Goal: Contribute content: Contribute content

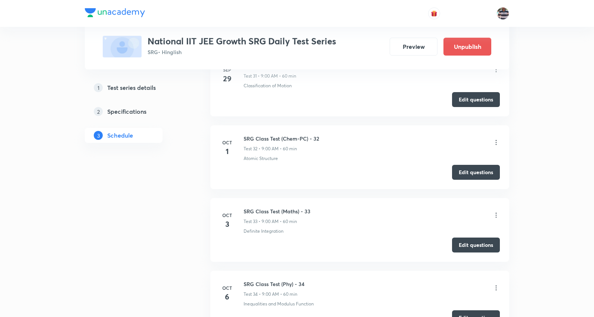
scroll to position [2570, 0]
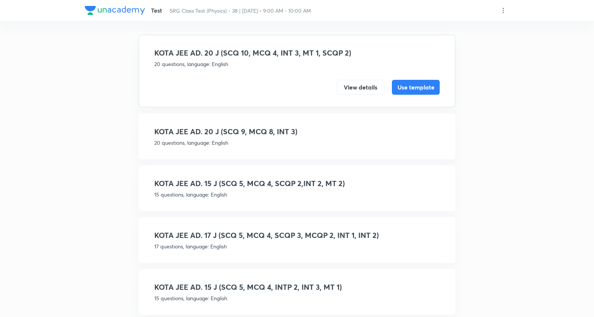
scroll to position [24, 0]
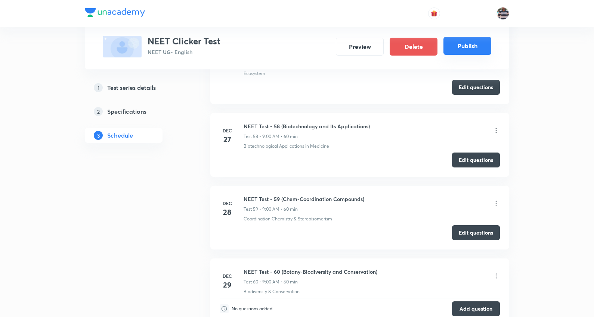
scroll to position [4776, 0]
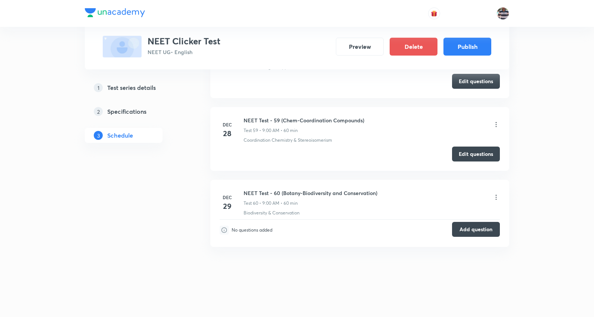
click at [471, 228] on button "Add question" at bounding box center [476, 229] width 48 height 15
click at [479, 227] on button "Add question" at bounding box center [476, 229] width 48 height 15
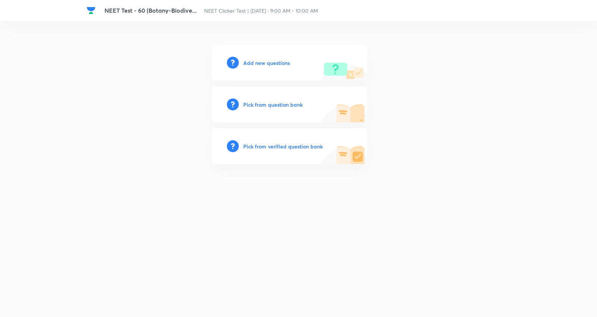
click at [280, 62] on h6 "Add new questions" at bounding box center [266, 63] width 47 height 8
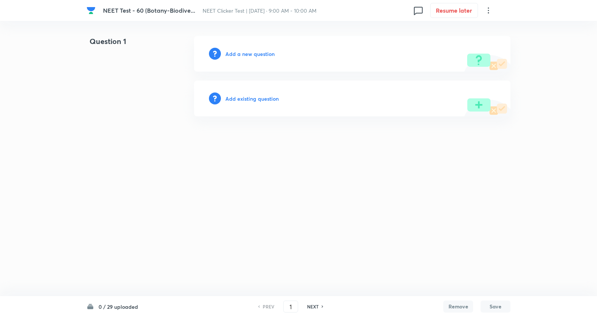
click at [490, 9] on icon at bounding box center [488, 10] width 9 height 9
click at [444, 44] on span "Choose new template" at bounding box center [452, 43] width 73 height 8
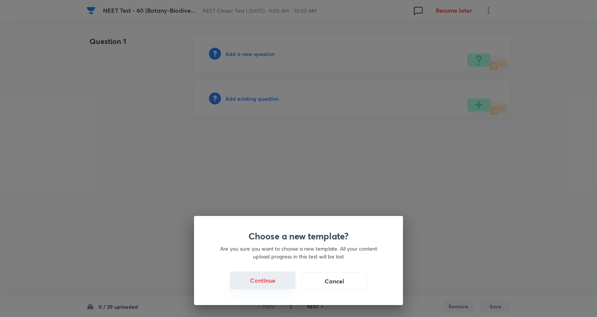
click at [271, 282] on button "Continue" at bounding box center [263, 281] width 66 height 18
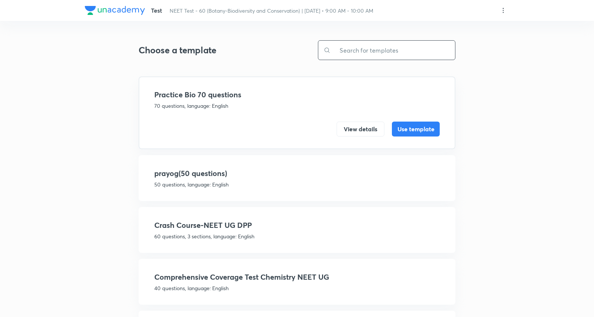
click at [379, 41] on input "text" at bounding box center [392, 50] width 124 height 19
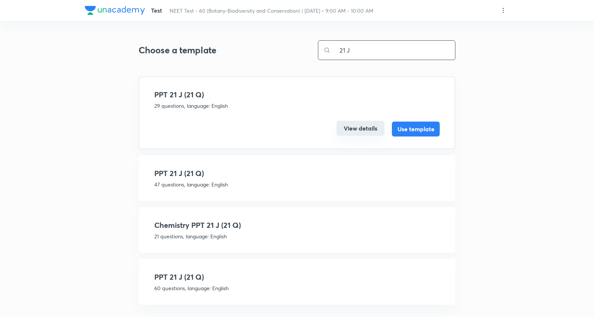
type input "21 J"
click at [359, 126] on button "View details" at bounding box center [360, 128] width 48 height 15
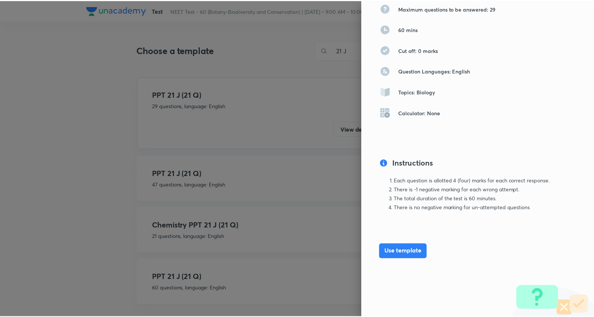
scroll to position [79, 0]
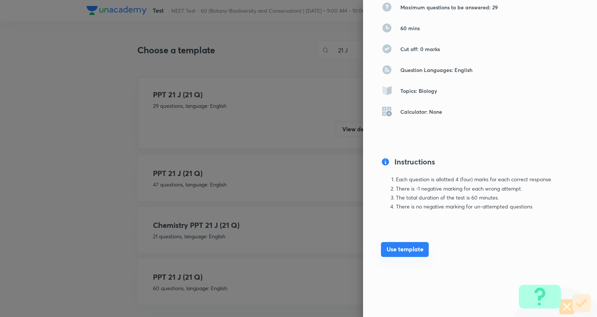
click at [408, 248] on button "Use template" at bounding box center [405, 249] width 48 height 15
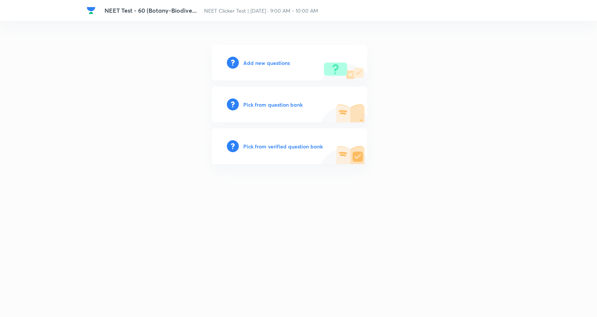
click at [276, 64] on h6 "Add new questions" at bounding box center [266, 63] width 47 height 8
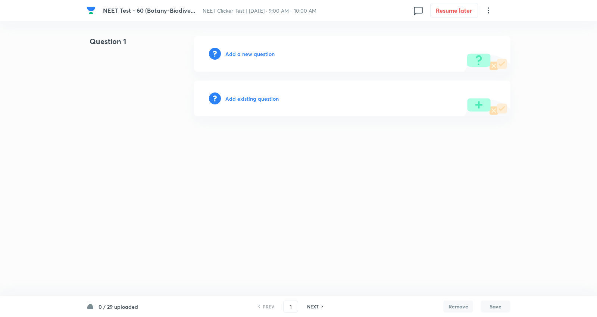
click at [492, 10] on icon at bounding box center [488, 10] width 9 height 9
click at [457, 43] on span "Choose new template" at bounding box center [452, 43] width 73 height 8
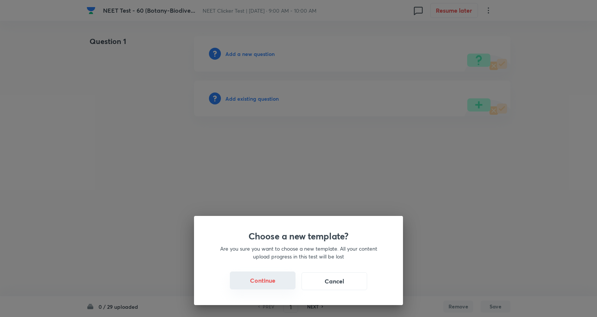
click at [259, 282] on button "Continue" at bounding box center [263, 281] width 66 height 18
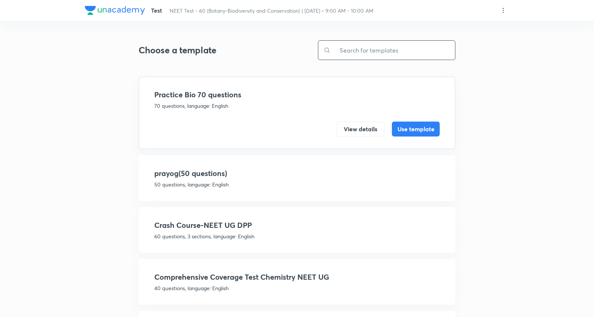
click at [394, 50] on input "text" at bounding box center [392, 50] width 124 height 19
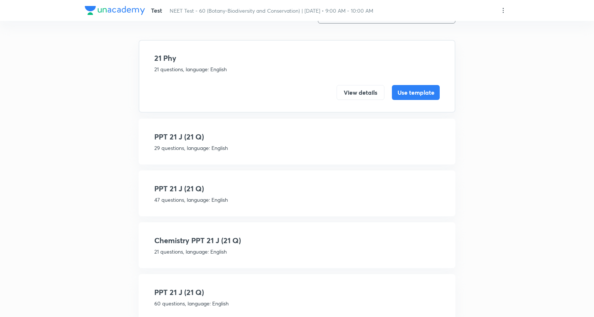
scroll to position [83, 0]
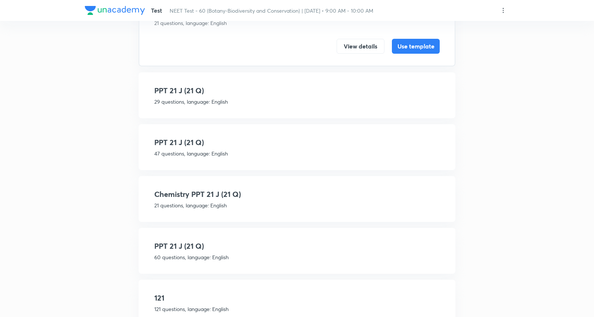
type input "21"
click at [243, 141] on h4 "PPT 21 J (21 Q)" at bounding box center [296, 142] width 285 height 11
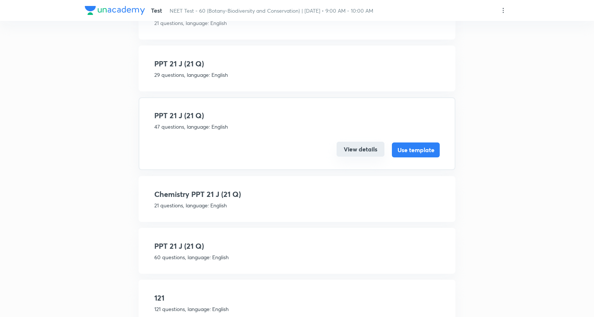
click at [368, 144] on button "View details" at bounding box center [360, 149] width 48 height 15
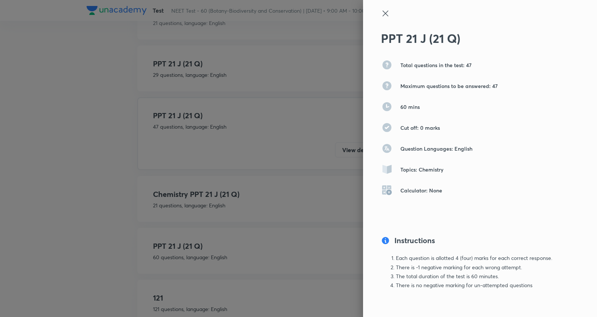
click at [382, 14] on icon at bounding box center [385, 13] width 9 height 9
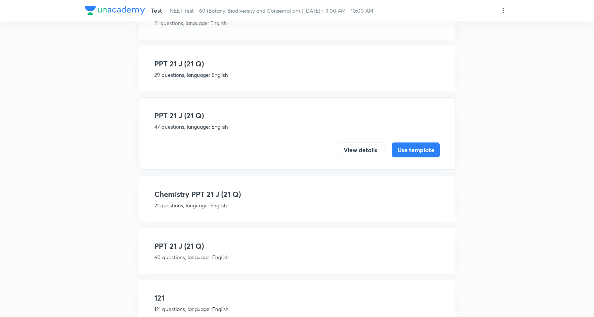
click at [251, 64] on h4 "PPT 21 J (21 Q)" at bounding box center [296, 63] width 285 height 11
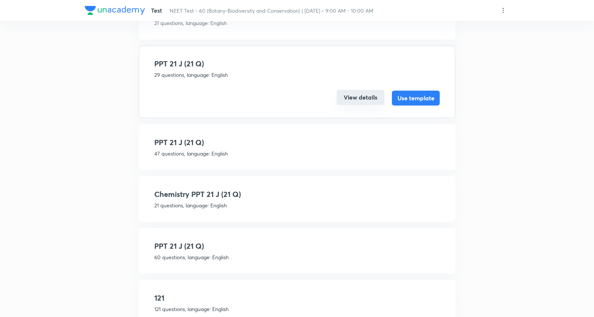
click at [359, 93] on button "View details" at bounding box center [360, 97] width 48 height 15
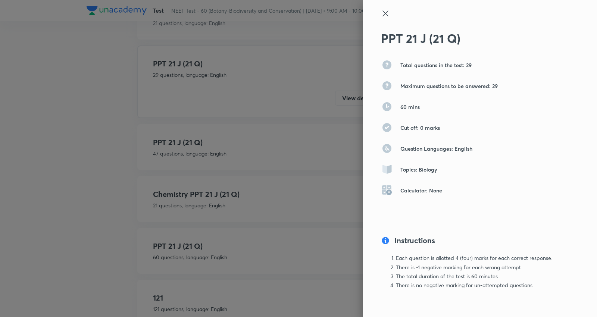
click at [383, 12] on icon at bounding box center [386, 13] width 6 height 6
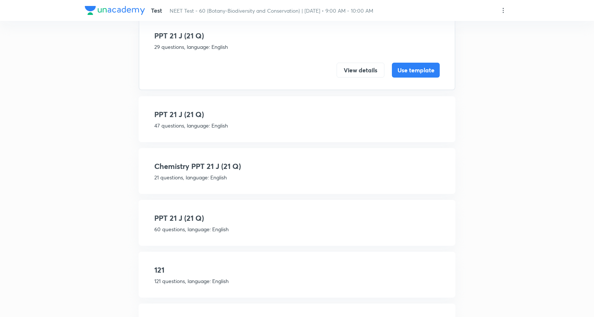
scroll to position [124, 0]
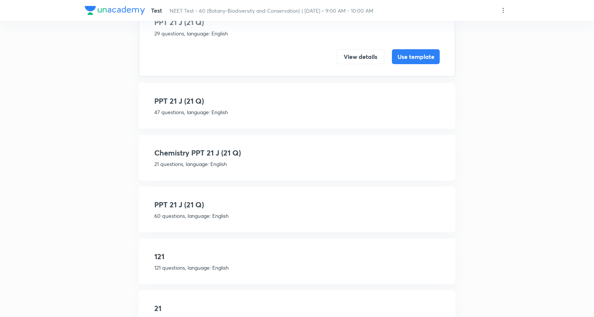
click at [204, 195] on div "PPT 21 J (21 Q) 60 questions, language: English View details Use template" at bounding box center [297, 210] width 317 height 46
click at [241, 214] on p "60 questions, language: English" at bounding box center [296, 216] width 285 height 8
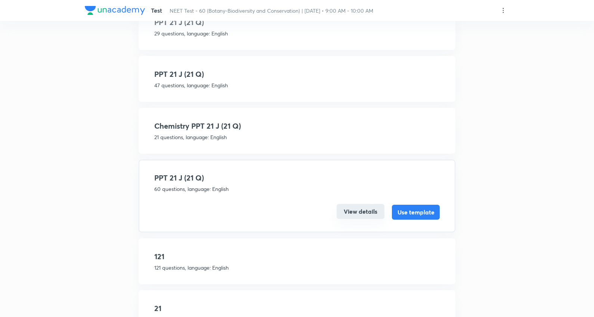
click at [348, 210] on button "View details" at bounding box center [360, 211] width 48 height 15
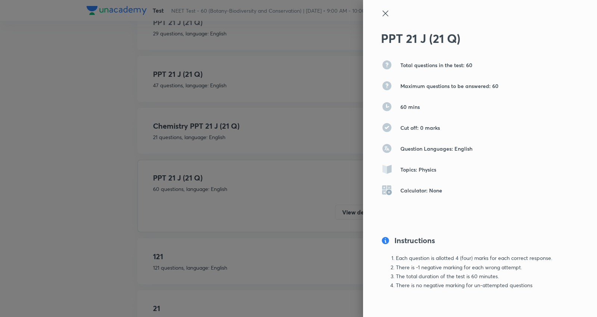
click at [382, 12] on icon at bounding box center [385, 13] width 9 height 9
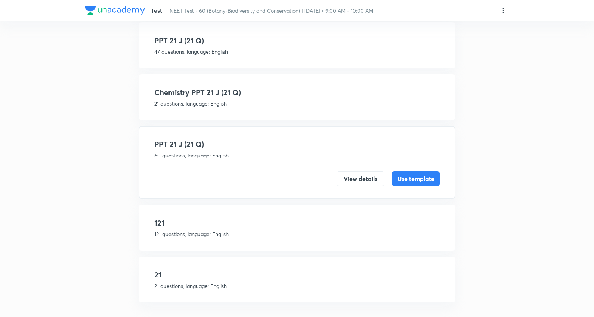
click at [193, 270] on h4 "21" at bounding box center [296, 275] width 285 height 11
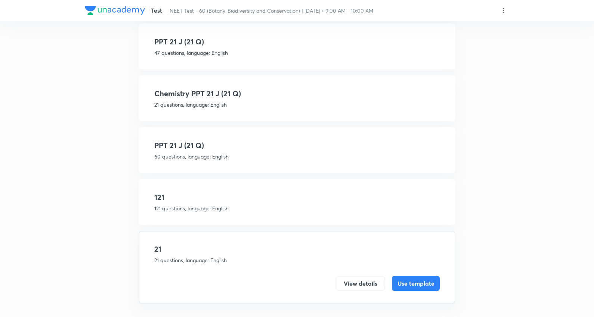
scroll to position [152, 0]
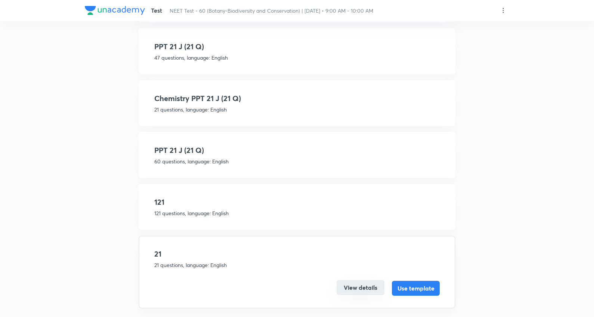
click at [354, 280] on button "View details" at bounding box center [360, 287] width 48 height 15
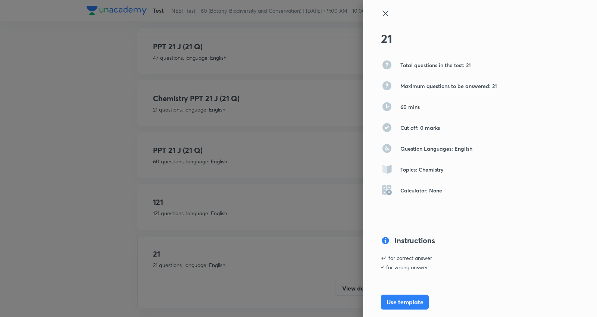
click at [381, 14] on icon at bounding box center [385, 13] width 9 height 9
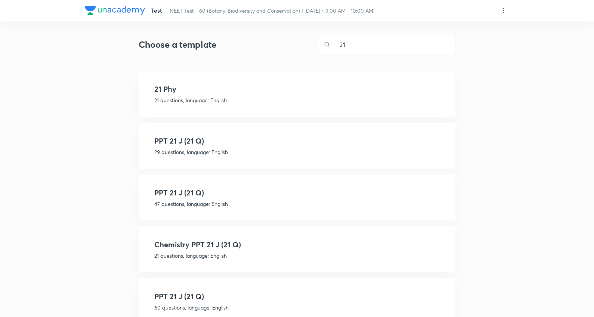
scroll to position [0, 0]
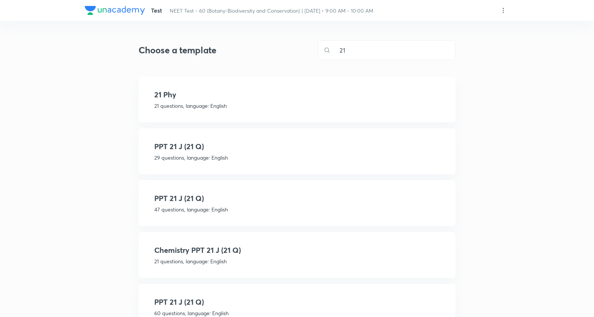
click at [227, 98] on h4 "21 Phy" at bounding box center [296, 94] width 285 height 11
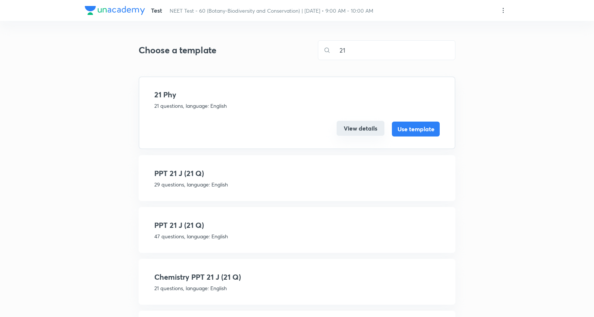
click at [365, 127] on button "View details" at bounding box center [360, 128] width 48 height 15
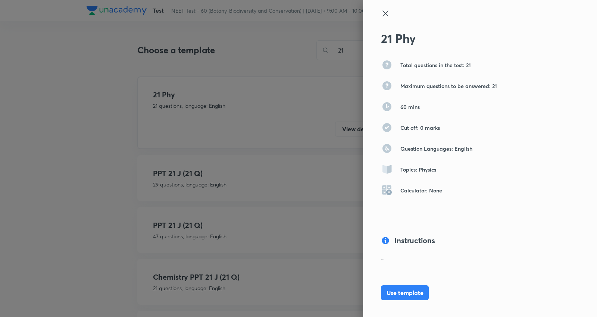
click at [383, 14] on icon at bounding box center [386, 13] width 6 height 6
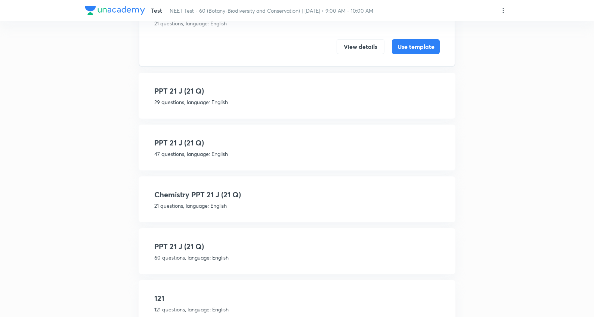
scroll to position [83, 0]
click at [225, 192] on h4 "Chemistry PPT 21 J (21 Q)" at bounding box center [296, 194] width 285 height 11
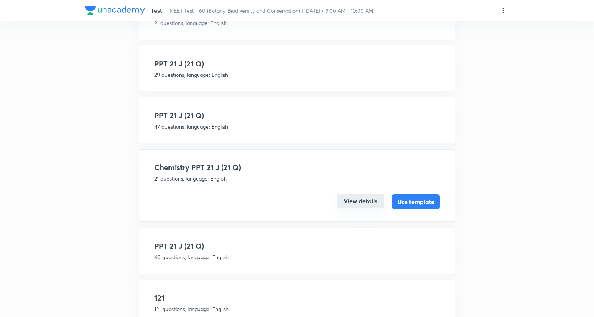
click at [349, 198] on button "View details" at bounding box center [360, 201] width 48 height 15
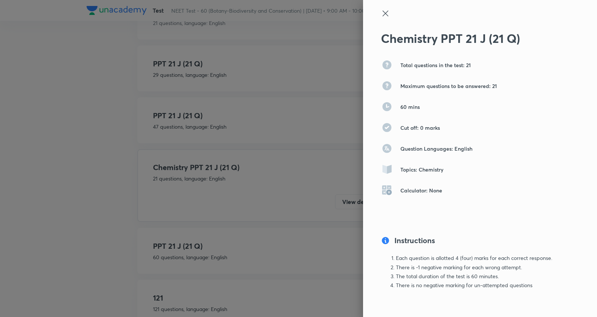
click at [189, 245] on div at bounding box center [298, 158] width 597 height 317
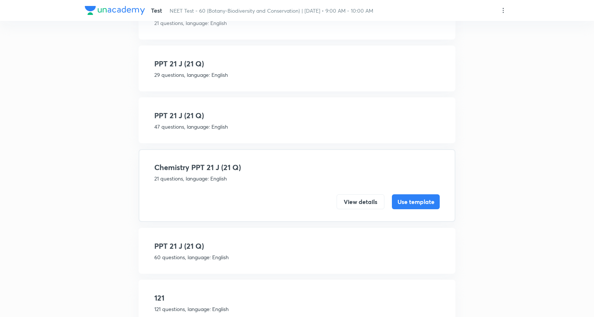
click at [202, 249] on h4 "PPT 21 J (21 Q)" at bounding box center [296, 246] width 285 height 11
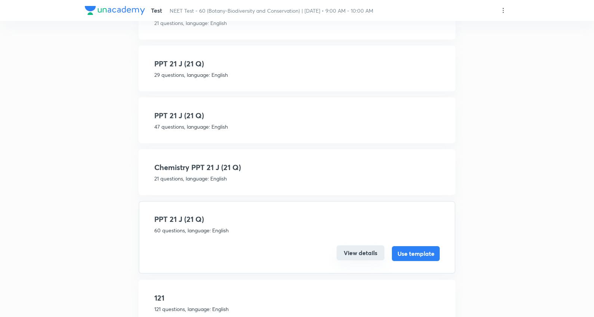
click at [361, 246] on button "View details" at bounding box center [360, 253] width 48 height 15
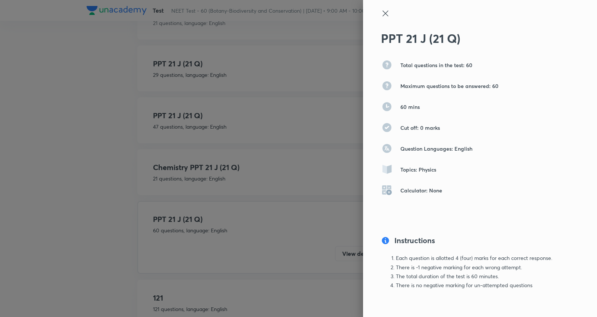
click at [385, 10] on div at bounding box center [467, 20] width 173 height 22
click at [382, 12] on icon at bounding box center [385, 13] width 9 height 9
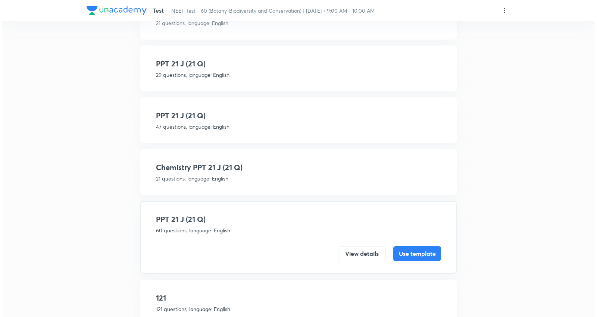
scroll to position [0, 0]
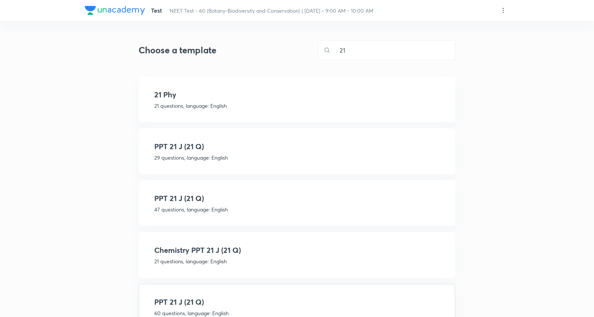
click at [503, 9] on icon at bounding box center [502, 10] width 7 height 7
click at [450, 28] on p "Create new template" at bounding box center [457, 28] width 51 height 8
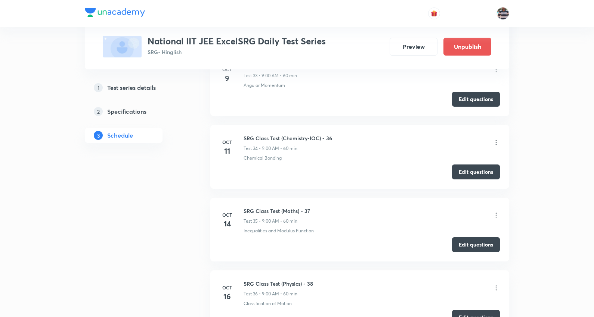
scroll to position [2636, 0]
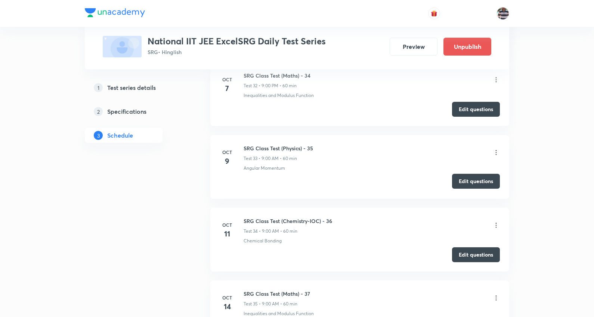
click at [482, 183] on button "Edit questions" at bounding box center [476, 181] width 48 height 15
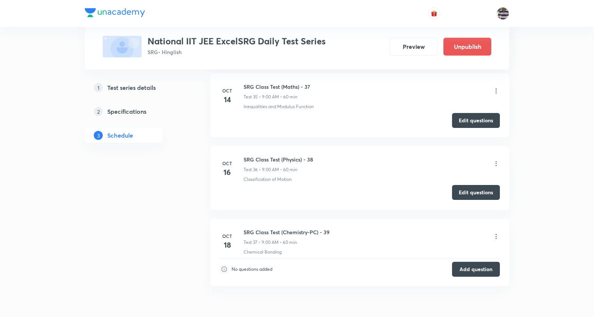
scroll to position [2802, 0]
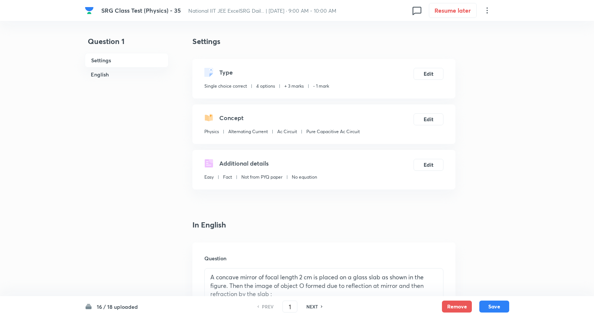
click at [114, 308] on h6 "16 / 18 uploaded" at bounding box center [117, 307] width 41 height 8
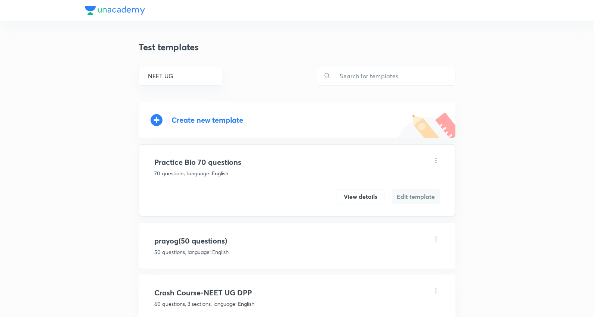
click at [231, 116] on div "Create new template" at bounding box center [207, 120] width 72 height 9
click at [366, 71] on input "text" at bounding box center [392, 75] width 124 height 19
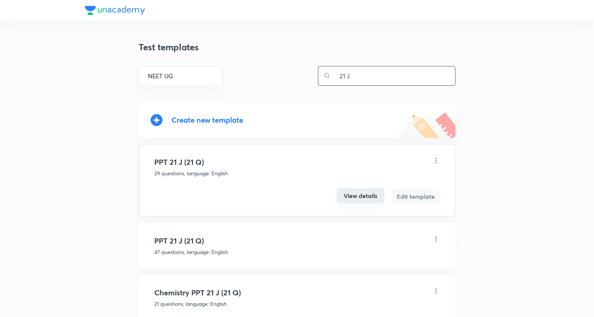
type input "21 J"
click at [362, 198] on button "View details" at bounding box center [360, 196] width 48 height 15
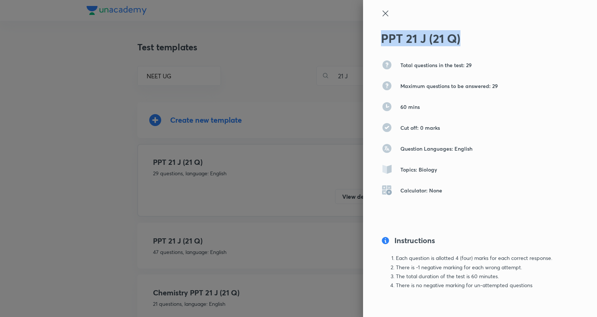
drag, startPoint x: 464, startPoint y: 39, endPoint x: 361, endPoint y: 35, distance: 102.4
click at [363, 35] on div "PPT 21 J (21 Q) Total questions in the test: 29 Maximum questions to be answere…" at bounding box center [480, 158] width 234 height 317
copy h2 "PPT 21 J (21 Q)"
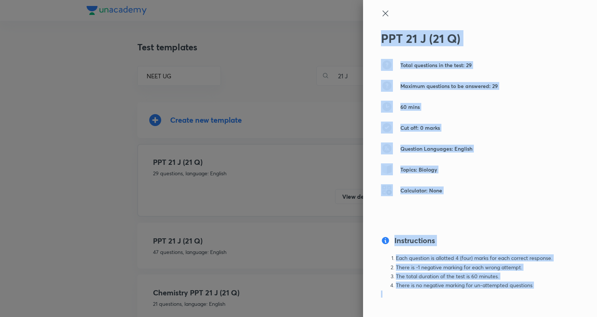
drag, startPoint x: 531, startPoint y: 290, endPoint x: 356, endPoint y: 254, distance: 178.0
click at [356, 254] on div "PPT 21 J (21 Q) Total questions in the test: 29 Maximum questions to be answere…" at bounding box center [298, 158] width 597 height 317
click at [525, 231] on div "PPT 21 J (21 Q) Total questions in the test: 29 Maximum questions to be answere…" at bounding box center [480, 158] width 234 height 317
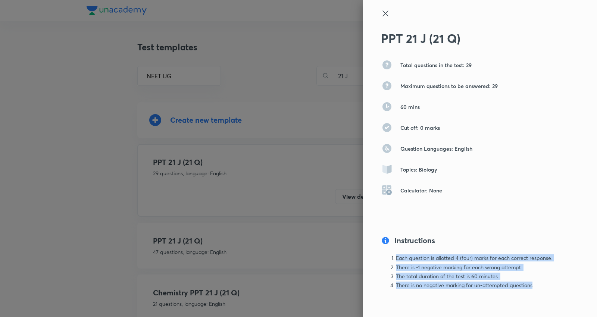
drag, startPoint x: 534, startPoint y: 287, endPoint x: 388, endPoint y: 256, distance: 149.6
click at [388, 256] on ol "Each question is allotted 4 (four) marks for each correct response. There is -1…" at bounding box center [467, 271] width 173 height 33
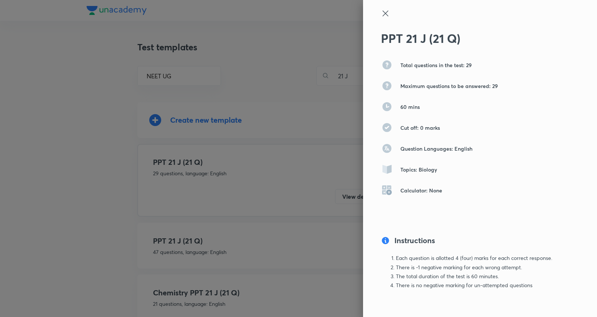
click at [381, 13] on icon at bounding box center [385, 13] width 9 height 9
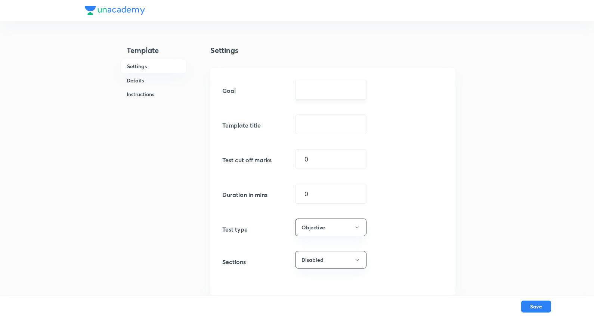
click at [314, 95] on div "​" at bounding box center [330, 90] width 71 height 20
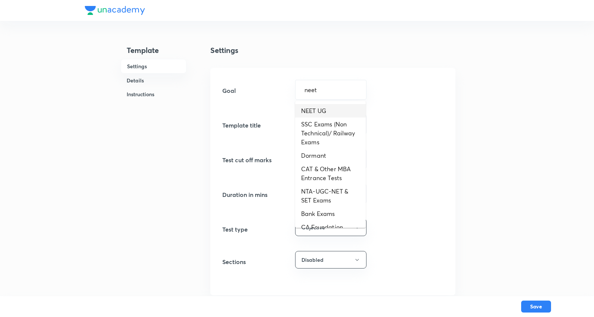
click at [325, 107] on li "NEET UG" at bounding box center [330, 110] width 71 height 13
type input "NEET UG"
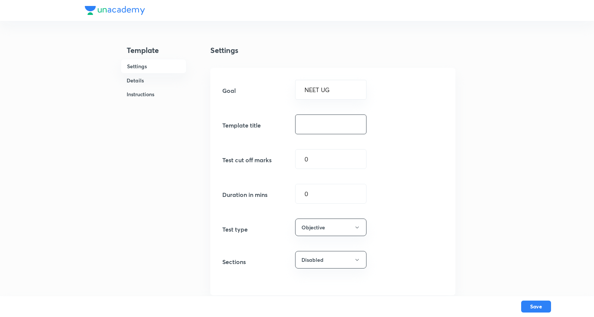
click at [332, 122] on input "text" at bounding box center [330, 124] width 71 height 19
paste input "PPT 21 J (21 Q)"
type input "PPT 21 J (21 Q) B"
drag, startPoint x: 324, startPoint y: 193, endPoint x: 284, endPoint y: 189, distance: 39.9
click at [284, 189] on div "Duration in mins 0 ​" at bounding box center [332, 194] width 221 height 20
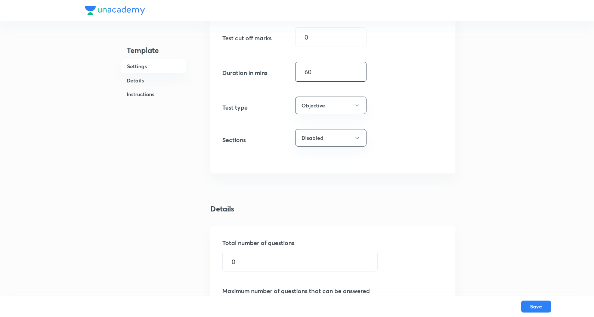
scroll to position [124, 0]
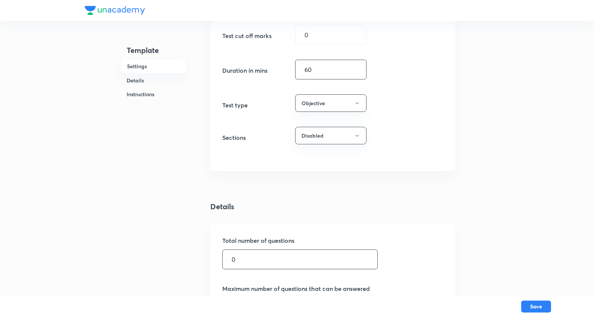
type input "60"
drag, startPoint x: 265, startPoint y: 256, endPoint x: 94, endPoint y: 255, distance: 170.6
type input "21"
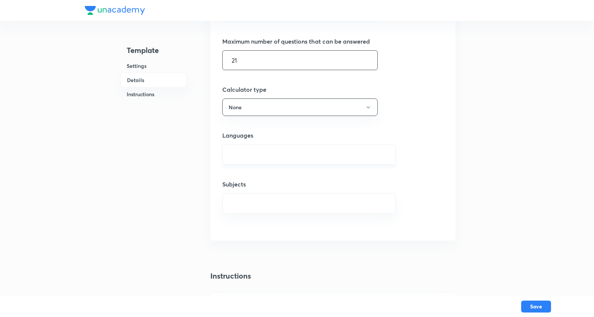
scroll to position [374, 0]
type input "21"
click at [254, 155] on input "text" at bounding box center [308, 153] width 155 height 14
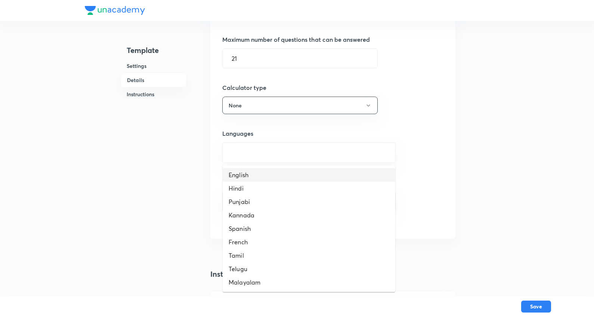
click at [249, 171] on li "English" at bounding box center [309, 174] width 172 height 13
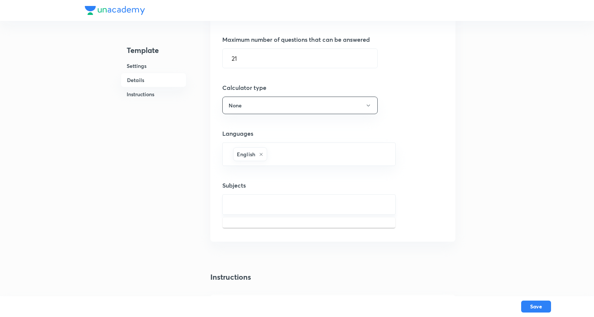
click at [251, 209] on input "text" at bounding box center [308, 205] width 155 height 14
type input "biology"
click at [252, 224] on li "Biology" at bounding box center [309, 227] width 172 height 13
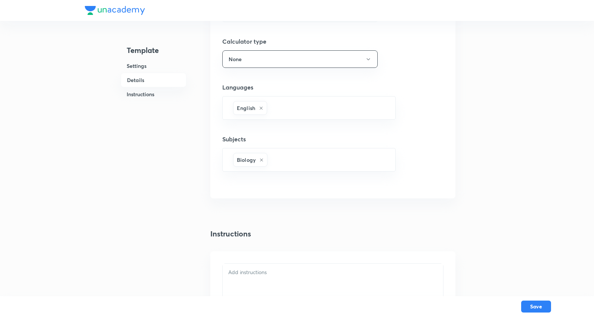
scroll to position [539, 0]
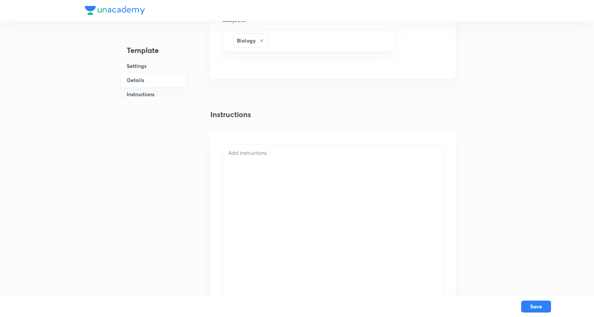
click at [270, 168] on div at bounding box center [333, 221] width 220 height 154
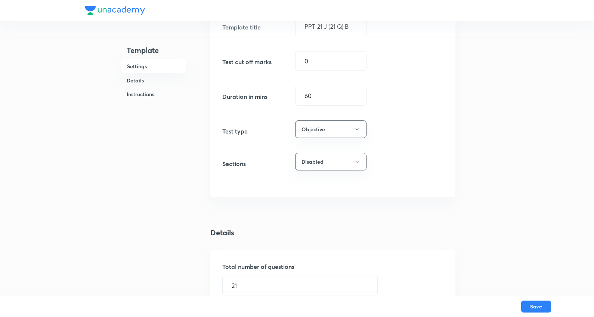
scroll to position [83, 0]
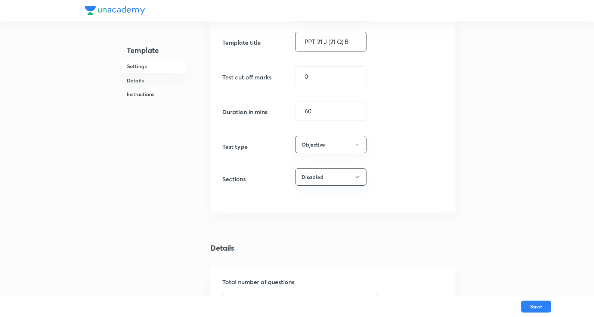
click at [335, 43] on input "PPT 21 J (21 Q) B" at bounding box center [330, 41] width 71 height 19
click at [542, 308] on button "Save" at bounding box center [536, 306] width 30 height 12
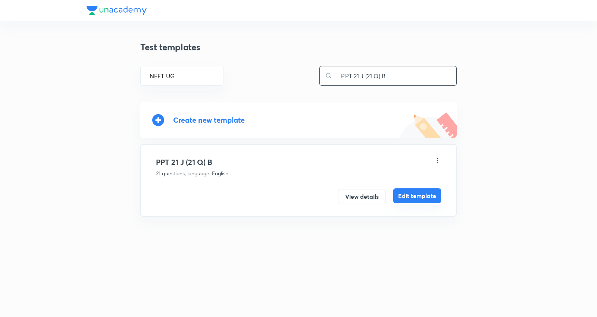
type input "PPT 21 J (21 Q) B"
click at [421, 193] on button "Edit template" at bounding box center [418, 196] width 48 height 15
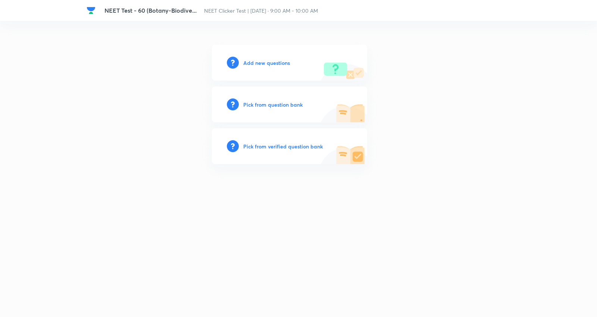
click at [283, 59] on h6 "Add new questions" at bounding box center [266, 63] width 47 height 8
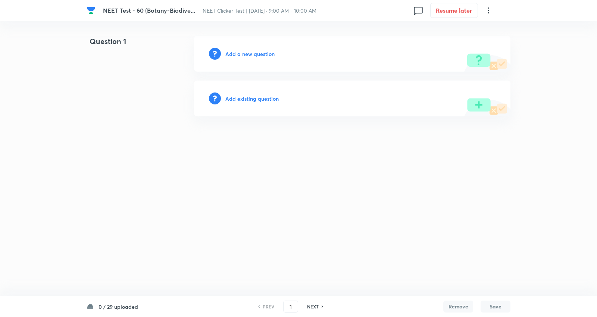
click at [491, 9] on icon at bounding box center [488, 10] width 9 height 9
click at [446, 40] on span "Choose new template" at bounding box center [452, 43] width 73 height 8
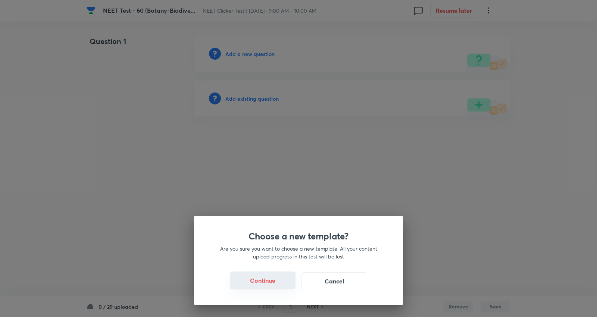
click at [266, 279] on button "Continue" at bounding box center [263, 281] width 66 height 18
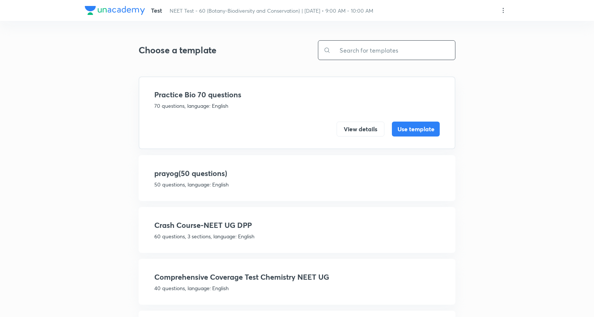
click at [362, 53] on input "text" at bounding box center [392, 50] width 124 height 19
paste input "PPT 21 J (21 Q) B"
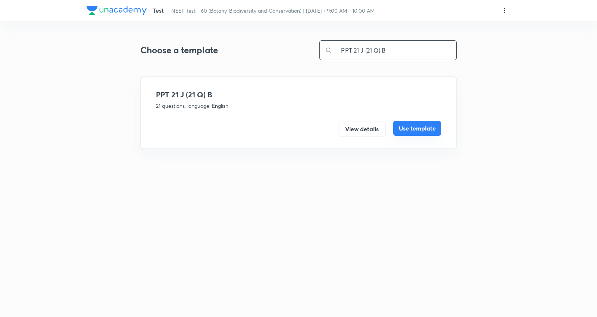
type input "PPT 21 J (21 Q) B"
click at [434, 128] on button "Use template" at bounding box center [418, 128] width 48 height 15
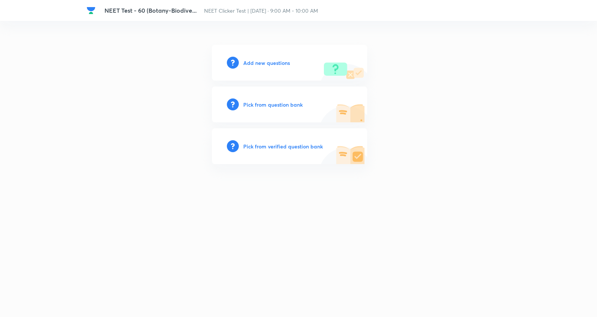
click at [284, 61] on h6 "Add new questions" at bounding box center [266, 63] width 47 height 8
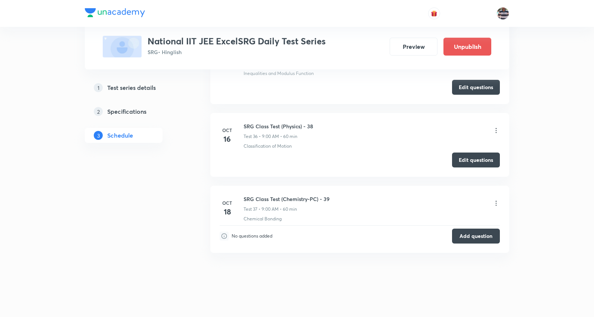
scroll to position [2885, 0]
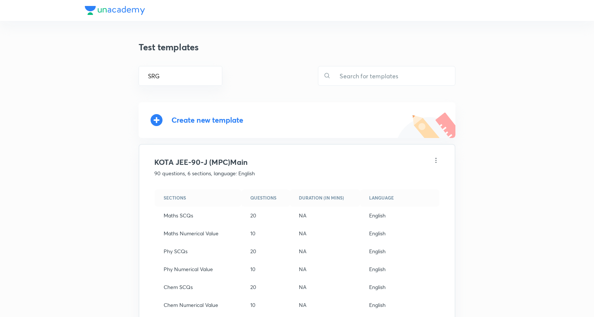
click at [225, 120] on div "Create new template" at bounding box center [207, 120] width 72 height 9
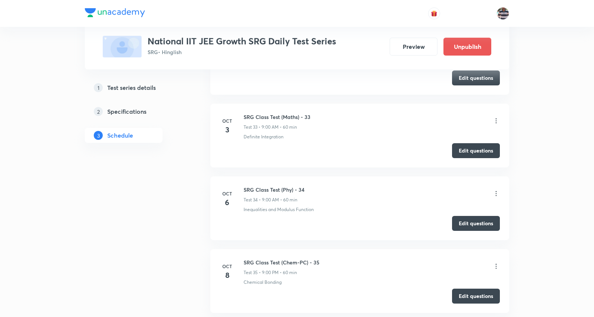
scroll to position [2653, 0]
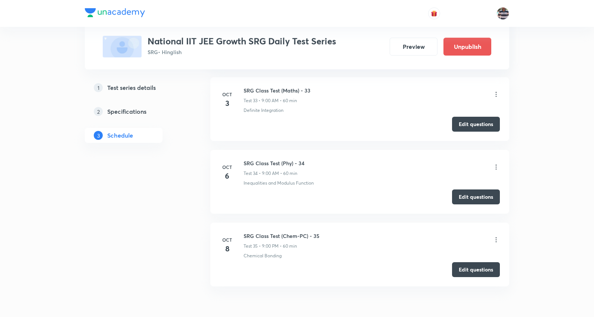
scroll to position [2612, 0]
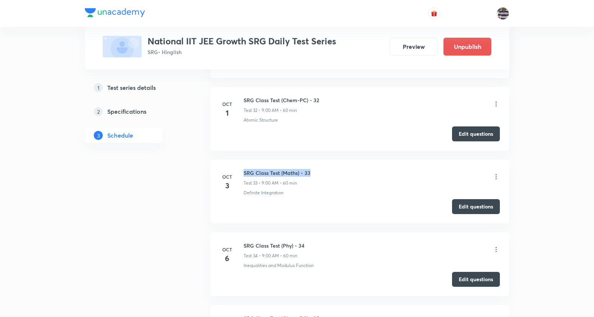
drag, startPoint x: 318, startPoint y: 175, endPoint x: 242, endPoint y: 170, distance: 76.7
click at [242, 170] on li "[DATE] SRG Class Test (Maths) - 33 Test 33 • 9:00 AM • 60 min Definite Integrat…" at bounding box center [359, 192] width 299 height 64
copy h6 "SRG Class Test (Maths) - 33"
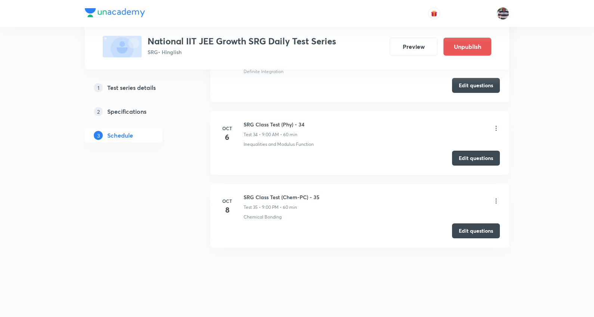
scroll to position [2736, 0]
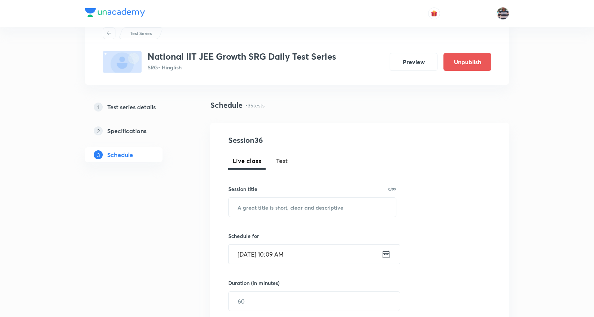
scroll to position [0, 0]
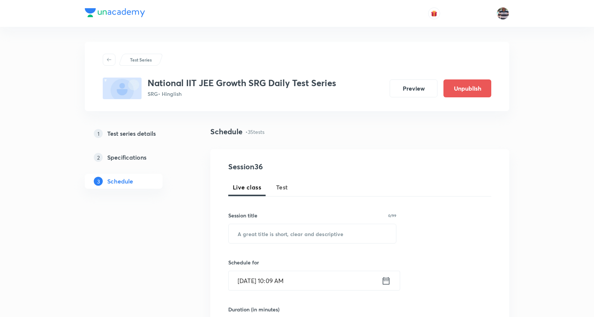
click at [296, 190] on div "Live class Test" at bounding box center [359, 187] width 263 height 18
click at [283, 187] on span "Test" at bounding box center [282, 187] width 12 height 9
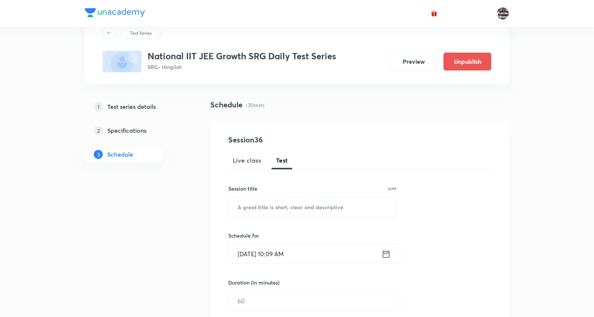
scroll to position [41, 0]
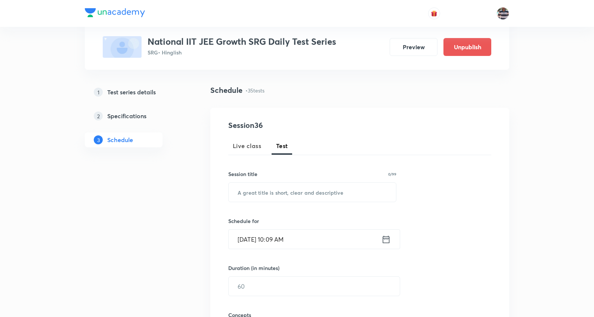
click at [284, 177] on div "Session title 0/99" at bounding box center [312, 174] width 168 height 8
click at [285, 197] on input "text" at bounding box center [311, 192] width 167 height 19
paste input "SRG Class Test (Maths) - 33"
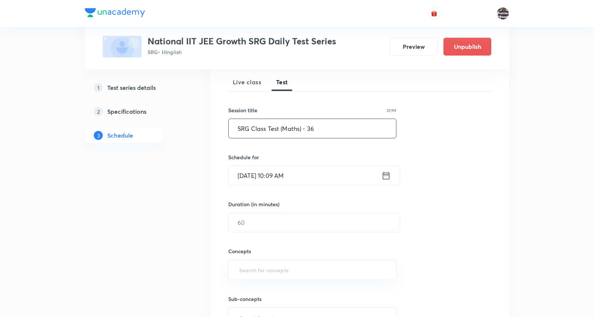
scroll to position [166, 0]
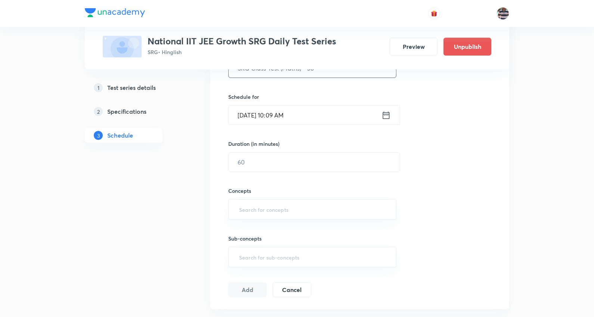
type input "SRG Class Test (Maths) - 36"
click at [255, 113] on input "Oct 8, 2025, 10:09 AM" at bounding box center [304, 115] width 153 height 19
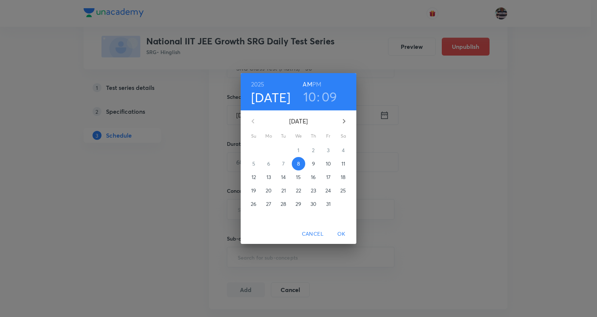
click at [328, 162] on p "10" at bounding box center [328, 163] width 5 height 7
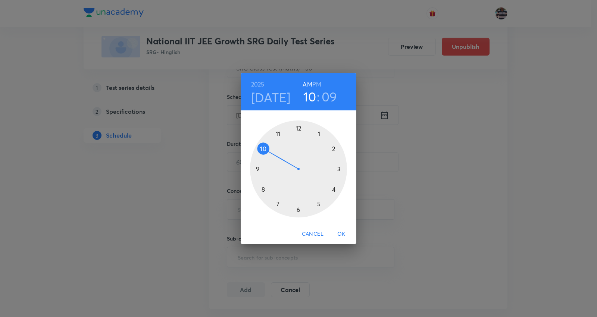
click at [261, 167] on div at bounding box center [298, 169] width 97 height 97
drag, startPoint x: 331, startPoint y: 144, endPoint x: 299, endPoint y: 138, distance: 32.7
click at [299, 138] on div at bounding box center [298, 169] width 97 height 97
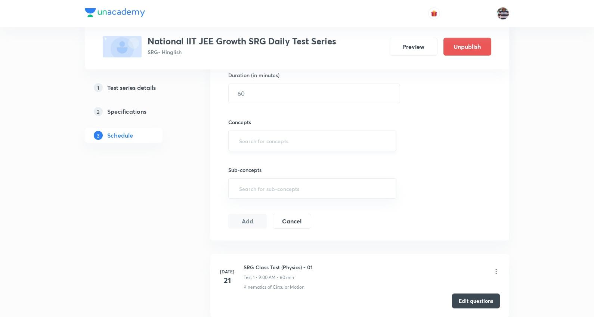
scroll to position [249, 0]
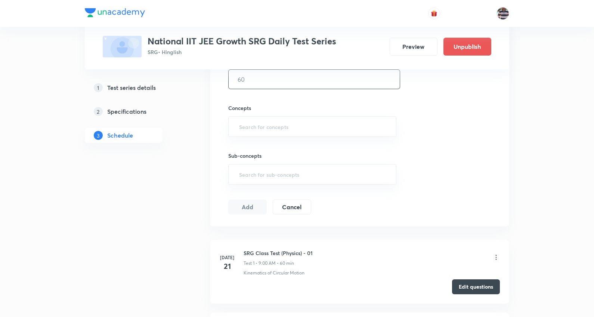
click at [268, 80] on input "text" at bounding box center [313, 79] width 171 height 19
type input "60"
click at [268, 129] on input "text" at bounding box center [311, 127] width 149 height 14
type input "a"
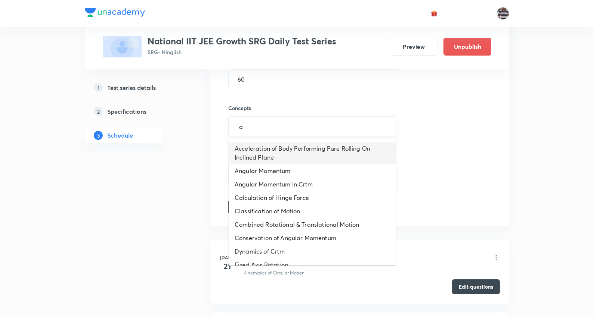
drag, startPoint x: 279, startPoint y: 148, endPoint x: 260, endPoint y: 164, distance: 24.9
click at [279, 149] on li "Acceleration of Body Performing Pure Rolling On Inclined Plane" at bounding box center [311, 153] width 167 height 22
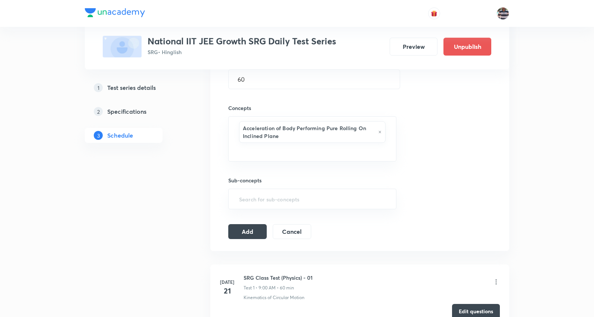
click at [259, 229] on button "Add" at bounding box center [247, 231] width 38 height 15
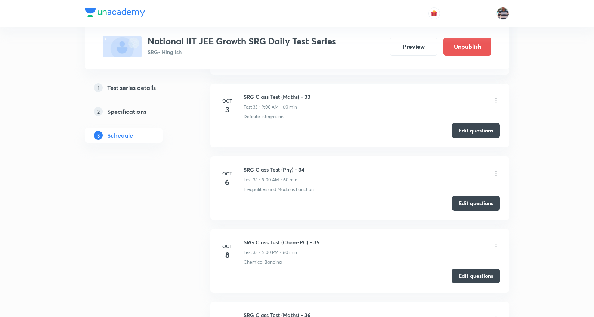
scroll to position [2441, 0]
drag, startPoint x: 311, startPoint y: 171, endPoint x: 244, endPoint y: 166, distance: 66.7
click at [244, 166] on li "Oct 6 SRG Class Test (Phy) - 34 Test 34 • 9:00 AM • 60 min Inequalities and Mod…" at bounding box center [359, 189] width 299 height 64
copy h6 "SRG Class Test (Phy) - 34"
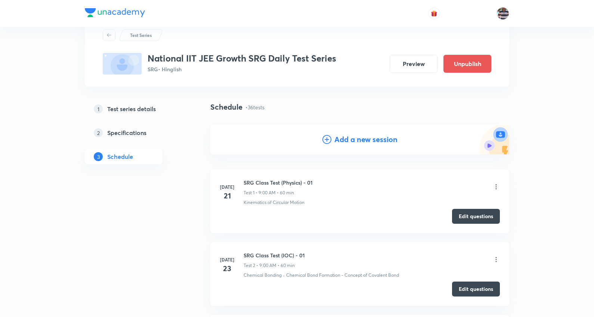
scroll to position [0, 0]
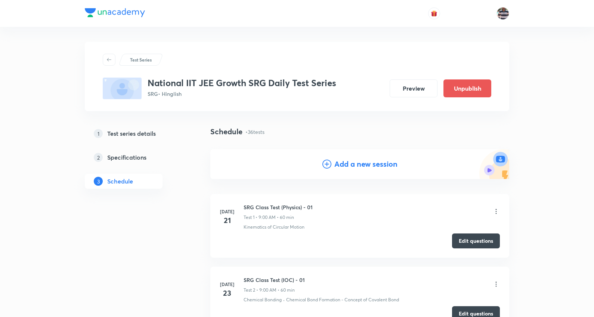
click at [359, 166] on h4 "Add a new session" at bounding box center [365, 164] width 63 height 11
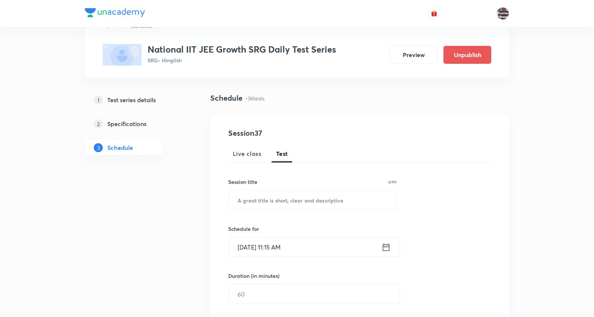
scroll to position [83, 0]
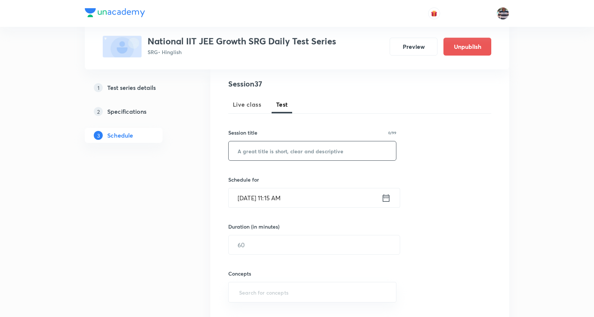
drag, startPoint x: 276, startPoint y: 152, endPoint x: 411, endPoint y: 152, distance: 135.2
click at [277, 152] on input "text" at bounding box center [311, 151] width 167 height 19
paste input "SRG Class Test (Phy) - 34"
type input "SRG Class Test (Phy) - 34"
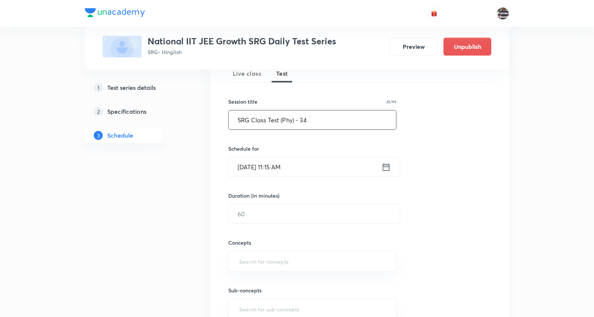
scroll to position [166, 0]
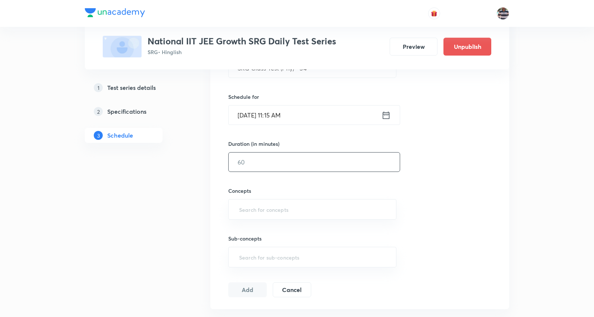
click at [256, 163] on input "text" at bounding box center [313, 162] width 171 height 19
type input "60"
click at [274, 205] on input "text" at bounding box center [311, 210] width 149 height 14
type input "func"
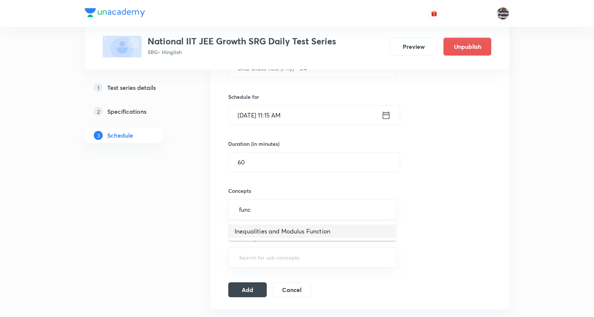
click at [292, 228] on li "Inequalities and Modulus Function" at bounding box center [311, 231] width 167 height 13
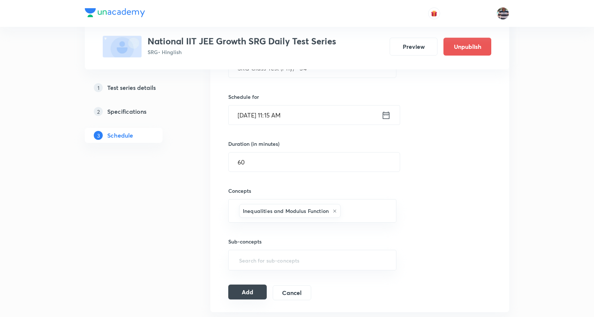
click at [253, 289] on button "Add" at bounding box center [247, 292] width 38 height 15
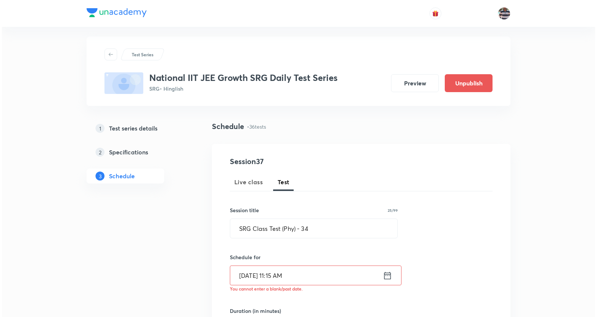
scroll to position [41, 0]
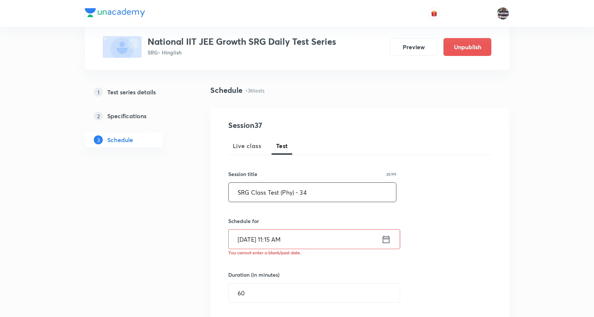
click at [343, 192] on input "SRG Class Test (Phy) - 34" at bounding box center [311, 192] width 167 height 19
type input "SRG Class Test (Phy) - 37"
click at [270, 241] on input "Oct 8, 2025, 11:15 AM" at bounding box center [304, 239] width 153 height 19
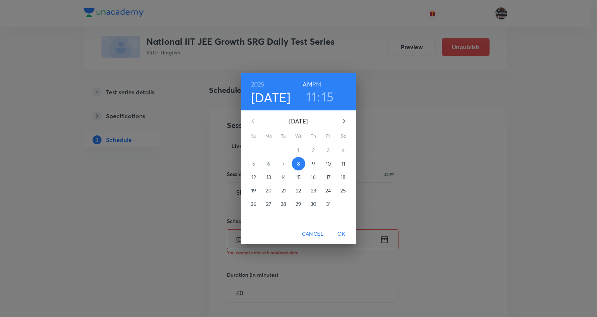
click at [267, 175] on p "13" at bounding box center [269, 177] width 4 height 7
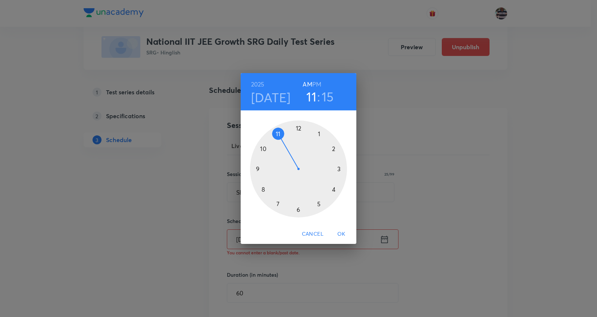
click at [256, 167] on div at bounding box center [298, 169] width 97 height 97
click at [307, 82] on h6 "AM" at bounding box center [307, 84] width 9 height 10
click at [339, 233] on span "OK" at bounding box center [342, 234] width 18 height 9
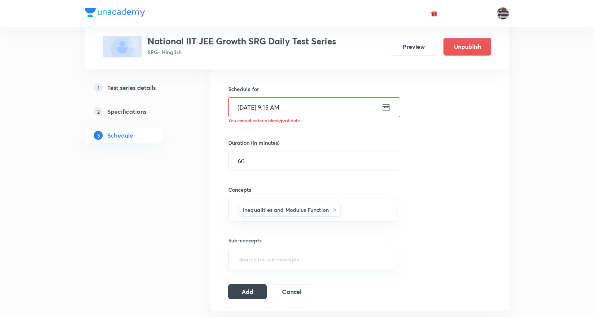
scroll to position [249, 0]
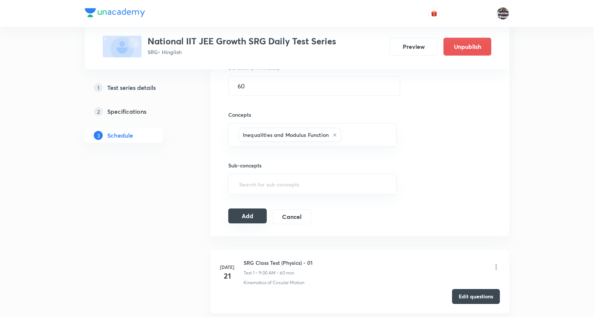
click at [252, 221] on button "Add" at bounding box center [247, 216] width 38 height 15
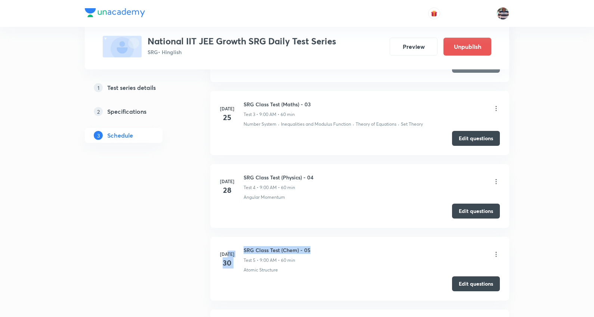
drag, startPoint x: 309, startPoint y: 249, endPoint x: 242, endPoint y: 250, distance: 66.8
click at [242, 250] on div "Jul 30 SRG Class Test (Chem) - 05 Test 5 • 9:00 AM • 60 min Atomic Structure" at bounding box center [360, 259] width 280 height 27
copy div "30 SRG Class Test (Chem) - 05"
click at [363, 245] on li "Jul 30 SRG Class Test (Chem) - 05 Test 5 • 9:00 AM • 60 min Atomic Structure Ed…" at bounding box center [359, 269] width 299 height 64
drag, startPoint x: 315, startPoint y: 245, endPoint x: 237, endPoint y: 245, distance: 77.7
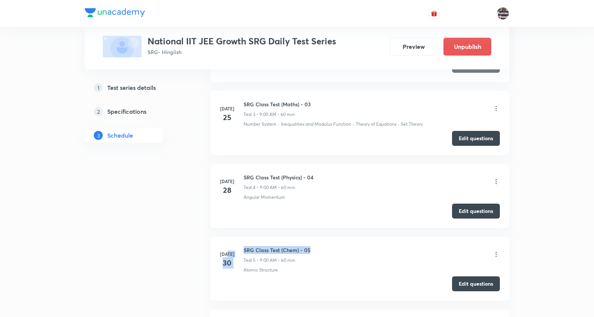
click at [237, 245] on li "Jul 30 SRG Class Test (Chem) - 05 Test 5 • 9:00 AM • 60 min Atomic Structure Ed…" at bounding box center [359, 269] width 299 height 64
click at [312, 249] on div "SRG Class Test (Chem) - 05 Test 5 • 9:00 AM • 60 min" at bounding box center [371, 255] width 256 height 18
drag, startPoint x: 312, startPoint y: 249, endPoint x: 244, endPoint y: 243, distance: 68.2
click at [244, 243] on li "Jul 30 SRG Class Test (Chem) - 05 Test 5 • 9:00 AM • 60 min Atomic Structure Ed…" at bounding box center [359, 269] width 299 height 64
copy h6 "SRG Class Test (Chem) - 05"
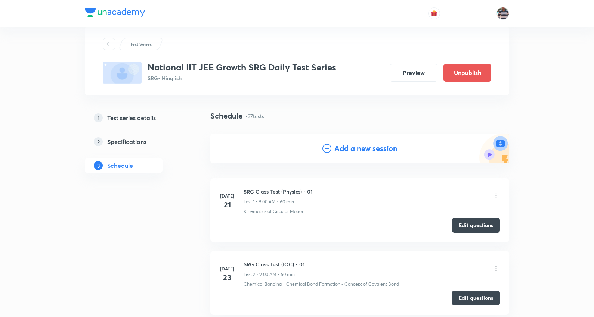
scroll to position [0, 0]
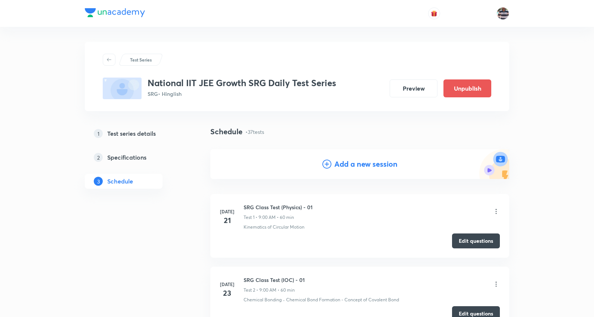
click at [370, 164] on h4 "Add a new session" at bounding box center [365, 164] width 63 height 11
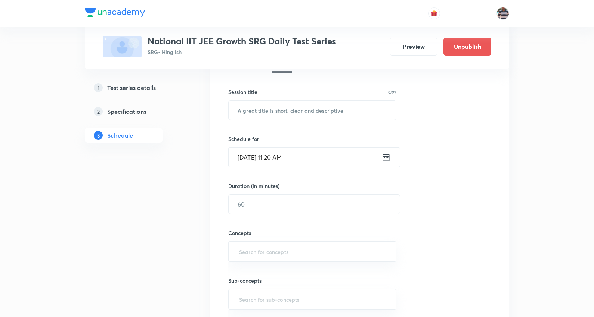
scroll to position [124, 0]
click at [286, 112] on input "text" at bounding box center [311, 109] width 167 height 19
paste input "SRG Class Test (Chem) - 05"
type input "SRG Class Test (Chem) - 38"
click at [259, 156] on input "Oct 8, 2025, 11:20 AM" at bounding box center [304, 156] width 153 height 19
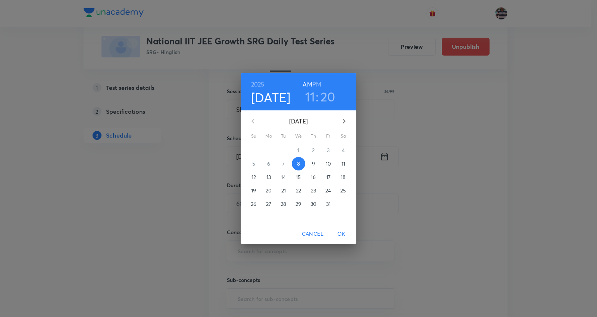
click at [298, 176] on p "15" at bounding box center [298, 177] width 5 height 7
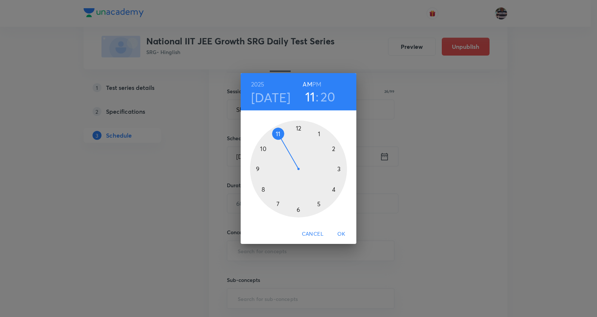
click at [256, 170] on div at bounding box center [298, 169] width 97 height 97
drag, startPoint x: 334, startPoint y: 187, endPoint x: 300, endPoint y: 149, distance: 51.3
click at [300, 149] on div at bounding box center [298, 169] width 97 height 97
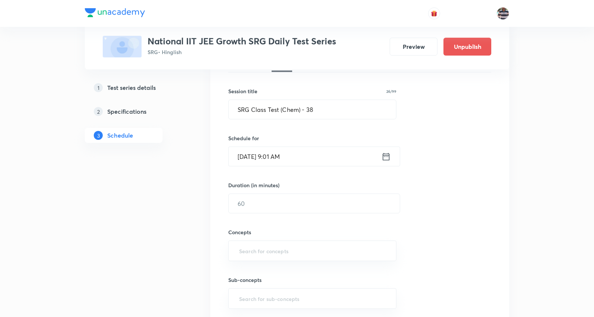
scroll to position [166, 0]
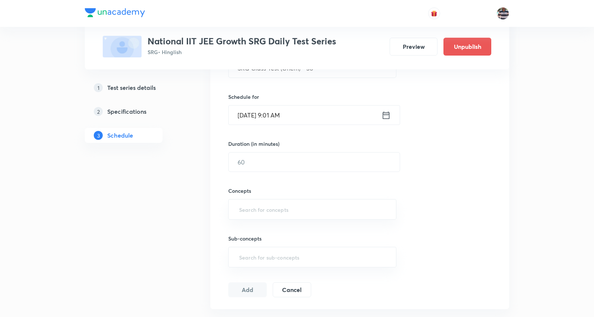
click at [292, 115] on input "Oct 15, 2025, 9:01 AM" at bounding box center [304, 115] width 153 height 19
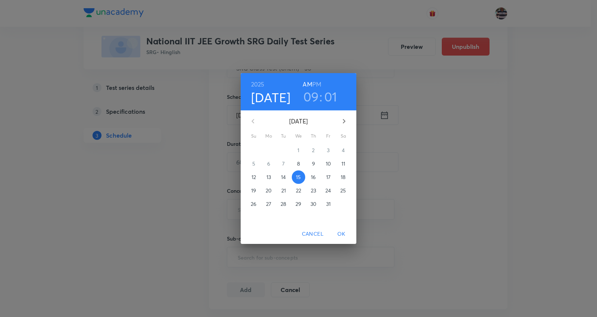
click at [327, 98] on h3 "01" at bounding box center [330, 97] width 13 height 16
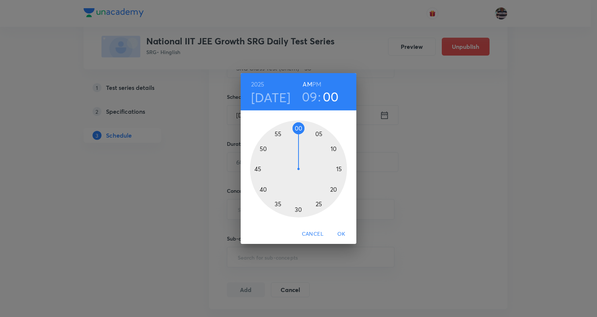
click at [299, 126] on div at bounding box center [298, 169] width 97 height 97
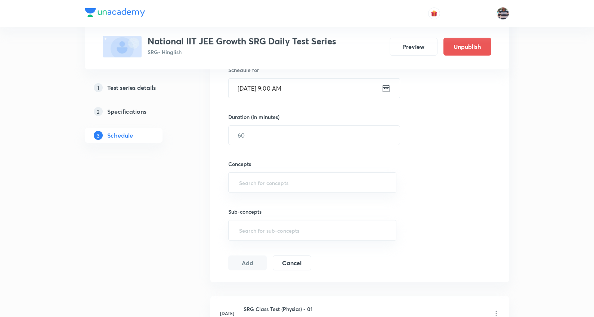
scroll to position [207, 0]
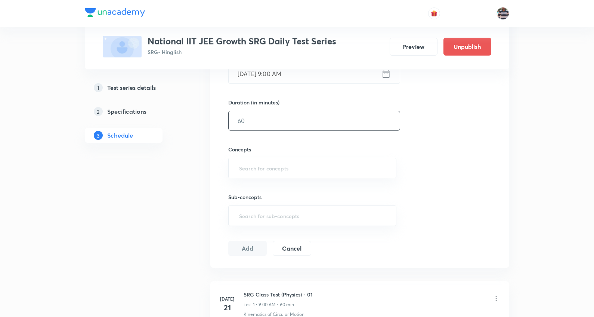
click at [257, 121] on input "text" at bounding box center [313, 120] width 171 height 19
type input "60"
click at [277, 168] on input "text" at bounding box center [311, 168] width 149 height 14
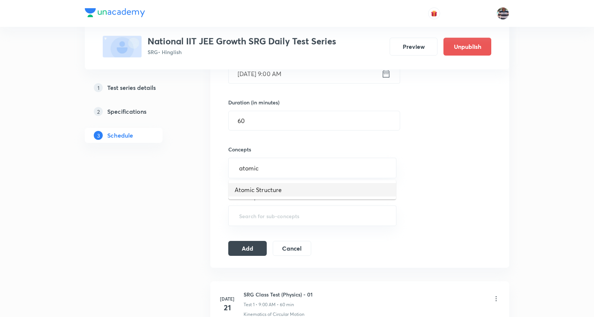
type input "atomic"
click at [271, 167] on input "text" at bounding box center [311, 168] width 149 height 14
drag, startPoint x: 267, startPoint y: 191, endPoint x: 256, endPoint y: 238, distance: 48.6
click at [267, 191] on li "Atomic Structure" at bounding box center [311, 189] width 167 height 13
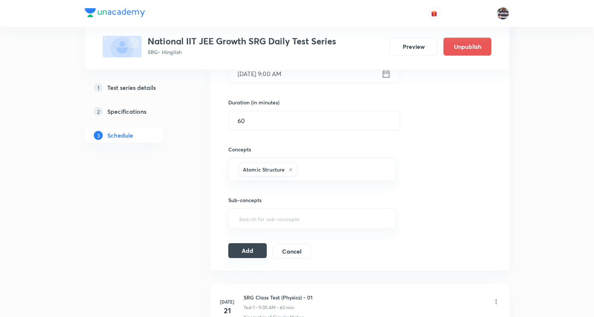
click at [256, 252] on button "Add" at bounding box center [247, 250] width 38 height 15
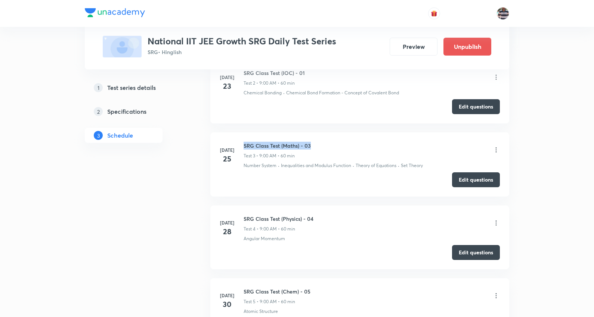
drag, startPoint x: 318, startPoint y: 143, endPoint x: 243, endPoint y: 144, distance: 75.4
click at [243, 144] on div "Jul 25 SRG Class Test (Maths) - 03 Test 3 • 9:00 AM • 60 min Number System · In…" at bounding box center [360, 155] width 280 height 27
copy h6 "SRG Class Test (Maths) - 03"
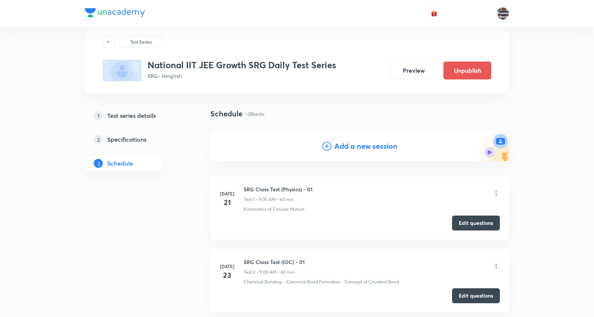
scroll to position [0, 0]
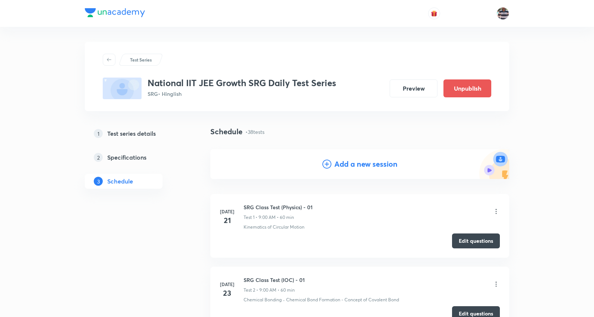
click at [368, 167] on h4 "Add a new session" at bounding box center [365, 164] width 63 height 11
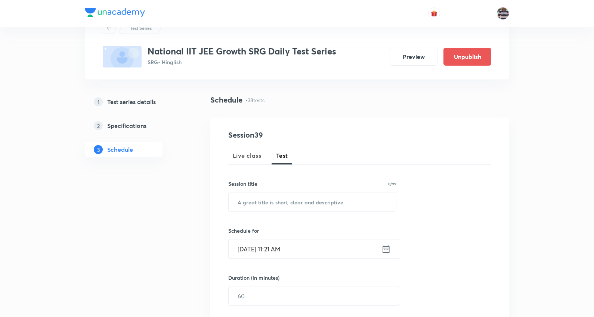
scroll to position [41, 0]
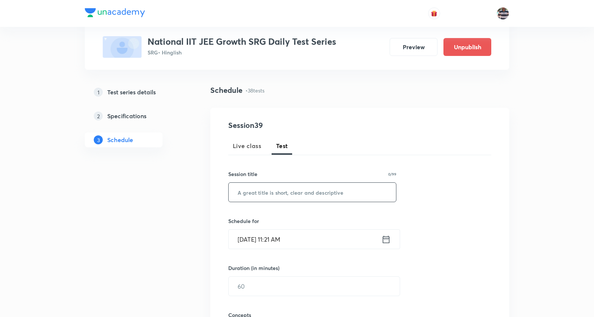
click at [265, 195] on input "text" at bounding box center [311, 192] width 167 height 19
paste input "SRG Class Test (Maths) - 03"
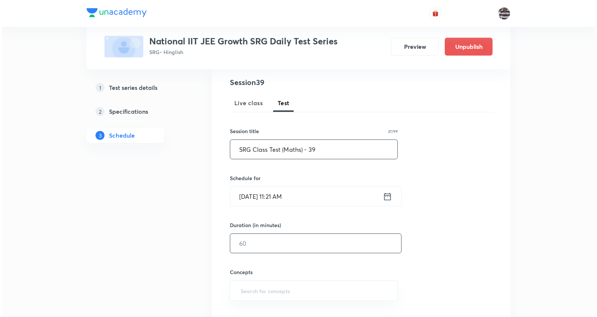
scroll to position [124, 0]
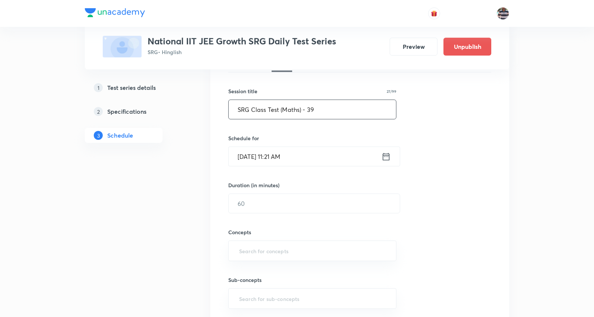
type input "SRG Class Test (Maths) - 39"
click at [263, 158] on input "Oct 8, 2025, 11:21 AM" at bounding box center [304, 156] width 153 height 19
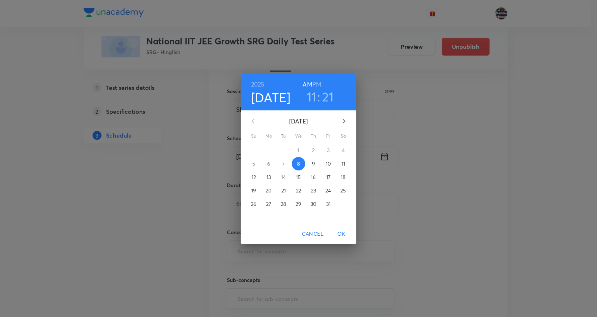
click at [330, 176] on p "17" at bounding box center [328, 177] width 4 height 7
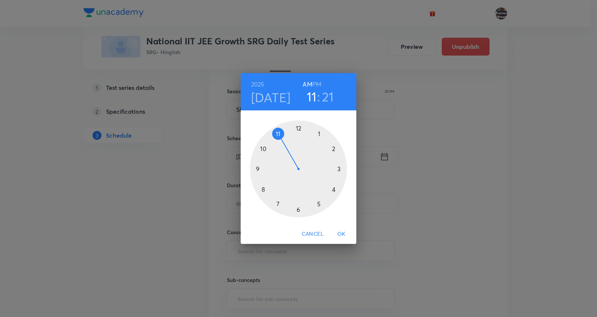
click at [258, 167] on div at bounding box center [298, 169] width 97 height 97
click at [439, 217] on div "2025 Oct 17 09 : 21 AM PM 00 05 10 15 20 25 30 35 40 45 50 55 Cancel OK" at bounding box center [298, 158] width 597 height 317
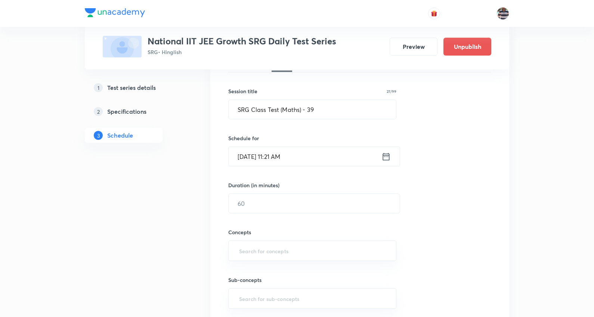
click at [253, 153] on input "Oct 8, 2025, 11:21 AM" at bounding box center [304, 156] width 153 height 19
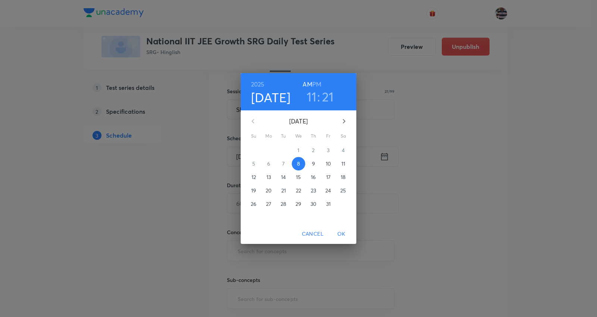
click at [330, 174] on p "17" at bounding box center [328, 177] width 4 height 7
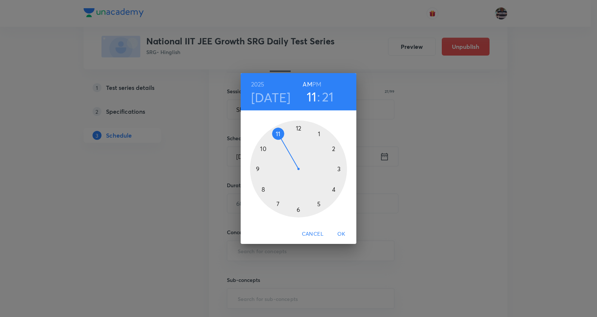
drag, startPoint x: 260, startPoint y: 169, endPoint x: 267, endPoint y: 155, distance: 15.4
click at [260, 168] on div at bounding box center [298, 169] width 97 height 97
drag, startPoint x: 330, startPoint y: 178, endPoint x: 299, endPoint y: 149, distance: 42.0
click at [299, 149] on div at bounding box center [298, 169] width 97 height 97
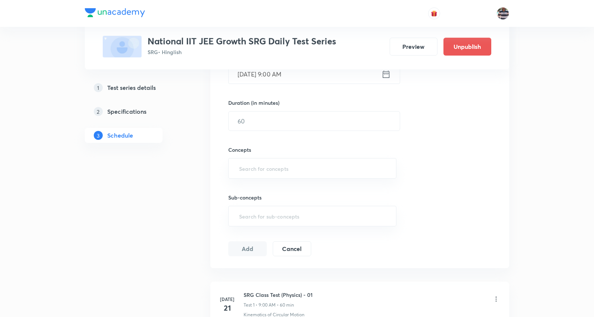
scroll to position [207, 0]
click at [267, 118] on input "text" at bounding box center [313, 120] width 171 height 19
type input "60"
click at [287, 164] on input "text" at bounding box center [311, 168] width 149 height 14
type input "m"
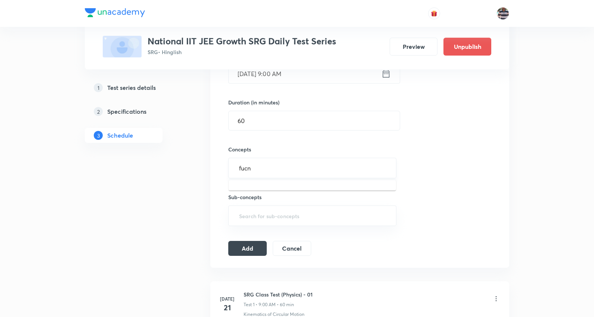
click at [270, 168] on input "fucn" at bounding box center [311, 168] width 149 height 14
click at [356, 176] on div "fucn ​" at bounding box center [312, 168] width 168 height 21
type input "func"
click at [302, 186] on li "Inequalities and Modulus Function" at bounding box center [311, 189] width 167 height 13
click at [240, 255] on button "Add" at bounding box center [247, 250] width 38 height 15
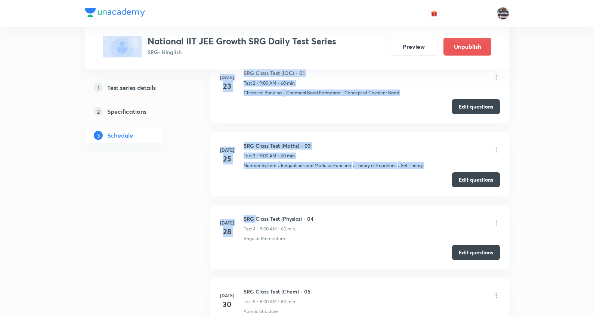
drag, startPoint x: 292, startPoint y: 220, endPoint x: 363, endPoint y: 234, distance: 72.3
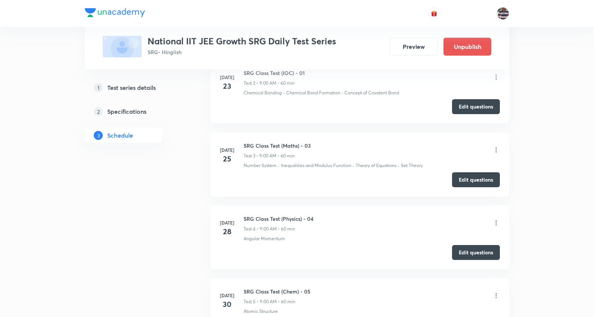
drag, startPoint x: 363, startPoint y: 234, endPoint x: 303, endPoint y: 209, distance: 65.3
click at [360, 234] on div "SRG Class Test (Physics) - 04 Test 4 • 9:00 AM • 60 min Angular Momentum" at bounding box center [371, 228] width 256 height 27
drag, startPoint x: 253, startPoint y: 214, endPoint x: 243, endPoint y: 212, distance: 9.9
click at [243, 212] on li "Jul 28 SRG Class Test (Physics) - 04 Test 4 • 9:00 AM • 60 min Angular Momentum…" at bounding box center [359, 238] width 299 height 64
copy h6 "SRG Class Test (Physics) - 04"
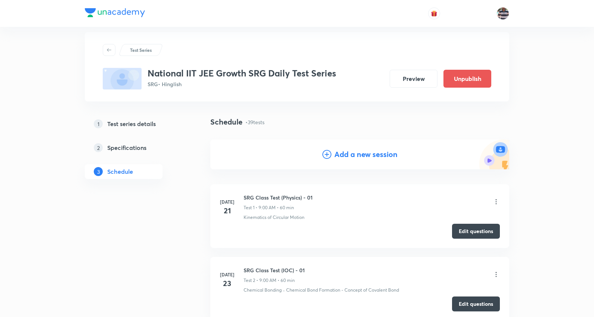
scroll to position [0, 0]
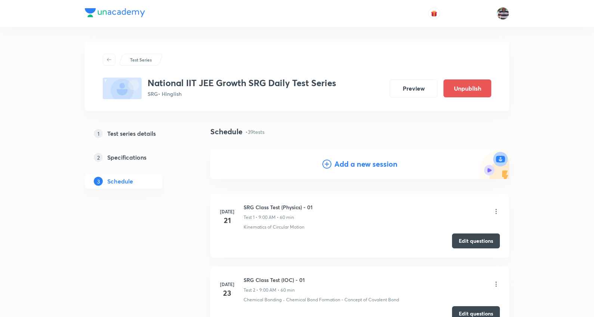
click at [365, 162] on h4 "Add a new session" at bounding box center [365, 164] width 63 height 11
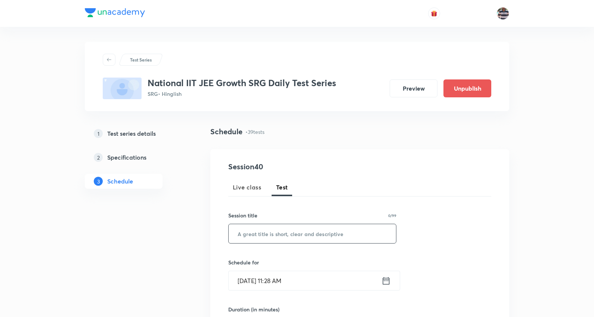
click at [275, 236] on input "text" at bounding box center [311, 233] width 167 height 19
paste input "SRG Class Test (Physics) - 04"
type input "SRG Class Test (Physics) - 40"
click at [252, 282] on input "Oct 8, 2025, 11:28 AM" at bounding box center [304, 280] width 153 height 19
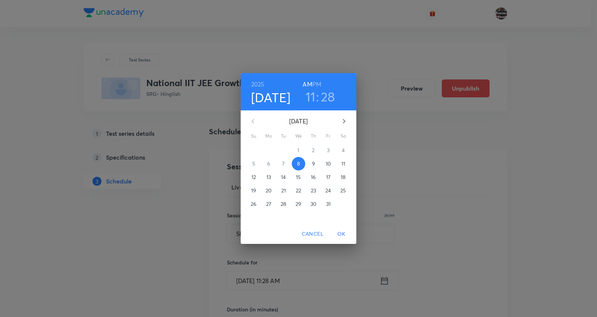
click at [269, 192] on p "20" at bounding box center [269, 190] width 6 height 7
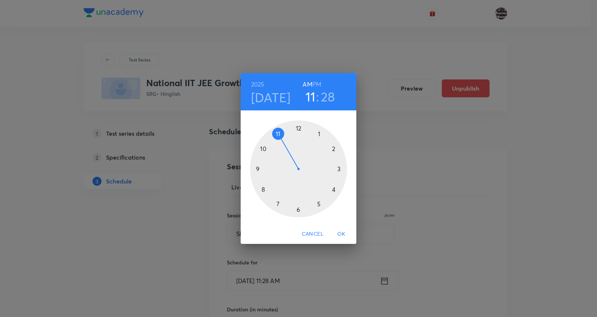
click at [256, 170] on div at bounding box center [298, 169] width 97 height 97
drag, startPoint x: 306, startPoint y: 205, endPoint x: 299, endPoint y: 136, distance: 69.4
click at [299, 136] on div at bounding box center [298, 169] width 97 height 97
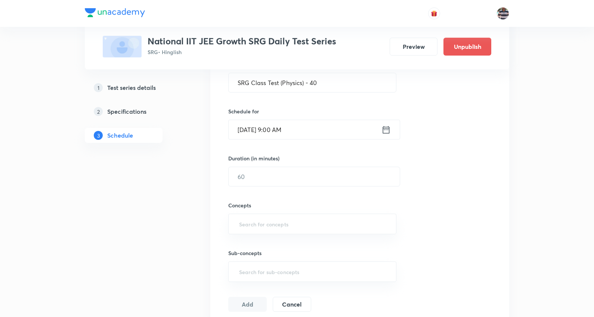
scroll to position [166, 0]
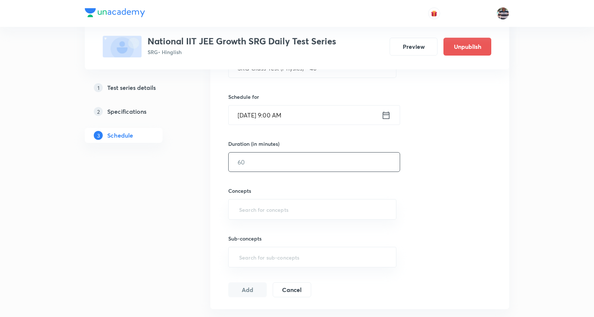
click at [256, 162] on input "text" at bounding box center [313, 162] width 171 height 19
type input "60"
click at [287, 208] on input "text" at bounding box center [311, 210] width 149 height 14
type input "a"
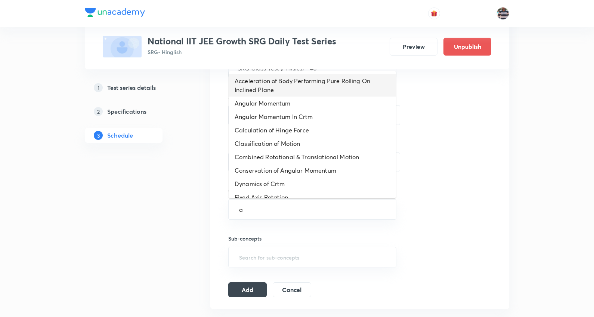
click at [262, 92] on li "Acceleration of Body Performing Pure Rolling On Inclined Plane" at bounding box center [311, 85] width 167 height 22
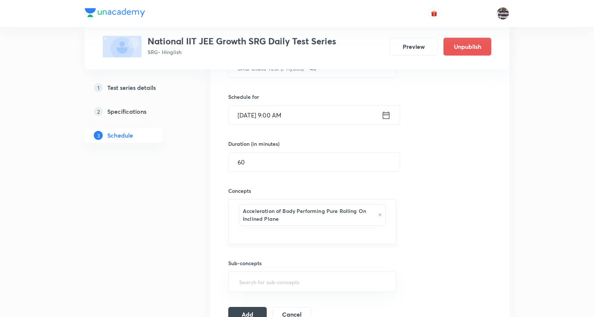
click at [379, 214] on icon at bounding box center [380, 215] width 4 height 4
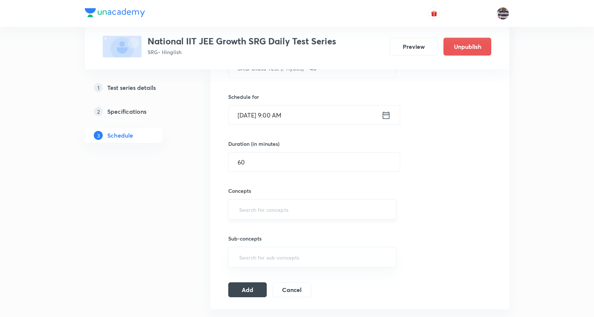
click at [379, 214] on input "text" at bounding box center [311, 210] width 149 height 14
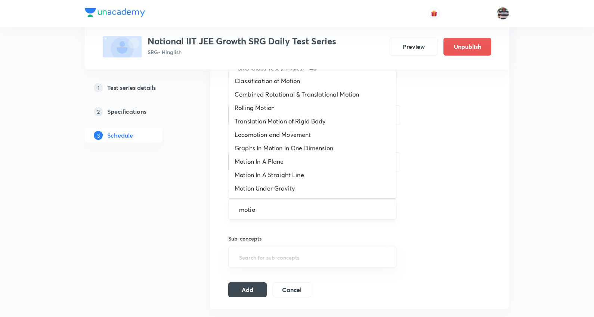
type input "motion"
click at [282, 164] on li "Motion In A Plane" at bounding box center [311, 161] width 167 height 13
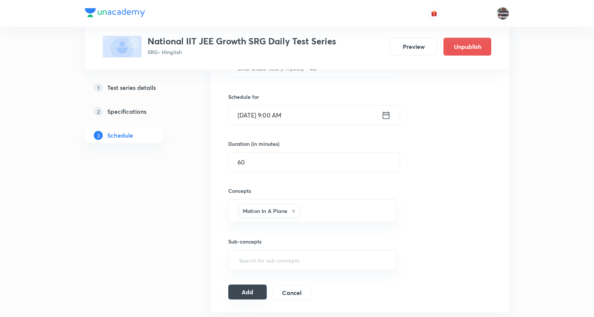
click at [249, 293] on button "Add" at bounding box center [247, 292] width 38 height 15
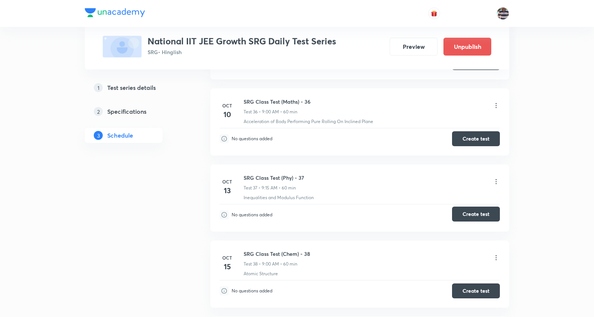
scroll to position [2711, 0]
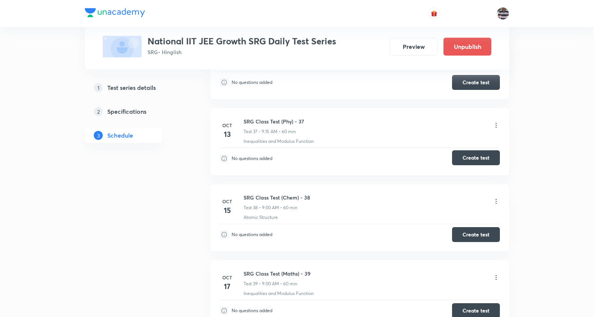
click at [472, 155] on button "Create test" at bounding box center [476, 157] width 48 height 15
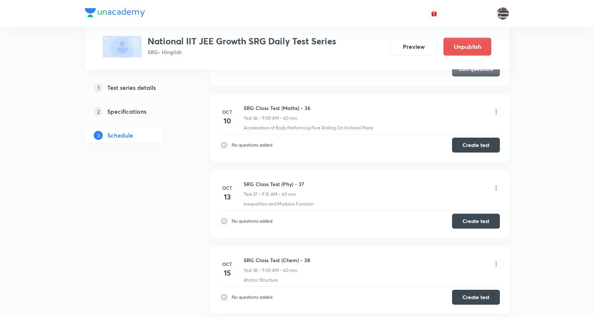
scroll to position [2663, 0]
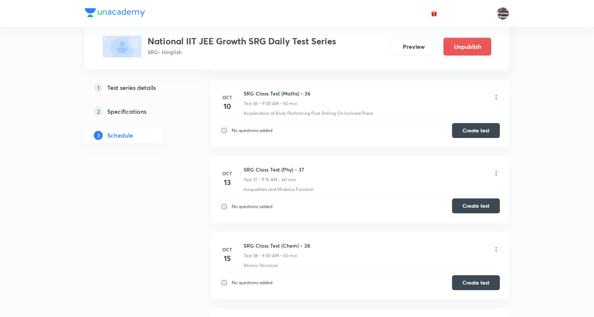
click at [479, 206] on button "Create test" at bounding box center [476, 206] width 48 height 15
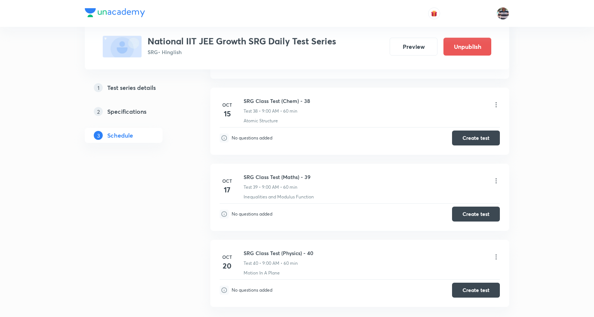
scroll to position [2787, 0]
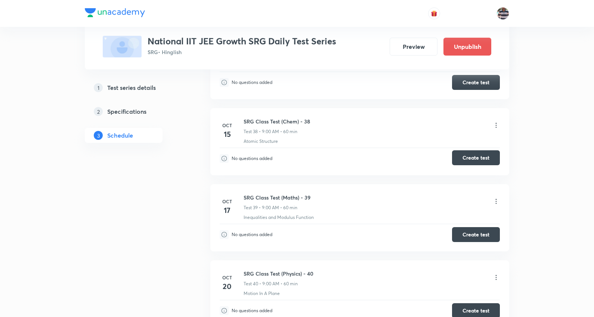
click at [484, 159] on button "Create test" at bounding box center [476, 157] width 48 height 15
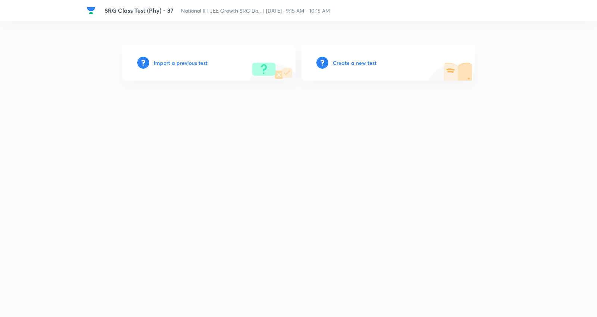
click at [365, 62] on h6 "Create a new test" at bounding box center [355, 63] width 44 height 8
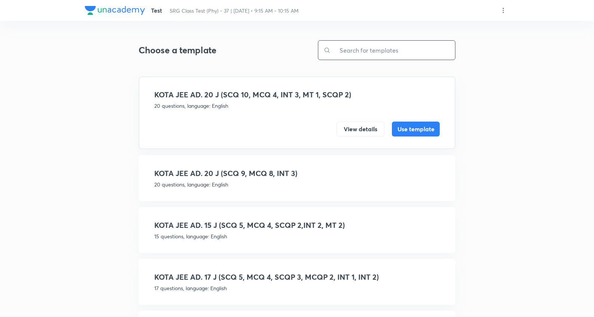
drag, startPoint x: 368, startPoint y: 45, endPoint x: 370, endPoint y: 49, distance: 4.6
click at [369, 49] on input "text" at bounding box center [392, 50] width 124 height 19
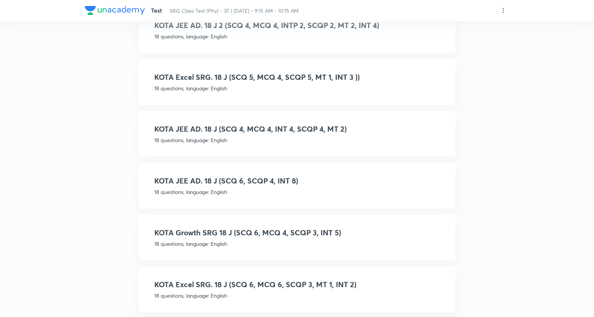
scroll to position [312, 0]
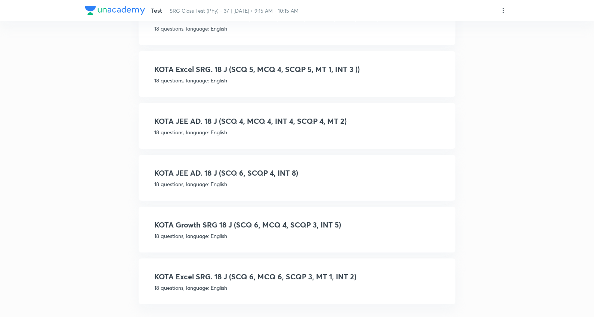
type input "18 J"
click at [292, 273] on h4 "KOTA Excel SRG. 18 J (SCQ 6, MCQ 6, SCQP 3, MT 1, INT 2)" at bounding box center [296, 276] width 285 height 11
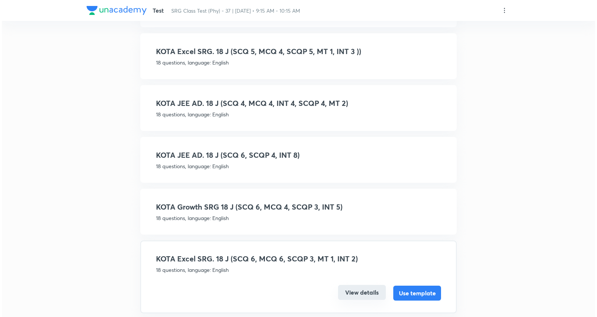
scroll to position [305, 0]
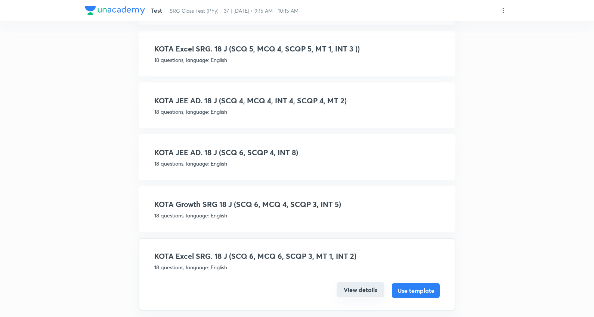
click at [355, 286] on button "View details" at bounding box center [360, 290] width 48 height 15
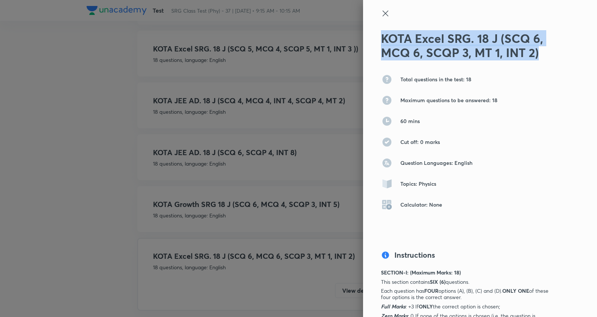
drag, startPoint x: 546, startPoint y: 52, endPoint x: 368, endPoint y: 6, distance: 183.7
click at [363, 30] on div "KOTA Excel SRG. 18 J (SCQ 6, MCQ 6, SCQP 3, MT 1, INT 2) Total questions in the…" at bounding box center [480, 158] width 234 height 317
copy h2 "KOTA Excel SRG. 18 J (SCQ 6, MCQ 6, SCQP 3, MT 1, INT 2)"
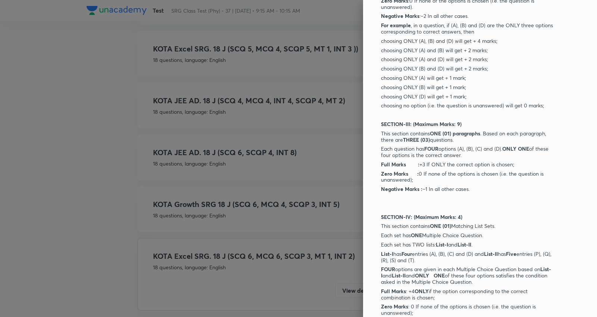
scroll to position [629, 0]
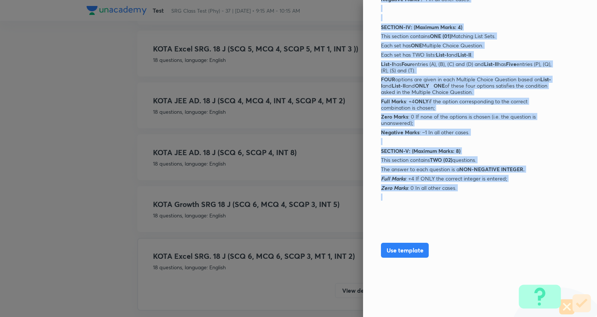
drag, startPoint x: 374, startPoint y: 148, endPoint x: 458, endPoint y: 193, distance: 95.2
click at [458, 193] on div "KOTA Excel SRG. 18 J (SCQ 6, MCQ 6, SCQP 3, MT 1, INT 2) Total questions in the…" at bounding box center [480, 158] width 234 height 317
copy div "SECTION-I: (Maximum Marks: 18) This section contains SIX (6) questions. Each qu…"
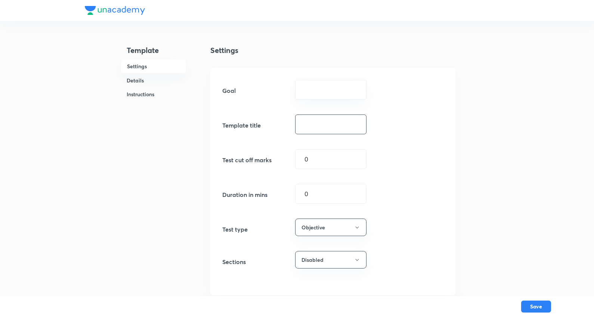
click at [320, 120] on input "text" at bounding box center [330, 124] width 71 height 19
paste input "KOTA Excel SRG. 18 J (SCQ 6, MCQ 6, SCQP 3, MT 1, INT 2)"
click at [311, 85] on div "​" at bounding box center [330, 90] width 71 height 20
type input "KOTA Excel SRG. 18 J (SCQ 6, MCQ 6, SCQP 3, MT 1, INT 2)"
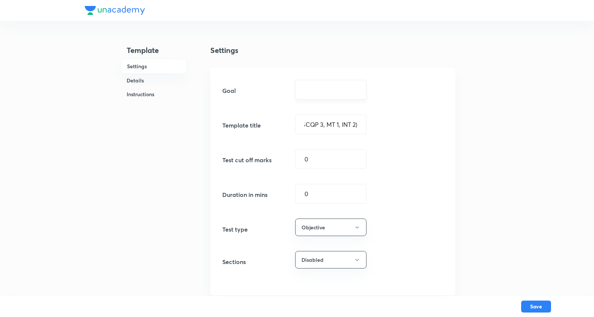
scroll to position [0, 0]
click at [312, 93] on input "text" at bounding box center [330, 89] width 53 height 7
click at [312, 136] on li "SRG" at bounding box center [330, 133] width 71 height 13
type input "SRG"
click at [319, 124] on input "KOTA Excel SRG. 18 J (SCQ 6, MCQ 6, SCQP 3, MT 1, INT 2)" at bounding box center [330, 124] width 71 height 19
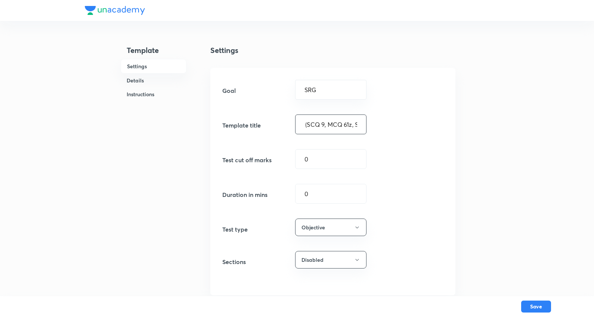
scroll to position [0, 68]
type input "KOTA Growth SRG. 18 J (SCQ 9, MCQ 1, SCQP 3, MT 1, INT 2)"
drag, startPoint x: 284, startPoint y: 190, endPoint x: 266, endPoint y: 186, distance: 19.1
click at [268, 187] on div "Duration in mins 0 ​" at bounding box center [332, 194] width 221 height 20
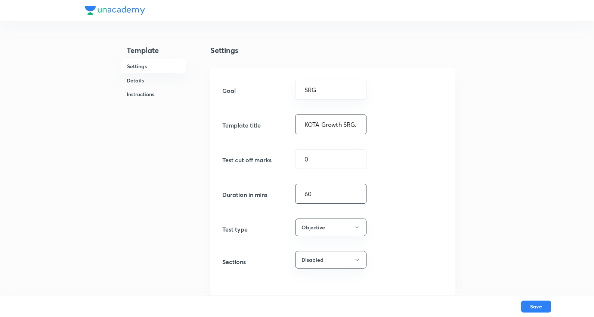
type input "60"
click at [329, 124] on input "KOTA Growth SRG. 18 J (SCQ 9, MCQ 1, SCQP 3, MT 1, INT 2)" at bounding box center [330, 124] width 71 height 19
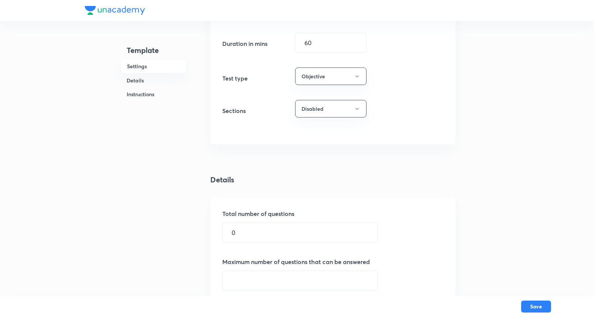
scroll to position [166, 0]
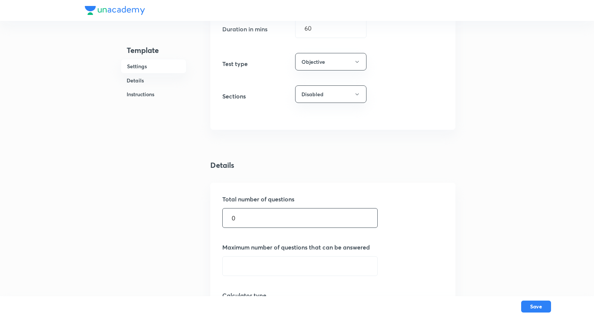
drag, startPoint x: 245, startPoint y: 220, endPoint x: 314, endPoint y: 195, distance: 73.7
click at [166, 219] on div "Template Settings Details Instructions Settings Goal SRG ​ Template title KOTA …" at bounding box center [297, 292] width 424 height 886
type input "18"
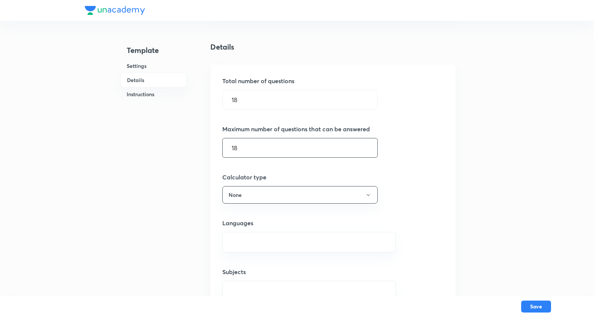
scroll to position [332, 0]
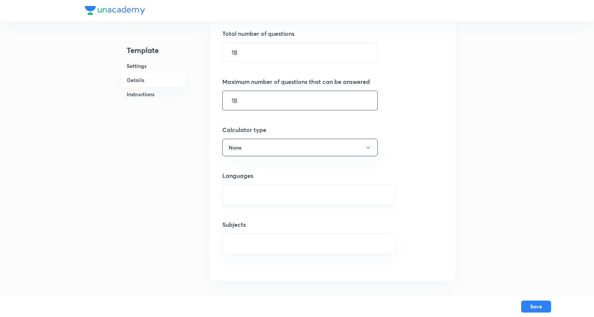
type input "18"
click at [262, 193] on input "text" at bounding box center [308, 195] width 155 height 14
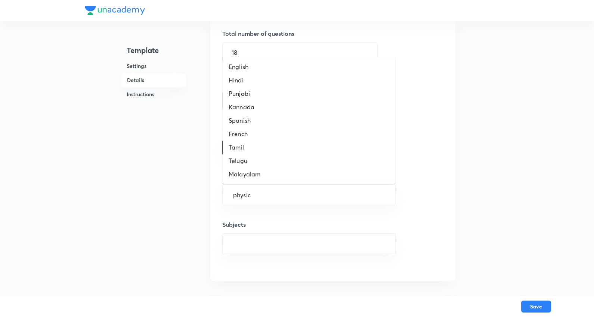
type input "physics"
drag, startPoint x: 269, startPoint y: 196, endPoint x: 217, endPoint y: 200, distance: 52.4
click at [219, 200] on div "Total number of questions 18 ​ Maximum number of questions that can be answered…" at bounding box center [332, 149] width 245 height 264
drag, startPoint x: 241, startPoint y: 64, endPoint x: 280, endPoint y: 284, distance: 223.3
click at [241, 64] on li "English" at bounding box center [309, 66] width 172 height 13
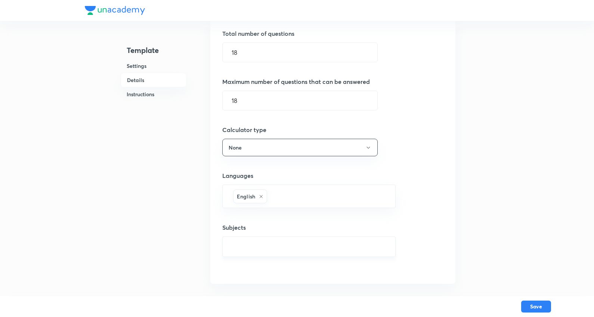
click at [249, 249] on input "text" at bounding box center [308, 247] width 155 height 14
type input "physics"
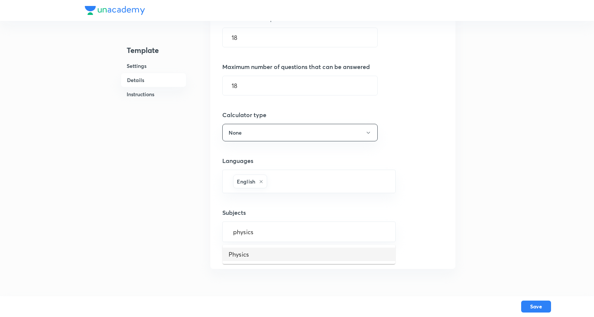
scroll to position [373, 0]
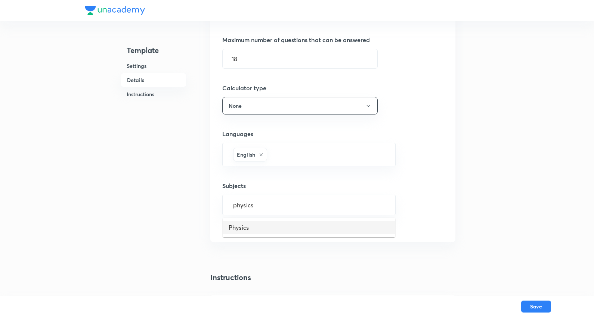
click at [251, 227] on li "Physics" at bounding box center [309, 227] width 172 height 13
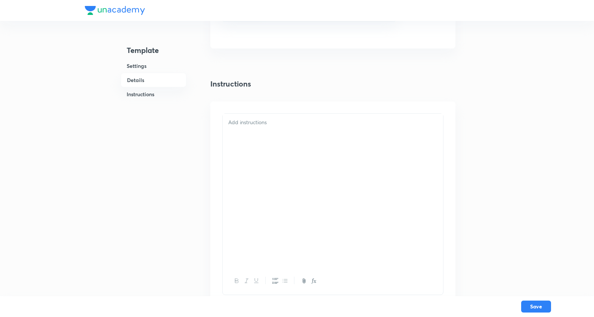
scroll to position [605, 0]
click at [266, 94] on div at bounding box center [333, 158] width 220 height 154
paste div
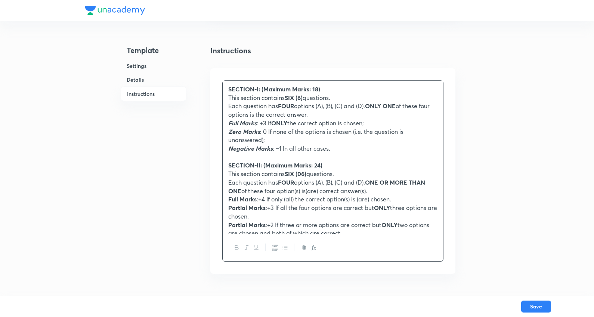
drag, startPoint x: 292, startPoint y: 95, endPoint x: 298, endPoint y: 96, distance: 5.6
click at [293, 95] on strong "SIX (6)" at bounding box center [293, 98] width 18 height 8
drag, startPoint x: 296, startPoint y: 173, endPoint x: 305, endPoint y: 169, distance: 9.5
click at [296, 172] on strong "SIX (06)" at bounding box center [295, 174] width 22 height 8
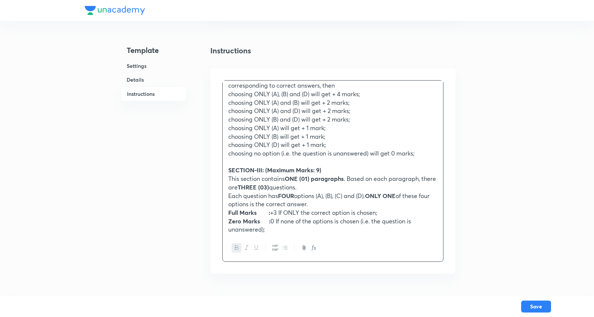
scroll to position [249, 0]
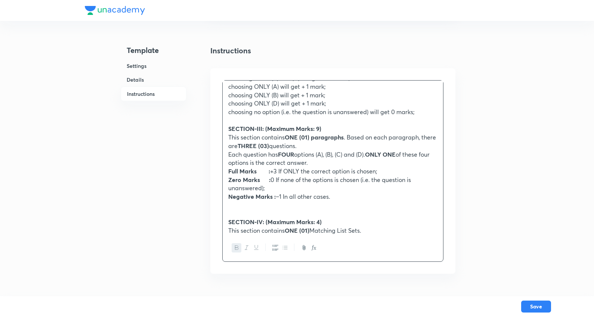
click at [306, 136] on strong "ONE (01) paragraphs" at bounding box center [313, 137] width 59 height 8
click at [269, 146] on strong "THREE (03)" at bounding box center [252, 146] width 31 height 8
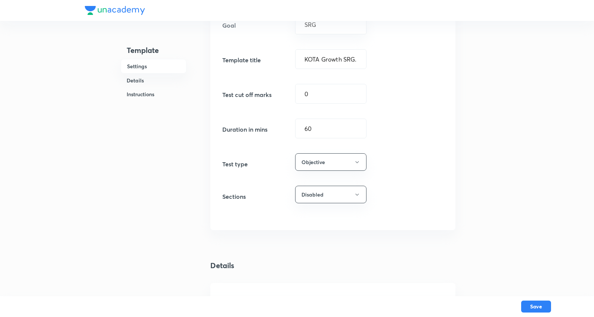
scroll to position [0, 0]
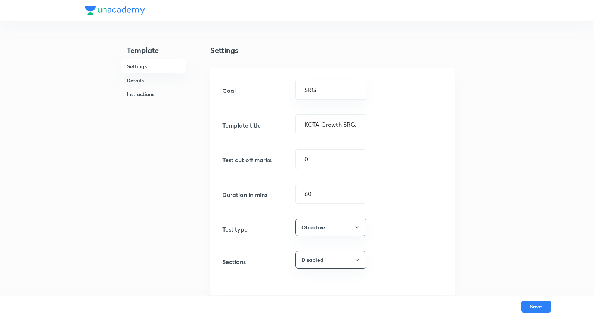
click at [339, 110] on div "Goal SRG ​ Template title KOTA Growth SRG. 18 J (SCQ 9, MCQ 1, SCQP 3, MT 1, IN…" at bounding box center [332, 182] width 245 height 228
click at [339, 119] on input "KOTA Growth SRG. 18 J (SCQ 9, MCQ 1, SCQP 3, MT 1, INT 2)" at bounding box center [330, 124] width 71 height 19
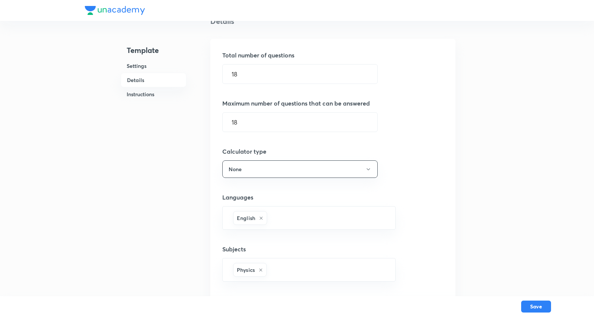
scroll to position [415, 0]
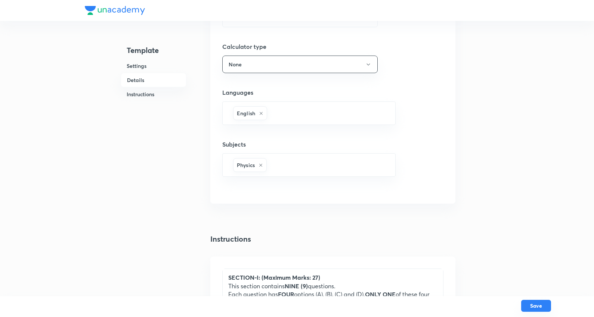
click at [538, 307] on button "Save" at bounding box center [536, 306] width 30 height 12
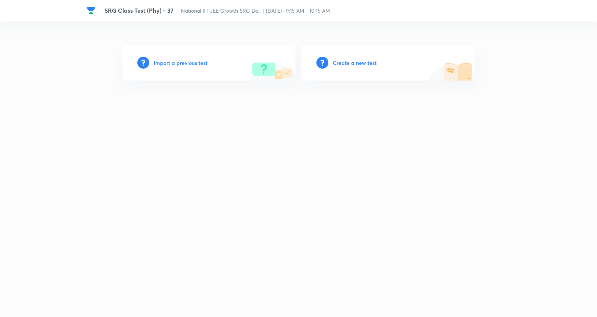
click at [355, 62] on h6 "Create a new test" at bounding box center [355, 63] width 44 height 8
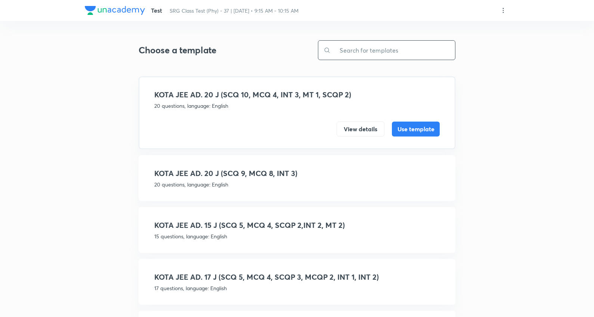
click at [378, 46] on input "text" at bounding box center [392, 50] width 124 height 19
paste input "KOTA Growth SRG. 18 J (SCQ 9, MCQ 1, SCQP 3, MT 1, INT 2)"
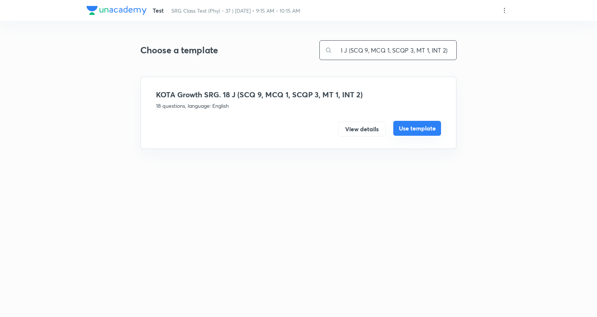
type input "KOTA Growth SRG. 18 J (SCQ 9, MCQ 1, SCQP 3, MT 1, INT 2)"
click at [417, 125] on button "Use template" at bounding box center [418, 128] width 48 height 15
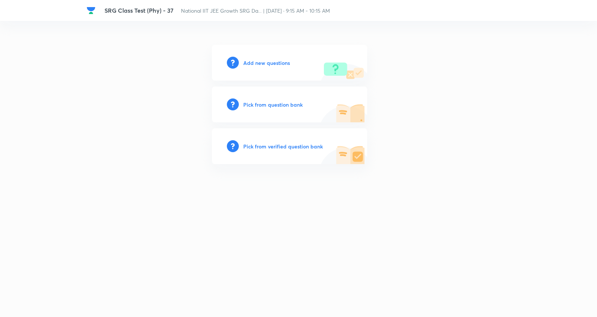
click at [281, 61] on h6 "Add new questions" at bounding box center [266, 63] width 47 height 8
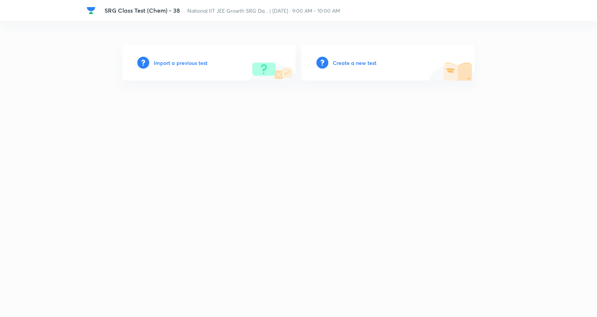
click at [353, 61] on h6 "Create a new test" at bounding box center [355, 63] width 44 height 8
click at [354, 61] on h6 "Create a new test" at bounding box center [355, 63] width 44 height 8
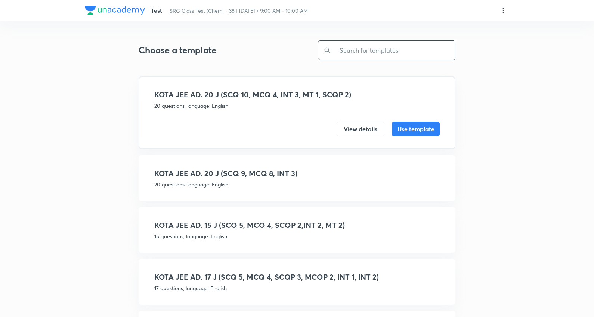
click at [377, 51] on input "text" at bounding box center [392, 50] width 124 height 19
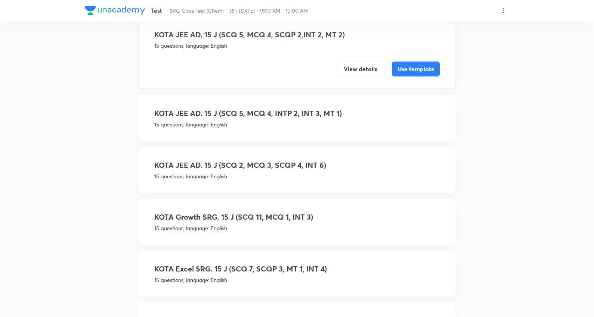
scroll to position [41, 0]
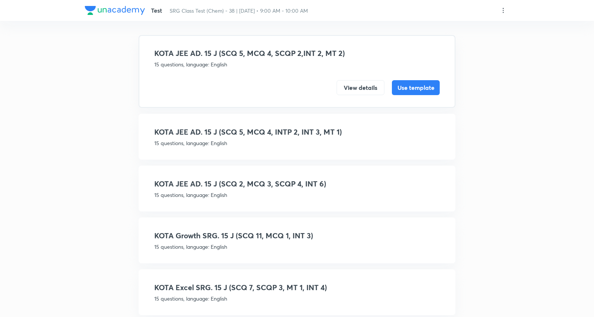
click at [308, 137] on div "KOTA JEE AD. 15 J (SCQ 5, MCQ 4, INTP 2, INT 3, MT 1) 15 questions, language: E…" at bounding box center [296, 137] width 285 height 21
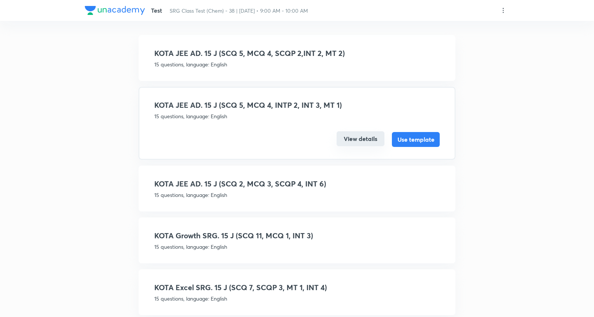
click at [360, 134] on button "View details" at bounding box center [360, 138] width 48 height 15
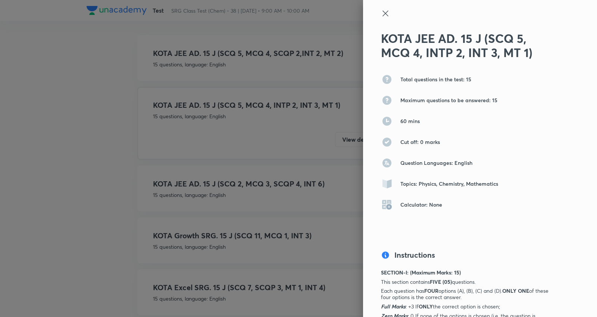
click at [381, 10] on icon at bounding box center [385, 13] width 9 height 9
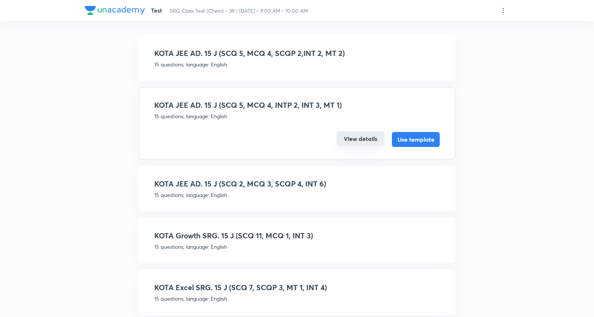
click at [361, 143] on button "View details" at bounding box center [360, 138] width 48 height 15
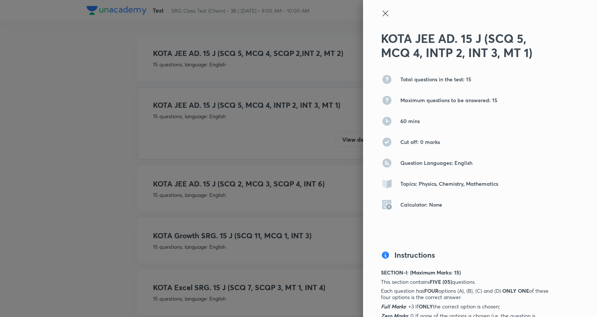
click at [381, 12] on icon at bounding box center [385, 13] width 9 height 9
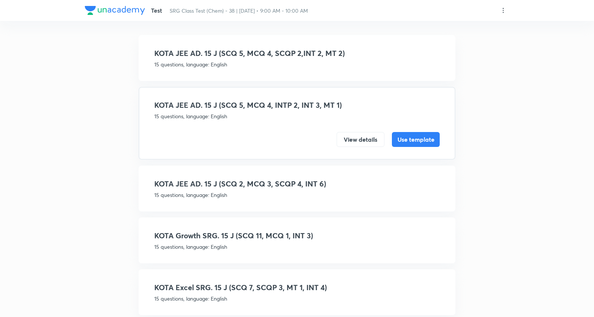
drag, startPoint x: 358, startPoint y: 105, endPoint x: 207, endPoint y: 95, distance: 150.8
click at [207, 95] on div "KOTA JEE AD. 15 J (SCQ 5, MCQ 4, INTP 2, INT 3, MT 1) 15 questions, language: E…" at bounding box center [297, 123] width 317 height 73
click at [360, 136] on button "View details" at bounding box center [360, 138] width 48 height 15
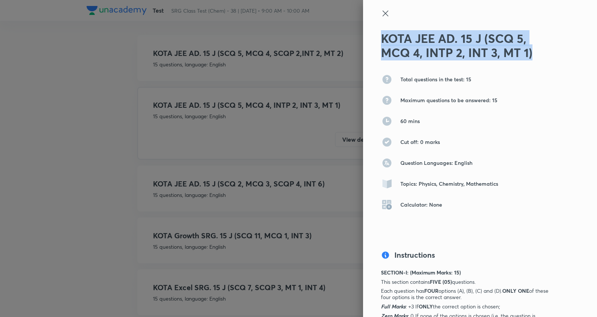
drag, startPoint x: 538, startPoint y: 55, endPoint x: 374, endPoint y: 23, distance: 167.3
click at [374, 36] on div "KOTA JEE AD. 15 J (SCQ 5, MCQ 4, INTP 2, INT 3, MT 1) Total questions in the te…" at bounding box center [480, 158] width 234 height 317
copy h2 "KOTA JEE AD. 15 J (SCQ 5, MCQ 4, INTP 2, INT 3, MT 1)"
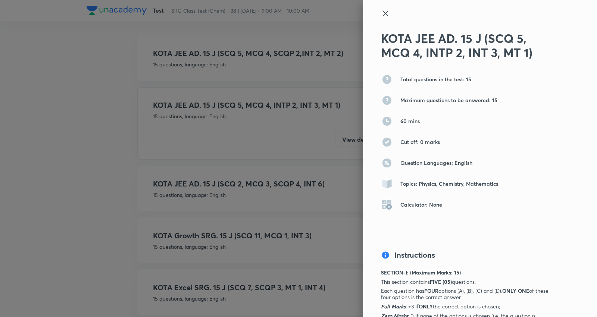
click at [381, 12] on icon at bounding box center [385, 13] width 9 height 9
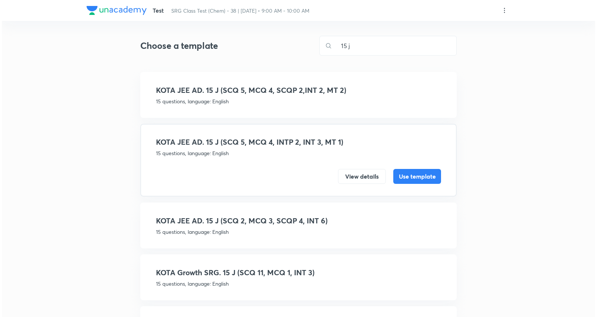
scroll to position [0, 0]
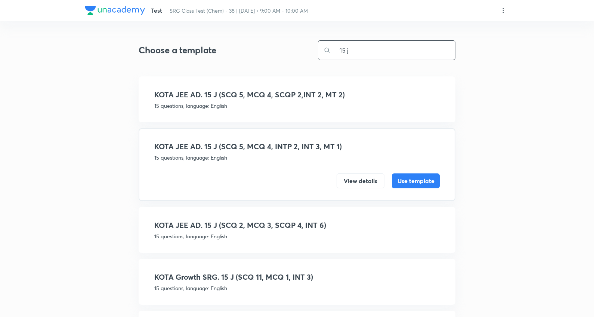
click at [367, 50] on input "15 j" at bounding box center [392, 50] width 124 height 19
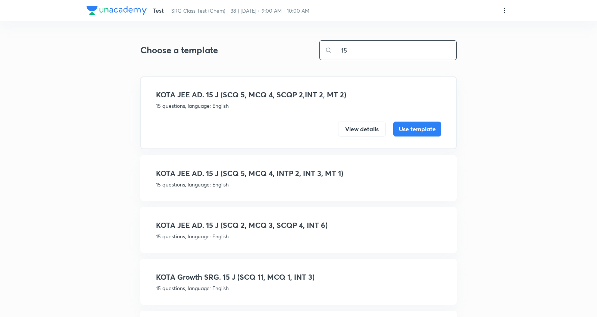
type input "1"
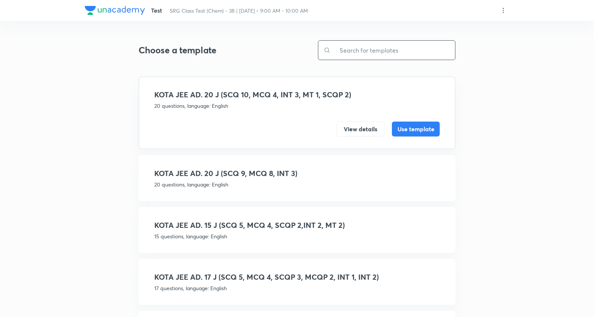
paste input "KOTA JEE AD. 15 J (SCQ 5, MCQ 4, INTP 2, INT 3, MT 1)"
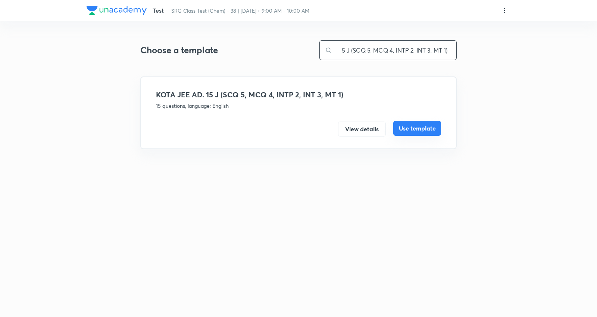
type input "KOTA JEE AD. 15 J (SCQ 5, MCQ 4, INTP 2, INT 3, MT 1)"
click at [415, 127] on button "Use template" at bounding box center [418, 128] width 48 height 15
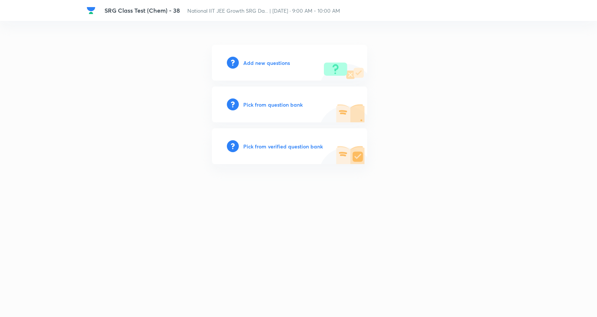
click at [271, 62] on h6 "Add new questions" at bounding box center [266, 63] width 47 height 8
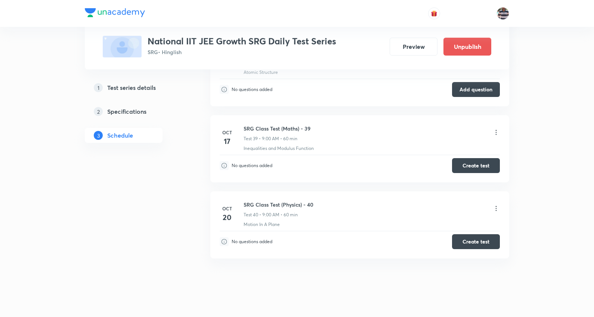
scroll to position [3118, 0]
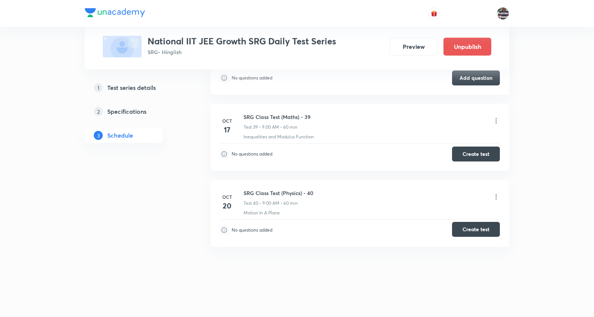
click at [474, 230] on button "Create test" at bounding box center [476, 229] width 48 height 15
click at [473, 228] on button "Create test" at bounding box center [476, 229] width 48 height 15
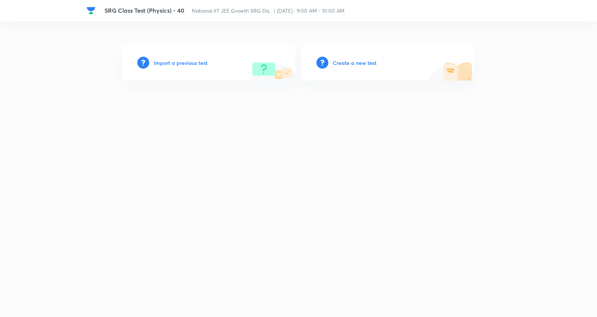
click at [367, 63] on h6 "Create a new test" at bounding box center [355, 63] width 44 height 8
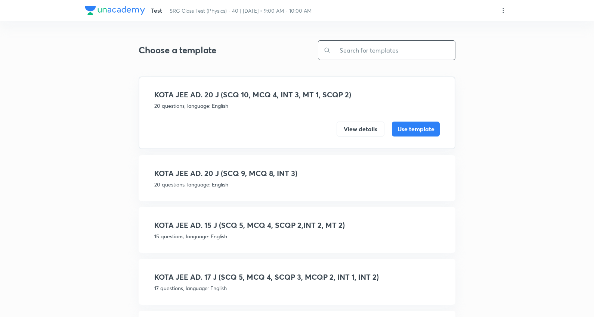
click at [418, 46] on input "text" at bounding box center [392, 50] width 124 height 19
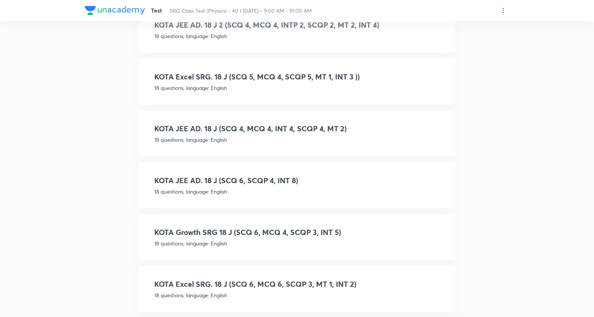
scroll to position [312, 0]
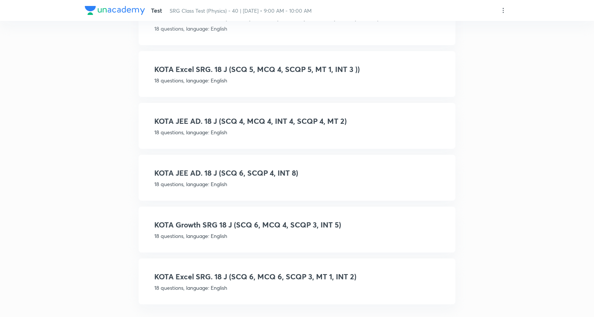
type input "18 j"
click at [311, 222] on h4 "KOTA Growth SRG 18 J (SCQ 6, MCQ 4, SCQP 3, INT 5)" at bounding box center [296, 225] width 285 height 11
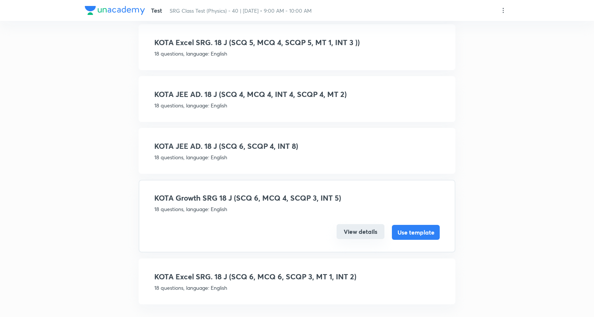
click at [369, 227] on button "View details" at bounding box center [360, 231] width 48 height 15
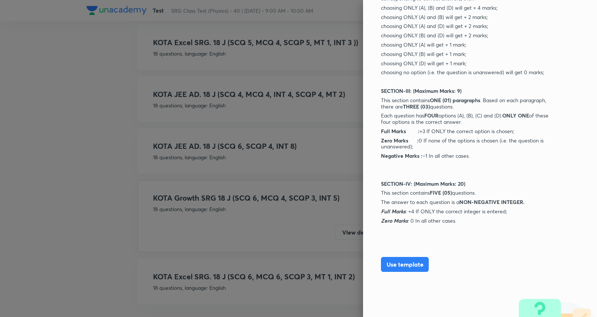
scroll to position [487, 0]
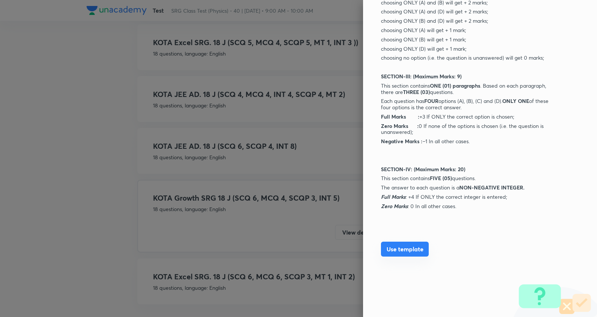
click at [400, 246] on button "Use template" at bounding box center [405, 249] width 48 height 15
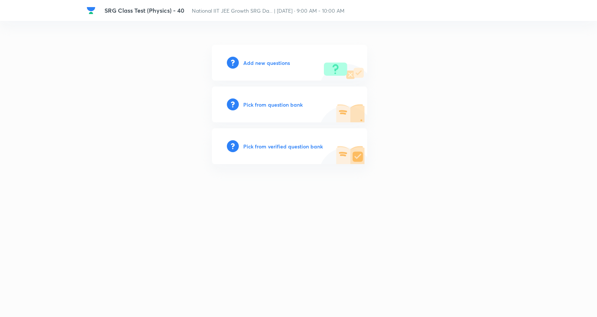
click at [265, 62] on h6 "Add new questions" at bounding box center [266, 63] width 47 height 8
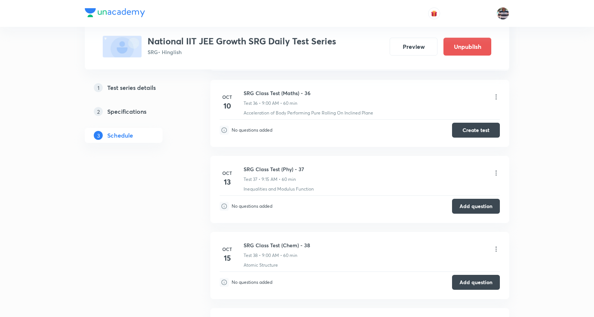
scroll to position [2913, 0]
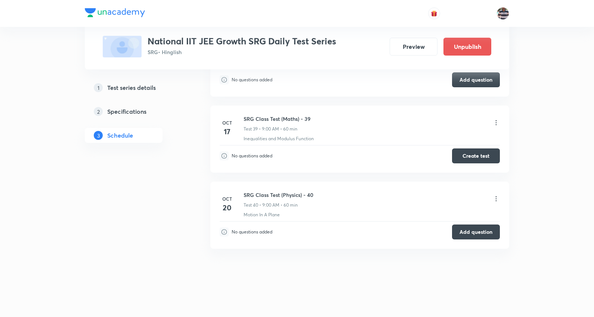
scroll to position [3118, 0]
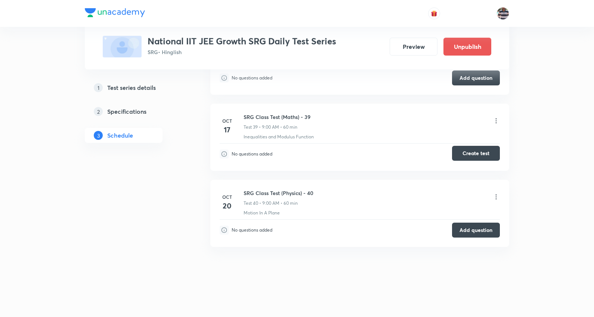
click at [465, 153] on button "Create test" at bounding box center [476, 153] width 48 height 15
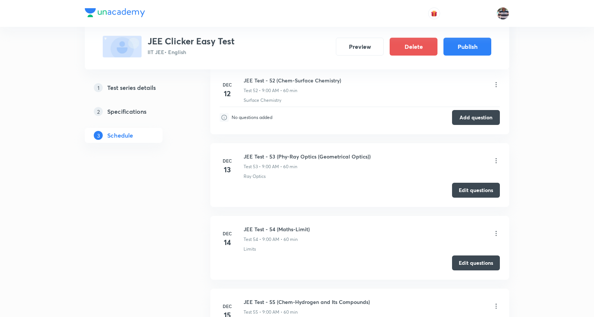
scroll to position [4277, 0]
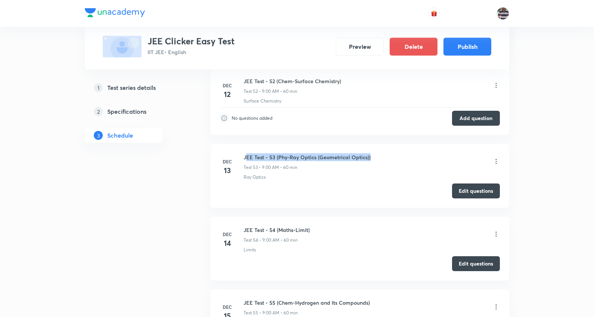
drag, startPoint x: 379, startPoint y: 162, endPoint x: 245, endPoint y: 159, distance: 133.3
click at [245, 159] on div "JEE Test - 53 (Phy-Ray Optics (Geometrical Optics)) Test 53 • 9:00 AM • 60 min" at bounding box center [371, 162] width 256 height 18
copy h6 "EE Test - 53 (Phy-Ray Optics (Geometrical Optics))"
copy h6 "JEE Test - 53 (Phy-Ray Optics (Geometrical Optics))"
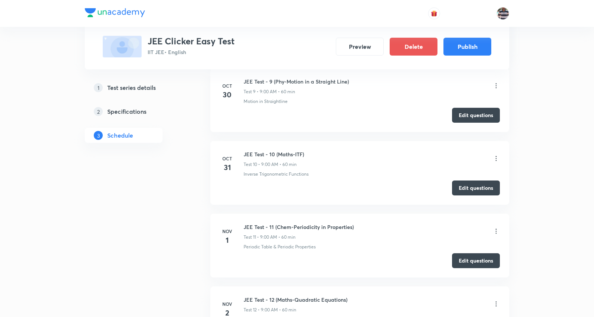
scroll to position [0, 0]
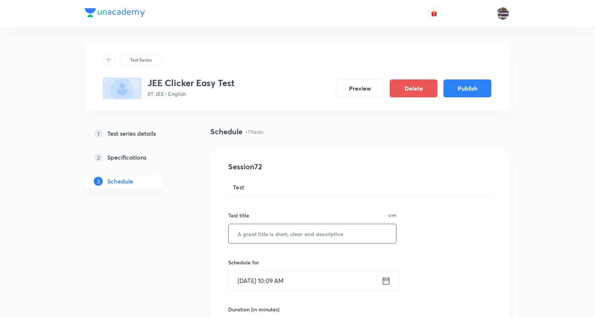
click at [285, 233] on input "text" at bounding box center [311, 233] width 167 height 19
paste input "JEE Test - 53 (Phy-Ray Optics (Geometrical Optics))"
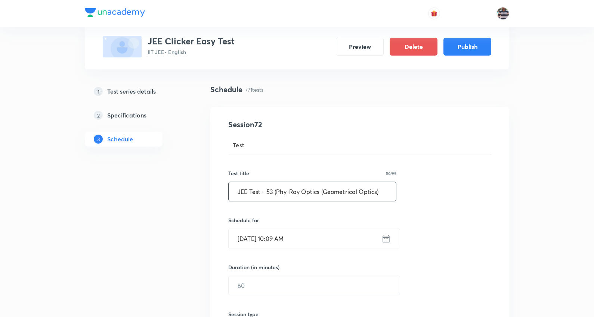
scroll to position [83, 0]
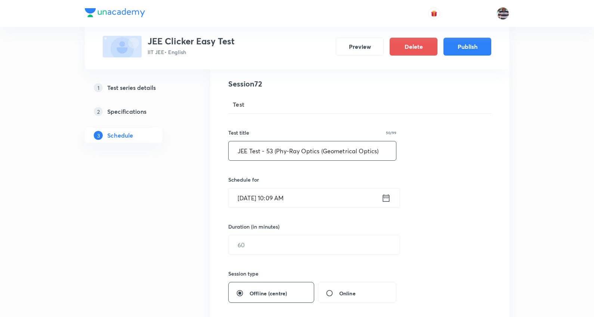
click at [259, 196] on input "Oct 8, 2025, 10:09 AM" at bounding box center [304, 198] width 153 height 19
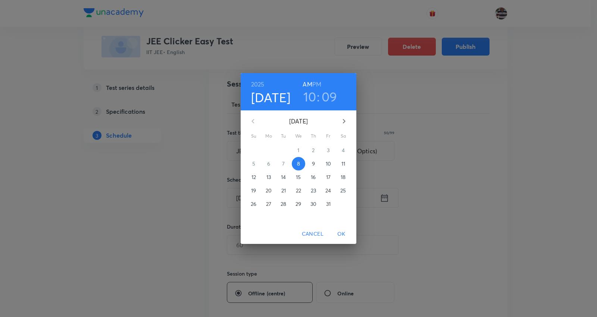
click at [342, 125] on icon "button" at bounding box center [344, 121] width 9 height 9
click at [343, 120] on icon "button" at bounding box center [344, 121] width 9 height 9
click at [346, 162] on span "13" at bounding box center [343, 163] width 13 height 7
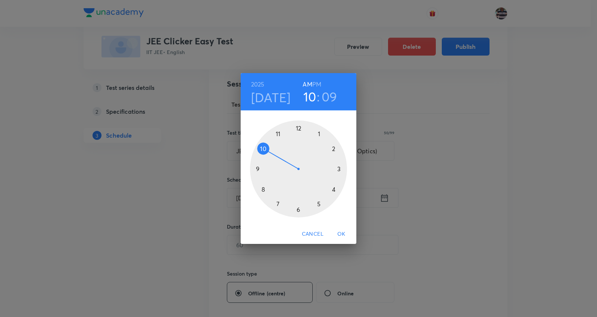
drag, startPoint x: 258, startPoint y: 167, endPoint x: 299, endPoint y: 115, distance: 66.8
click at [258, 167] on div at bounding box center [298, 169] width 97 height 97
drag, startPoint x: 332, startPoint y: 144, endPoint x: 299, endPoint y: 139, distance: 33.2
click at [299, 139] on div at bounding box center [298, 169] width 97 height 97
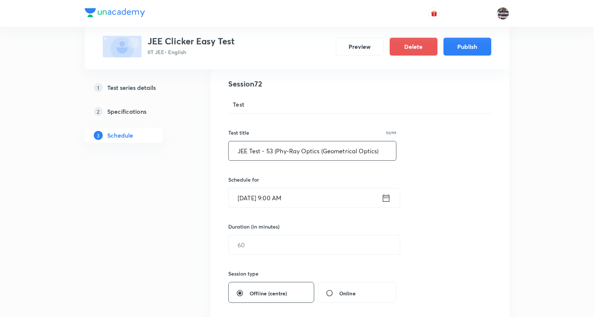
click at [388, 147] on input "JEE Test - 53 (Phy-Ray Optics (Geometrical Optics)" at bounding box center [311, 151] width 167 height 19
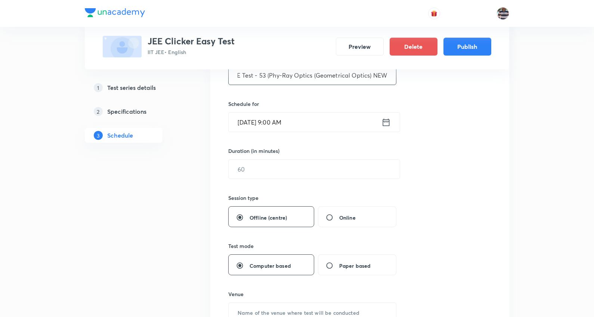
scroll to position [166, 0]
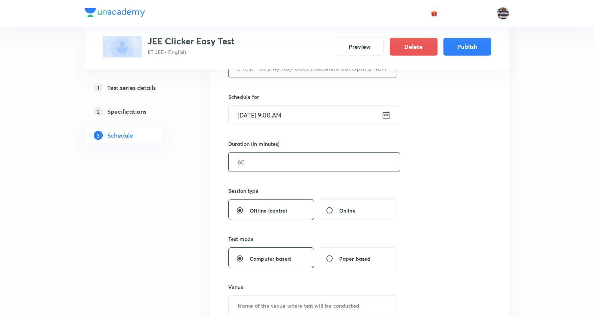
type input "JEE Test - 53 (Phy-Ray Optics (Geometrical Optics) NEW"
click at [265, 159] on input "text" at bounding box center [313, 162] width 171 height 19
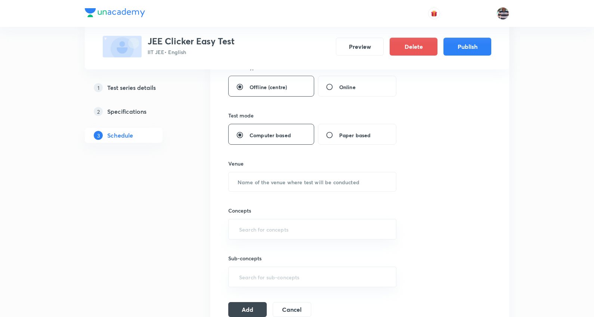
scroll to position [290, 0]
type input "60"
click at [277, 180] on input "text" at bounding box center [311, 181] width 167 height 19
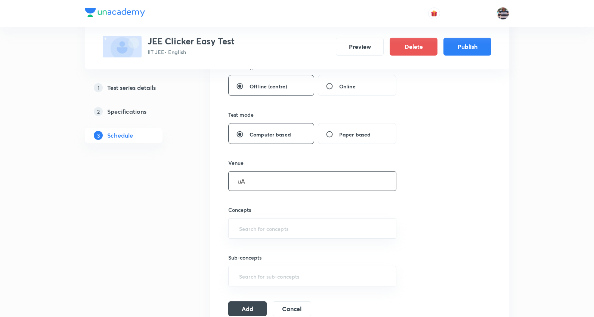
type input "u"
click at [267, 238] on div "​" at bounding box center [312, 228] width 168 height 21
type input "UA Tower"
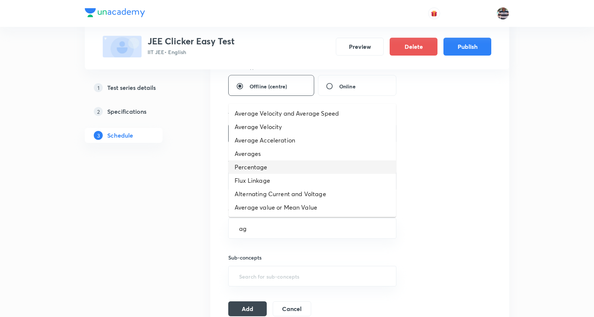
type input "a"
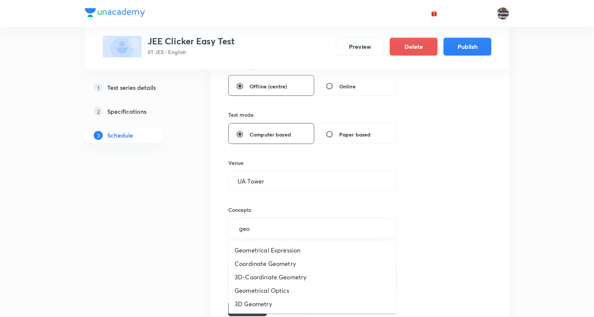
type input "geom"
click at [283, 293] on li "Geometrical Optics" at bounding box center [311, 290] width 167 height 13
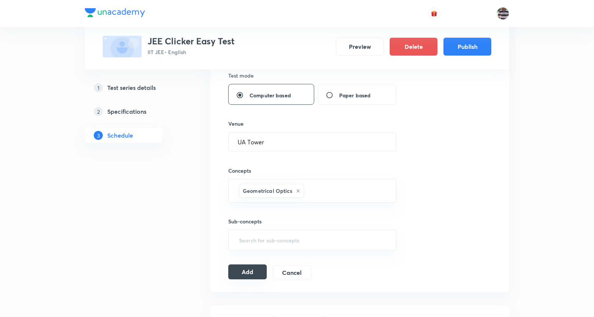
scroll to position [332, 0]
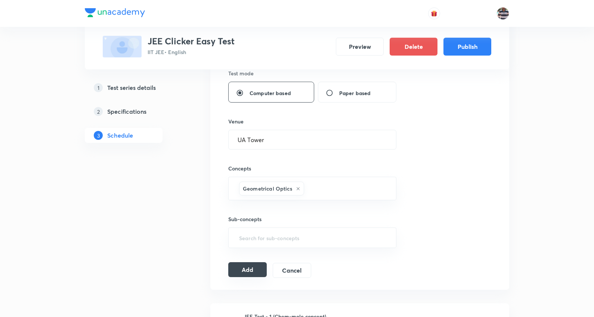
click at [254, 271] on button "Add" at bounding box center [247, 269] width 38 height 15
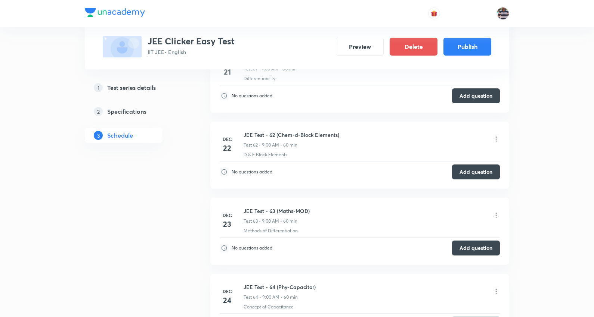
scroll to position [4492, 0]
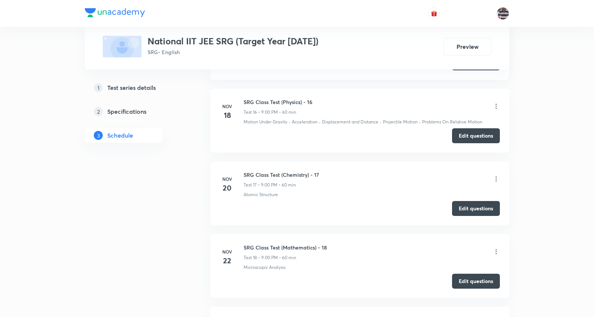
scroll to position [1486, 0]
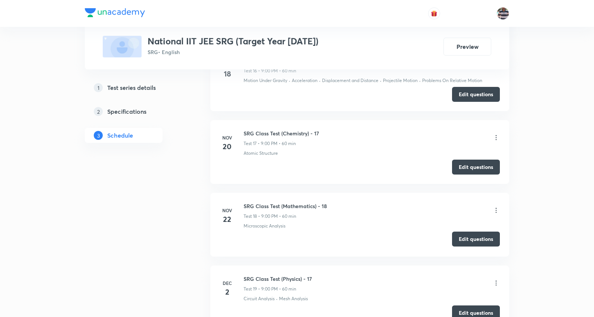
click at [480, 236] on button "Edit questions" at bounding box center [476, 239] width 48 height 15
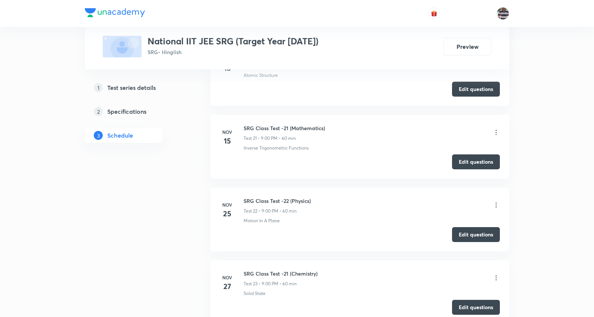
scroll to position [1776, 0]
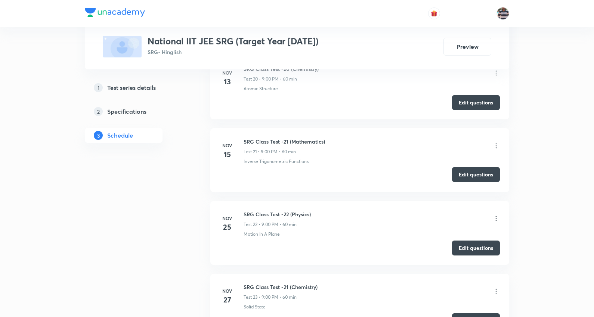
click at [480, 172] on button "Edit questions" at bounding box center [476, 174] width 48 height 15
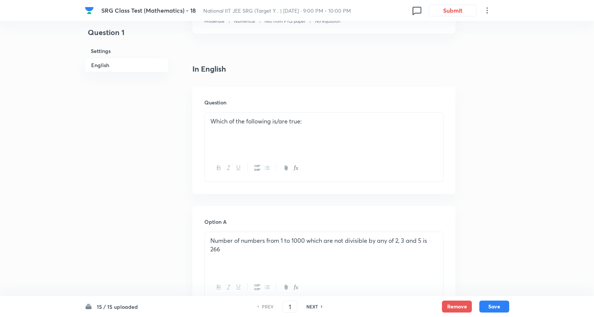
scroll to position [207, 0]
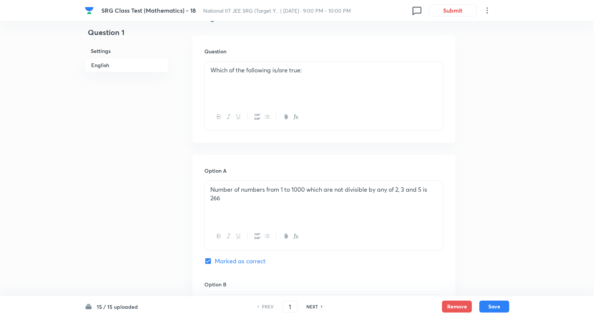
click at [308, 305] on h6 "NEXT" at bounding box center [312, 307] width 12 height 7
type input "2"
checkbox input "false"
checkbox input "true"
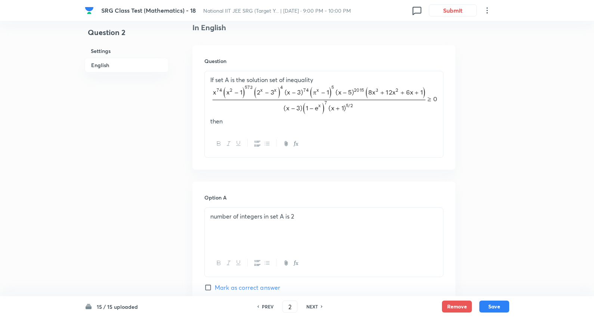
click at [308, 305] on h6 "NEXT" at bounding box center [312, 307] width 12 height 7
type input "3"
checkbox input "true"
checkbox input "false"
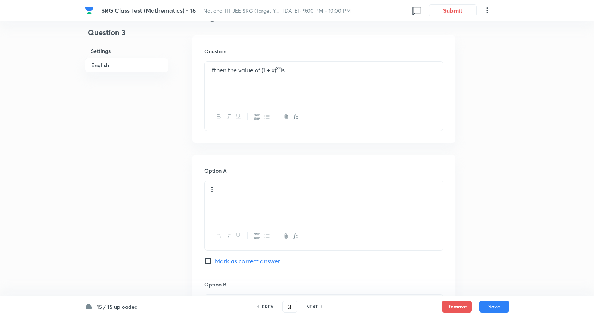
click at [308, 305] on h6 "NEXT" at bounding box center [312, 307] width 12 height 7
checkbox input "false"
type input "4"
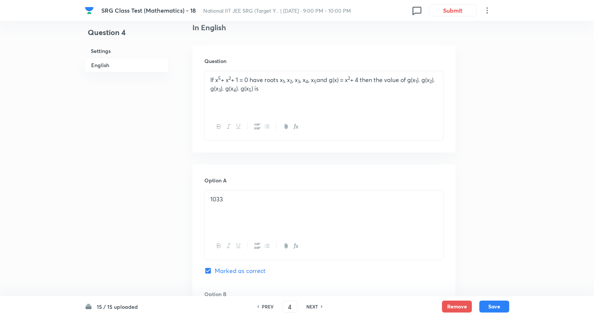
click at [308, 305] on h6 "NEXT" at bounding box center [312, 307] width 12 height 7
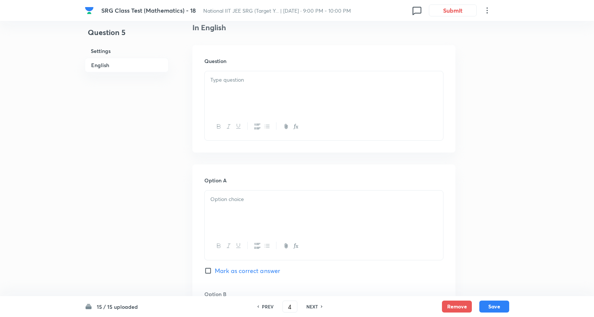
checkbox input "false"
type input "5"
checkbox input "true"
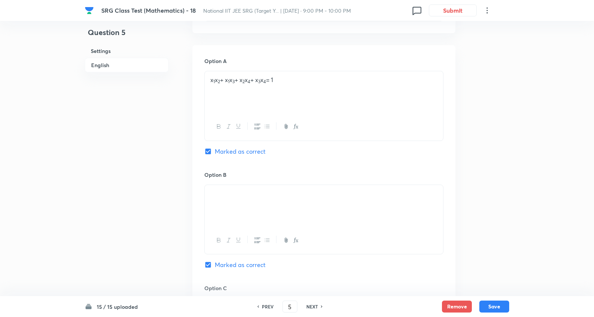
scroll to position [249, 0]
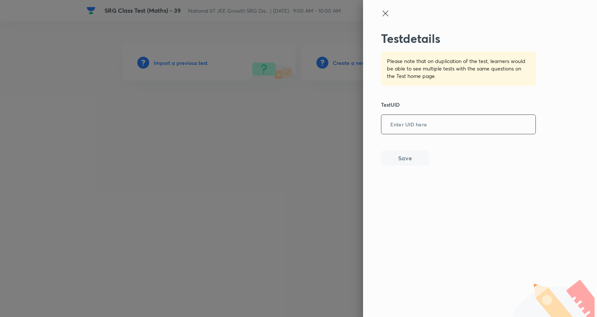
click at [423, 131] on input "text" at bounding box center [459, 125] width 154 height 18
paste input "RO0HSVUVMA"
type input "RO0HSVUVMA"
click at [411, 157] on button "Save" at bounding box center [405, 157] width 48 height 15
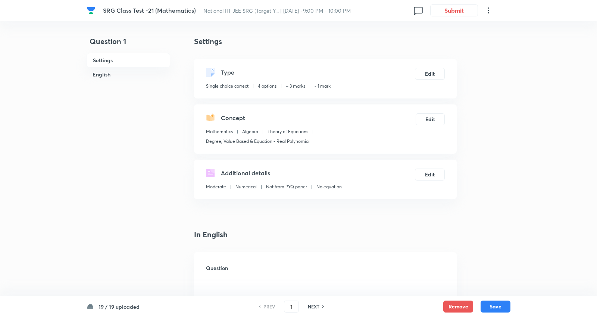
checkbox input "true"
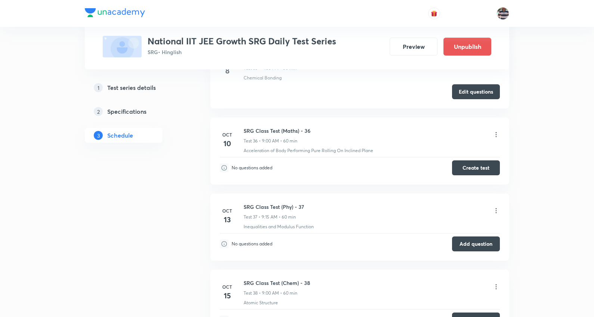
scroll to position [2865, 0]
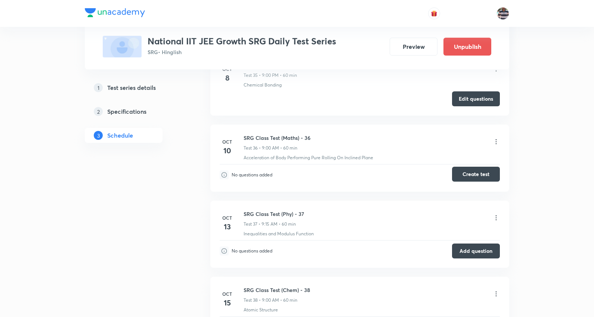
click at [471, 177] on button "Create test" at bounding box center [476, 174] width 48 height 15
click at [482, 176] on button "Create test" at bounding box center [476, 174] width 48 height 15
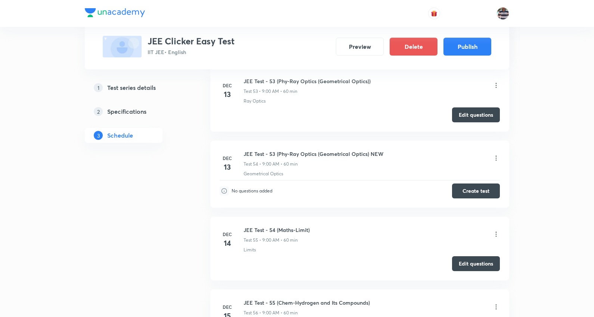
scroll to position [4326, 0]
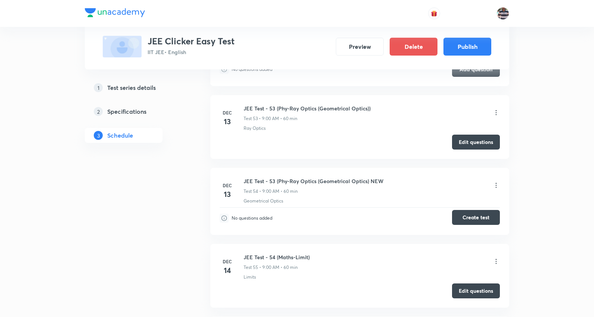
click at [479, 222] on button "Create test" at bounding box center [476, 217] width 48 height 15
click at [472, 220] on button "Create test" at bounding box center [476, 217] width 48 height 15
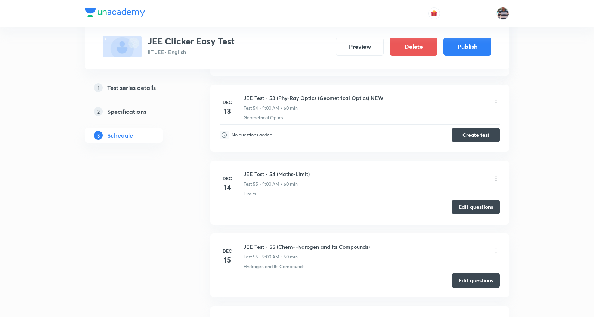
scroll to position [4367, 0]
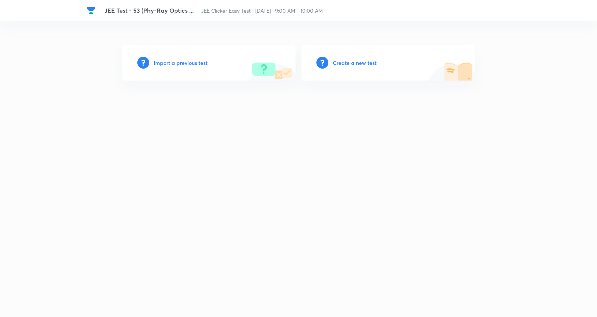
click at [340, 60] on h6 "Create a new test" at bounding box center [355, 63] width 44 height 8
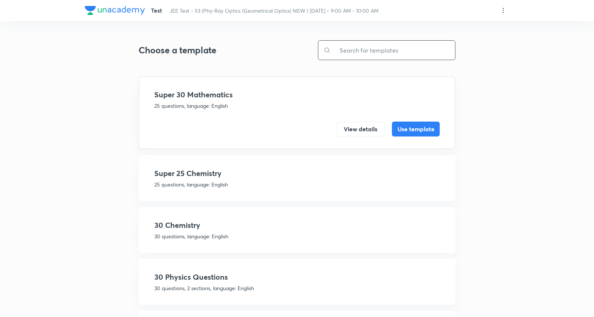
click at [392, 42] on input "text" at bounding box center [392, 50] width 124 height 19
click at [391, 47] on input "text" at bounding box center [392, 50] width 124 height 19
paste input "JEE Test - 53 (Phy-Ray Optics (Geometrical Optics))"
type input "JEE Test - 53 (Phy-Ray Optics (Geometrical Optics))"
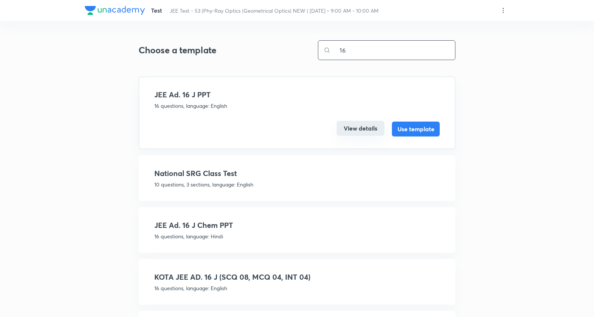
type input "16"
click at [358, 125] on button "View details" at bounding box center [360, 128] width 48 height 15
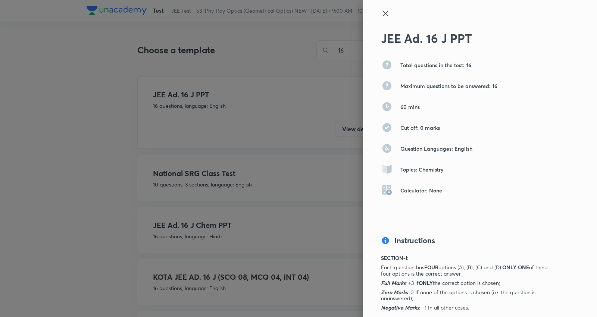
click at [381, 16] on icon at bounding box center [385, 13] width 9 height 9
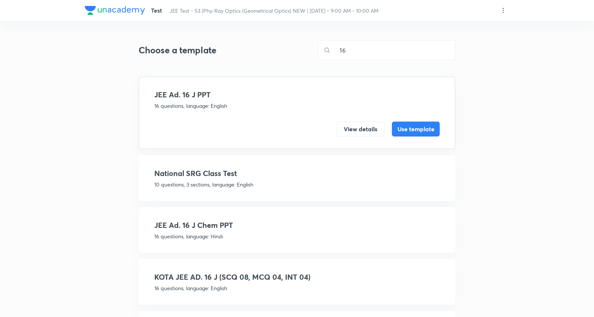
click at [243, 226] on h4 "JEE Ad. 16 J Chem PPT" at bounding box center [296, 225] width 285 height 11
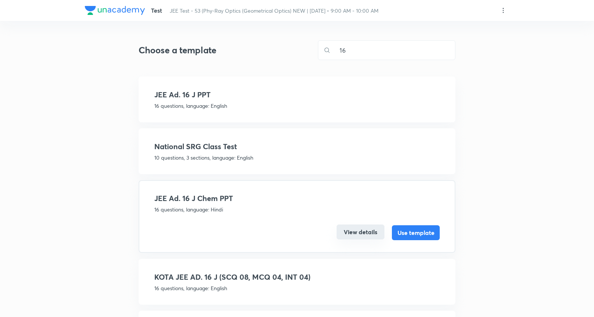
click at [363, 226] on button "View details" at bounding box center [360, 232] width 48 height 15
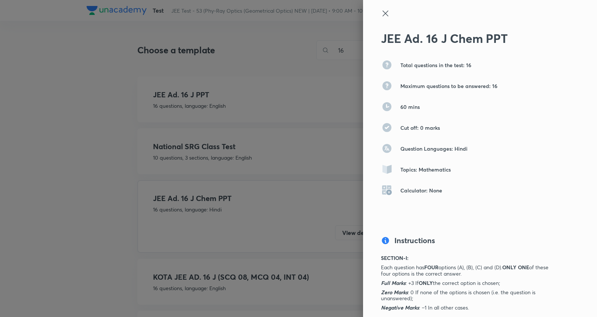
click at [381, 13] on icon at bounding box center [385, 13] width 9 height 9
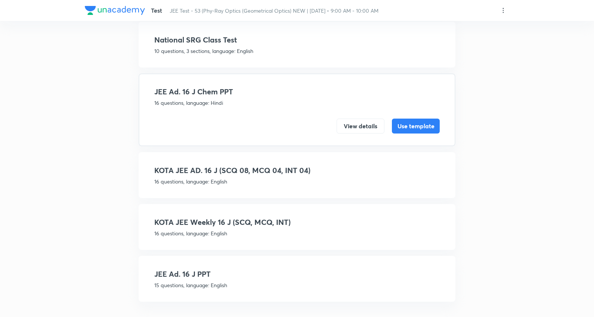
click at [205, 269] on h4 "JEE Ad. 16 J PPT" at bounding box center [296, 274] width 285 height 11
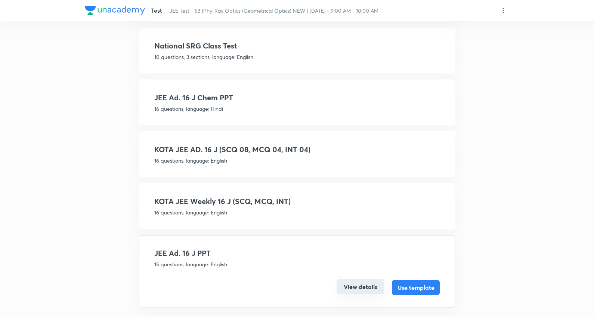
click at [352, 283] on button "View details" at bounding box center [360, 287] width 48 height 15
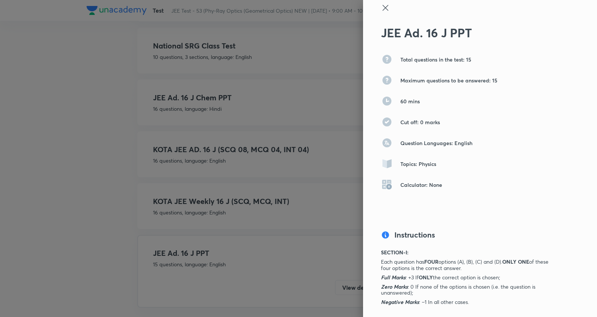
scroll to position [0, 0]
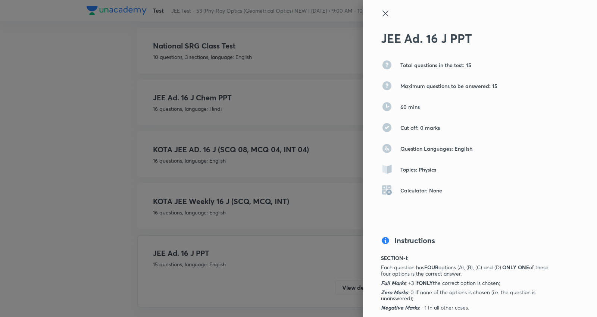
click at [383, 13] on icon at bounding box center [386, 13] width 6 height 6
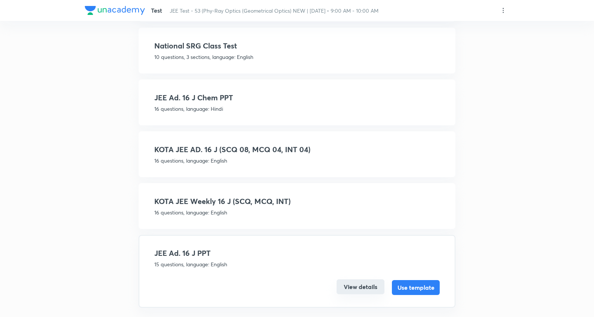
click at [365, 283] on button "View details" at bounding box center [360, 287] width 48 height 15
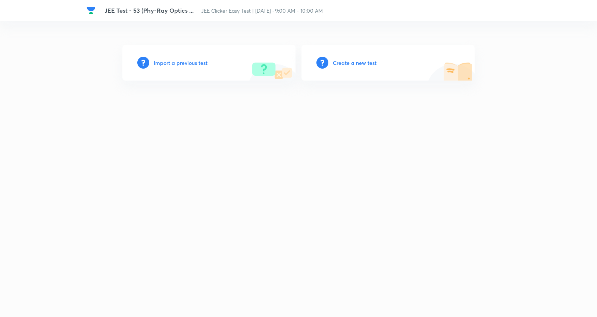
click at [356, 64] on h6 "Create a new test" at bounding box center [355, 63] width 44 height 8
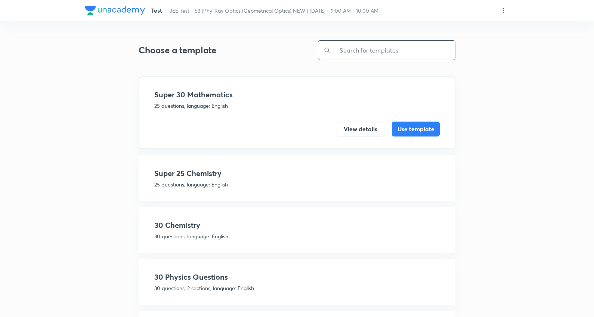
click at [391, 51] on input "text" at bounding box center [392, 50] width 124 height 19
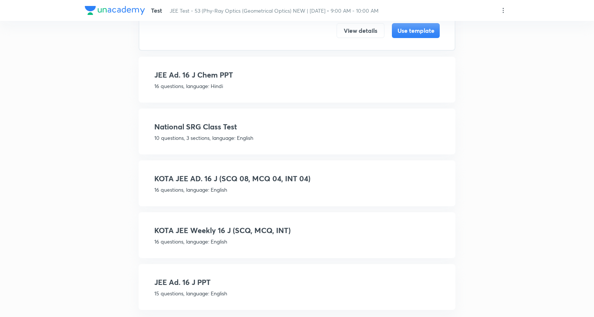
scroll to position [107, 0]
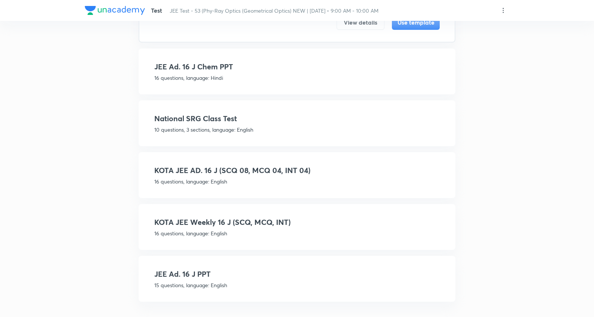
type input "16"
click at [252, 116] on h4 "National SRG Class Test" at bounding box center [296, 118] width 285 height 11
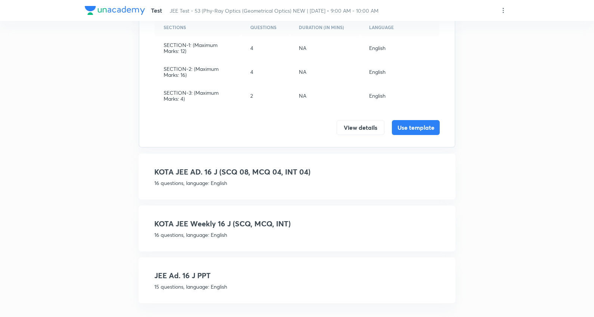
scroll to position [208, 0]
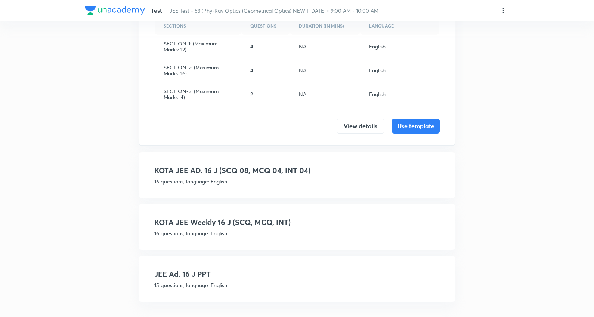
click at [270, 170] on h4 "KOTA JEE AD. 16 J (SCQ 08, MCQ 04, INT 04)" at bounding box center [296, 170] width 285 height 11
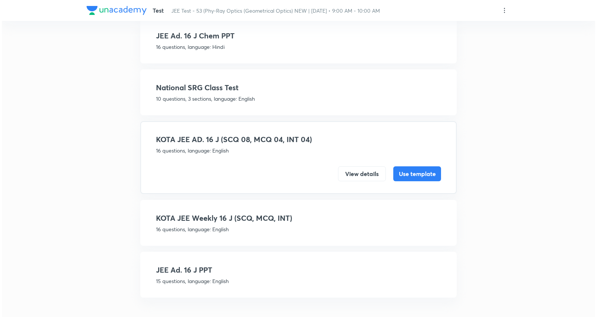
scroll to position [107, 0]
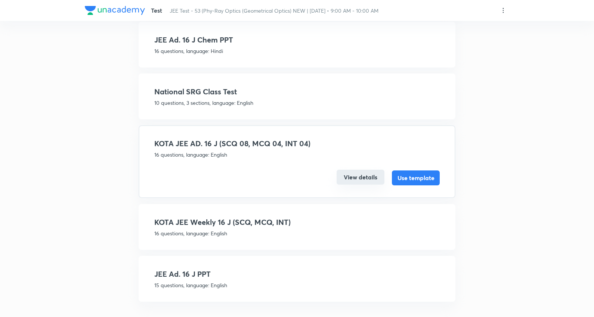
click at [343, 170] on button "View details" at bounding box center [360, 177] width 48 height 15
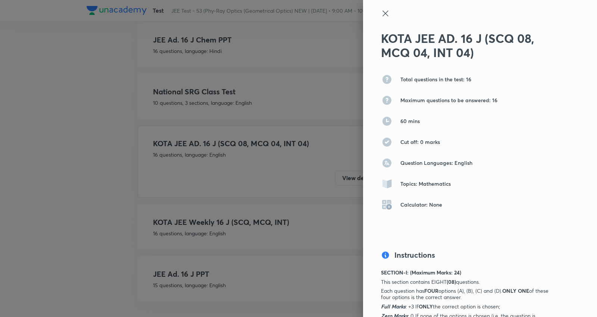
click at [383, 12] on icon at bounding box center [385, 13] width 9 height 9
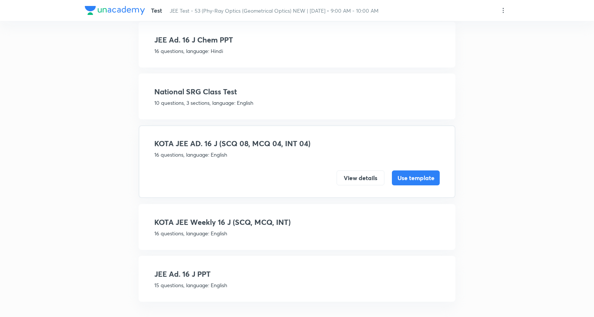
click at [265, 218] on h4 "KOTA JEE Weekly 16 J (SCQ, MCQ, INT)" at bounding box center [296, 222] width 285 height 11
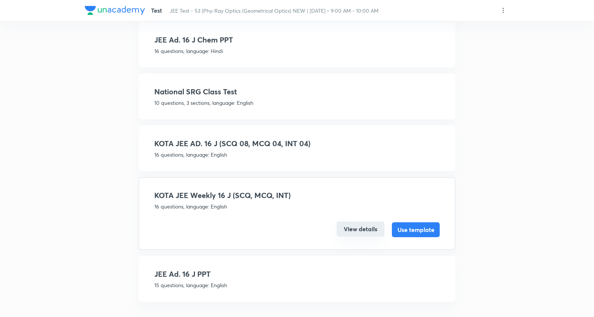
click at [359, 227] on button "View details" at bounding box center [360, 229] width 48 height 15
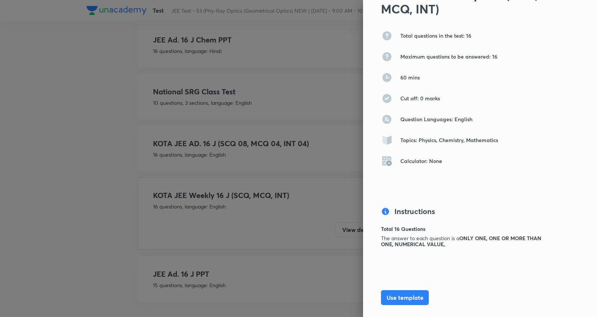
scroll to position [91, 0]
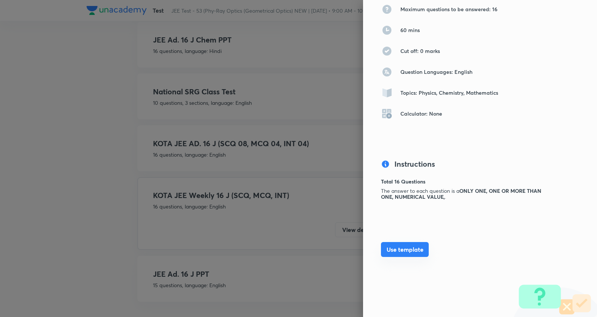
click at [410, 247] on button "Use template" at bounding box center [405, 249] width 48 height 15
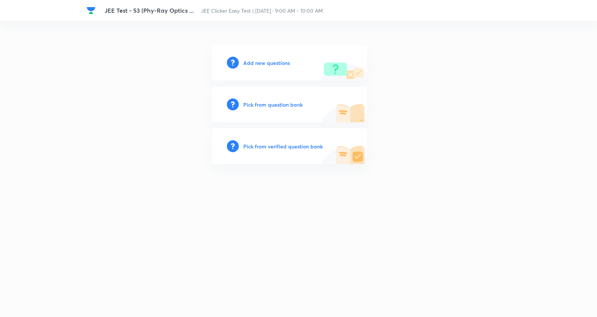
click at [259, 60] on h6 "Add new questions" at bounding box center [266, 63] width 47 height 8
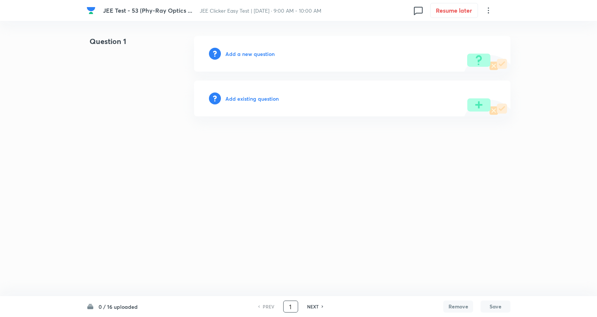
click at [289, 308] on input "1" at bounding box center [291, 307] width 14 height 13
type input "16"
click at [259, 50] on h6 "Add a new question" at bounding box center [250, 54] width 49 height 8
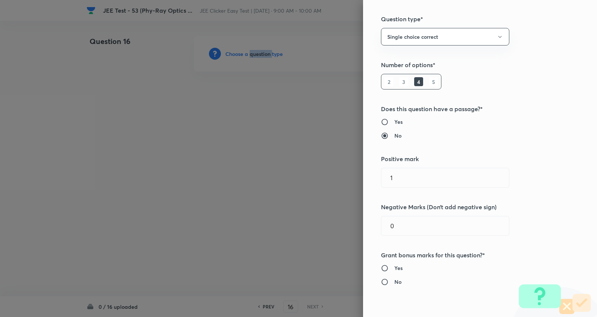
scroll to position [124, 0]
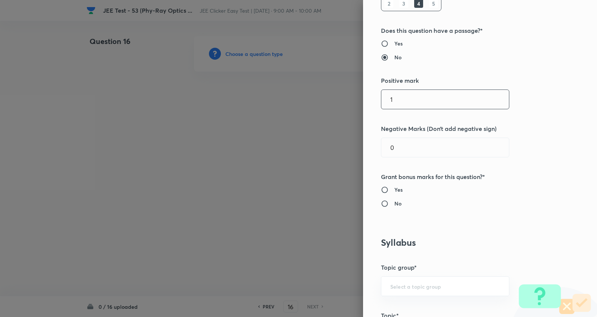
drag, startPoint x: 386, startPoint y: 99, endPoint x: 321, endPoint y: 95, distance: 65.5
click at [321, 95] on div "Question settings Question type* Single choice correct Number of options* 2 3 4…" at bounding box center [298, 158] width 597 height 317
type input "3"
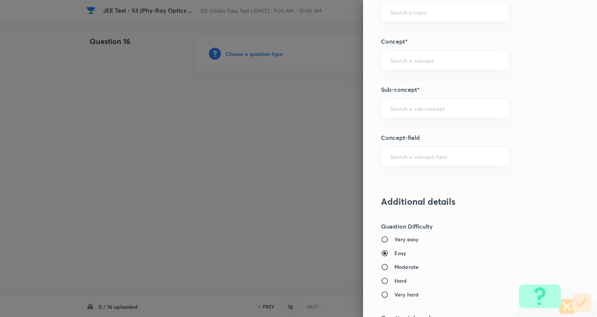
scroll to position [498, 0]
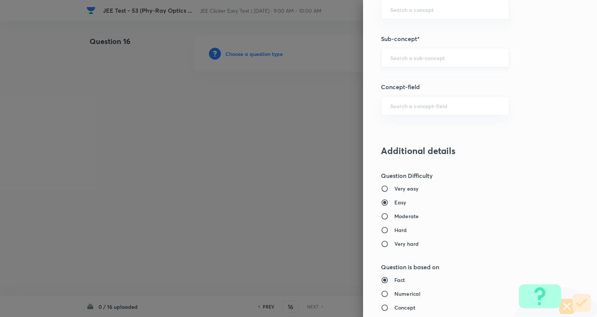
type input "1"
click at [409, 55] on input "text" at bounding box center [446, 57] width 110 height 7
paste input "A Galileo telescope has an objective of focal length 100 cm & magnifying power …"
type input "A Galileo telescope has an objective of focal length 100 cm & magnifying power …"
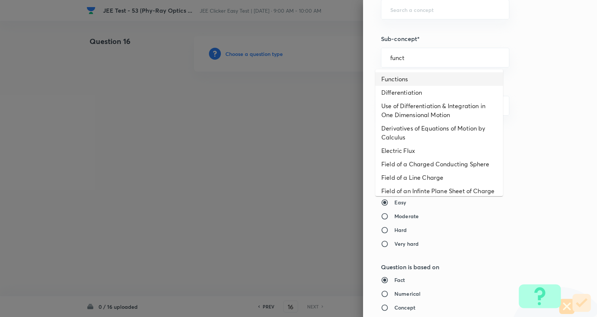
click at [405, 75] on li "Functions" at bounding box center [440, 78] width 128 height 13
type input "Functions"
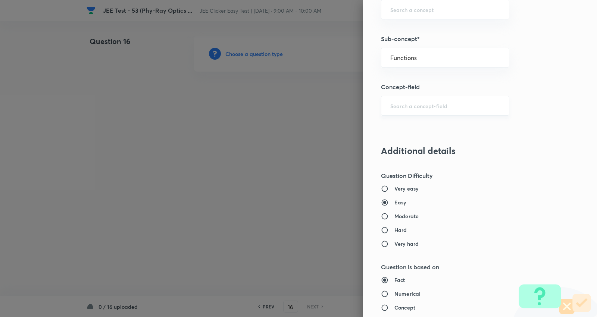
type input "Physics"
type input "Basics & Laboratory"
type input "Mathematical Tools"
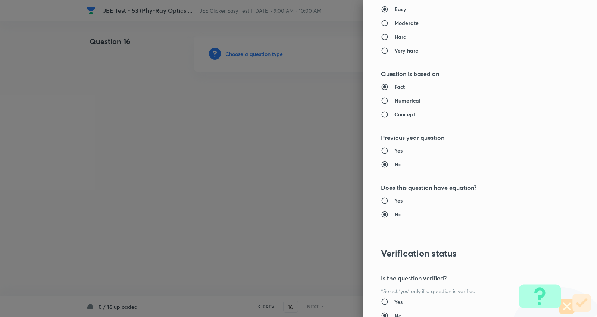
scroll to position [705, 0]
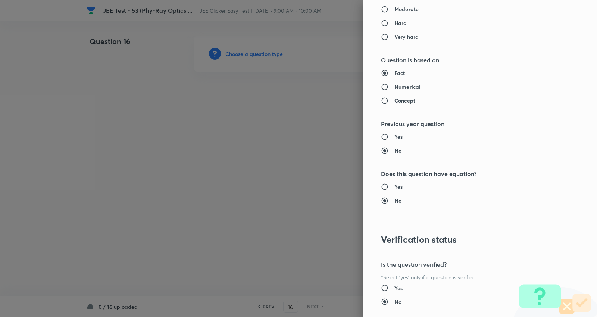
click at [402, 9] on h6 "Moderate" at bounding box center [407, 9] width 24 height 8
click at [395, 9] on input "Moderate" at bounding box center [387, 9] width 13 height 7
radio input "true"
radio input "false"
click at [400, 84] on h6 "Numerical" at bounding box center [408, 87] width 26 height 8
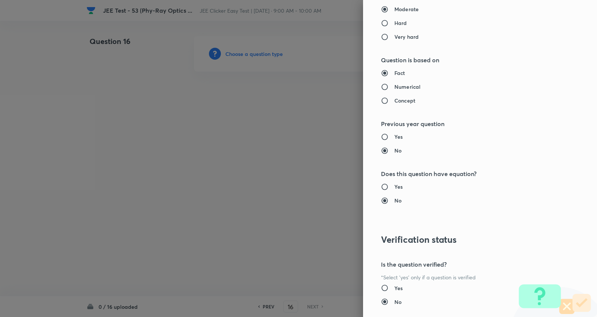
click at [395, 84] on input "Numerical" at bounding box center [387, 86] width 13 height 7
radio input "true"
radio input "false"
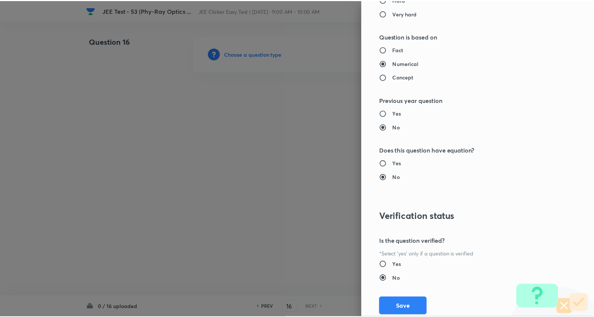
scroll to position [751, 0]
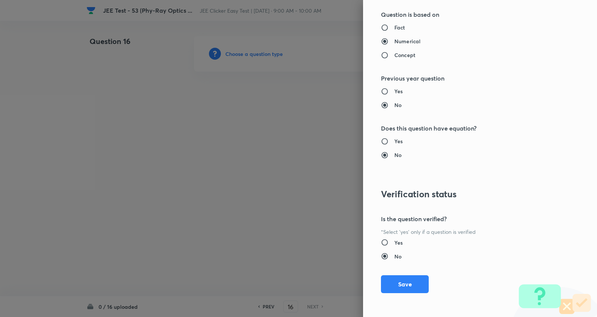
click at [397, 282] on button "Save" at bounding box center [405, 285] width 48 height 18
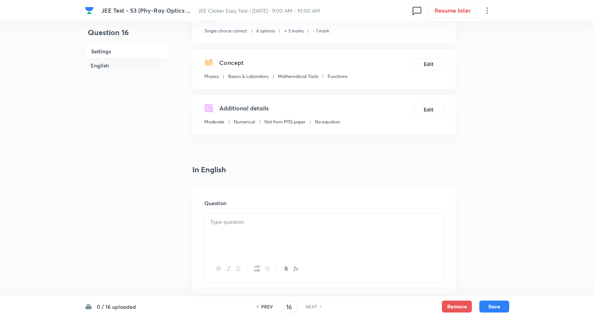
scroll to position [124, 0]
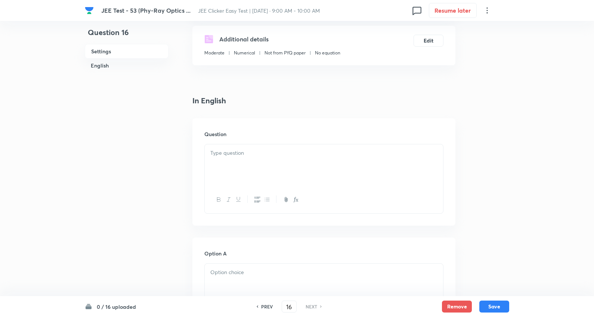
click at [241, 159] on div at bounding box center [324, 165] width 238 height 42
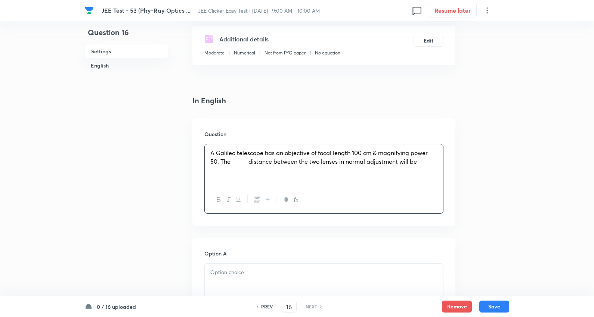
drag, startPoint x: 249, startPoint y: 161, endPoint x: 255, endPoint y: 159, distance: 6.2
click at [251, 159] on span "A Galileo telescope has an objective of focal length 100 cm & magnifying power …" at bounding box center [318, 157] width 217 height 16
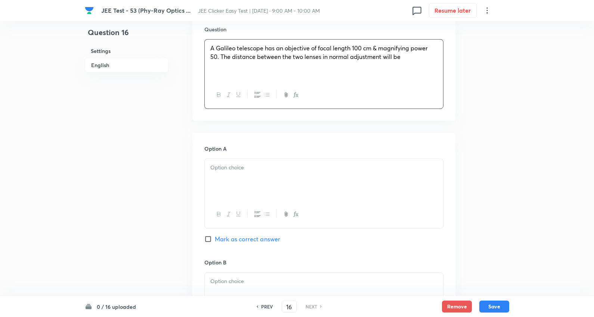
scroll to position [249, 0]
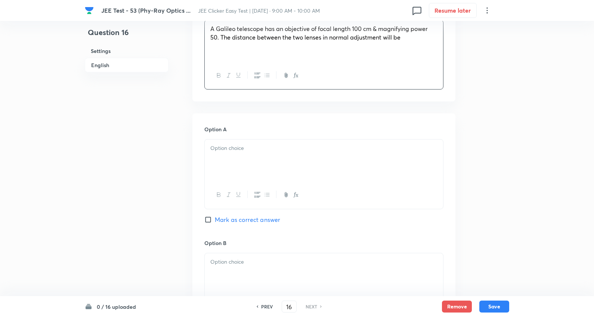
drag, startPoint x: 243, startPoint y: 174, endPoint x: 218, endPoint y: 155, distance: 31.1
click at [242, 173] on div at bounding box center [324, 161] width 238 height 42
drag, startPoint x: 208, startPoint y: 155, endPoint x: 379, endPoint y: 238, distance: 190.0
click at [379, 238] on div "Option A 150 cm 100 cm 98 cm 200 cm Mark as correct answer" at bounding box center [323, 182] width 239 height 115
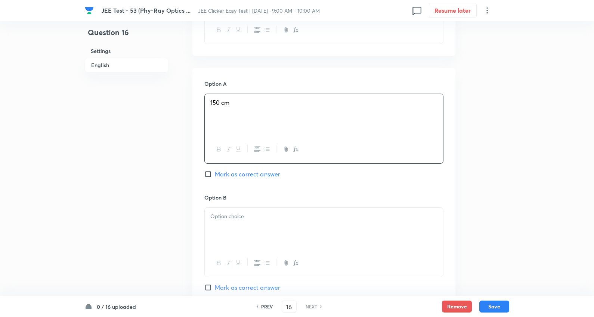
scroll to position [373, 0]
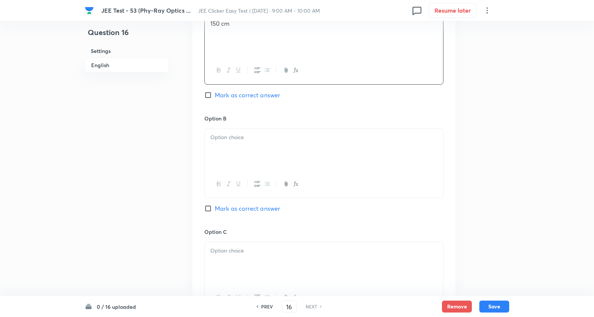
click at [240, 137] on p at bounding box center [323, 137] width 227 height 9
drag, startPoint x: 208, startPoint y: 148, endPoint x: 377, endPoint y: 207, distance: 179.4
click at [377, 207] on div "Option B 100 cm 98 cm 200 cm Mark as correct answer" at bounding box center [323, 171] width 239 height 113
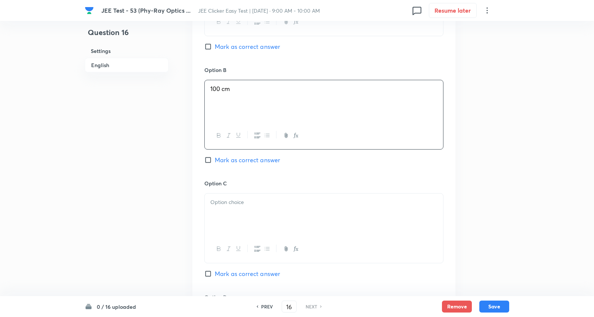
scroll to position [498, 0]
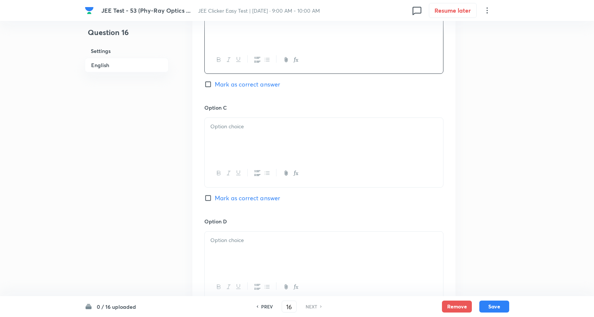
click at [249, 134] on div at bounding box center [324, 139] width 238 height 42
click at [329, 153] on div "98 cm 200 cm" at bounding box center [324, 139] width 238 height 42
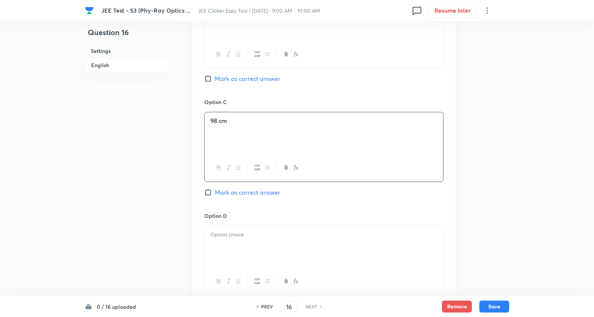
scroll to position [581, 0]
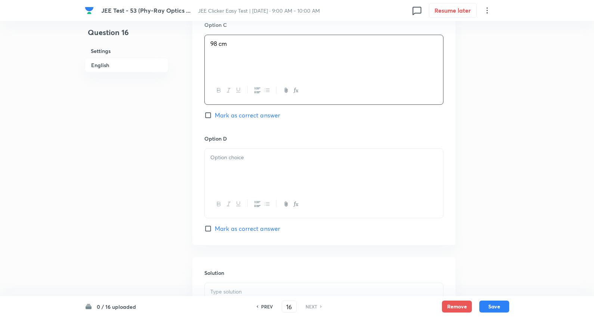
click at [236, 162] on p at bounding box center [323, 157] width 227 height 9
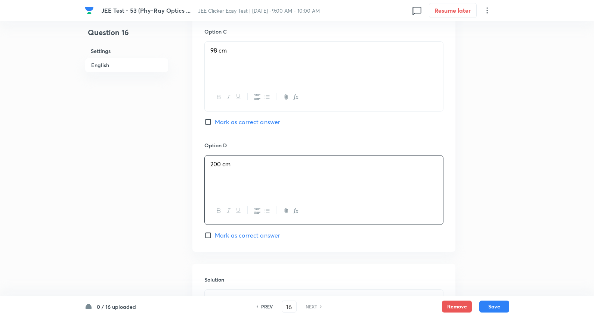
scroll to position [498, 0]
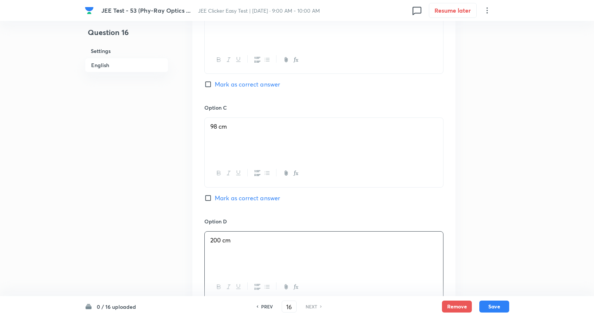
click at [259, 198] on span "Mark as correct answer" at bounding box center [247, 198] width 65 height 9
click at [215, 198] on input "Mark as correct answer" at bounding box center [209, 198] width 10 height 7
checkbox input "true"
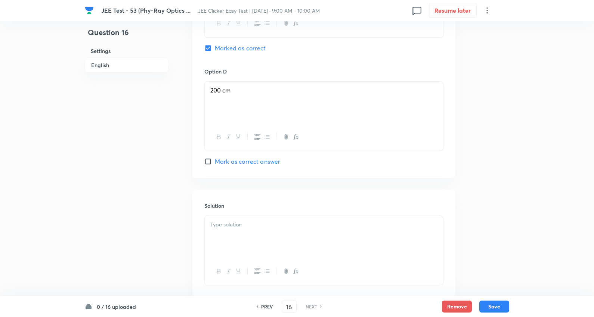
scroll to position [663, 0]
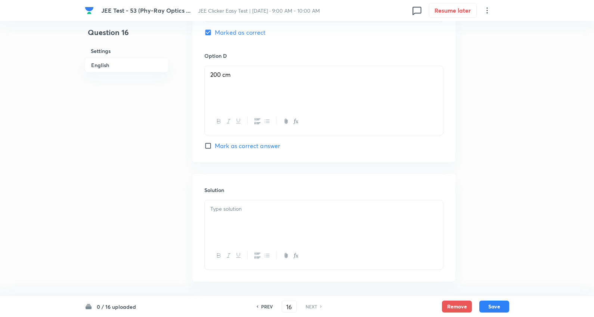
click at [255, 227] on div at bounding box center [324, 221] width 238 height 42
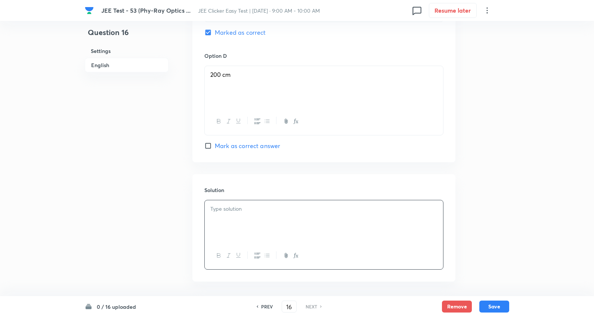
click at [252, 225] on div at bounding box center [324, 221] width 238 height 42
click at [498, 305] on button "Save" at bounding box center [494, 306] width 30 height 12
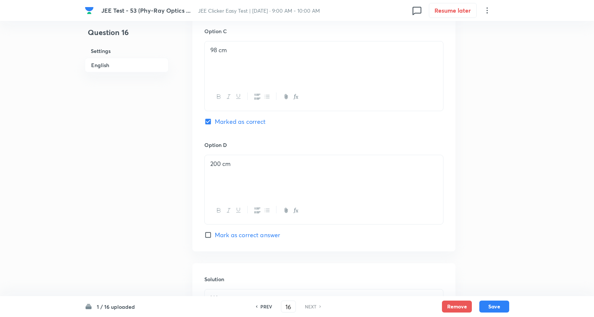
scroll to position [570, 0]
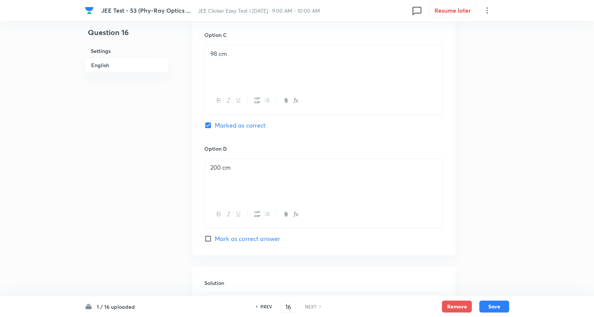
click at [511, 305] on div "1 / 16 uploaded PREV 16 ​ NEXT Remove Save" at bounding box center [297, 306] width 594 height 21
click at [497, 304] on button "Save" at bounding box center [494, 306] width 30 height 12
checkbox input "true"
click at [286, 305] on input "16" at bounding box center [288, 307] width 14 height 13
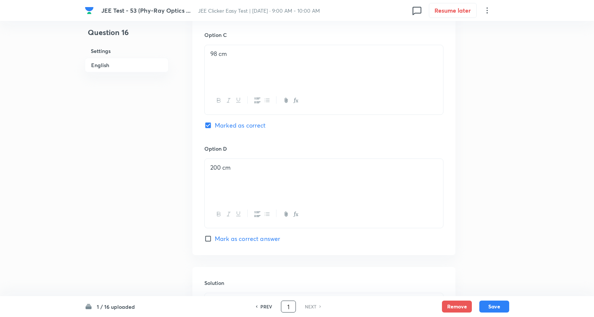
type input "1"
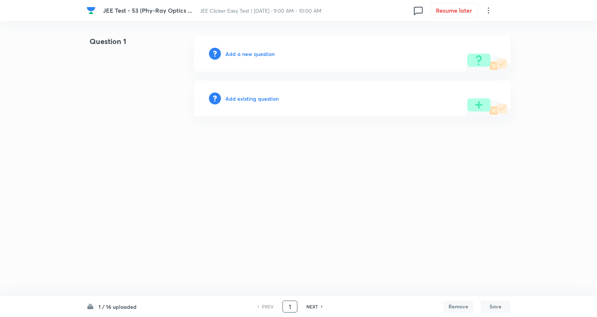
click at [265, 97] on h6 "Add existing question" at bounding box center [252, 99] width 53 height 8
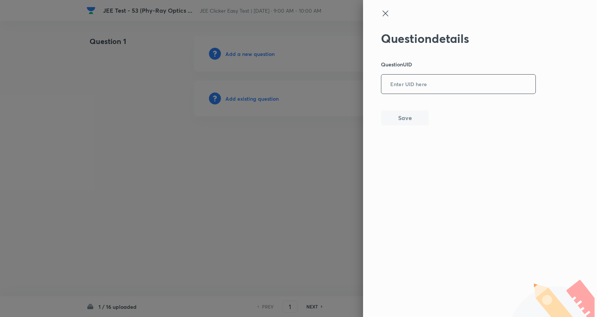
click at [427, 85] on input "text" at bounding box center [459, 84] width 154 height 18
paste input "U03XO"
type input "U03XO"
click at [411, 116] on button "Save" at bounding box center [405, 117] width 48 height 15
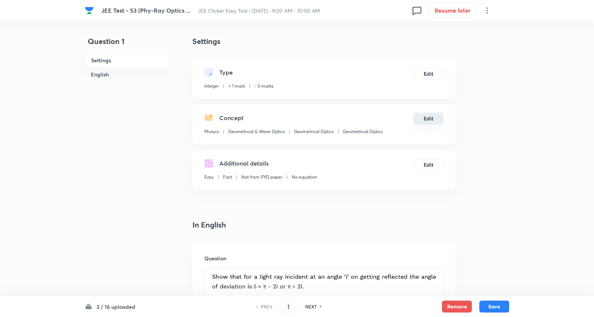
click at [429, 118] on button "Edit" at bounding box center [428, 119] width 30 height 12
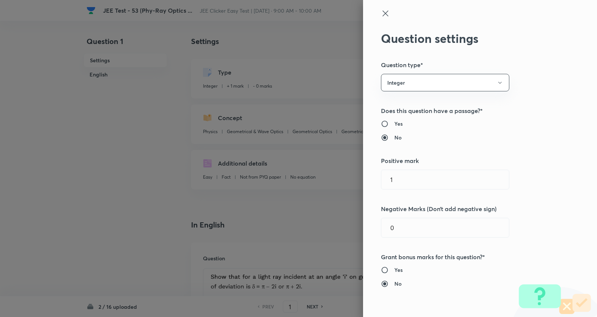
drag, startPoint x: 408, startPoint y: 175, endPoint x: 271, endPoint y: 171, distance: 136.7
click at [271, 171] on div "Question settings Question type* Integer Does this question have a passage?* Ye…" at bounding box center [298, 158] width 597 height 317
type input "4"
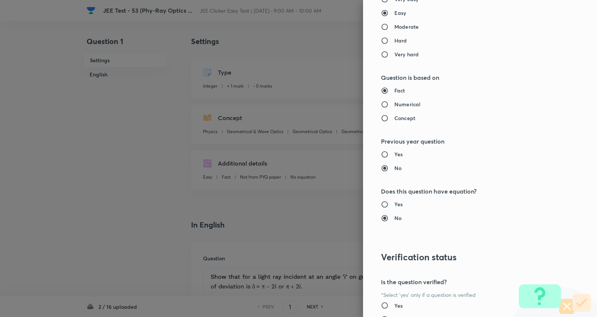
scroll to position [707, 0]
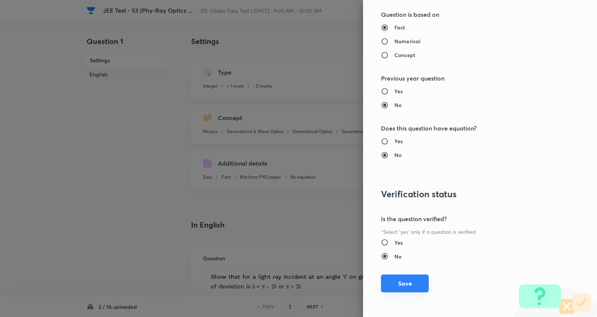
click at [404, 284] on button "Save" at bounding box center [405, 284] width 48 height 18
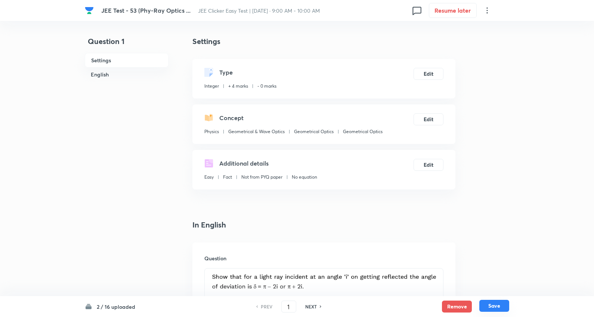
click at [494, 303] on button "Save" at bounding box center [494, 306] width 30 height 12
type input "2"
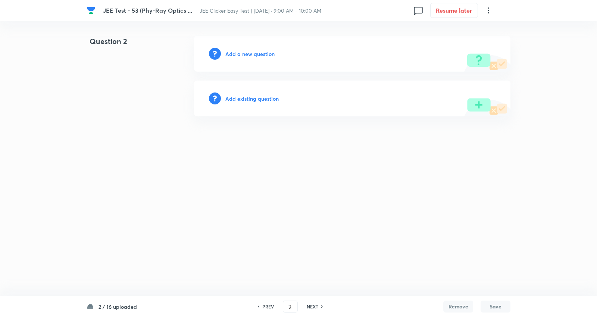
click at [267, 94] on div "Add existing question" at bounding box center [352, 99] width 317 height 36
click at [269, 98] on h6 "Add existing question" at bounding box center [252, 99] width 53 height 8
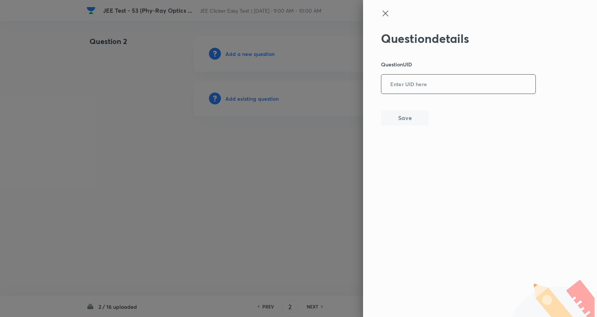
click at [424, 76] on input "text" at bounding box center [459, 84] width 154 height 18
paste input "AG6BS"
type input "AG6BS"
click at [413, 116] on button "Save" at bounding box center [405, 117] width 48 height 15
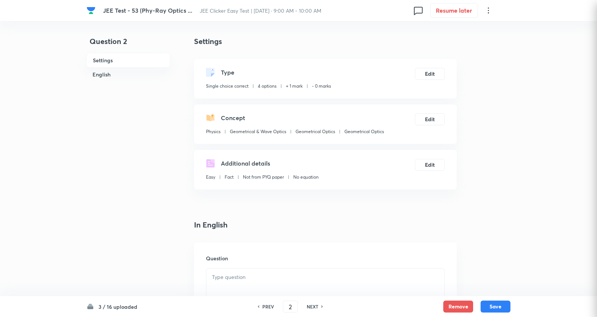
checkbox input "true"
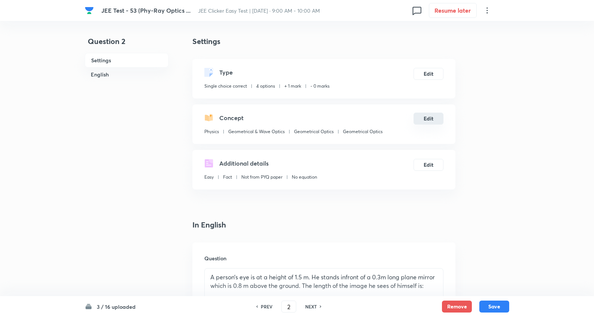
click at [430, 116] on button "Edit" at bounding box center [428, 119] width 30 height 12
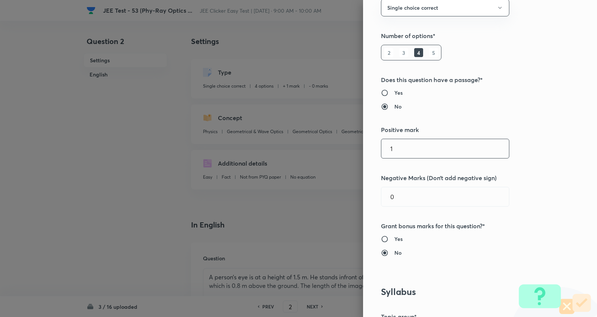
scroll to position [83, 0]
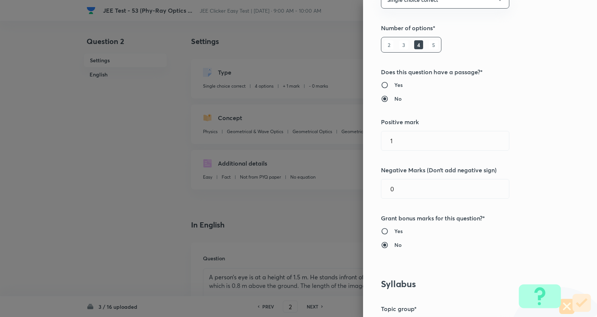
drag, startPoint x: 393, startPoint y: 147, endPoint x: 278, endPoint y: 152, distance: 114.8
click at [281, 155] on div "Question settings Question type* Single choice correct Number of options* 2 3 4…" at bounding box center [298, 158] width 597 height 317
type input "3"
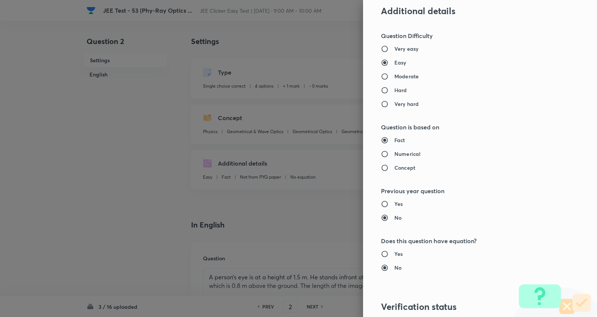
scroll to position [751, 0]
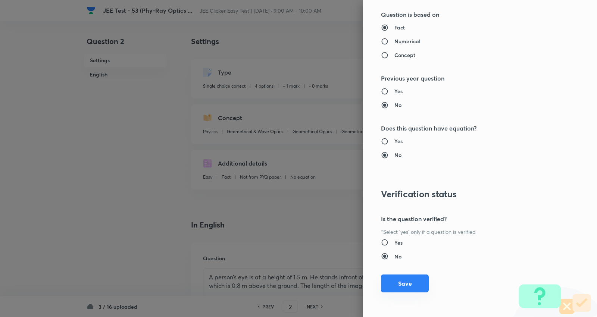
type input "1"
click at [407, 284] on button "Save" at bounding box center [405, 284] width 48 height 18
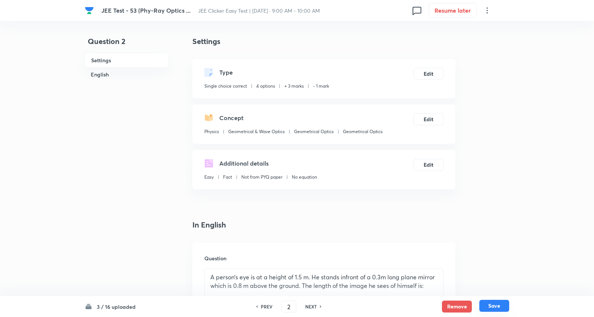
click at [492, 307] on button "Save" at bounding box center [494, 306] width 30 height 12
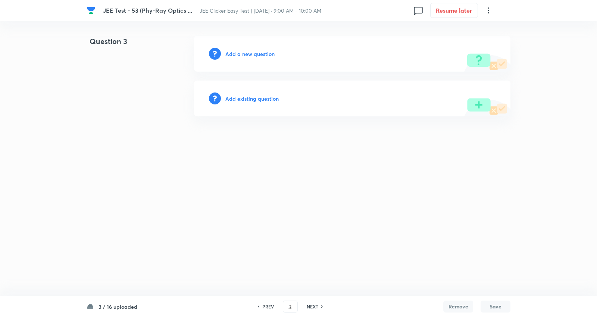
click at [249, 99] on h6 "Add existing question" at bounding box center [252, 99] width 53 height 8
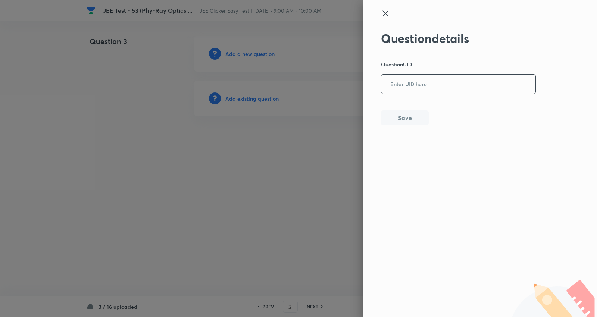
click at [421, 86] on input "text" at bounding box center [459, 84] width 154 height 18
drag, startPoint x: 390, startPoint y: 14, endPoint x: 345, endPoint y: 21, distance: 45.2
click at [389, 14] on icon at bounding box center [385, 13] width 9 height 9
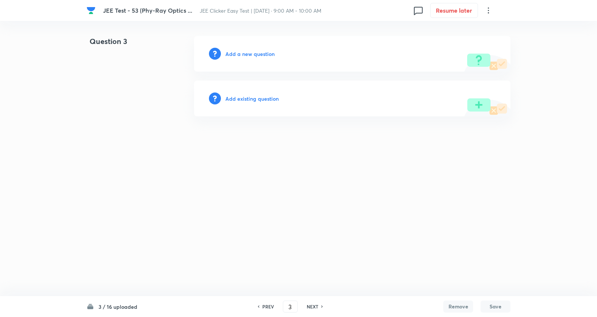
click at [268, 307] on h6 "PREV" at bounding box center [268, 307] width 12 height 7
type input "2"
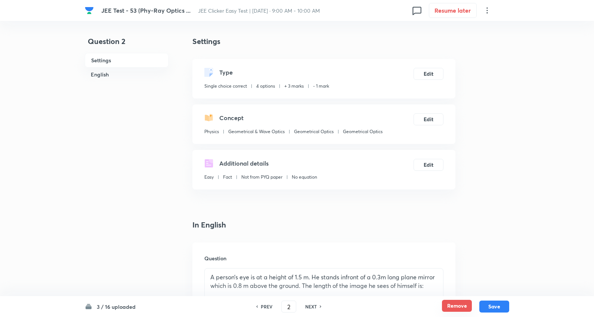
click at [461, 304] on button "Remove" at bounding box center [457, 306] width 30 height 12
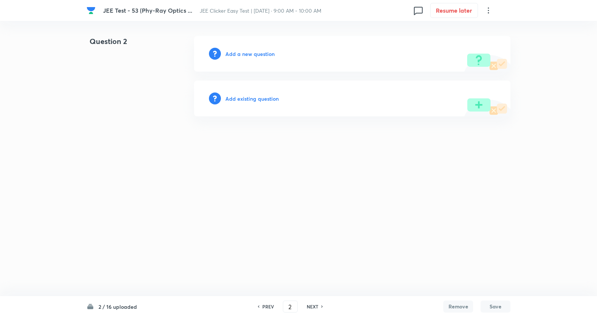
click at [255, 96] on h6 "Add existing question" at bounding box center [252, 99] width 53 height 8
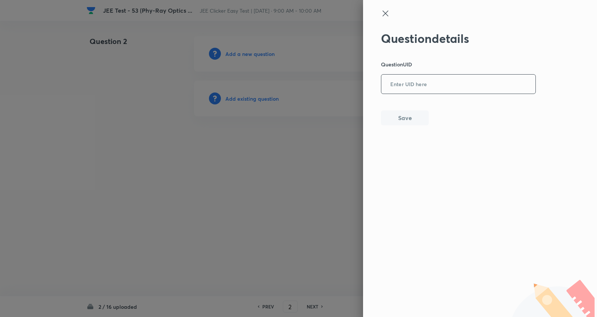
click at [418, 80] on input "text" at bounding box center [459, 84] width 154 height 18
paste input "AG6BS"
type input "AG6BS"
click at [413, 118] on button "Save" at bounding box center [405, 117] width 48 height 15
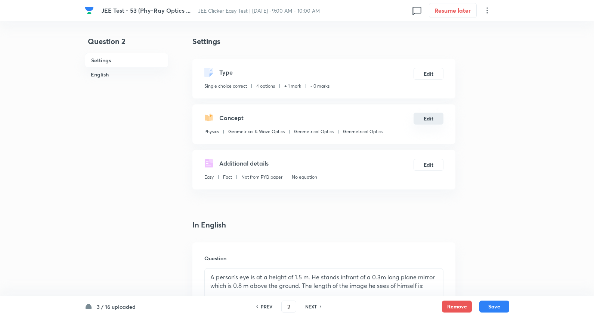
click at [426, 116] on button "Edit" at bounding box center [428, 119] width 30 height 12
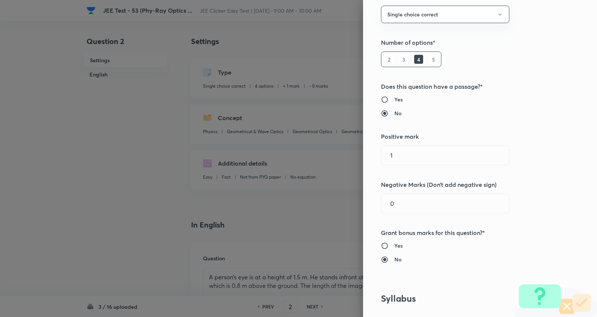
scroll to position [83, 0]
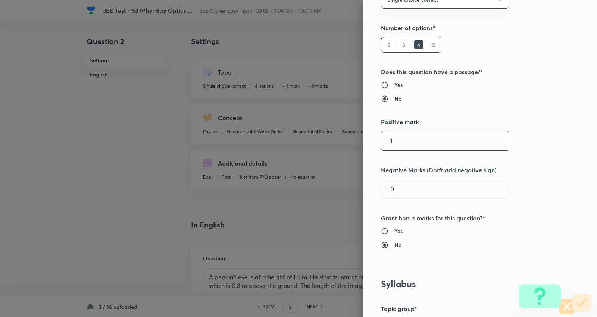
drag, startPoint x: 413, startPoint y: 136, endPoint x: 237, endPoint y: 117, distance: 176.2
click at [229, 120] on div "Question settings Question type* Single choice correct Number of options* 2 3 4…" at bounding box center [298, 158] width 597 height 317
type input "3"
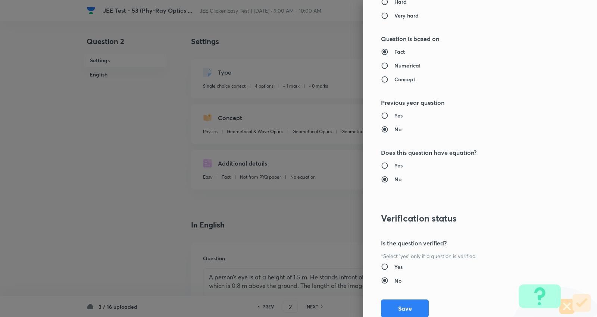
scroll to position [751, 0]
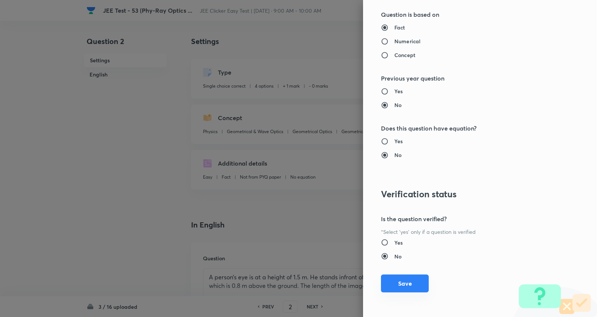
type input "1"
click at [393, 279] on button "Save" at bounding box center [405, 284] width 48 height 18
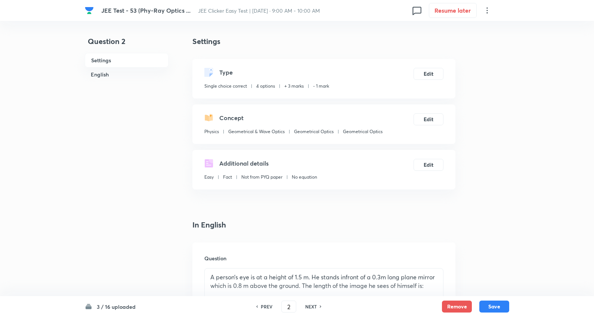
click at [493, 300] on div "3 / 16 uploaded PREV 2 ​ NEXT Remove Save" at bounding box center [297, 306] width 424 height 21
click at [494, 303] on button "Save" at bounding box center [494, 306] width 30 height 12
type input "3"
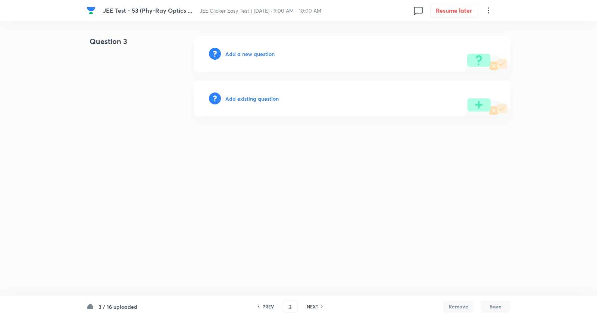
click at [258, 102] on h6 "Add existing question" at bounding box center [252, 99] width 53 height 8
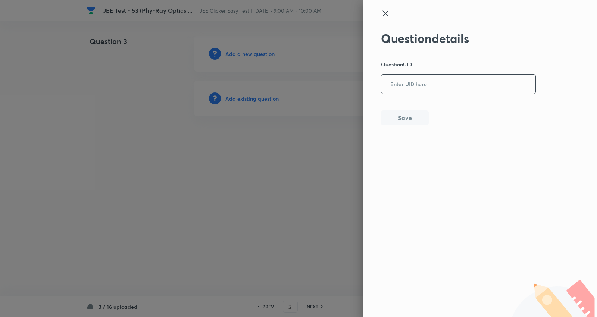
click at [402, 88] on input "text" at bounding box center [459, 84] width 154 height 18
paste input "59WG4"
type input "59WG4"
click at [407, 118] on button "Save" at bounding box center [405, 117] width 48 height 15
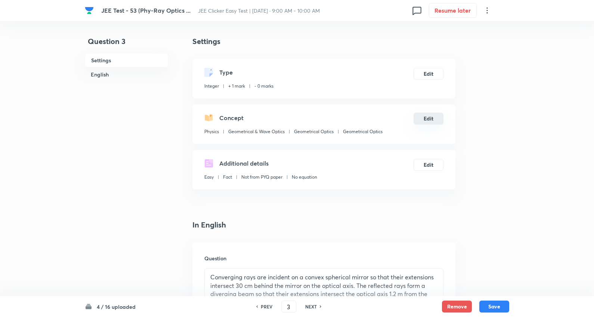
click at [435, 117] on button "Edit" at bounding box center [428, 119] width 30 height 12
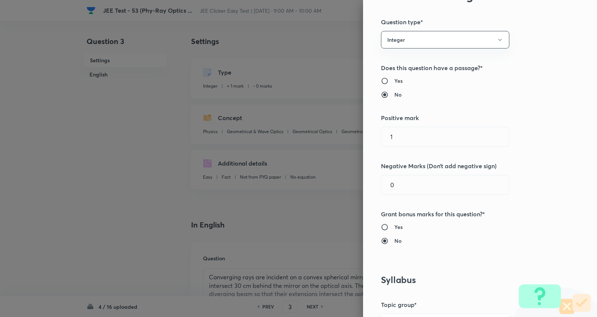
scroll to position [83, 0]
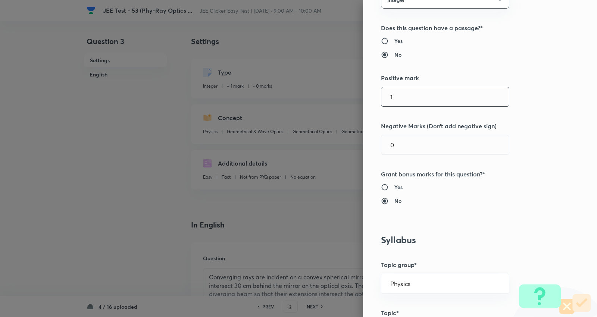
drag, startPoint x: 423, startPoint y: 93, endPoint x: 330, endPoint y: 97, distance: 93.4
click at [337, 100] on div "Question settings Question type* Integer Does this question have a passage?* Ye…" at bounding box center [298, 158] width 597 height 317
type input "4"
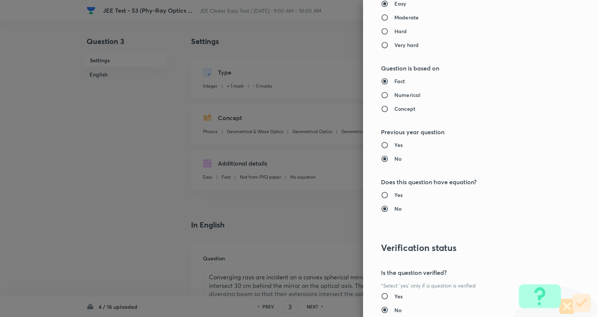
scroll to position [707, 0]
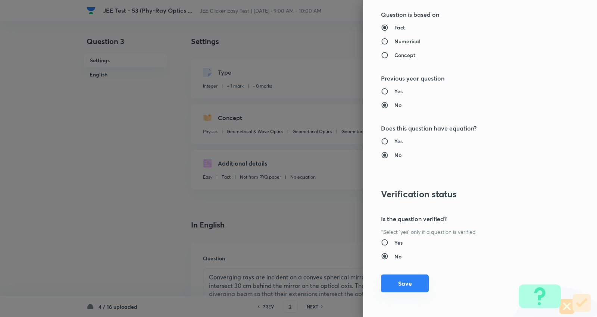
click at [394, 286] on button "Save" at bounding box center [405, 284] width 48 height 18
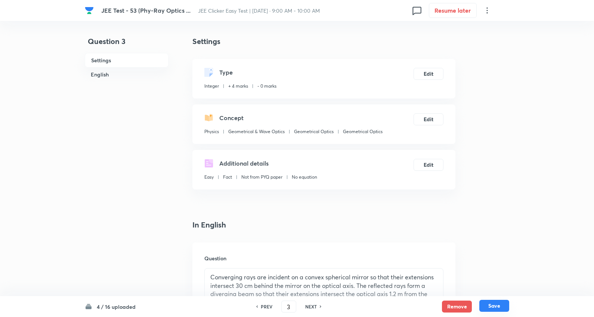
click at [497, 305] on button "Save" at bounding box center [494, 306] width 30 height 12
type input "4"
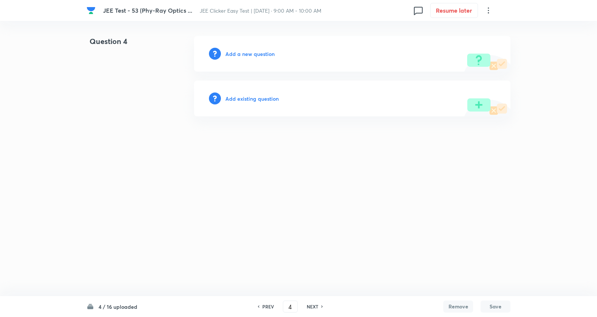
click at [255, 102] on h6 "Add existing question" at bounding box center [252, 99] width 53 height 8
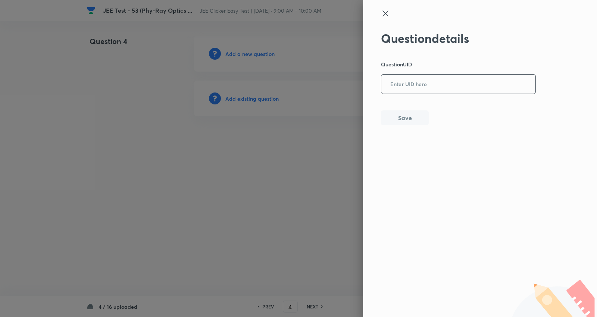
drag, startPoint x: 419, startPoint y: 87, endPoint x: 423, endPoint y: 84, distance: 5.1
click at [421, 85] on input "text" at bounding box center [459, 84] width 154 height 18
paste input "IYC4W"
type input "IYC4W"
click at [417, 116] on button "Save" at bounding box center [405, 117] width 48 height 15
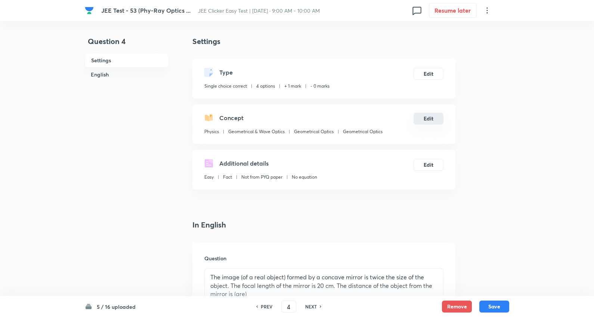
click at [432, 120] on button "Edit" at bounding box center [428, 119] width 30 height 12
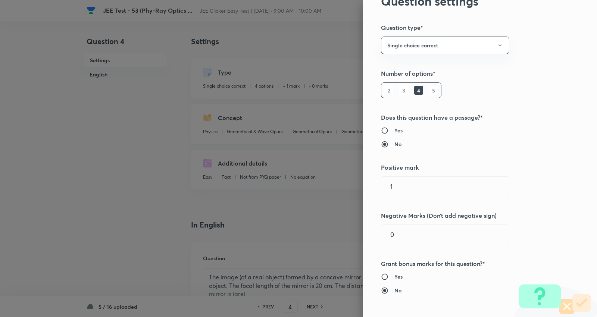
scroll to position [41, 0]
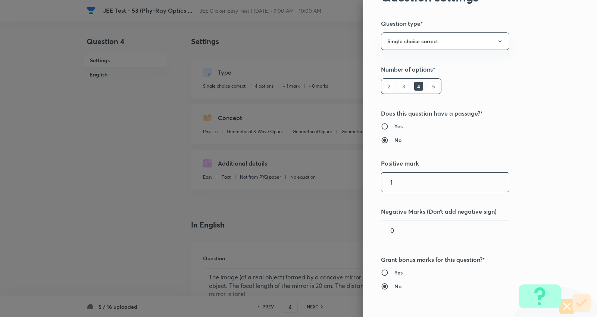
drag, startPoint x: 424, startPoint y: 185, endPoint x: 233, endPoint y: 167, distance: 192.0
click at [233, 167] on div "Question settings Question type* Single choice correct Number of options* 2 3 4…" at bounding box center [298, 158] width 597 height 317
type input "3"
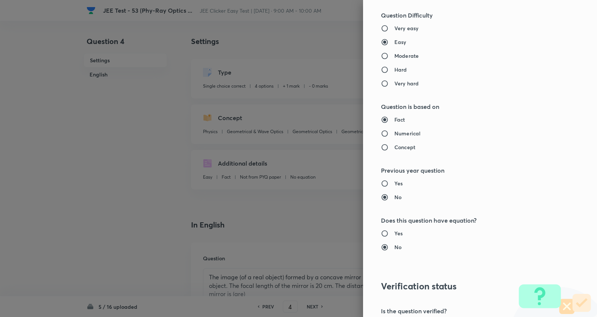
scroll to position [751, 0]
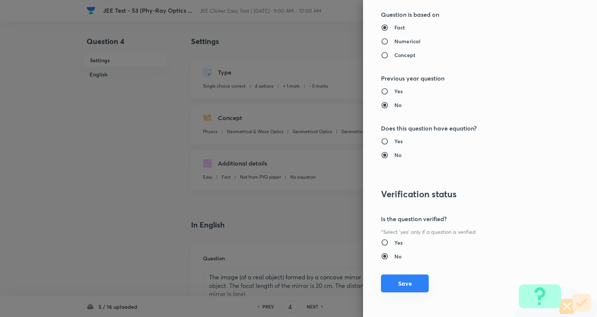
type input "1"
click at [411, 278] on button "Save" at bounding box center [405, 284] width 48 height 18
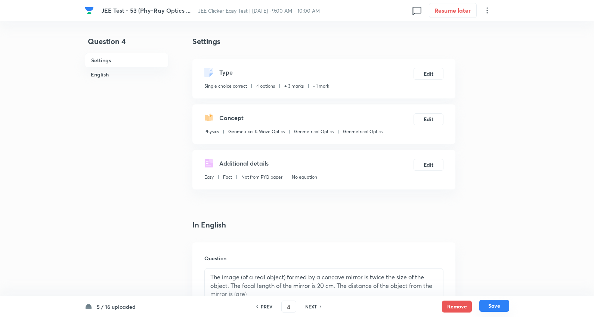
click at [492, 310] on button "Save" at bounding box center [494, 306] width 30 height 12
type input "5"
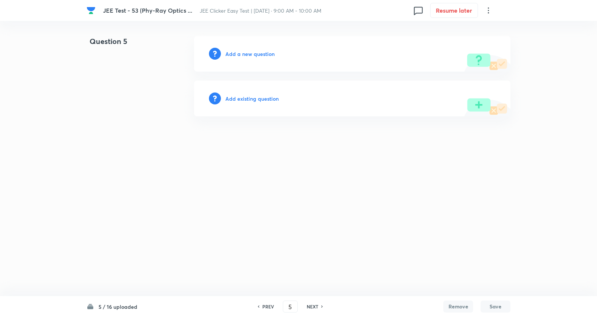
click at [259, 99] on h6 "Add existing question" at bounding box center [252, 99] width 53 height 8
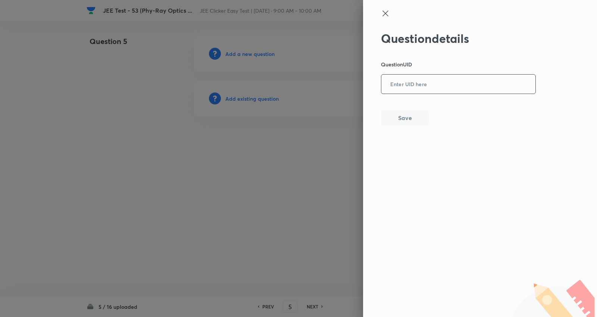
click at [444, 85] on input "text" at bounding box center [459, 84] width 154 height 18
paste input "CALU4"
type input "CALU4"
click at [394, 120] on button "Save" at bounding box center [405, 117] width 48 height 15
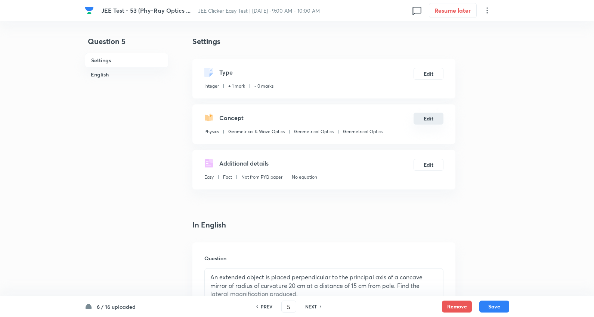
click at [430, 118] on button "Edit" at bounding box center [428, 119] width 30 height 12
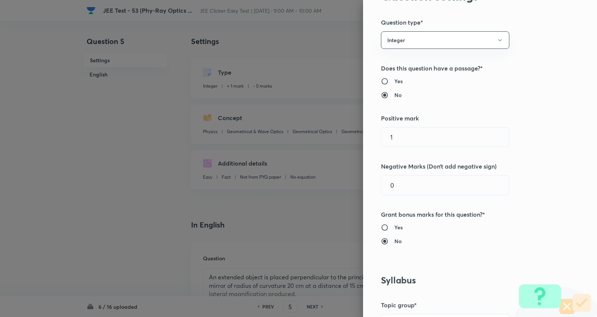
scroll to position [83, 0]
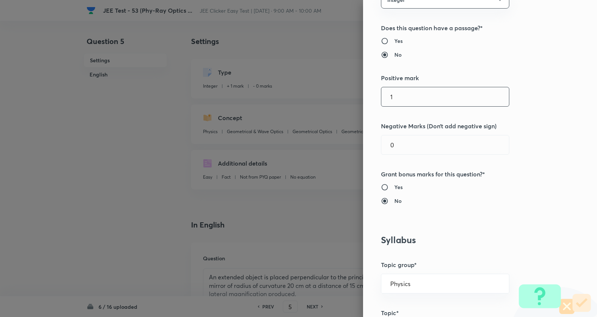
drag, startPoint x: 308, startPoint y: 90, endPoint x: 289, endPoint y: 86, distance: 18.7
click at [293, 87] on div "Question settings Question type* Integer Does this question have a passage?* Ye…" at bounding box center [298, 158] width 597 height 317
type input "4"
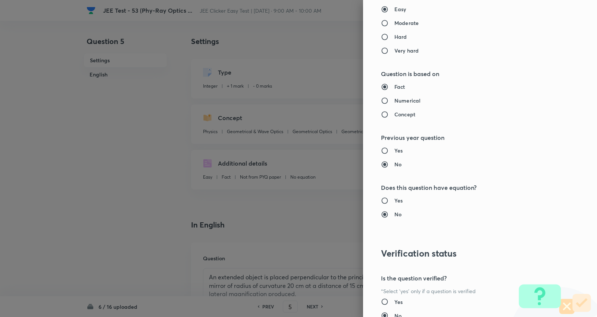
scroll to position [707, 0]
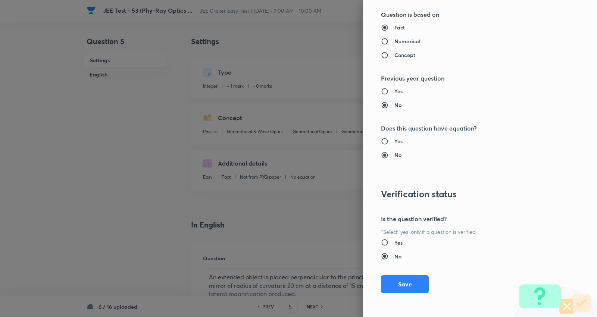
drag, startPoint x: 408, startPoint y: 282, endPoint x: 434, endPoint y: 292, distance: 28.4
click at [408, 283] on button "Save" at bounding box center [405, 285] width 48 height 18
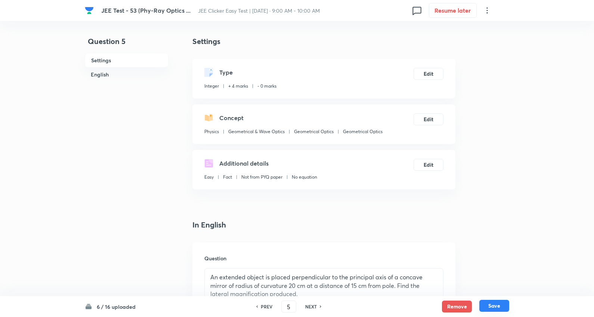
drag, startPoint x: 490, startPoint y: 304, endPoint x: 497, endPoint y: 300, distance: 7.6
click at [491, 304] on button "Save" at bounding box center [494, 306] width 30 height 12
type input "6"
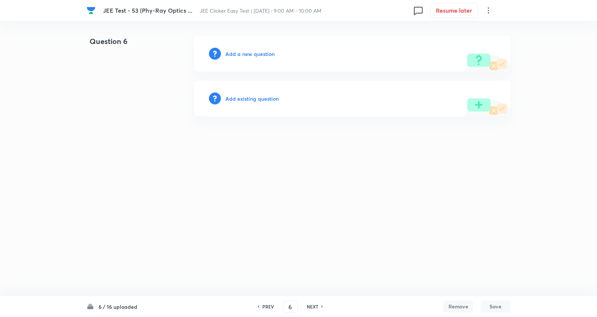
click at [274, 100] on h6 "Add existing question" at bounding box center [252, 99] width 53 height 8
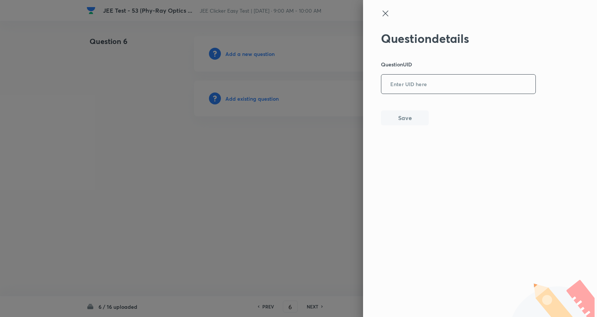
click at [420, 89] on input "text" at bounding box center [459, 84] width 154 height 18
paste input "U9680"
type input "U9680"
click at [404, 113] on button "Save" at bounding box center [405, 117] width 48 height 15
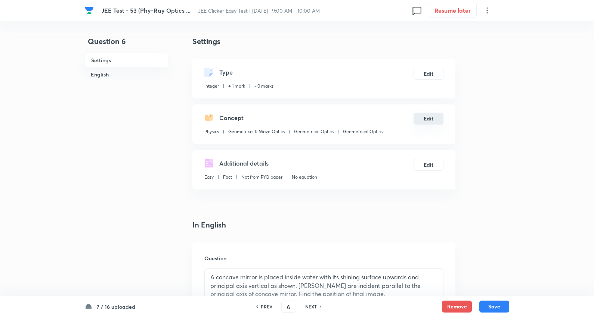
click at [429, 120] on button "Edit" at bounding box center [428, 119] width 30 height 12
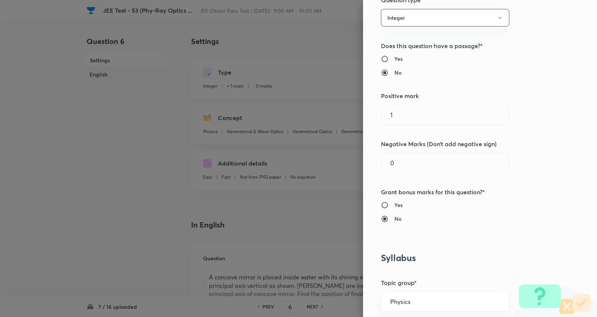
scroll to position [83, 0]
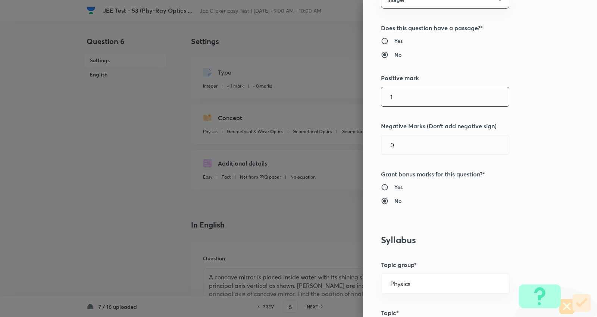
drag, startPoint x: 417, startPoint y: 101, endPoint x: 324, endPoint y: 99, distance: 93.0
click at [325, 99] on div "Question settings Question type* Integer Does this question have a passage?* Ye…" at bounding box center [298, 158] width 597 height 317
type input "4"
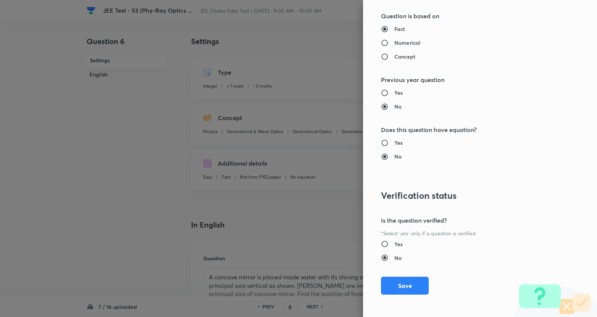
scroll to position [707, 0]
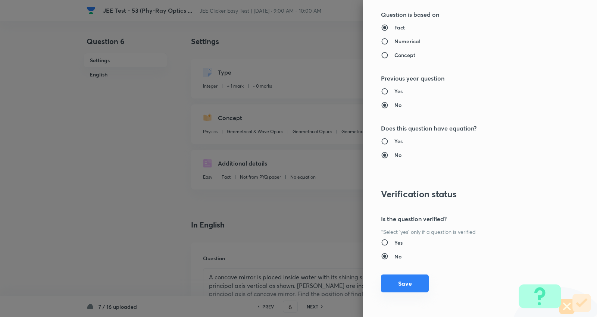
drag, startPoint x: 402, startPoint y: 282, endPoint x: 429, endPoint y: 287, distance: 27.8
click at [402, 282] on button "Save" at bounding box center [405, 284] width 48 height 18
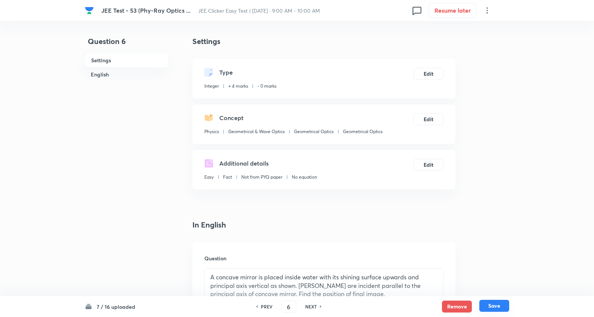
click at [500, 305] on button "Save" at bounding box center [494, 306] width 30 height 12
type input "7"
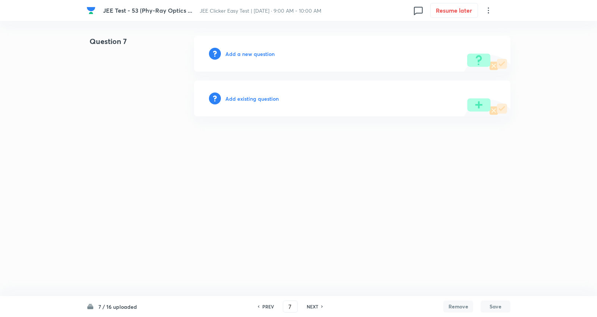
click at [267, 97] on h6 "Add existing question" at bounding box center [252, 99] width 53 height 8
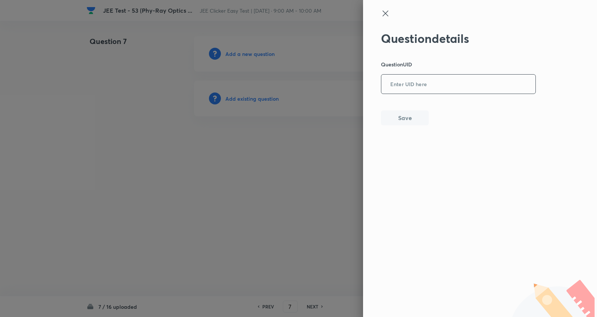
click at [427, 80] on input "text" at bounding box center [459, 84] width 154 height 18
paste input "R469R"
type input "R469R"
click at [413, 115] on button "Save" at bounding box center [405, 117] width 48 height 15
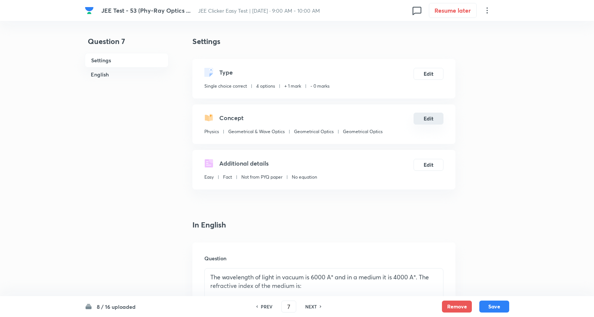
click at [431, 120] on button "Edit" at bounding box center [428, 119] width 30 height 12
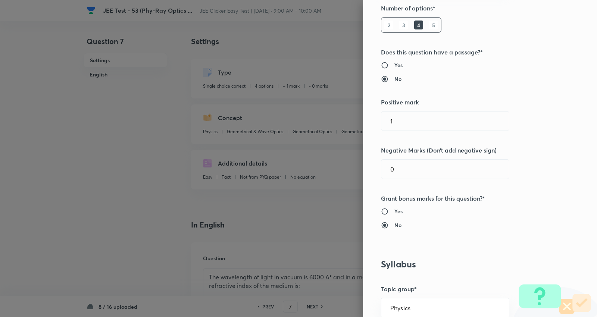
scroll to position [124, 0]
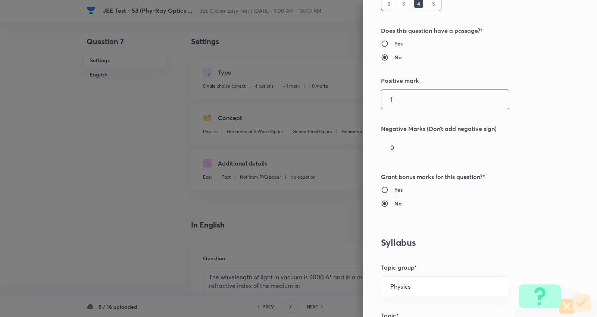
drag, startPoint x: 423, startPoint y: 99, endPoint x: 206, endPoint y: 91, distance: 217.1
click at [206, 91] on div "Question settings Question type* Single choice correct Number of options* 2 3 4…" at bounding box center [298, 158] width 597 height 317
type input "3"
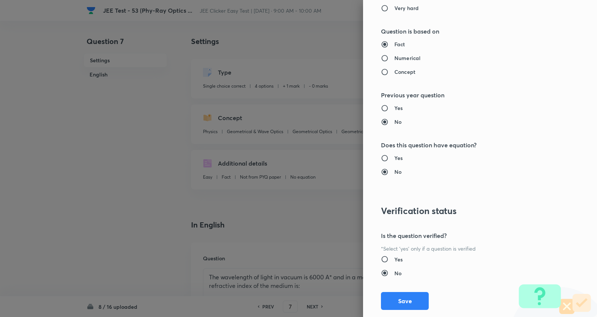
scroll to position [751, 0]
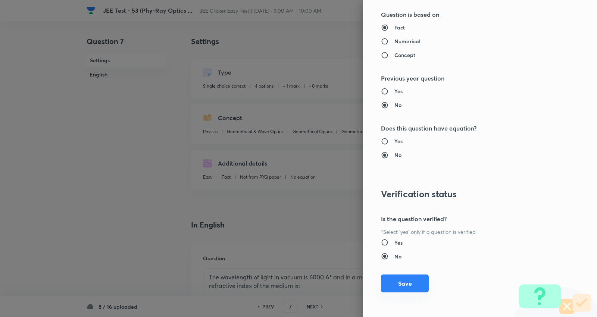
type input "1"
click at [401, 284] on button "Save" at bounding box center [405, 284] width 48 height 18
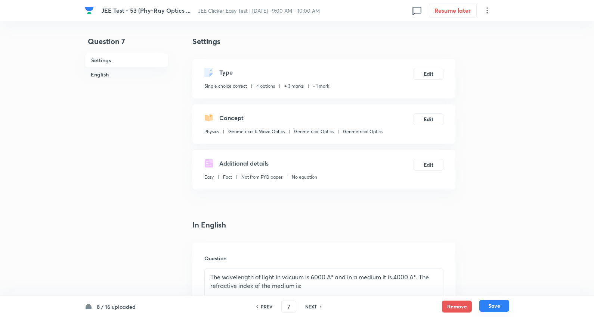
click at [495, 304] on button "Save" at bounding box center [494, 306] width 30 height 12
type input "8"
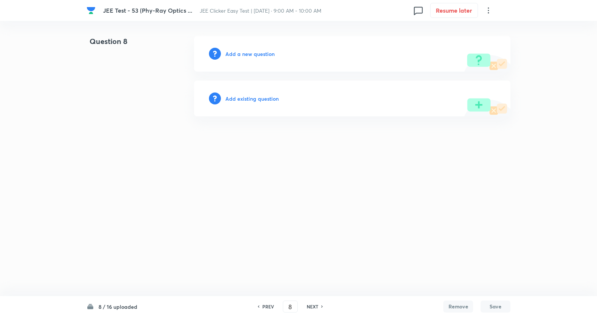
click at [262, 94] on div "Add existing question" at bounding box center [352, 99] width 317 height 36
click at [256, 97] on h6 "Add existing question" at bounding box center [252, 99] width 53 height 8
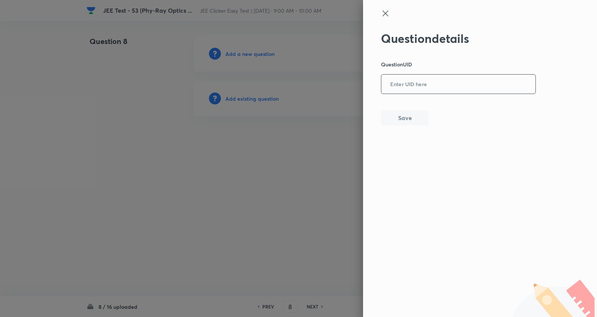
click at [425, 81] on input "text" at bounding box center [459, 84] width 154 height 18
paste input "BS24D"
type input "BS24D"
click at [417, 117] on button "Save" at bounding box center [405, 117] width 48 height 15
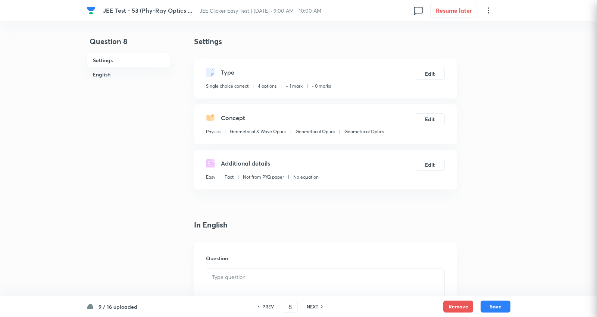
checkbox input "true"
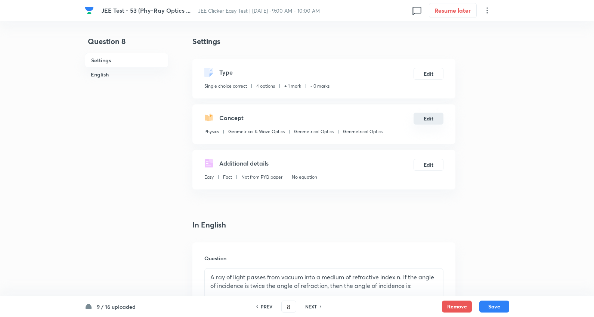
click at [428, 118] on button "Edit" at bounding box center [428, 119] width 30 height 12
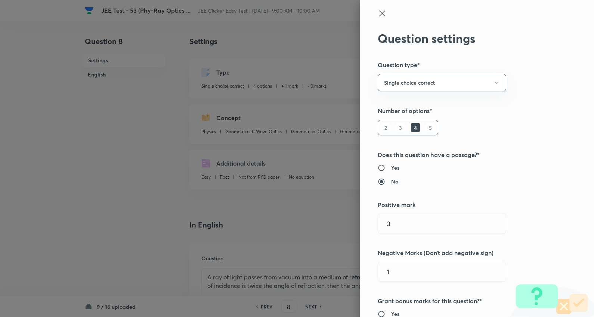
type input "Physics"
type input "Geometrical & Wave Optics"
type input "Geometrical Optics"
type input "1"
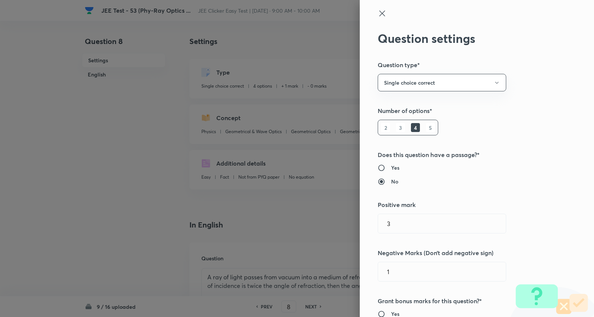
type input "0"
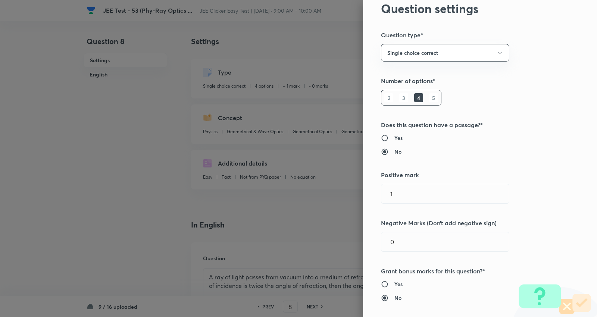
scroll to position [124, 0]
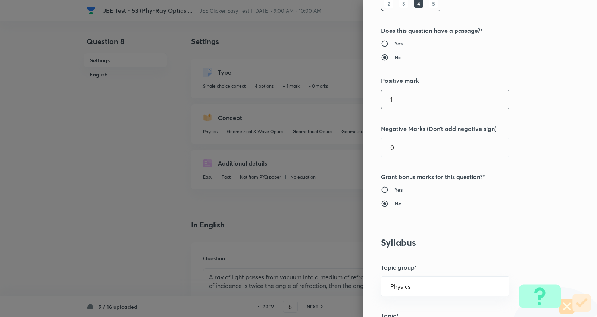
drag, startPoint x: 433, startPoint y: 92, endPoint x: 284, endPoint y: 94, distance: 148.6
click at [284, 94] on div "Question settings Question type* Single choice correct Number of options* 2 3 4…" at bounding box center [298, 158] width 597 height 317
type input "3"
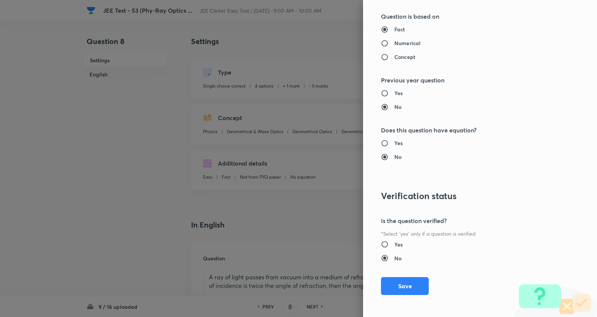
scroll to position [751, 0]
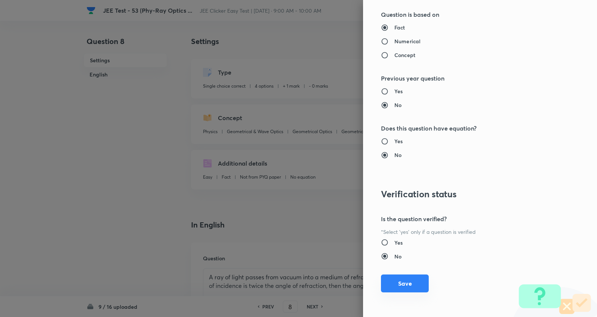
type input "1"
drag, startPoint x: 411, startPoint y: 280, endPoint x: 420, endPoint y: 286, distance: 10.9
click at [409, 280] on button "Save" at bounding box center [405, 285] width 48 height 18
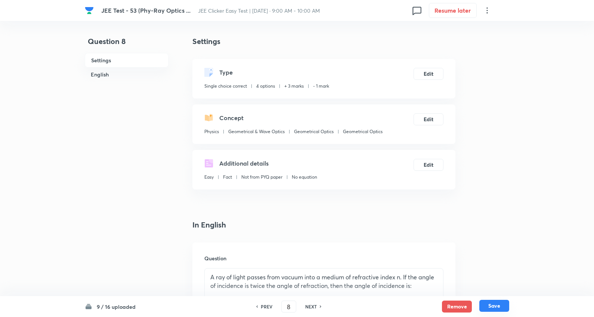
click at [506, 305] on button "Save" at bounding box center [494, 306] width 30 height 12
type input "9"
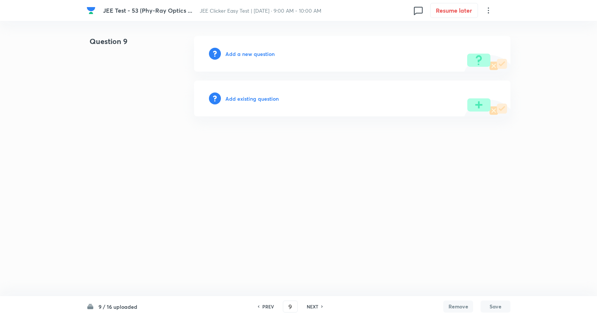
click at [256, 95] on h6 "Add existing question" at bounding box center [252, 99] width 53 height 8
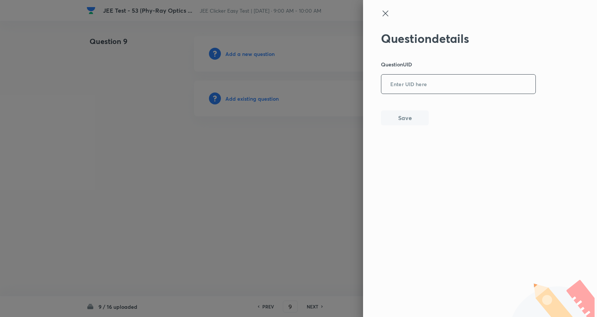
click at [430, 86] on input "text" at bounding box center [459, 84] width 154 height 18
paste input "WDLFT"
type input "WDLFT"
click at [402, 114] on button "Save" at bounding box center [405, 117] width 48 height 15
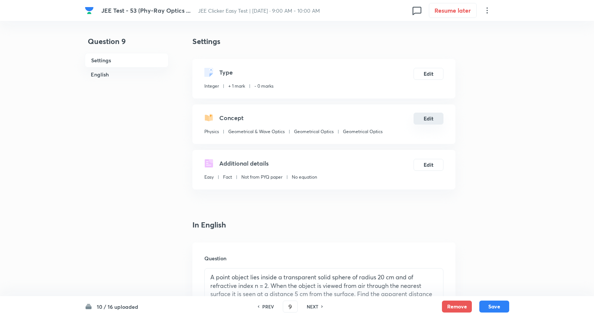
click at [430, 118] on button "Edit" at bounding box center [428, 119] width 30 height 12
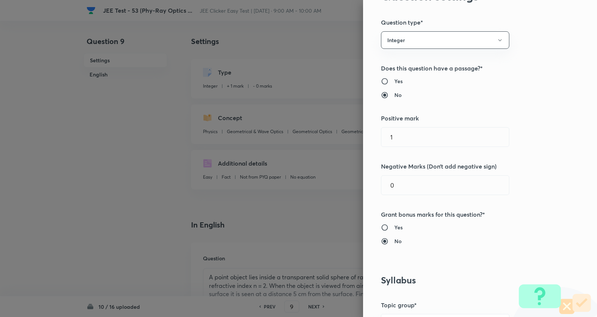
scroll to position [83, 0]
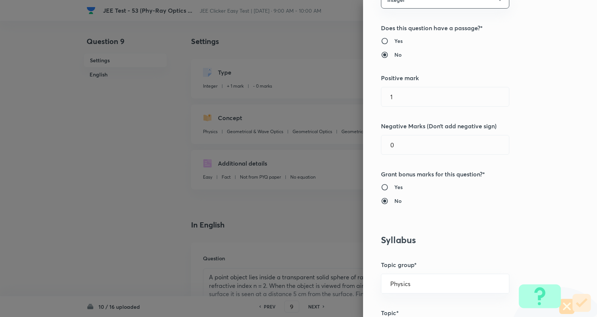
drag, startPoint x: 414, startPoint y: 96, endPoint x: 217, endPoint y: 78, distance: 198.0
click at [217, 78] on div "Question settings Question type* Integer Does this question have a passage?* Ye…" at bounding box center [298, 158] width 597 height 317
type input "4"
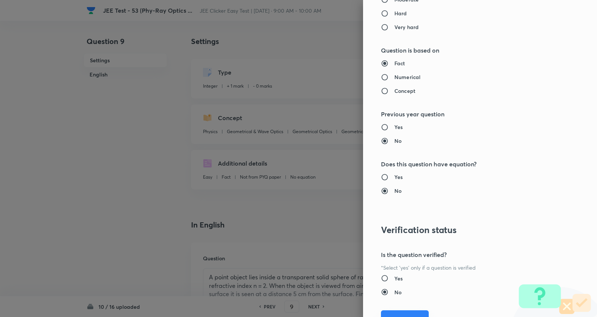
scroll to position [707, 0]
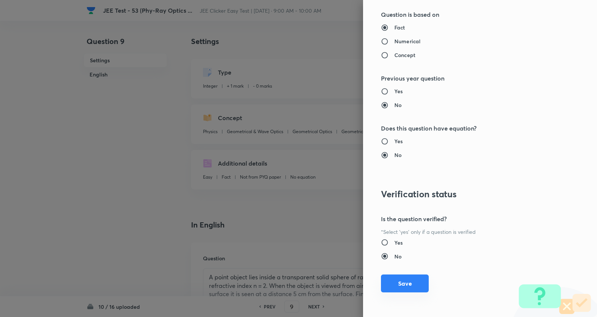
click at [401, 282] on button "Save" at bounding box center [405, 284] width 48 height 18
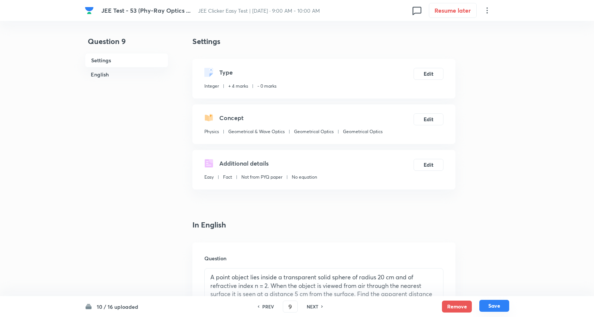
click at [501, 307] on button "Save" at bounding box center [494, 306] width 30 height 12
type input "10"
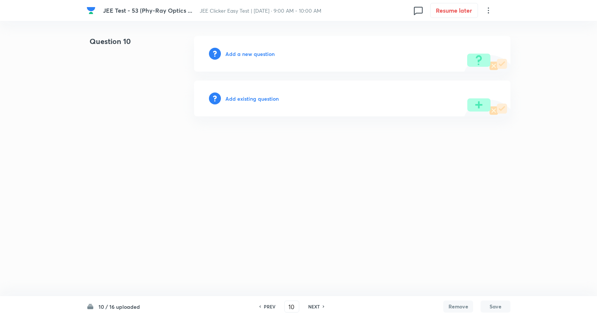
click at [267, 101] on h6 "Add existing question" at bounding box center [252, 99] width 53 height 8
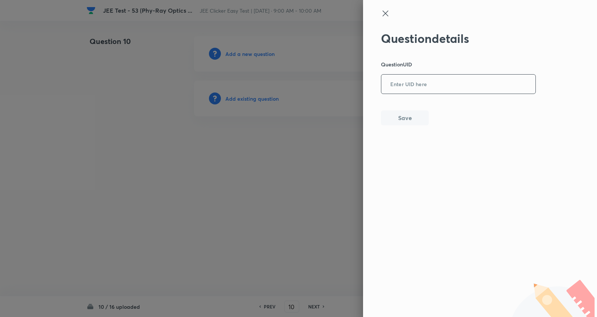
click at [457, 80] on input "text" at bounding box center [459, 84] width 154 height 18
paste input "0J4V5"
type input "0J4V5"
click at [409, 122] on button "Save" at bounding box center [405, 117] width 48 height 15
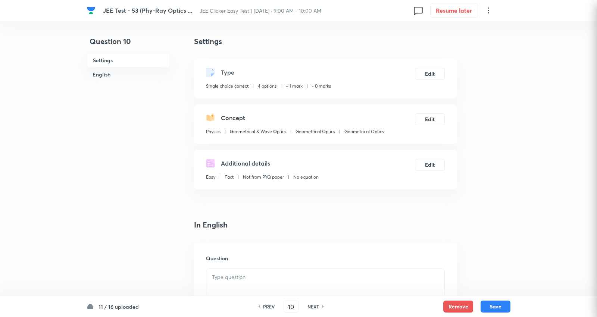
checkbox input "true"
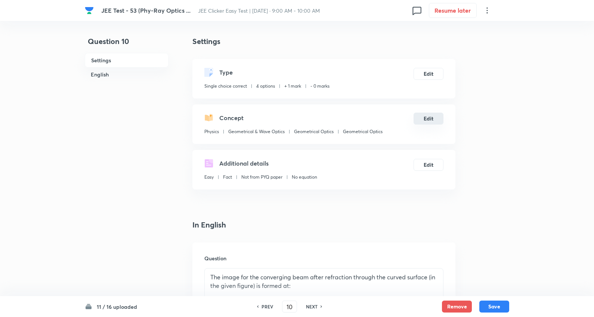
click at [428, 122] on button "Edit" at bounding box center [428, 119] width 30 height 12
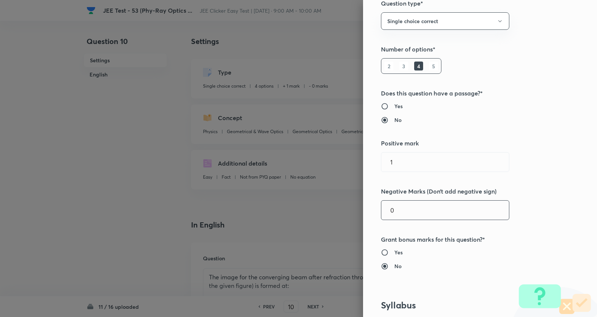
scroll to position [166, 0]
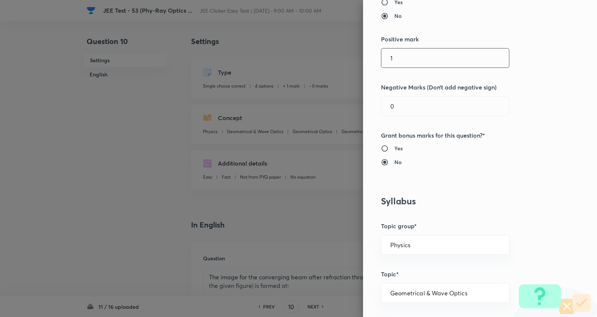
drag, startPoint x: 422, startPoint y: 60, endPoint x: 426, endPoint y: 47, distance: 12.9
click at [221, 55] on div "Question settings Question type* Single choice correct Number of options* 2 3 4…" at bounding box center [298, 158] width 597 height 317
type input "3"
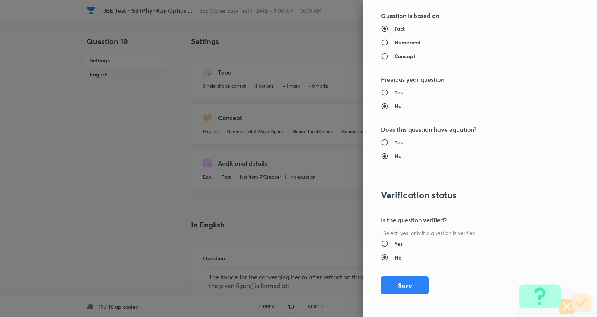
scroll to position [751, 0]
type input "1"
click at [386, 282] on button "Save" at bounding box center [405, 284] width 48 height 18
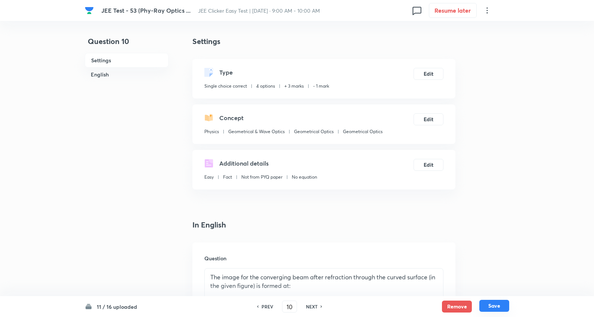
click at [498, 304] on button "Save" at bounding box center [494, 306] width 30 height 12
type input "11"
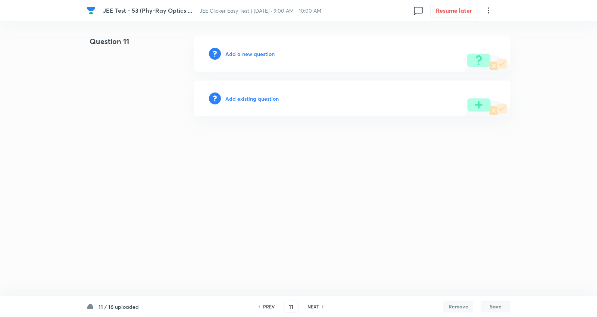
click at [264, 101] on h6 "Add existing question" at bounding box center [252, 99] width 53 height 8
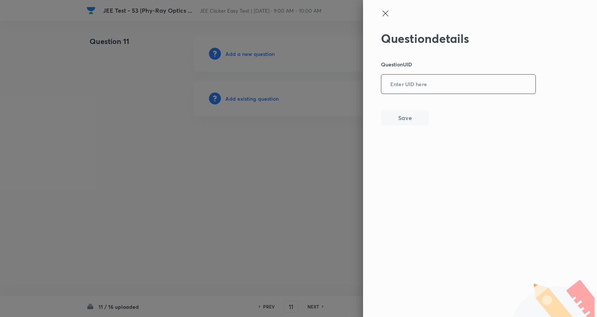
click at [464, 84] on input "text" at bounding box center [459, 84] width 154 height 18
paste input "O3568"
type input "O3568"
click at [410, 118] on button "Save" at bounding box center [405, 117] width 48 height 15
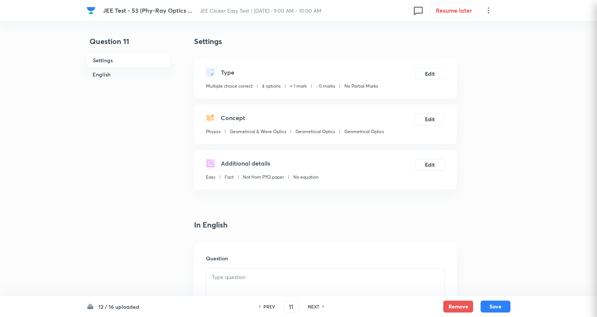
checkbox input "true"
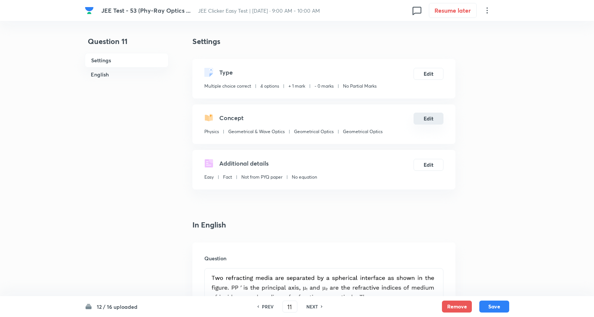
click at [433, 118] on button "Edit" at bounding box center [428, 119] width 30 height 12
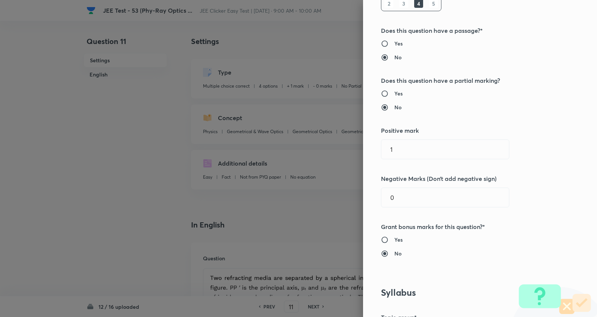
click at [395, 93] on h6 "Yes" at bounding box center [399, 94] width 8 height 8
click at [393, 93] on input "Yes" at bounding box center [387, 93] width 13 height 7
radio input "true"
radio input "false"
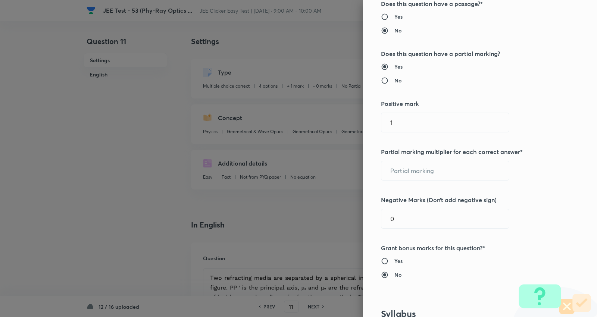
scroll to position [166, 0]
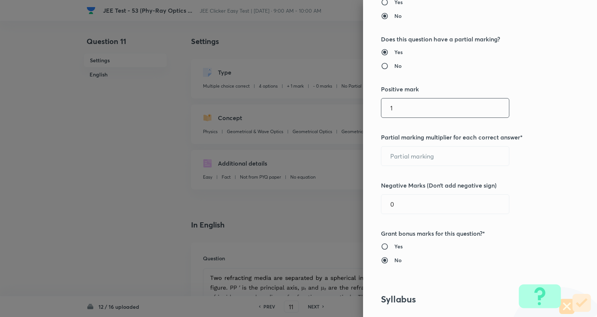
drag, startPoint x: 423, startPoint y: 108, endPoint x: 219, endPoint y: 99, distance: 203.7
click at [219, 99] on div "Question settings Question type* Multiple choice correct Number of options* 2 3…" at bounding box center [298, 158] width 597 height 317
type input "4"
type input "1"
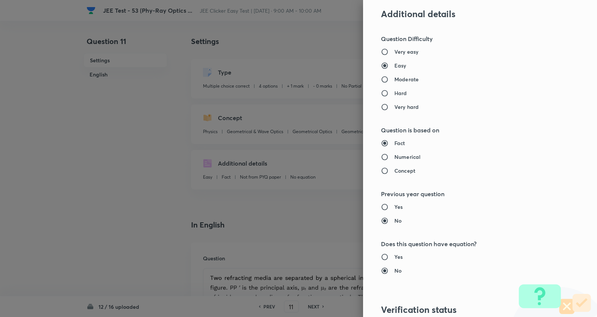
scroll to position [849, 0]
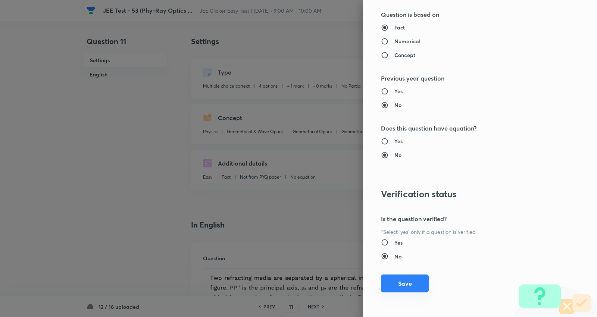
type input "2"
click at [394, 286] on button "Save" at bounding box center [405, 284] width 48 height 18
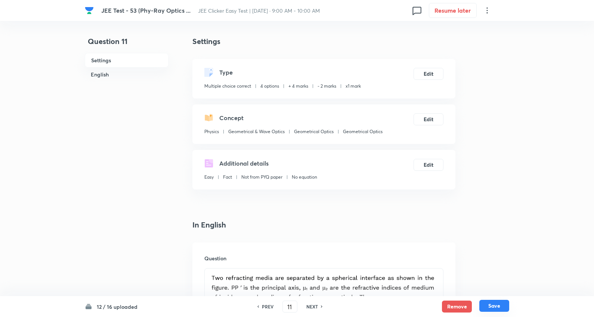
click at [480, 306] on button "Save" at bounding box center [494, 306] width 30 height 12
type input "12"
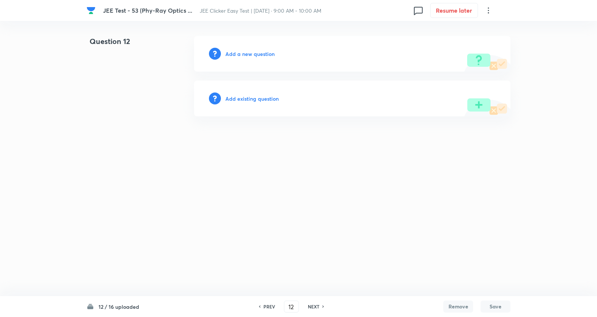
click at [246, 99] on h6 "Add existing question" at bounding box center [252, 99] width 53 height 8
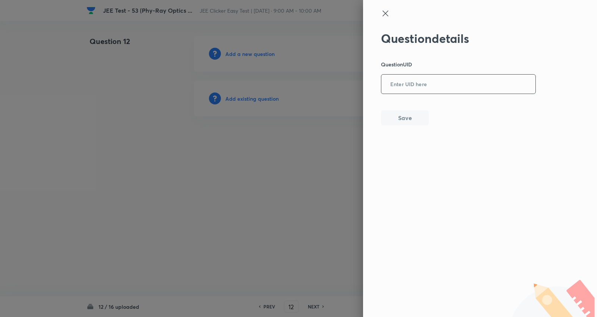
click at [436, 84] on input "text" at bounding box center [459, 84] width 154 height 18
paste input "0Y8V6"
type input "0Y8V6"
click at [416, 114] on button "Save" at bounding box center [405, 117] width 48 height 15
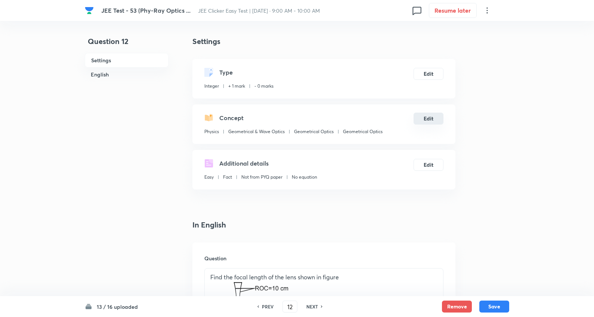
click at [420, 120] on button "Edit" at bounding box center [428, 119] width 30 height 12
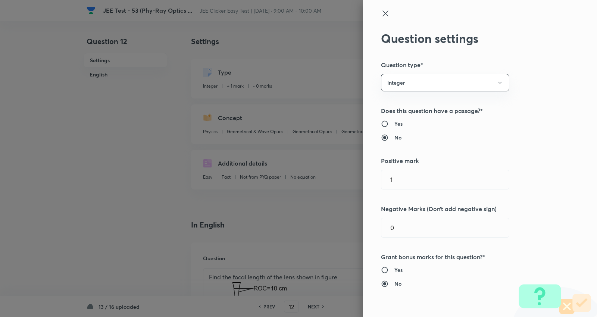
click at [431, 119] on div "Question settings Question type* Integer Does this question have a passage?* Ye…" at bounding box center [480, 158] width 234 height 317
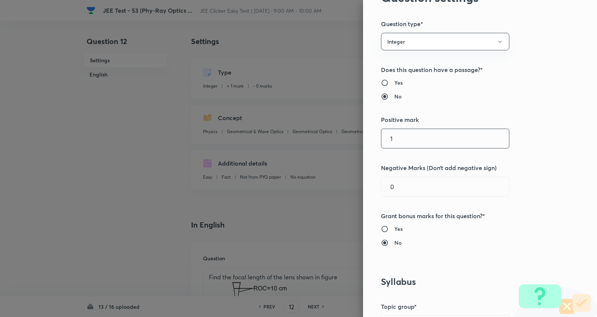
scroll to position [41, 0]
drag, startPoint x: 403, startPoint y: 140, endPoint x: 220, endPoint y: 128, distance: 184.1
click at [211, 132] on div "Question settings Question type* Integer Does this question have a passage?* Ye…" at bounding box center [298, 158] width 597 height 317
type input "4"
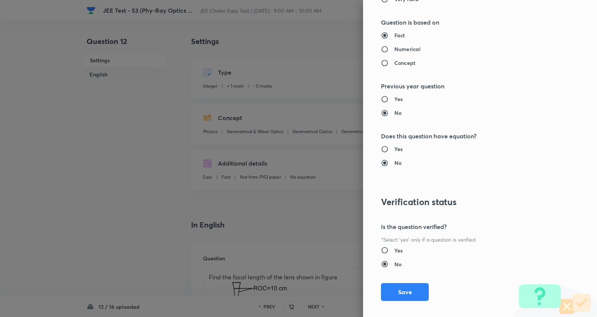
scroll to position [707, 0]
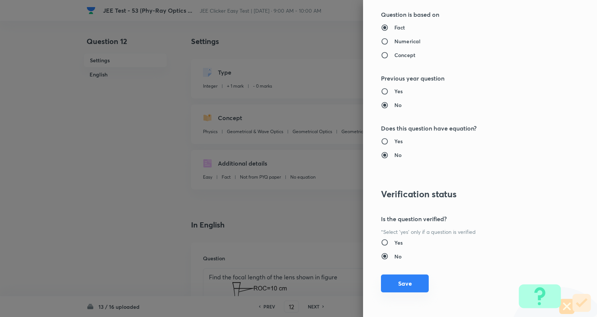
click at [413, 278] on button "Save" at bounding box center [405, 284] width 48 height 18
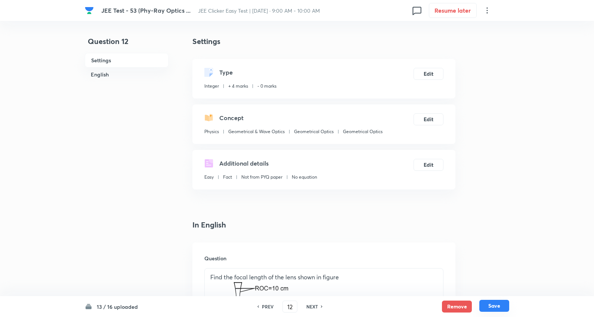
click at [489, 303] on button "Save" at bounding box center [494, 306] width 30 height 12
type input "13"
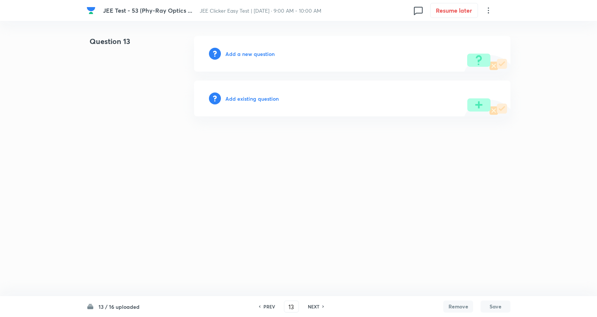
click at [270, 98] on h6 "Add existing question" at bounding box center [252, 99] width 53 height 8
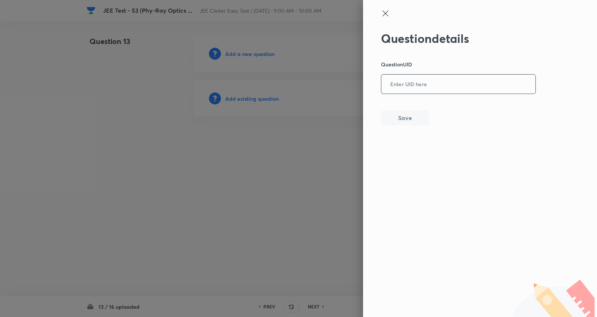
click at [420, 87] on input "text" at bounding box center [459, 84] width 154 height 18
paste input "02ES5"
type input "02ES5"
drag, startPoint x: 411, startPoint y: 115, endPoint x: 414, endPoint y: 110, distance: 5.7
click at [412, 115] on button "Save" at bounding box center [405, 117] width 48 height 15
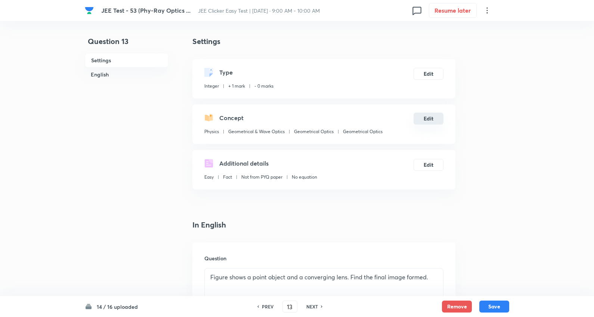
click at [425, 118] on button "Edit" at bounding box center [428, 119] width 30 height 12
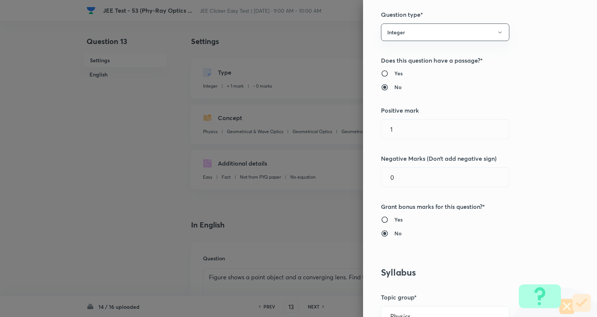
scroll to position [124, 0]
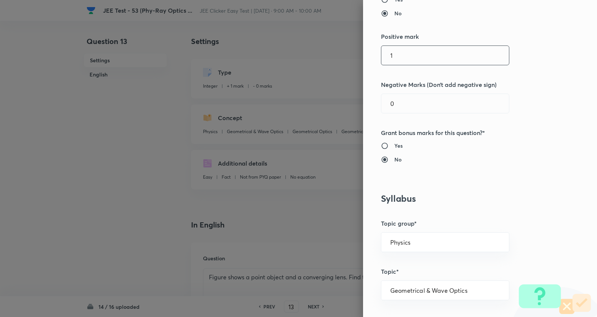
drag, startPoint x: 413, startPoint y: 56, endPoint x: 276, endPoint y: 53, distance: 137.0
click at [278, 54] on div "Question settings Question type* Integer Does this question have a passage?* Ye…" at bounding box center [298, 158] width 597 height 317
type input "4"
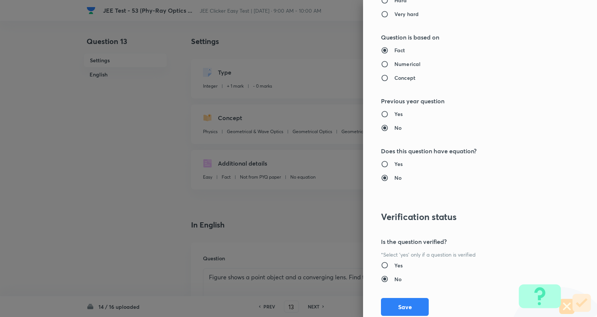
scroll to position [707, 0]
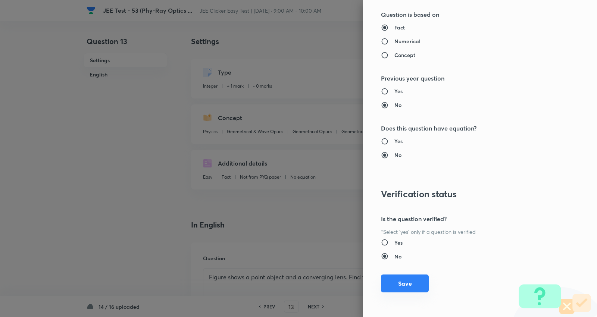
click at [401, 279] on button "Save" at bounding box center [405, 284] width 48 height 18
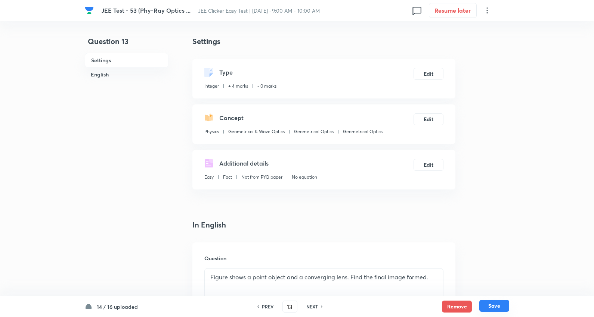
click at [497, 305] on button "Save" at bounding box center [494, 306] width 30 height 12
type input "14"
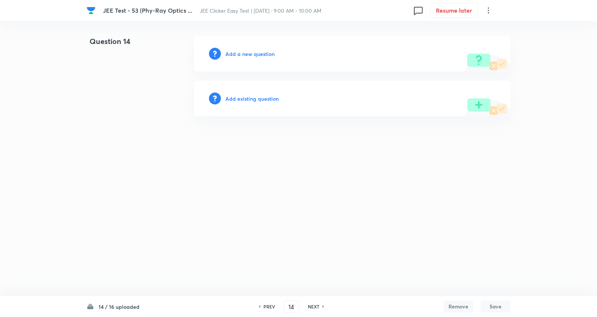
click at [255, 99] on h6 "Add existing question" at bounding box center [252, 99] width 53 height 8
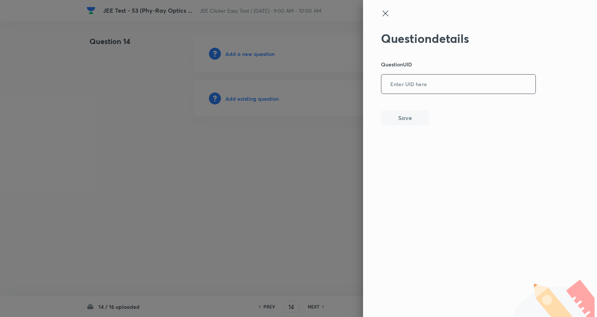
click at [456, 86] on input "text" at bounding box center [459, 84] width 154 height 18
paste input "6BK9Y"
type input "6BK9Y"
click at [411, 115] on button "Save" at bounding box center [405, 117] width 48 height 15
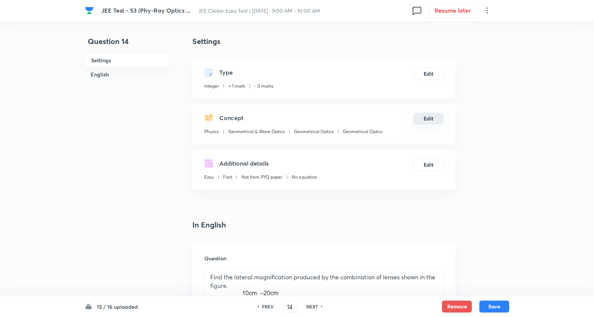
click at [426, 119] on button "Edit" at bounding box center [428, 119] width 30 height 12
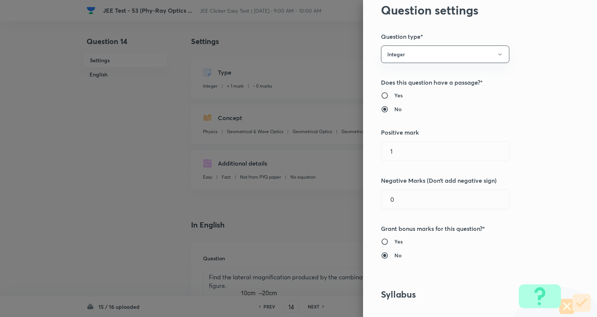
scroll to position [83, 0]
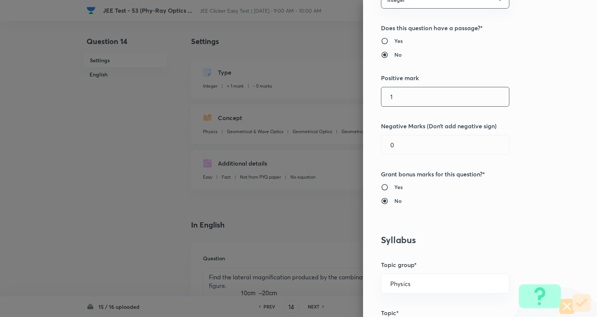
drag, startPoint x: 352, startPoint y: 96, endPoint x: 286, endPoint y: 78, distance: 68.6
click at [296, 83] on div "Question settings Question type* Integer Does this question have a passage?* Ye…" at bounding box center [298, 158] width 597 height 317
type input "4"
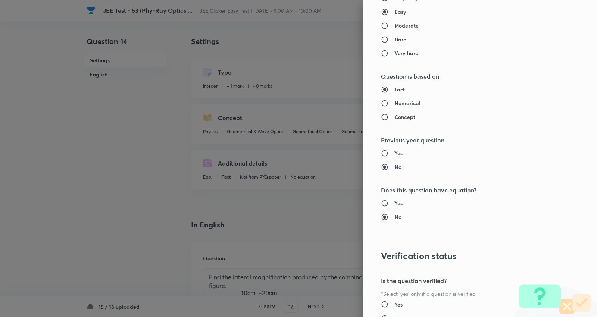
scroll to position [707, 0]
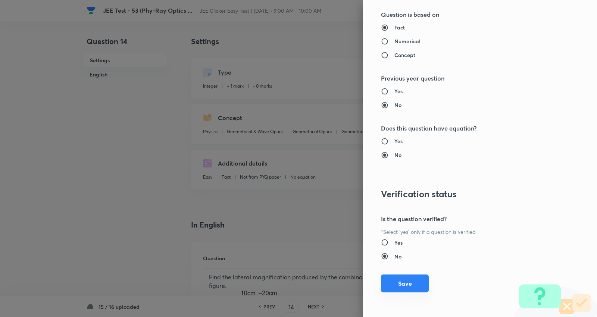
click at [406, 281] on button "Save" at bounding box center [405, 284] width 48 height 18
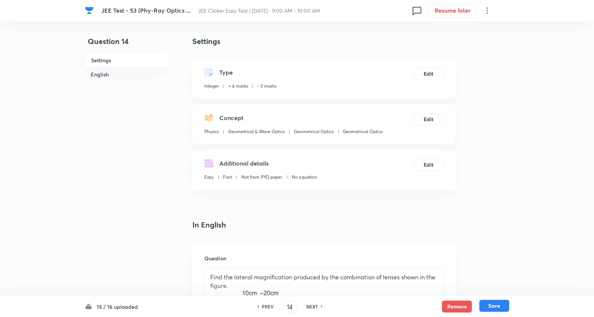
click at [499, 301] on button "Save" at bounding box center [494, 306] width 30 height 12
type input "15"
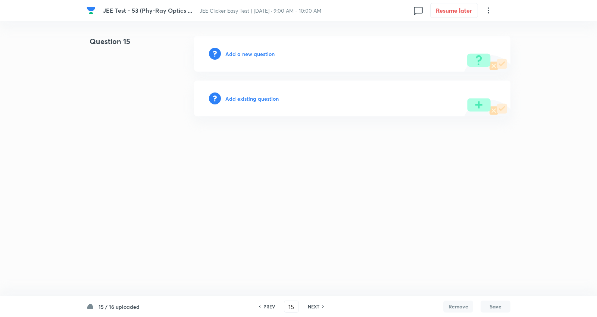
click at [259, 102] on h6 "Add existing question" at bounding box center [252, 99] width 53 height 8
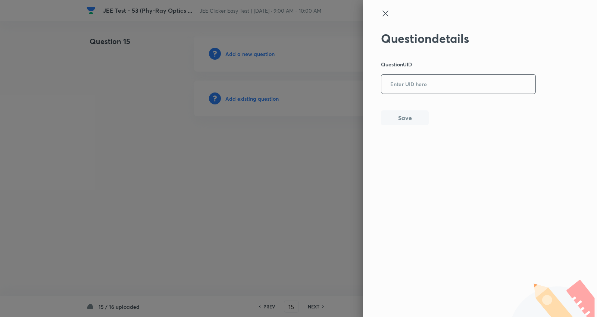
click at [441, 84] on input "text" at bounding box center [459, 84] width 154 height 18
paste input "YLU1F"
type input "YLU1F"
click at [407, 121] on button "Save" at bounding box center [405, 117] width 48 height 15
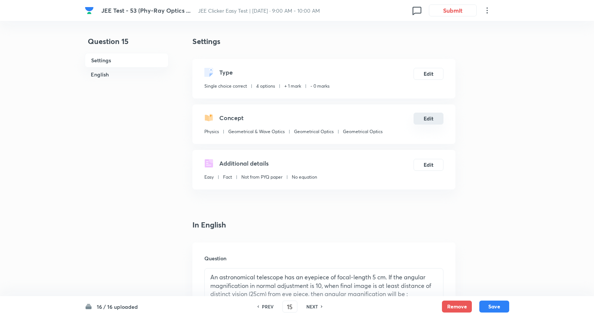
click at [434, 113] on button "Edit" at bounding box center [428, 119] width 30 height 12
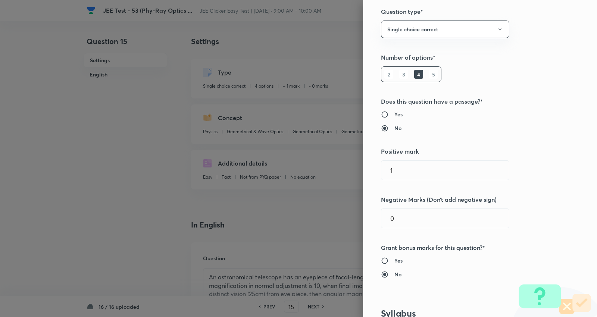
scroll to position [124, 0]
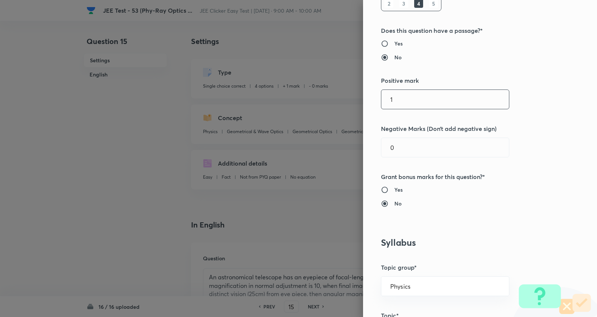
drag, startPoint x: 404, startPoint y: 101, endPoint x: 296, endPoint y: 99, distance: 108.7
click at [296, 99] on div "Question settings Question type* Single choice correct Number of options* 2 3 4…" at bounding box center [298, 158] width 597 height 317
type input "3"
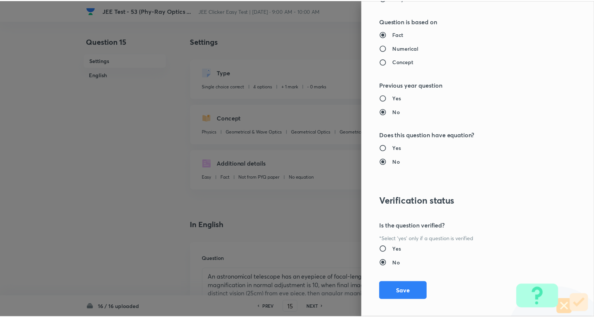
scroll to position [751, 0]
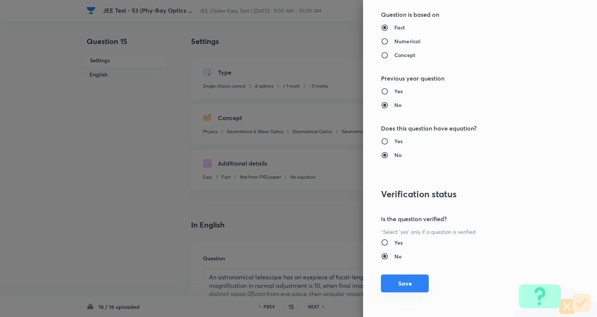
type input "1"
click at [398, 293] on div "Question settings Question type* Single choice correct Number of options* 2 3 4…" at bounding box center [480, 158] width 234 height 317
click at [412, 287] on button "Save" at bounding box center [405, 284] width 48 height 18
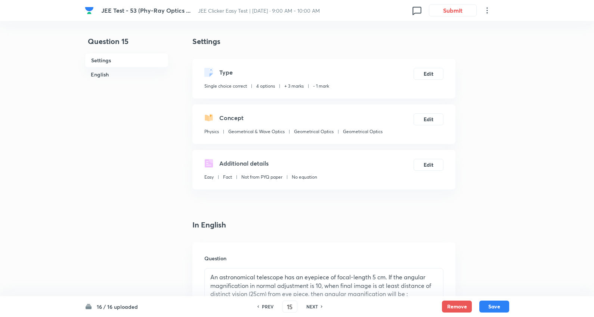
click at [492, 302] on button "Save" at bounding box center [494, 307] width 30 height 12
type input "16"
checkbox input "false"
checkbox input "true"
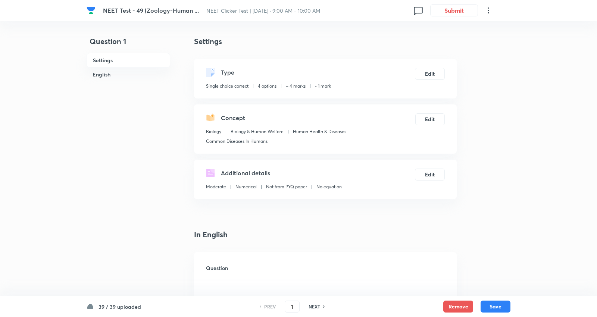
checkbox input "true"
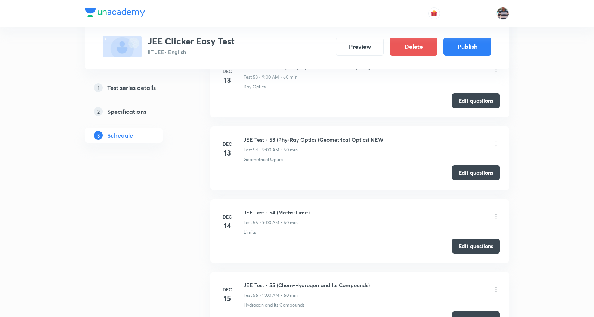
scroll to position [4326, 0]
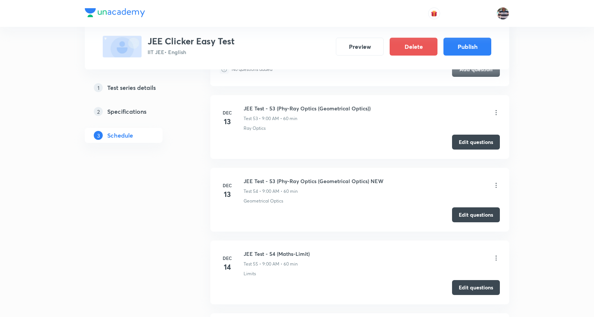
click at [496, 116] on icon at bounding box center [495, 112] width 7 height 7
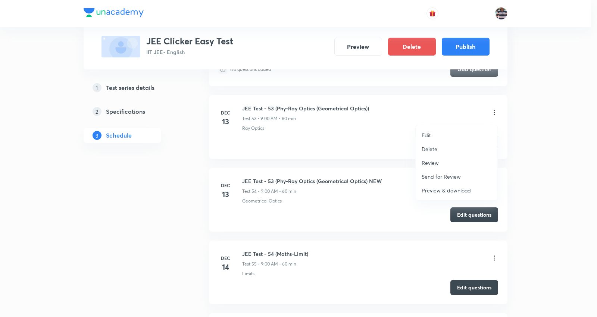
click at [435, 149] on p "Delete" at bounding box center [430, 149] width 16 height 8
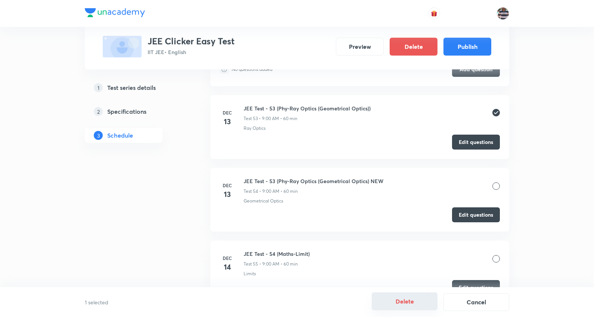
click at [406, 300] on button "Delete" at bounding box center [404, 302] width 66 height 18
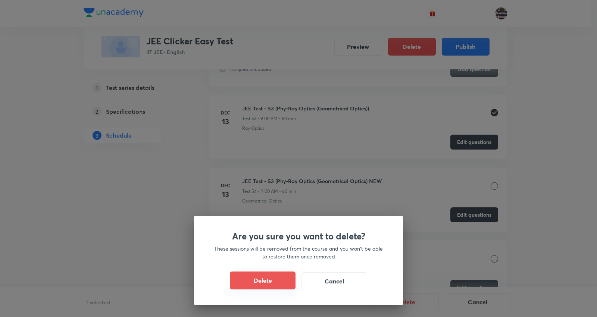
click at [266, 278] on button "Delete" at bounding box center [263, 281] width 66 height 18
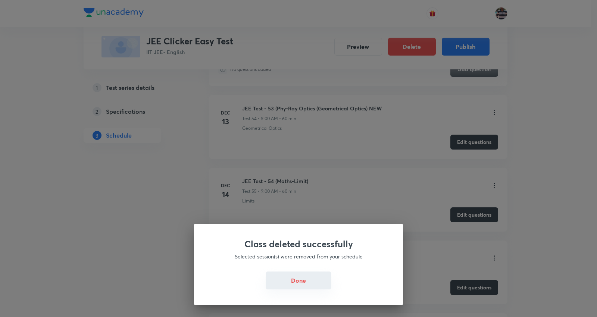
click at [315, 281] on button "Done" at bounding box center [299, 281] width 66 height 18
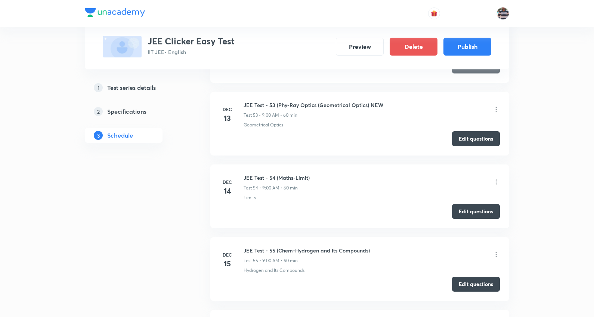
scroll to position [4285, 0]
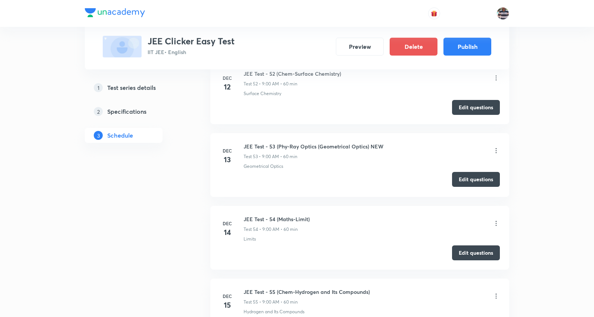
click at [482, 180] on button "Edit questions" at bounding box center [476, 179] width 48 height 15
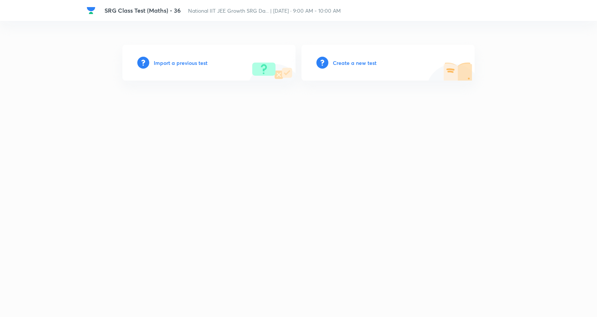
click at [360, 62] on h6 "Create a new test" at bounding box center [355, 63] width 44 height 8
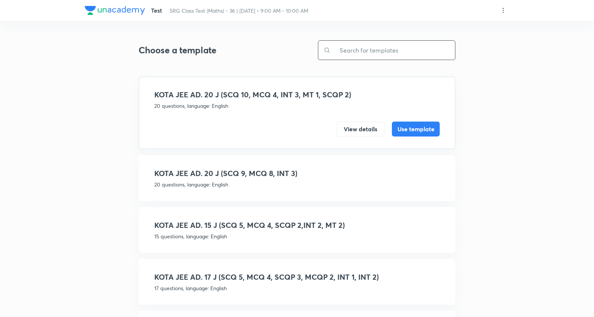
click at [380, 50] on input "text" at bounding box center [392, 50] width 124 height 19
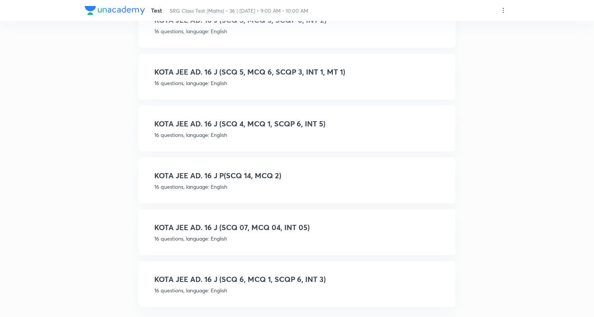
scroll to position [312, 0]
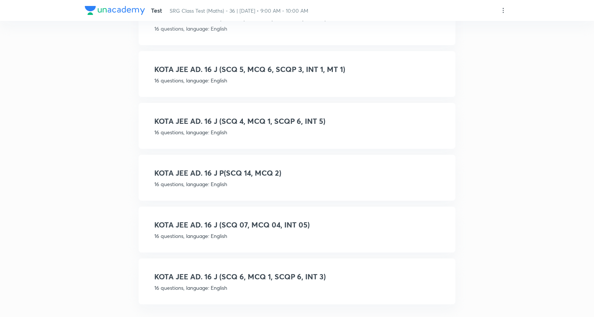
type input "16 j"
click at [282, 116] on h4 "KOTA JEE AD. 16 J (SCQ 4, MCQ 1, SCQP 6, INT 5)" at bounding box center [296, 121] width 285 height 11
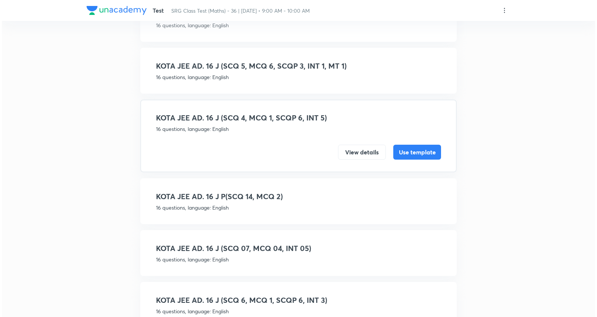
scroll to position [285, 0]
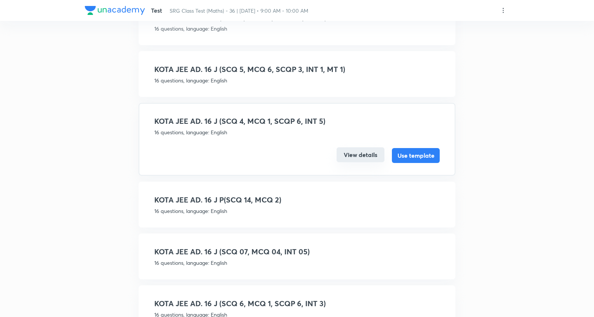
click at [360, 147] on button "View details" at bounding box center [360, 154] width 48 height 15
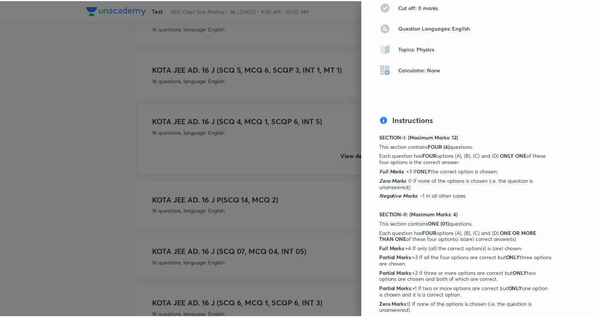
scroll to position [0, 0]
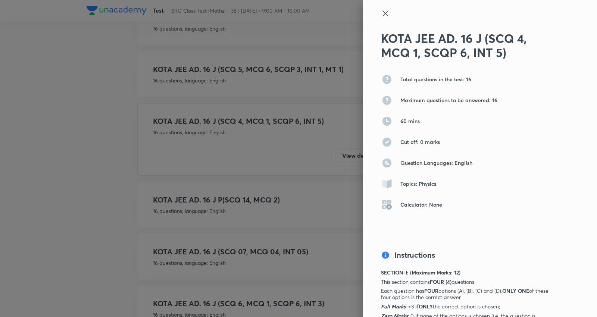
click at [381, 10] on icon at bounding box center [385, 13] width 9 height 9
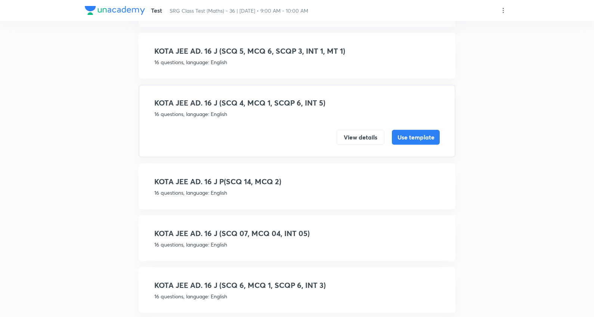
scroll to position [312, 0]
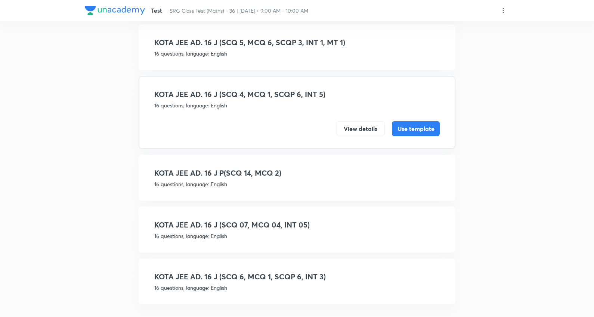
click at [308, 272] on h4 "KOTA JEE AD. 16 J (SCQ 6, MCQ 1, SCQP 6, INT 3)" at bounding box center [296, 276] width 285 height 11
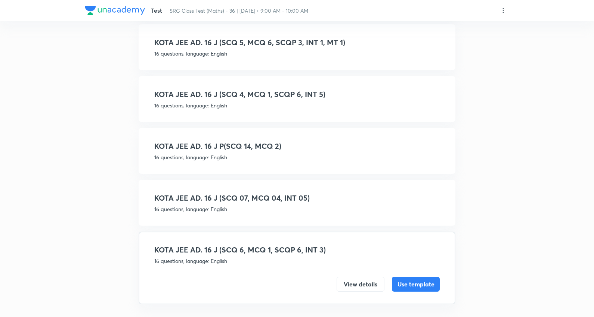
scroll to position [305, 0]
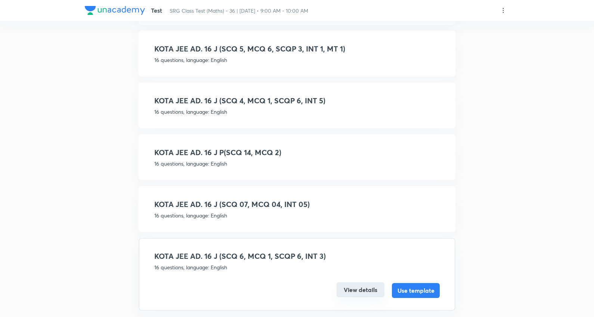
click at [360, 287] on button "View details" at bounding box center [360, 290] width 48 height 15
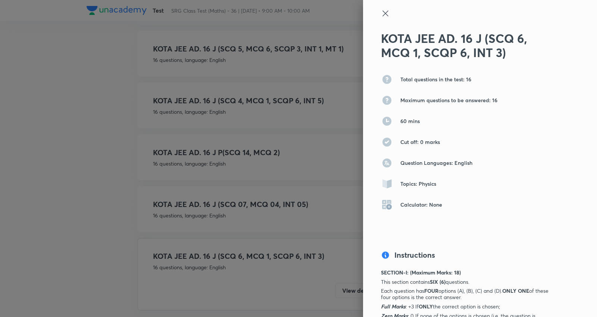
click at [381, 9] on icon at bounding box center [385, 13] width 9 height 9
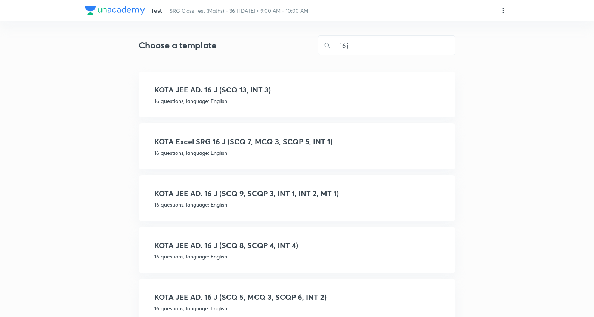
scroll to position [0, 0]
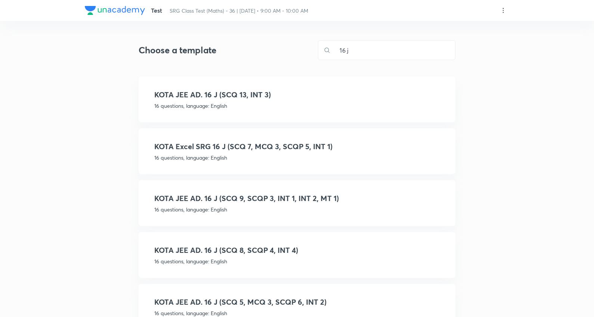
click at [295, 146] on h4 "KOTA Excel SRG 16 J (SCQ 7, MCQ 3, SCQP 5, INT 1)" at bounding box center [296, 146] width 285 height 11
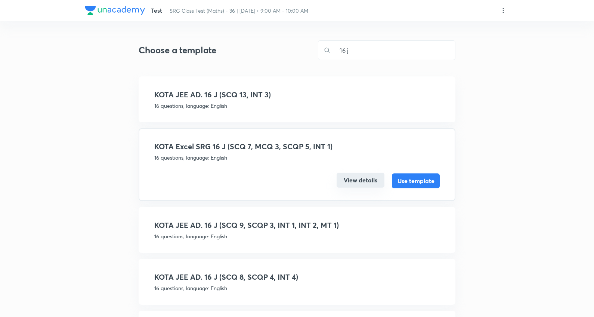
click at [363, 181] on button "View details" at bounding box center [360, 180] width 48 height 15
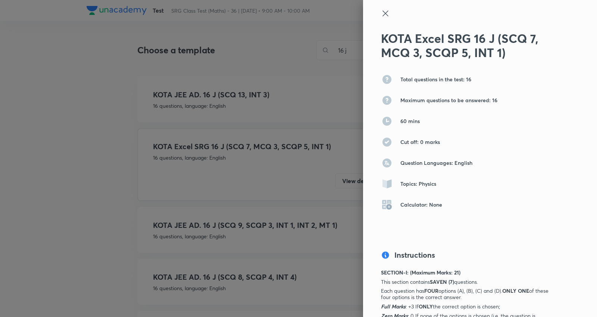
click at [382, 10] on icon at bounding box center [385, 13] width 9 height 9
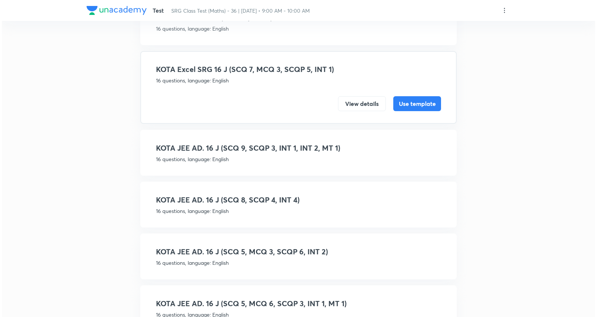
scroll to position [83, 0]
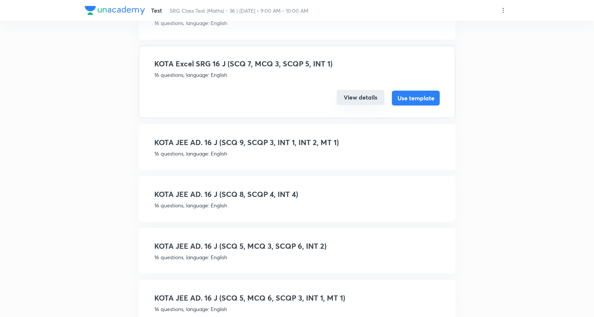
click at [355, 95] on button "View details" at bounding box center [360, 97] width 48 height 15
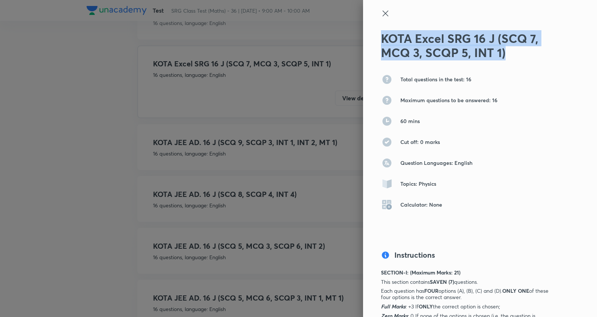
drag, startPoint x: 517, startPoint y: 58, endPoint x: 369, endPoint y: 39, distance: 149.8
click at [369, 39] on div "KOTA Excel SRG 16 J (SCQ 7, MCQ 3, SCQP 5, INT 1) Total questions in the test: …" at bounding box center [480, 158] width 234 height 317
copy h2 "KOTA Excel SRG 16 J (SCQ 7, MCQ 3, SCQP 5, INT 1)"
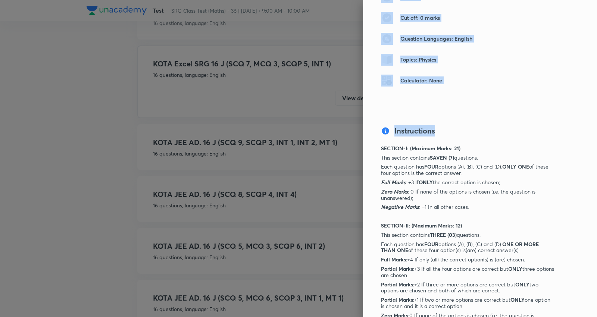
scroll to position [478, 0]
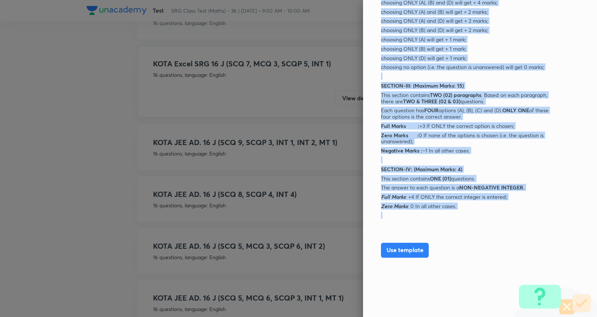
drag, startPoint x: 373, startPoint y: 149, endPoint x: 521, endPoint y: 211, distance: 160.3
click at [521, 211] on div "KOTA Excel SRG 16 J (SCQ 7, MCQ 3, SCQP 5, INT 1) Total questions in the test: …" at bounding box center [480, 158] width 234 height 317
copy div "LOREMIP-D: (Sitamet Conse: 60) Adip elitsed doeiusmo TEMPO (2) incididun. Utla …"
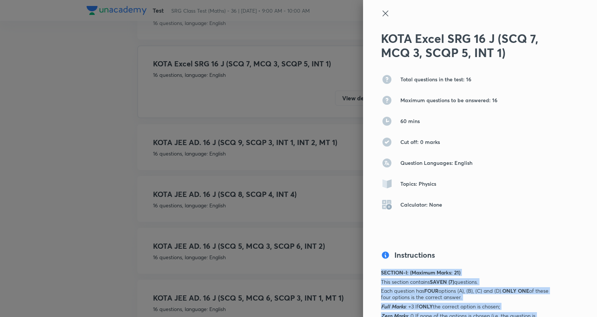
scroll to position [0, 0]
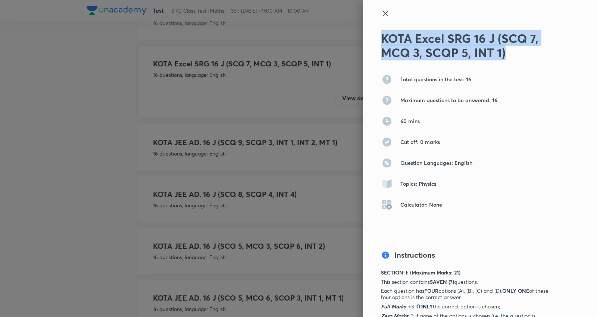
drag, startPoint x: 513, startPoint y: 53, endPoint x: 372, endPoint y: 38, distance: 141.3
click at [372, 38] on div "KOTA Excel SRG 16 J (SCQ 7, MCQ 3, SCQP 5, INT 1) Total questions in the test: …" at bounding box center [480, 158] width 234 height 317
copy h2 "KOTA Excel SRG 16 J (SCQ 7, MCQ 3, SCQP 5, INT 1)"
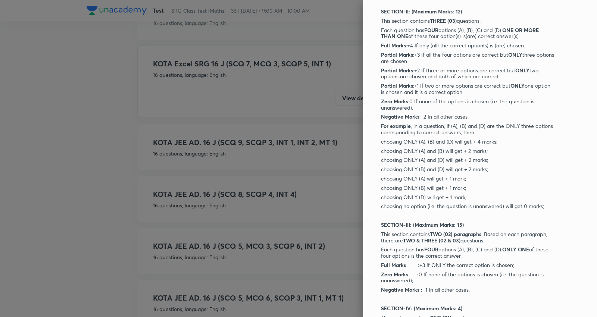
scroll to position [478, 0]
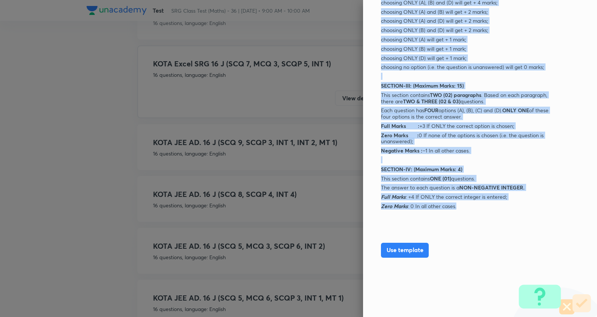
drag, startPoint x: 375, startPoint y: 106, endPoint x: 466, endPoint y: 206, distance: 135.6
click at [466, 206] on div "SECTION-I: (Maximum Marks: 21) This section contains SAVEN (7) questions. Each …" at bounding box center [467, 5] width 173 height 427
copy div "SECTION-I: (Maximum Marks: 21) This section contains SAVEN (7) questions. Each …"
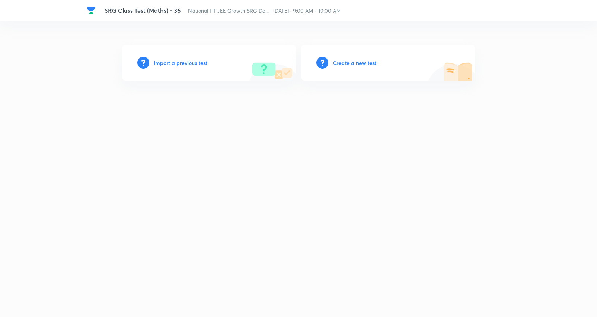
click at [368, 60] on h6 "Create a new test" at bounding box center [355, 63] width 44 height 8
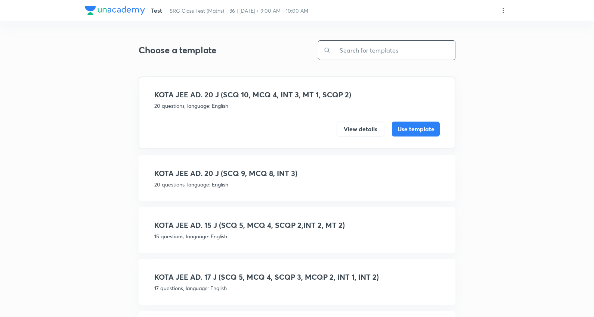
click at [380, 49] on input "text" at bounding box center [392, 50] width 124 height 19
click at [503, 8] on icon at bounding box center [502, 10] width 7 height 7
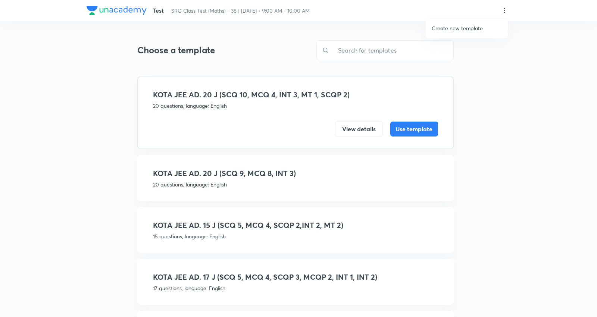
click at [460, 28] on p "Create new template" at bounding box center [457, 28] width 51 height 8
click at [391, 53] on div at bounding box center [298, 158] width 597 height 317
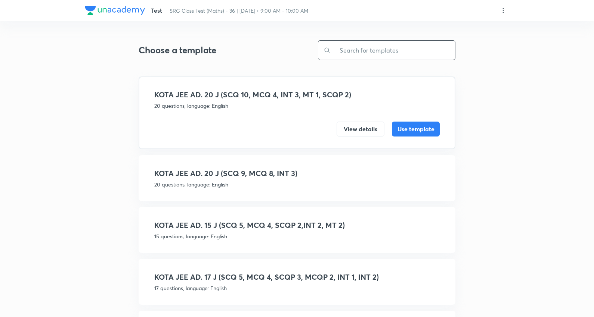
click at [370, 52] on input "text" at bounding box center [392, 50] width 124 height 19
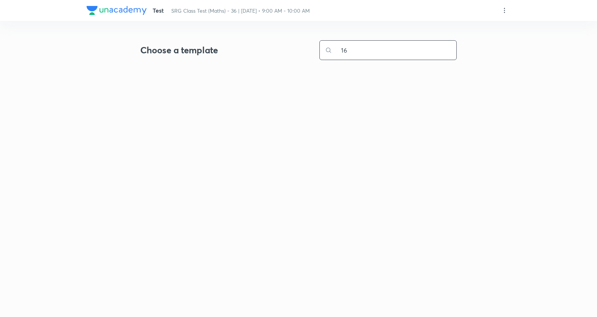
type input "16 j"
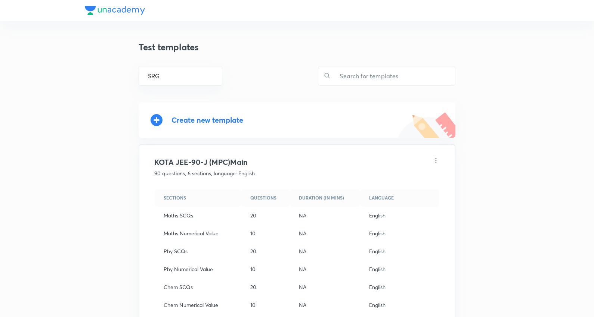
click at [232, 114] on div "Create new template" at bounding box center [296, 120] width 293 height 12
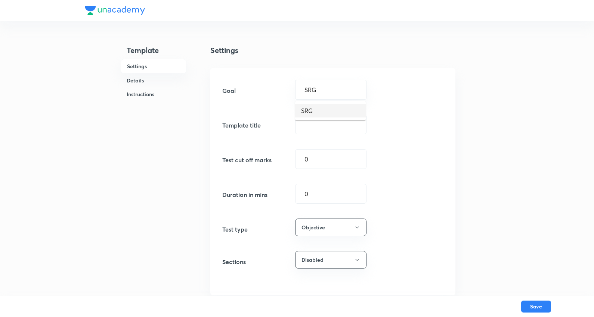
click at [317, 109] on li "SRG" at bounding box center [330, 110] width 71 height 13
type input "SRG"
click at [318, 126] on input "text" at bounding box center [330, 124] width 71 height 19
paste input "KOTA Excel SRG 16 J (SCQ 7, MCQ 3, SCQP 5, INT 1)"
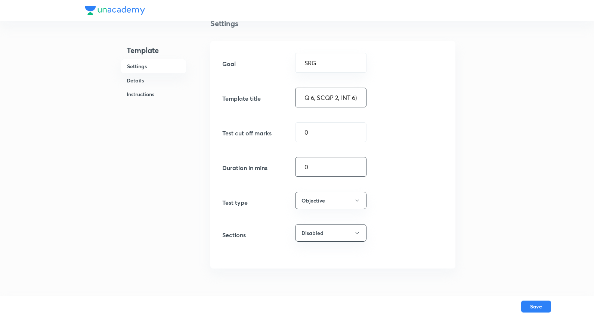
scroll to position [41, 0]
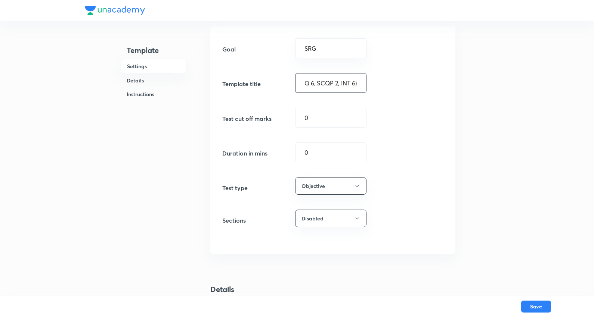
type input "KOTA Growth SRG 16 J (SCQ 2, MCQ 6, SCQP 2, INT 6)"
drag, startPoint x: 236, startPoint y: 137, endPoint x: 457, endPoint y: 110, distance: 223.0
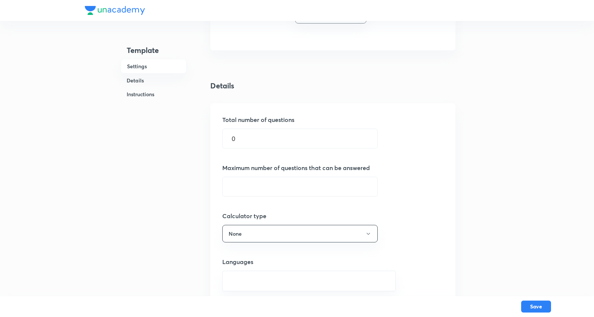
scroll to position [249, 0]
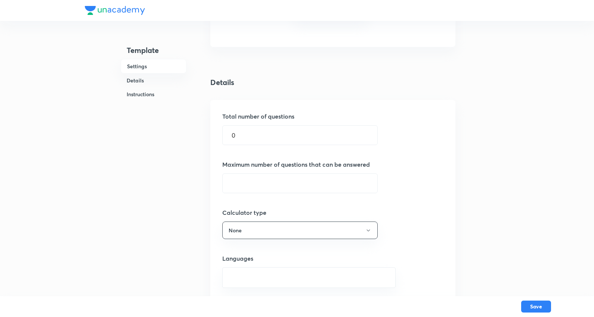
type input "60"
drag, startPoint x: 219, startPoint y: 135, endPoint x: 116, endPoint y: 119, distance: 103.5
click at [116, 120] on div "Template Settings Details Instructions Settings Goal SRG ​ Template title KOTA …" at bounding box center [297, 209] width 424 height 886
type input "16"
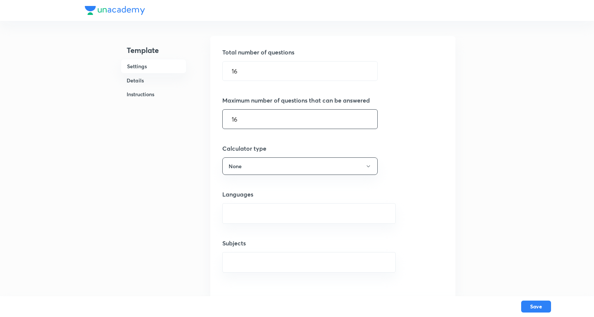
scroll to position [373, 0]
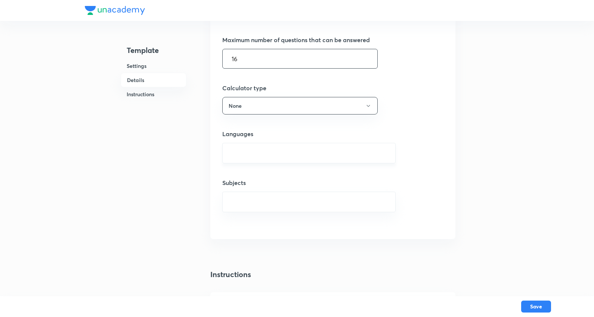
type input "16"
click at [254, 158] on input "text" at bounding box center [308, 153] width 155 height 14
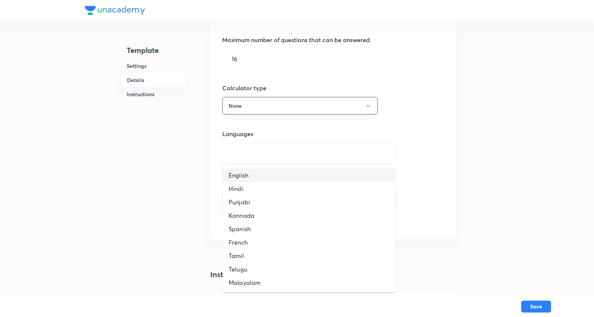
click at [248, 175] on li "English" at bounding box center [309, 175] width 172 height 13
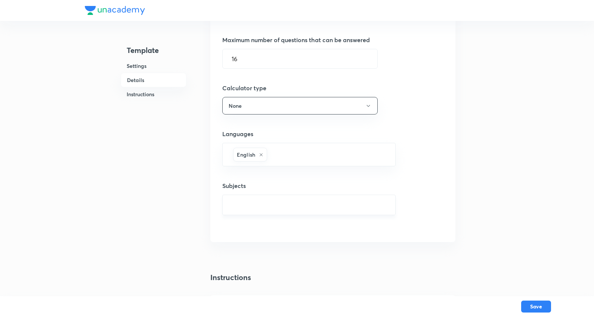
click at [267, 202] on input "text" at bounding box center [308, 205] width 155 height 14
type input "mathematics"
click at [265, 230] on li "Mathematics" at bounding box center [309, 227] width 172 height 13
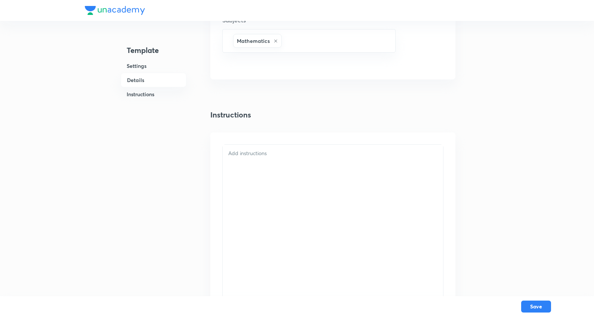
drag, startPoint x: 262, startPoint y: 180, endPoint x: 262, endPoint y: 167, distance: 13.4
click at [262, 180] on div at bounding box center [333, 222] width 220 height 154
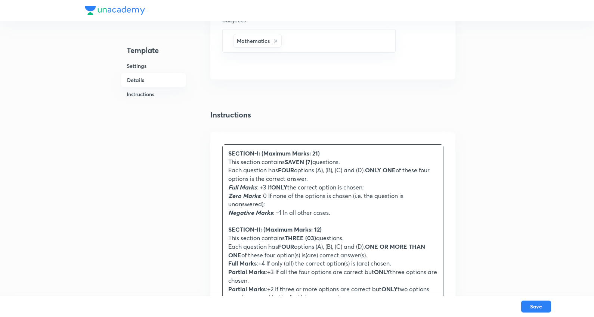
click at [302, 163] on strong "SAVEN (7)" at bounding box center [298, 162] width 28 height 8
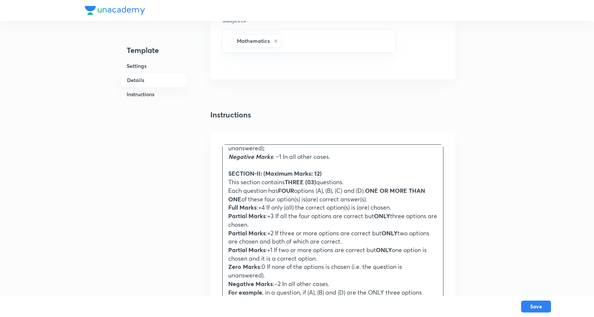
scroll to position [41, 0]
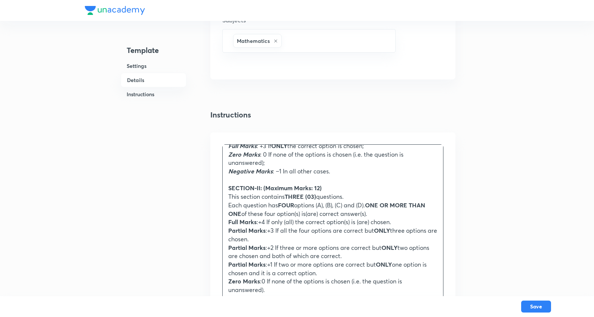
click at [305, 195] on strong "THREE (03)" at bounding box center [299, 197] width 31 height 8
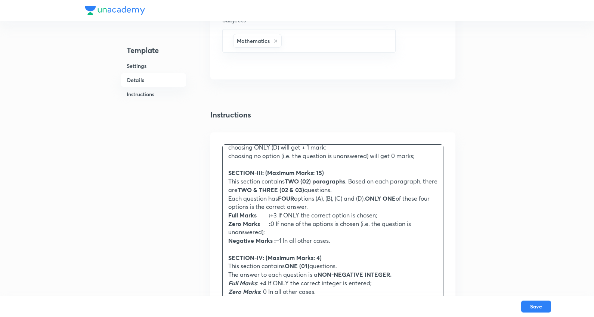
scroll to position [279, 0]
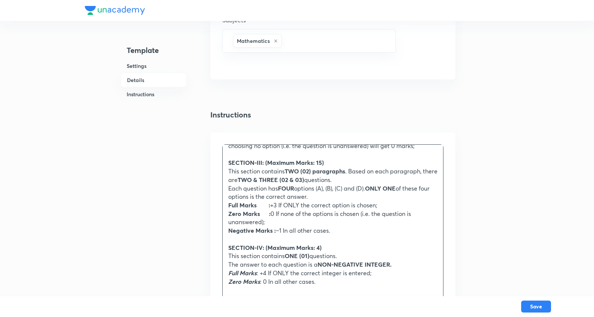
click at [301, 168] on strong "TWO (02) paragraphs" at bounding box center [314, 171] width 60 height 8
drag, startPoint x: 271, startPoint y: 180, endPoint x: 294, endPoint y: 181, distance: 23.5
click at [295, 183] on strong "TWO & THREE (02 & 03)" at bounding box center [270, 180] width 66 height 8
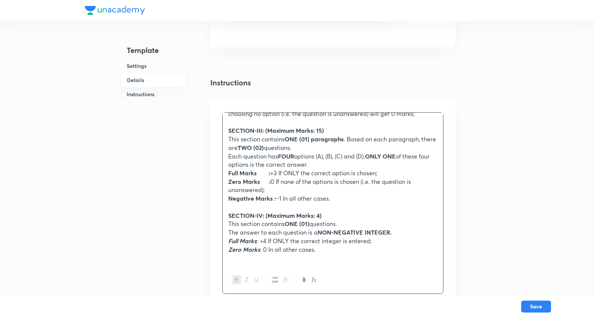
scroll to position [605, 0]
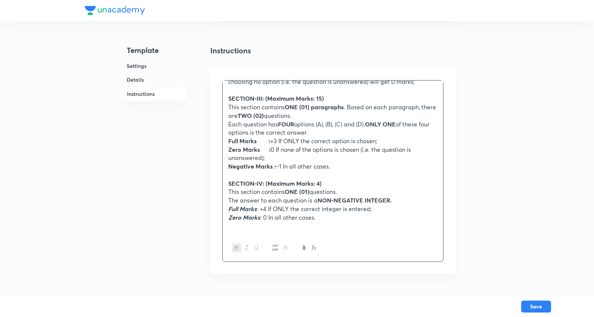
click at [301, 190] on strong "ONE (01)" at bounding box center [296, 192] width 25 height 8
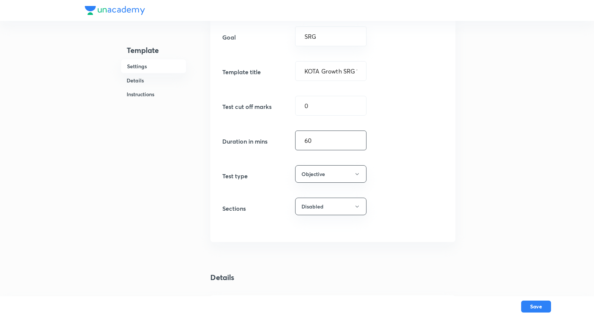
scroll to position [0, 0]
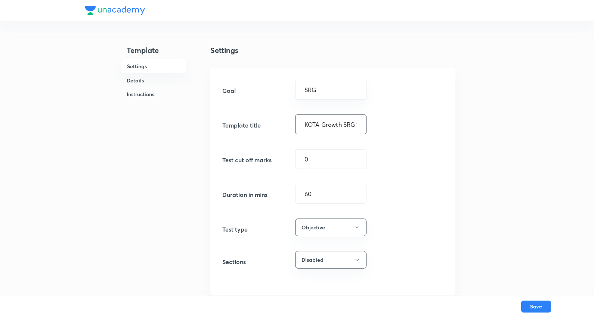
click at [323, 128] on input "KOTA Growth SRG 16 J (SCQ 2, MCQ 6, SCQP 2, INT 6)" at bounding box center [330, 124] width 71 height 19
click at [538, 308] on button "Save" at bounding box center [536, 306] width 30 height 12
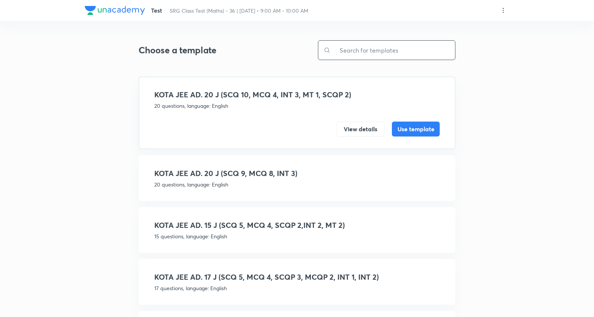
drag, startPoint x: 363, startPoint y: 50, endPoint x: 358, endPoint y: 51, distance: 5.6
click at [363, 51] on input "text" at bounding box center [392, 50] width 124 height 19
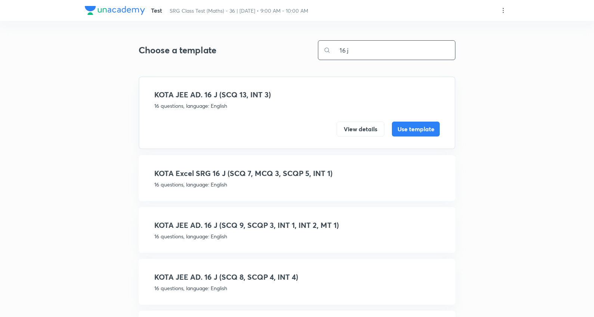
type input "16 j"
click at [356, 53] on input "16 j" at bounding box center [392, 50] width 124 height 19
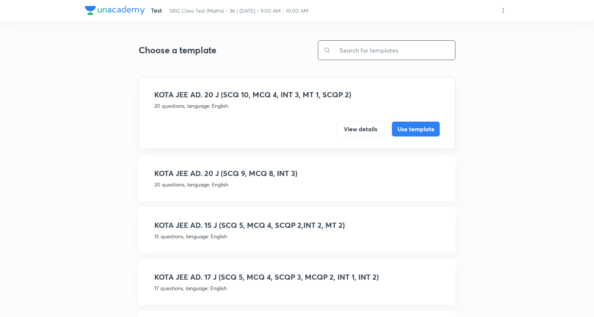
paste input "KOTA Excel SRG 16 J (SCQ 7, MCQ 3, SCQP 5, INT 1)"
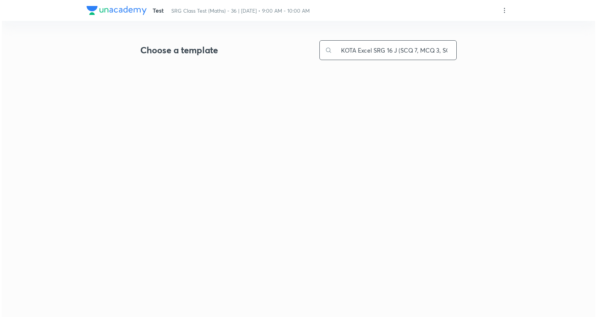
scroll to position [0, 37]
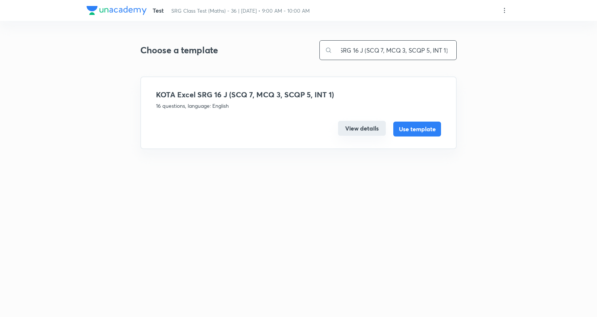
click at [358, 126] on button "View details" at bounding box center [362, 128] width 48 height 15
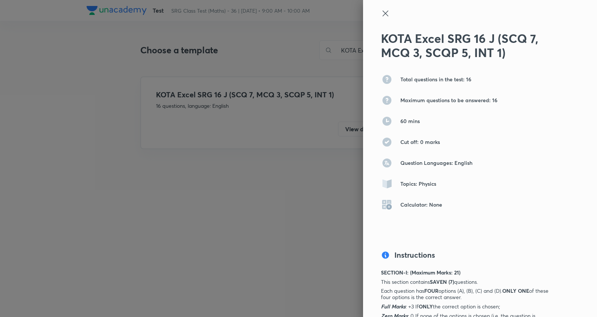
click at [381, 9] on icon at bounding box center [385, 13] width 9 height 9
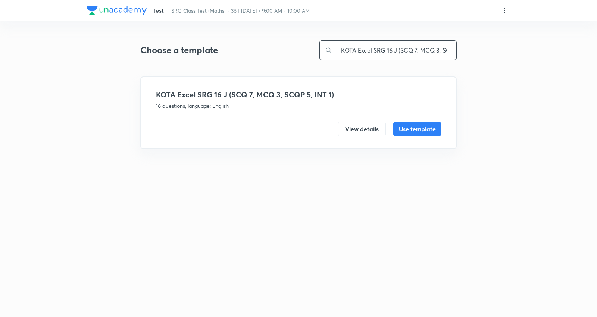
drag, startPoint x: 412, startPoint y: 50, endPoint x: 520, endPoint y: 68, distance: 109.7
click at [414, 51] on input "KOTA Excel SRG 16 J (SCQ 7, MCQ 3, SCQP 5, INT 1)" at bounding box center [394, 50] width 124 height 19
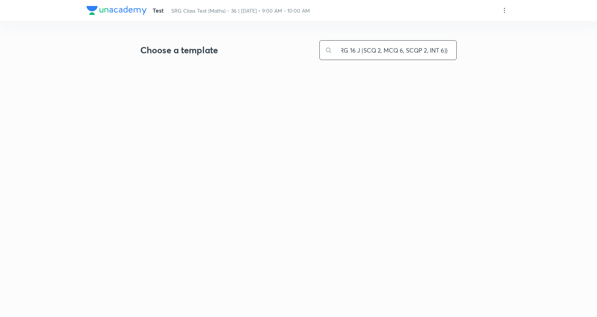
scroll to position [0, 39]
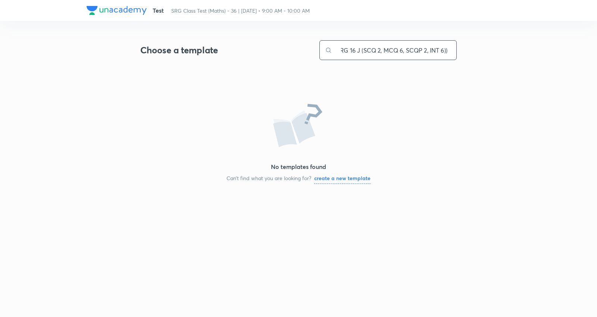
type input "KOTA Excel SRG 16 J (SCQ 2, MCQ 6, SCQP 2, INT 6))"
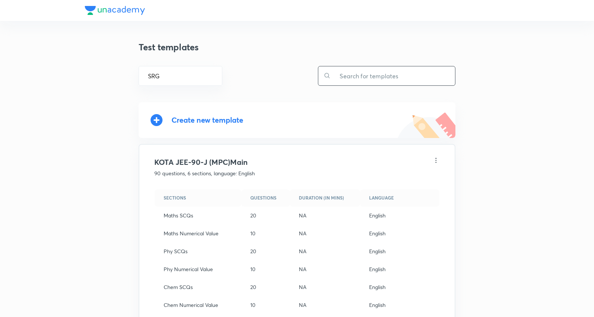
click at [385, 76] on input "text" at bounding box center [392, 75] width 124 height 19
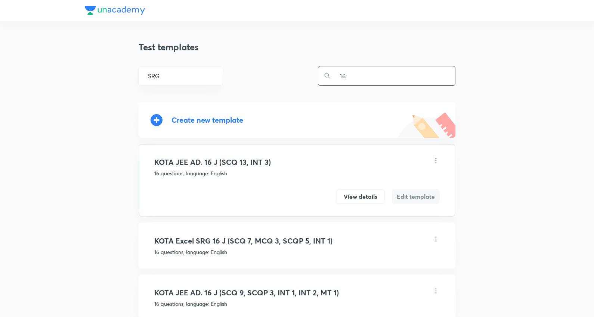
type input "16"
click at [228, 120] on div "Create new template" at bounding box center [207, 120] width 72 height 9
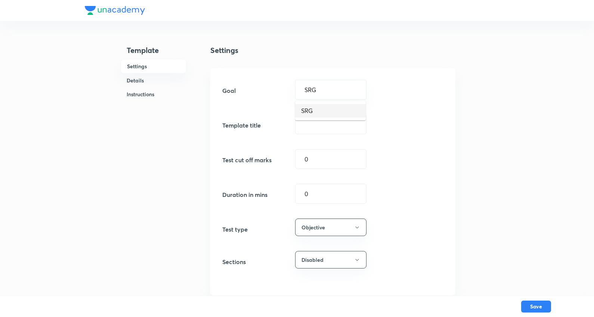
click at [314, 113] on li "SRG" at bounding box center [330, 110] width 71 height 13
type input "SRG"
click at [317, 128] on input "text" at bounding box center [330, 124] width 71 height 19
paste input "KOTA Excel SRG 16 J (SCQ 2, MCQ 6, SCQP 2, INT 6))"
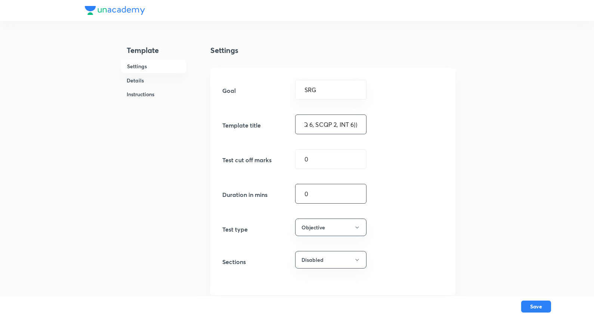
type input "KOTA Growth SRG 16 J (SCQ 2, MCQ 6, SCQP 2, INT 6))"
drag, startPoint x: 329, startPoint y: 192, endPoint x: 283, endPoint y: 192, distance: 46.3
click at [283, 192] on div "Duration in mins 0 ​" at bounding box center [332, 194] width 221 height 20
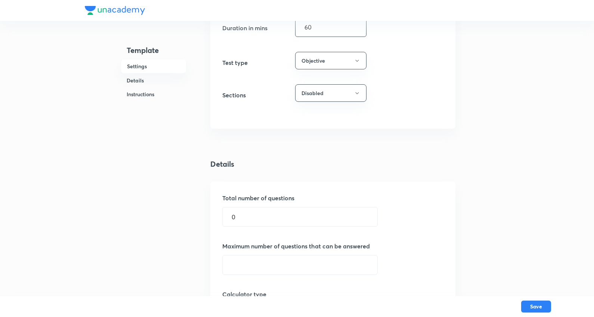
scroll to position [207, 0]
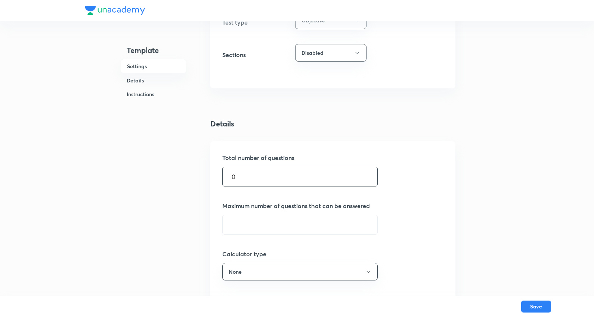
type input "60"
drag, startPoint x: 263, startPoint y: 179, endPoint x: 208, endPoint y: 169, distance: 56.6
click at [192, 172] on div "Template Settings Details Instructions Settings Goal SRG ​ Template title KOTA …" at bounding box center [297, 251] width 424 height 886
type input "16"
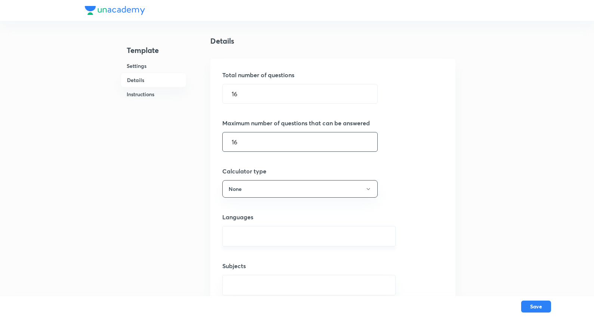
scroll to position [373, 0]
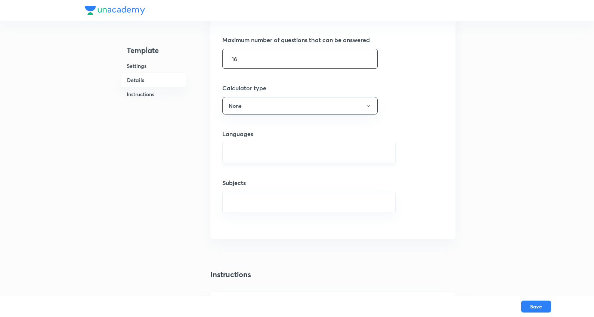
type input "16"
click at [258, 152] on input "text" at bounding box center [308, 153] width 155 height 14
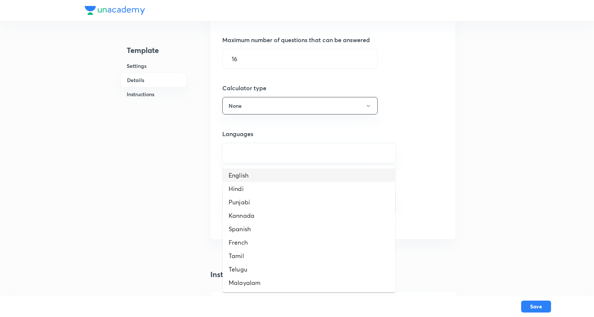
click at [253, 172] on li "English" at bounding box center [309, 175] width 172 height 13
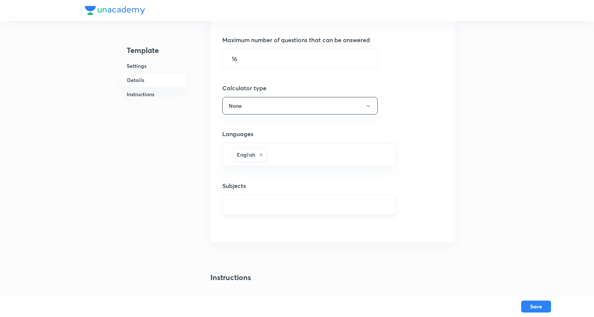
click at [254, 206] on input "text" at bounding box center [308, 205] width 155 height 14
type input "mathem"
click at [259, 229] on li "Mathematics" at bounding box center [309, 227] width 172 height 13
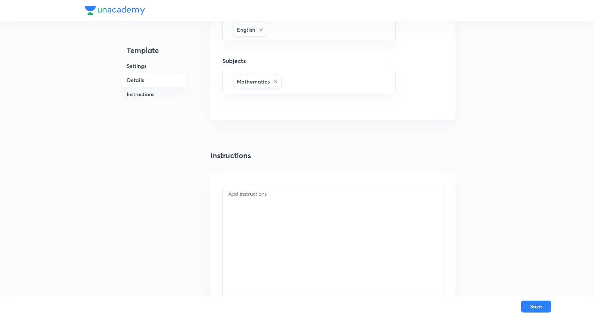
scroll to position [539, 0]
click at [262, 161] on div at bounding box center [333, 222] width 220 height 154
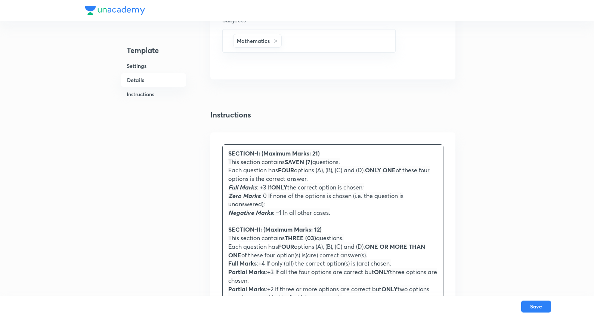
click at [305, 162] on strong "SAVEN (7)" at bounding box center [298, 162] width 28 height 8
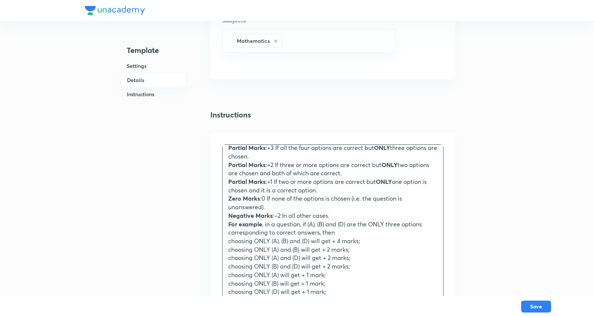
scroll to position [41, 0]
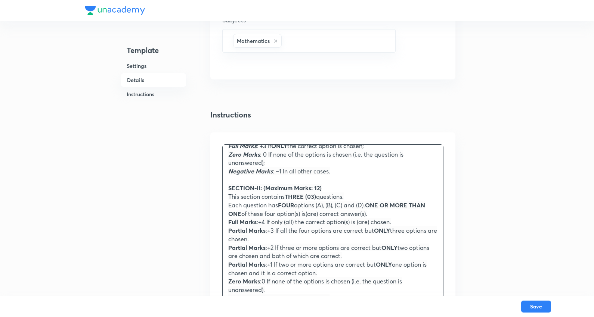
click at [305, 197] on strong "THREE (03)" at bounding box center [299, 197] width 31 height 8
click at [318, 189] on strong "SECTION-II: (Maximum Marks: 12)" at bounding box center [274, 188] width 93 height 8
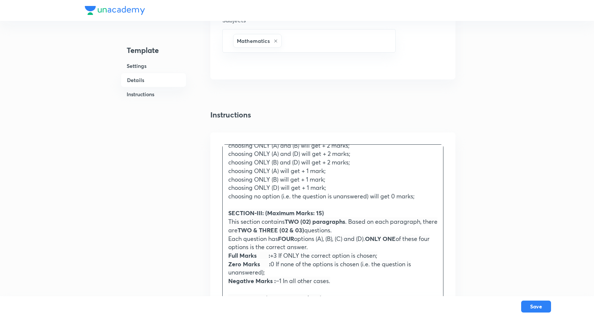
scroll to position [249, 0]
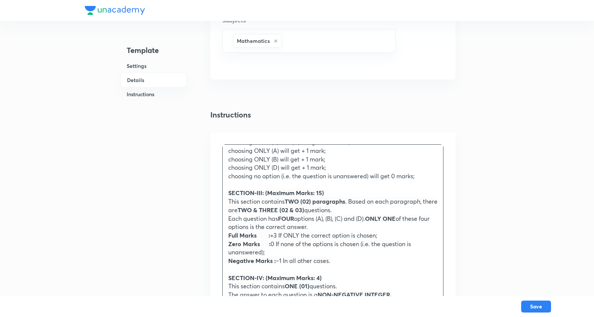
click at [300, 203] on strong "TWO (02) paragraphs" at bounding box center [314, 202] width 60 height 8
click at [262, 211] on strong "TWO & THREE (02 & 03)" at bounding box center [270, 210] width 66 height 8
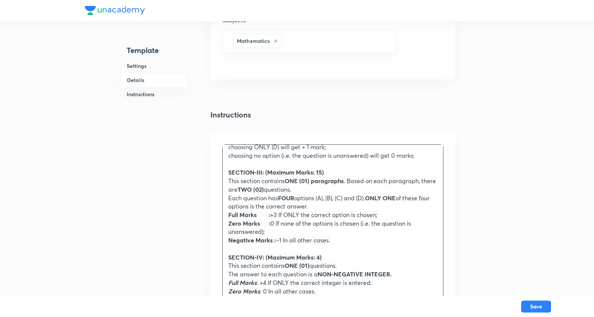
scroll to position [279, 0]
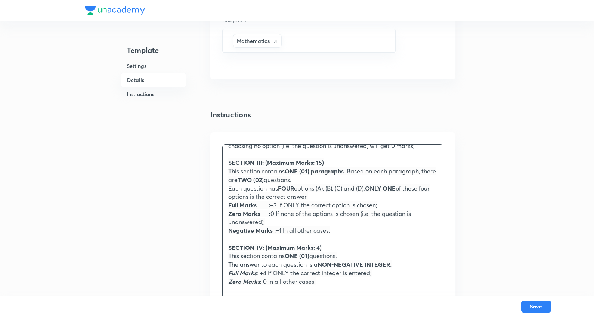
click at [297, 256] on strong "ONE (01)" at bounding box center [296, 256] width 25 height 8
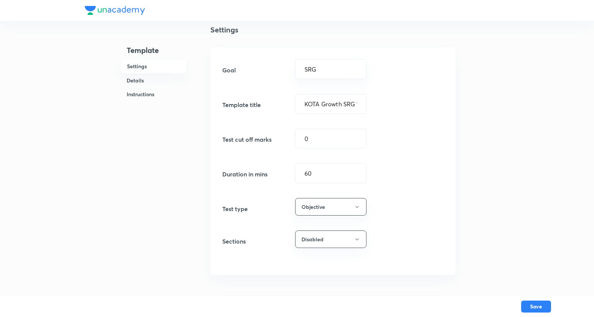
scroll to position [0, 0]
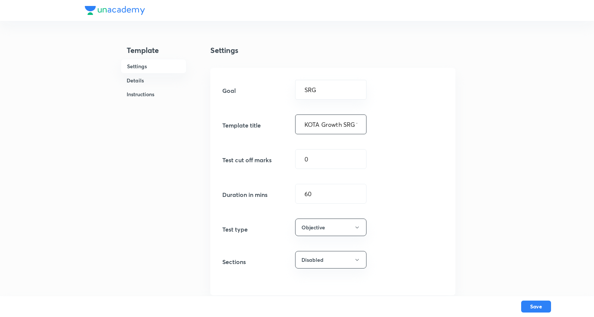
click at [338, 122] on input "KOTA Growth SRG 16 J (SCQ 2, MCQ 6, SCQP 2, INT 6))" at bounding box center [330, 124] width 71 height 19
type input "KOTA Growth SRG 16 J (SCQ 2, MCQ 6, SCQP 2, INT 6)"
click at [538, 304] on button "Save" at bounding box center [536, 306] width 30 height 12
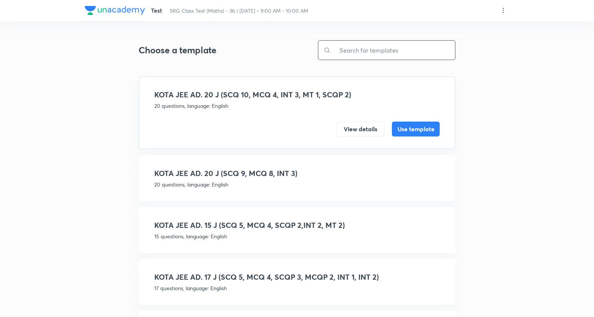
click at [361, 46] on input "text" at bounding box center [392, 50] width 124 height 19
paste input "KOTA Growth SRG 16 J (SCQ 2, MCQ 6, SCQP 2, INT 6)"
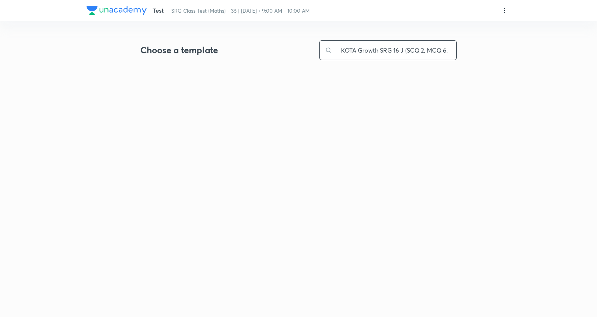
scroll to position [0, 45]
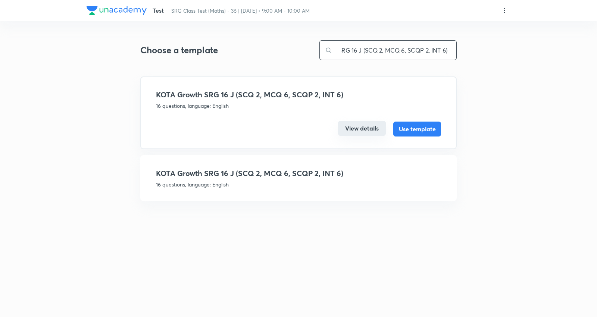
type input "KOTA Growth SRG 16 J (SCQ 2, MCQ 6, SCQP 2, INT 6)"
click at [359, 124] on button "View details" at bounding box center [362, 128] width 48 height 15
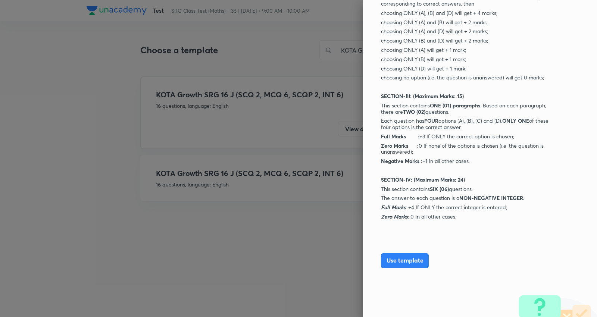
scroll to position [478, 0]
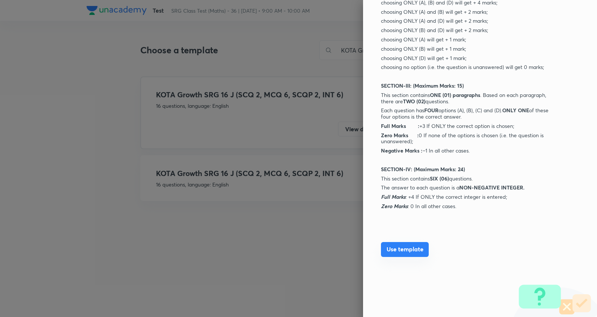
click at [408, 249] on button "Use template" at bounding box center [405, 249] width 48 height 15
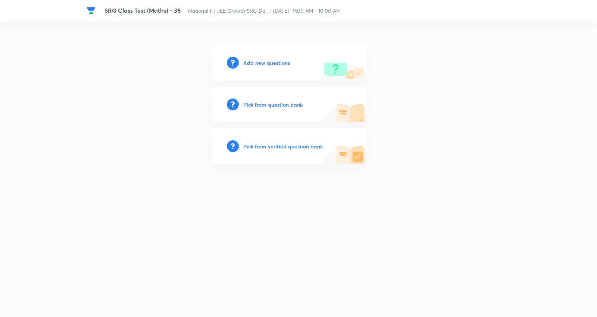
click at [271, 62] on h6 "Add new questions" at bounding box center [266, 63] width 47 height 8
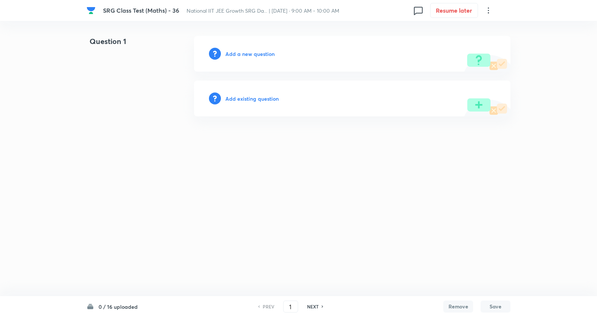
click at [261, 95] on h6 "Add existing question" at bounding box center [252, 99] width 53 height 8
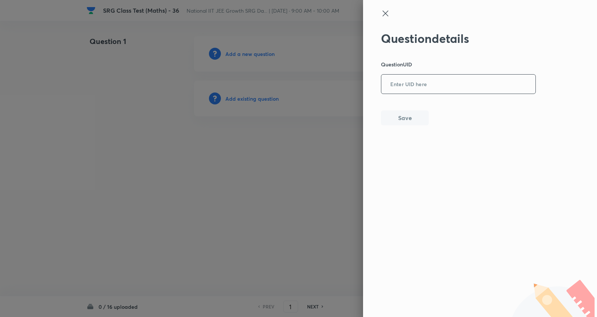
click at [420, 86] on input "text" at bounding box center [459, 84] width 154 height 18
paste input "U54R7"
type input "U54R7"
click at [417, 118] on button "Save" at bounding box center [405, 117] width 48 height 15
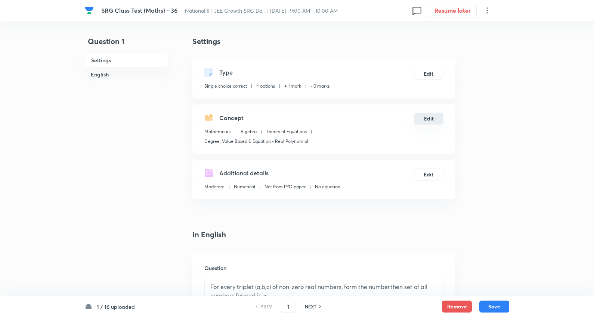
click at [423, 119] on button "Edit" at bounding box center [428, 119] width 29 height 12
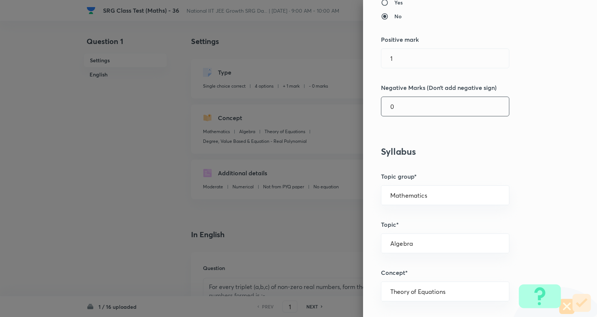
scroll to position [166, 0]
drag, startPoint x: 428, startPoint y: 60, endPoint x: 273, endPoint y: 39, distance: 156.7
click at [273, 39] on div "Question settings Question type* Single choice correct Number of options* 2 3 4…" at bounding box center [298, 158] width 597 height 317
type input "3"
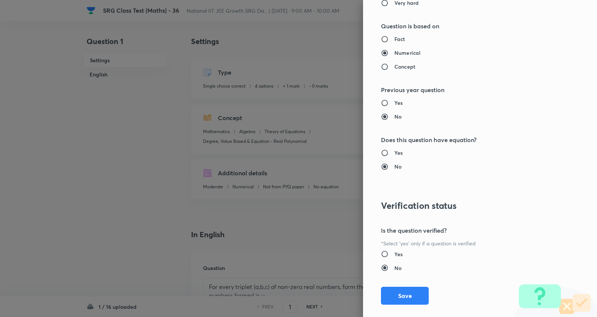
scroll to position [700, 0]
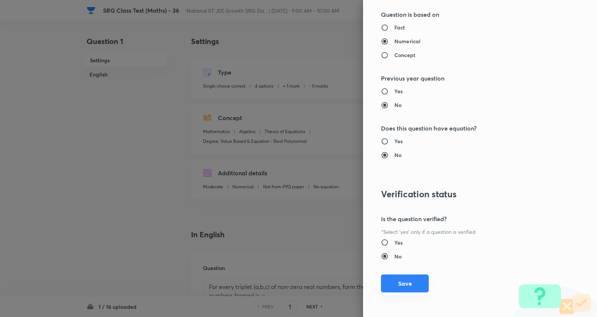
type input "1"
click at [402, 286] on button "Save" at bounding box center [405, 284] width 48 height 18
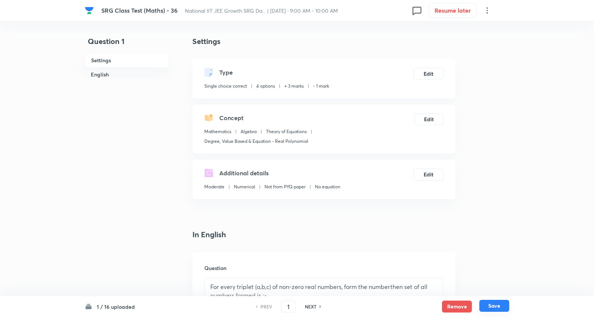
click at [502, 310] on button "Save" at bounding box center [494, 306] width 30 height 12
type input "2"
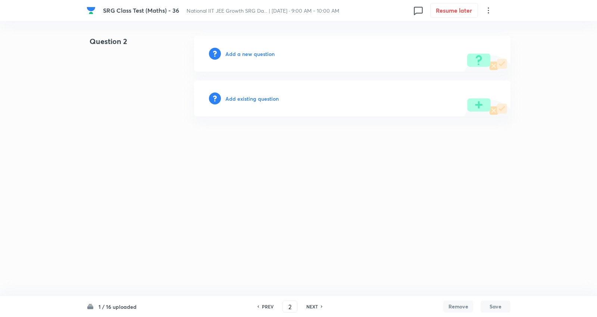
click at [267, 100] on h6 "Add existing question" at bounding box center [252, 99] width 53 height 8
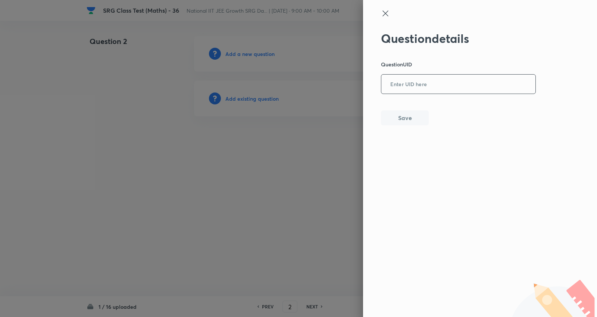
click at [431, 83] on input "text" at bounding box center [459, 84] width 154 height 18
paste input "0TYMJ"
type input "0TYMJ"
click at [401, 117] on button "Save" at bounding box center [405, 117] width 48 height 15
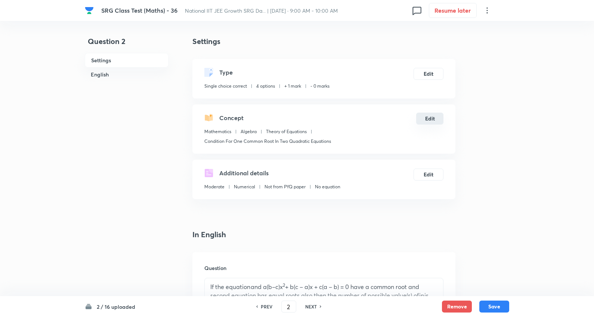
click at [426, 114] on button "Edit" at bounding box center [429, 119] width 27 height 12
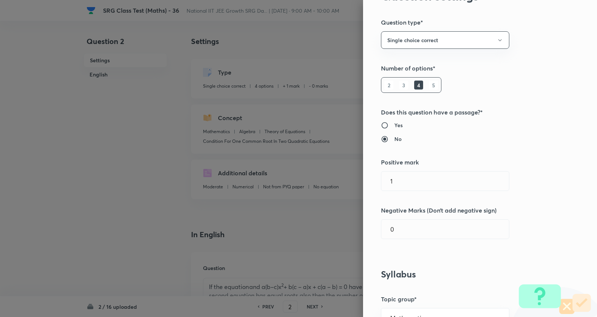
scroll to position [83, 0]
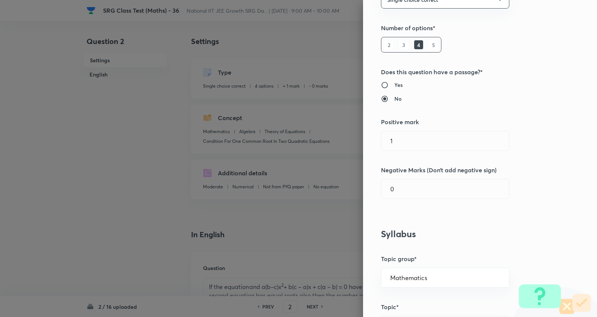
drag, startPoint x: 413, startPoint y: 139, endPoint x: 297, endPoint y: 135, distance: 115.8
click at [298, 135] on div "Question settings Question type* Single choice correct Number of options* 2 3 4…" at bounding box center [298, 158] width 597 height 317
type input "3"
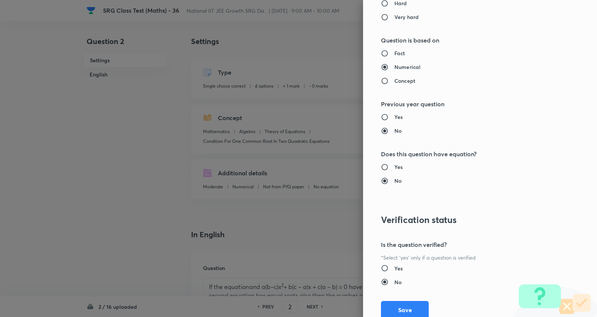
scroll to position [700, 0]
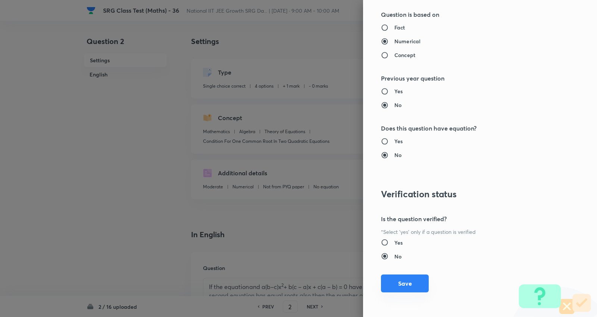
type input "1"
click at [397, 284] on button "Save" at bounding box center [405, 284] width 48 height 18
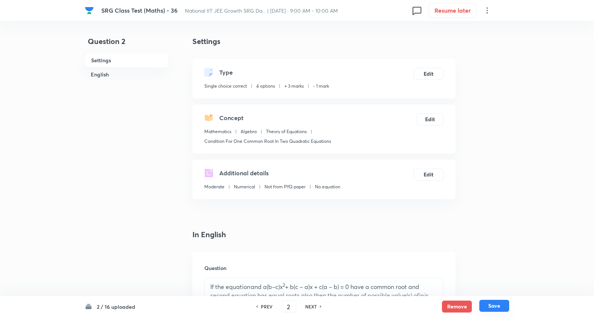
click at [496, 305] on button "Save" at bounding box center [494, 306] width 30 height 12
type input "3"
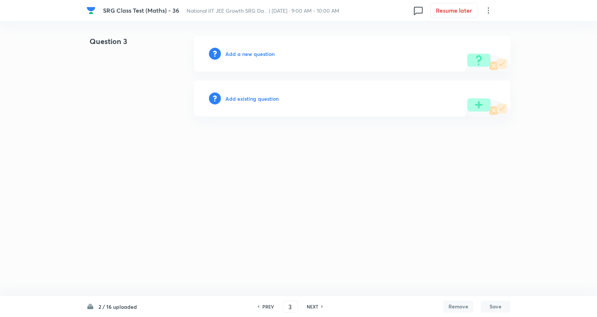
click at [253, 100] on h6 "Add existing question" at bounding box center [252, 99] width 53 height 8
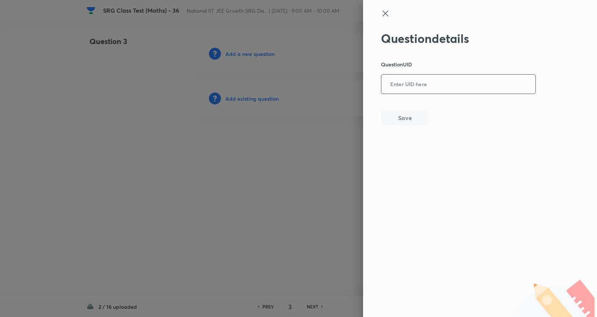
click at [444, 88] on input "text" at bounding box center [459, 84] width 154 height 18
paste input "NA1WD"
type input "NA1WD"
click at [405, 121] on button "Save" at bounding box center [405, 117] width 48 height 15
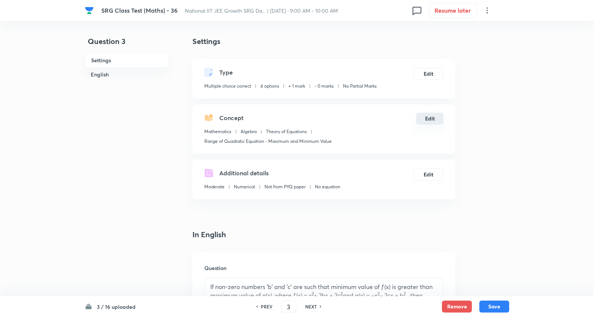
click at [427, 116] on button "Edit" at bounding box center [429, 119] width 27 height 12
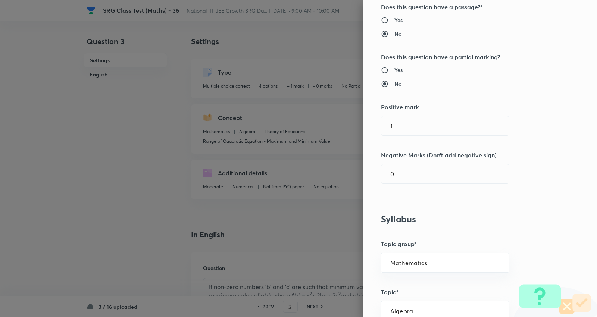
scroll to position [166, 0]
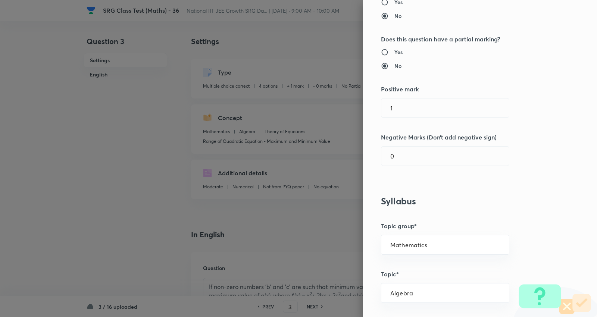
drag, startPoint x: 402, startPoint y: 109, endPoint x: 340, endPoint y: 104, distance: 61.5
click at [340, 104] on div "Question settings Question type* Multiple choice correct Number of options* 2 3…" at bounding box center [298, 158] width 597 height 317
click at [396, 50] on h6 "Yes" at bounding box center [399, 52] width 8 height 8
click at [395, 50] on input "Yes" at bounding box center [387, 52] width 13 height 7
radio input "true"
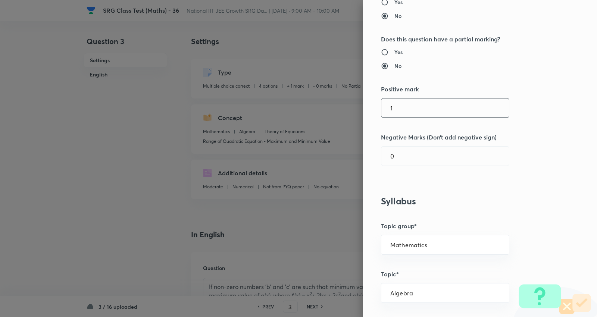
radio input "false"
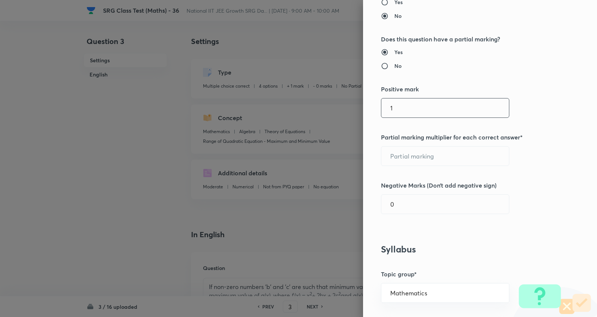
drag, startPoint x: 382, startPoint y: 110, endPoint x: 285, endPoint y: 110, distance: 97.4
click at [285, 110] on div "Question settings Question type* Multiple choice correct Number of options* 2 3…" at bounding box center [298, 158] width 597 height 317
type input "4"
type input "1"
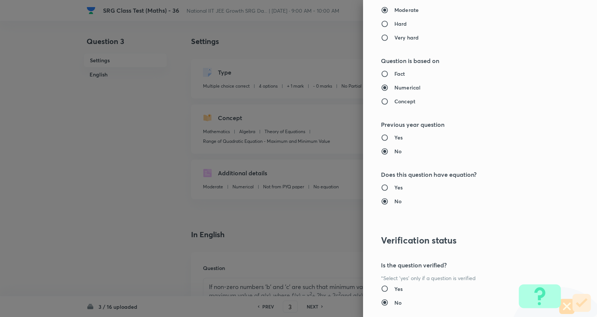
scroll to position [799, 0]
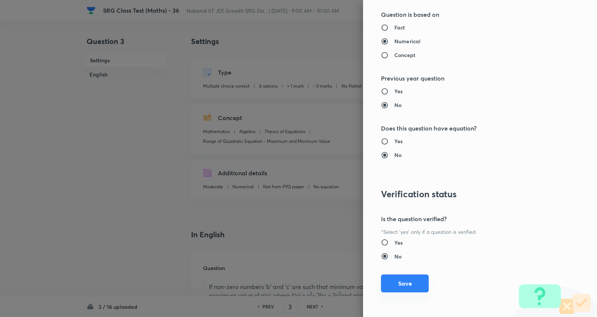
type input "2"
click at [391, 289] on button "Save" at bounding box center [405, 284] width 48 height 18
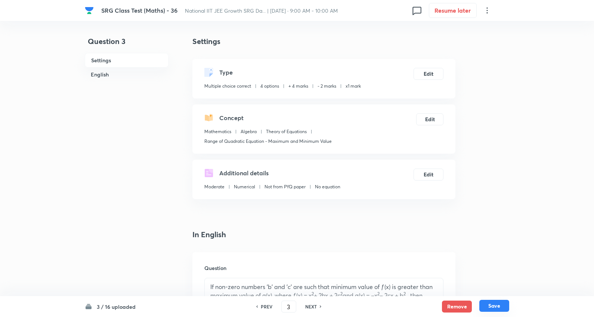
click at [496, 305] on button "Save" at bounding box center [494, 306] width 30 height 12
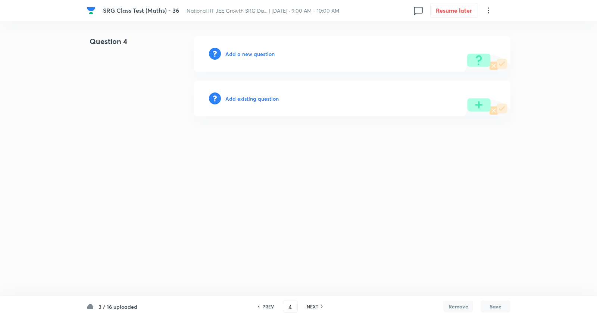
click at [270, 304] on h6 "PREV" at bounding box center [268, 307] width 12 height 7
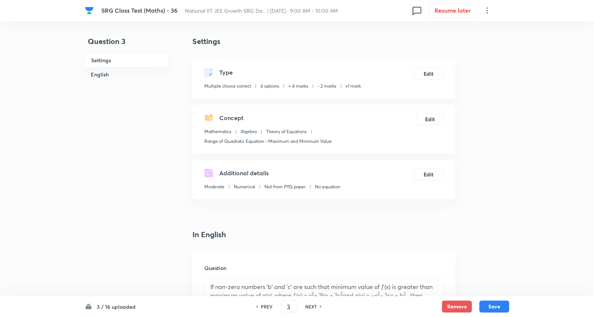
click at [270, 304] on h6 "PREV" at bounding box center [267, 307] width 12 height 7
type input "2"
checkbox input "false"
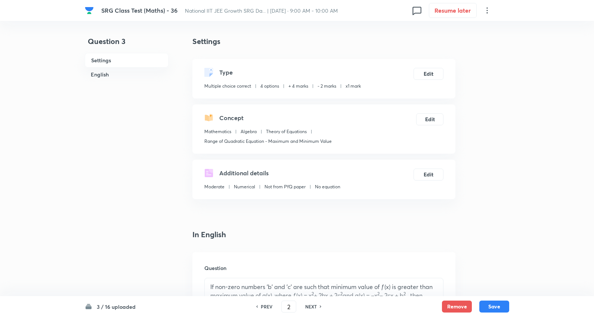
checkbox input "true"
click at [312, 305] on h6 "NEXT" at bounding box center [311, 307] width 12 height 7
type input "3"
checkbox input "false"
checkbox input "true"
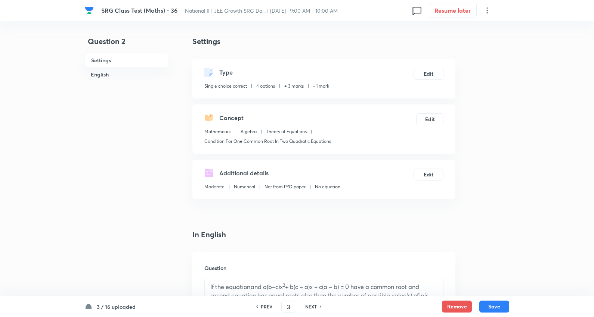
checkbox input "true"
click at [312, 305] on h6 "NEXT" at bounding box center [311, 307] width 12 height 7
type input "4"
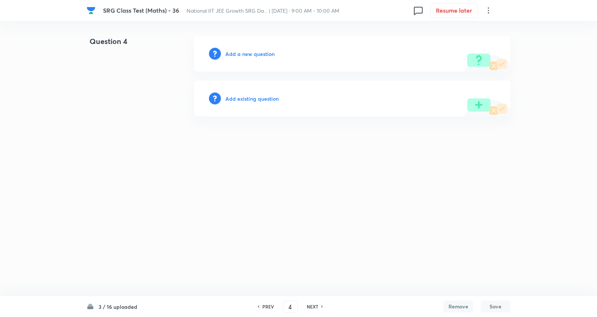
click at [266, 99] on h6 "Add existing question" at bounding box center [252, 99] width 53 height 8
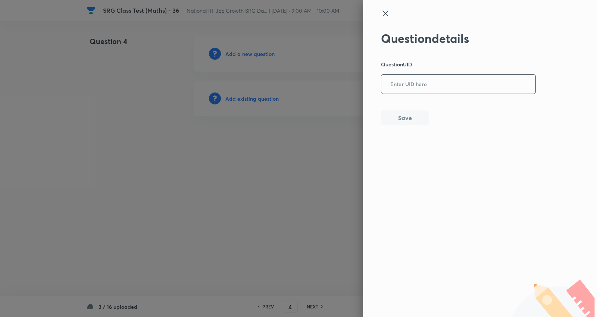
click at [406, 81] on input "text" at bounding box center [459, 84] width 154 height 18
paste input "NRGH4"
type input "NRGH4"
click at [424, 117] on button "Save" at bounding box center [405, 117] width 48 height 15
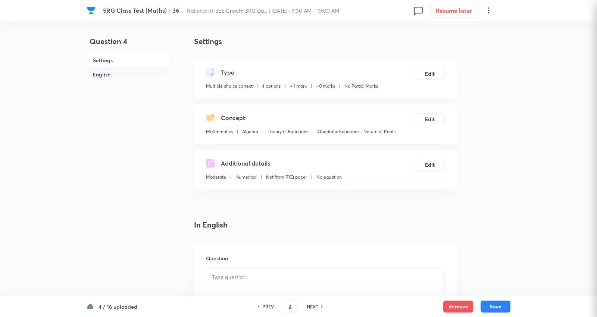
checkbox input "true"
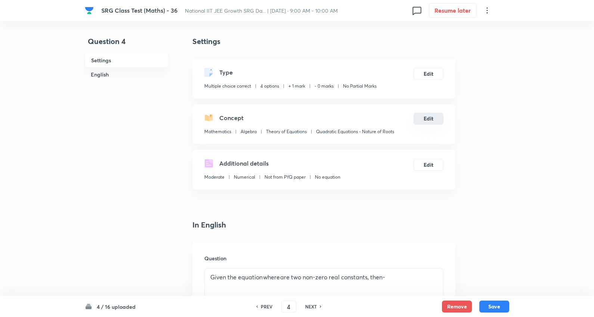
click at [430, 116] on button "Edit" at bounding box center [428, 119] width 30 height 12
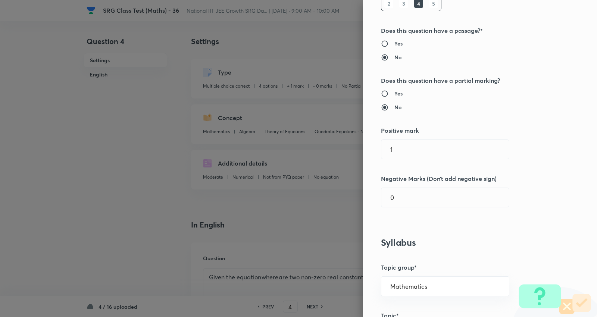
click at [395, 93] on h6 "Yes" at bounding box center [399, 94] width 8 height 8
click at [392, 93] on input "Yes" at bounding box center [387, 93] width 13 height 7
radio input "true"
radio input "false"
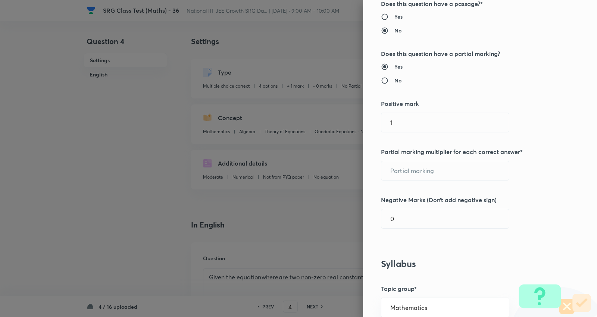
scroll to position [166, 0]
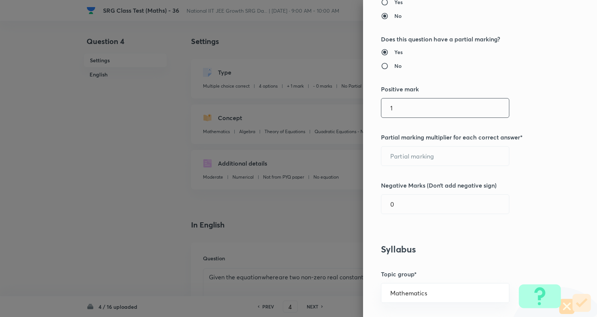
drag, startPoint x: 385, startPoint y: 110, endPoint x: 354, endPoint y: 105, distance: 31.8
click at [363, 106] on div "Question settings Question type* Multiple choice correct Number of options* 2 3…" at bounding box center [480, 158] width 234 height 317
type input "4"
type input "1"
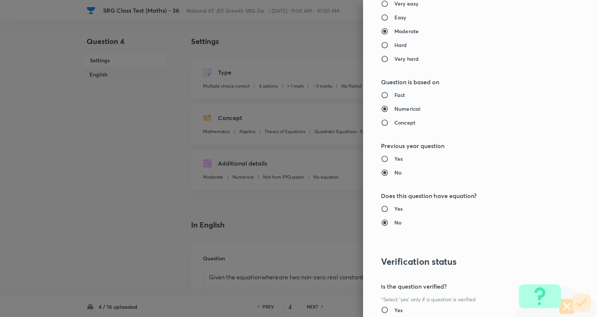
scroll to position [799, 0]
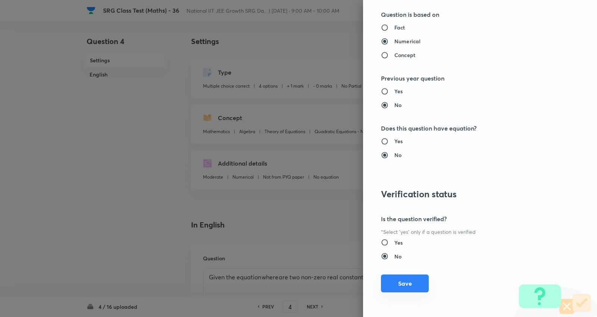
type input "2"
click at [410, 289] on button "Save" at bounding box center [405, 284] width 48 height 18
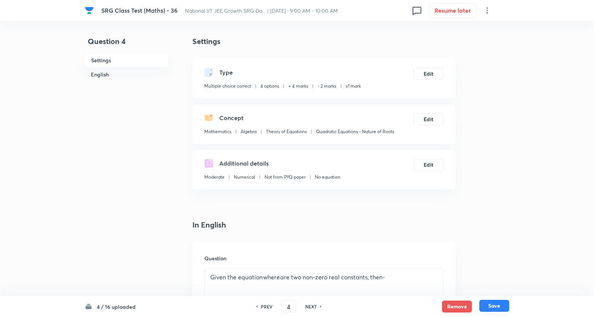
click at [500, 304] on button "Save" at bounding box center [494, 306] width 30 height 12
type input "5"
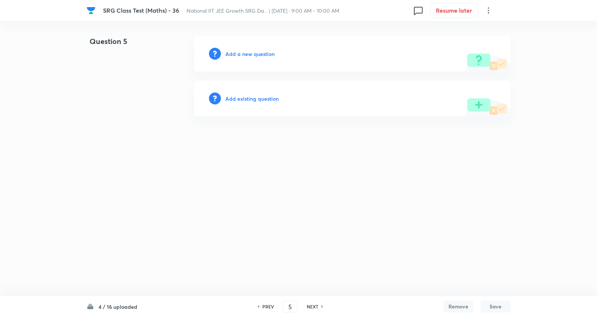
click at [267, 98] on h6 "Add existing question" at bounding box center [252, 99] width 53 height 8
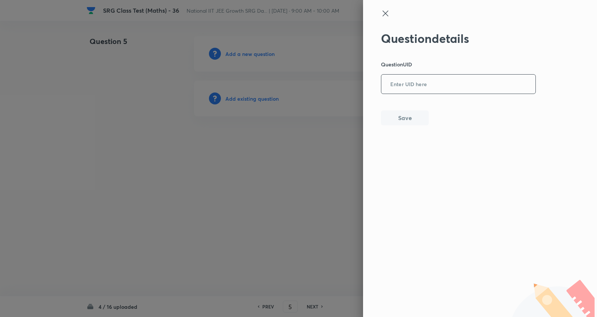
click at [431, 83] on input "text" at bounding box center [459, 84] width 154 height 18
drag, startPoint x: 431, startPoint y: 83, endPoint x: 435, endPoint y: 86, distance: 4.8
click at [433, 85] on input "text" at bounding box center [459, 84] width 154 height 18
paste input "DYQOD"
type input "DYQOD"
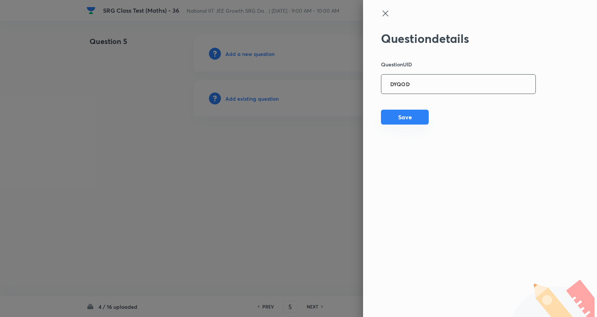
click at [402, 113] on button "Save" at bounding box center [405, 117] width 48 height 15
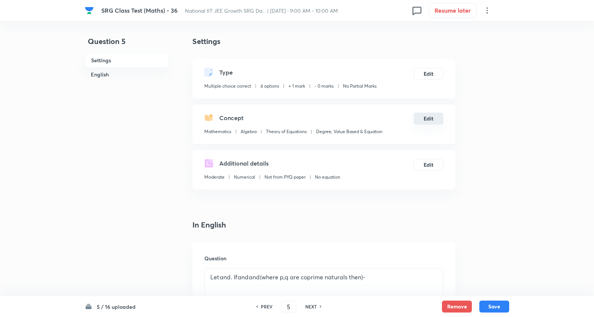
click at [429, 119] on button "Edit" at bounding box center [428, 119] width 30 height 12
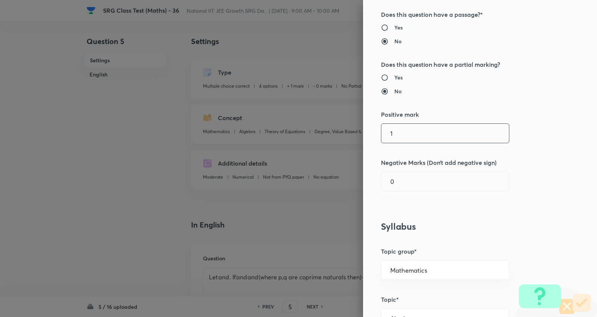
scroll to position [166, 0]
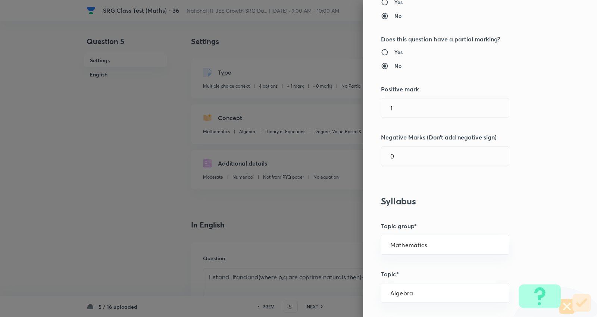
click at [395, 49] on h6 "Yes" at bounding box center [399, 52] width 8 height 8
click at [392, 49] on input "Yes" at bounding box center [387, 52] width 13 height 7
radio input "true"
radio input "false"
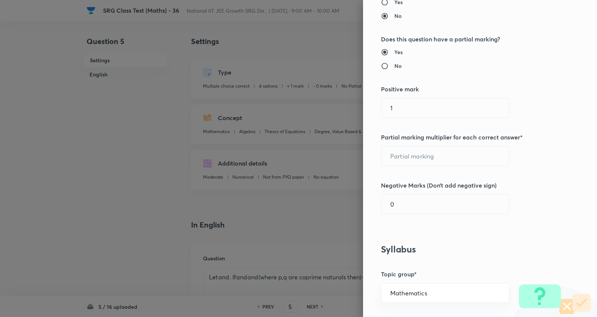
drag, startPoint x: 412, startPoint y: 103, endPoint x: 336, endPoint y: 106, distance: 75.8
click at [336, 106] on div "Question settings Question type* Multiple choice correct Number of options* 2 3…" at bounding box center [298, 158] width 597 height 317
type input "4"
type input "1"
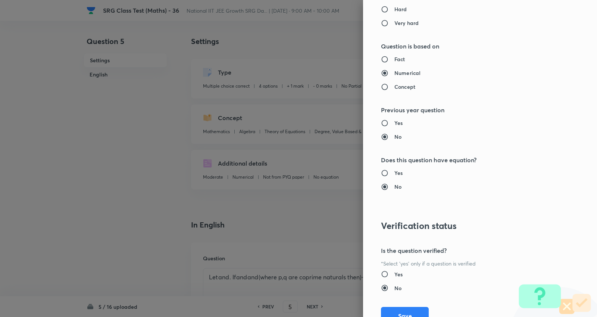
scroll to position [799, 0]
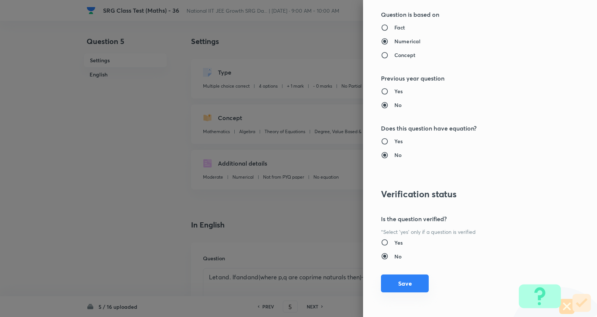
type input "2"
click at [393, 284] on button "Save" at bounding box center [405, 284] width 48 height 18
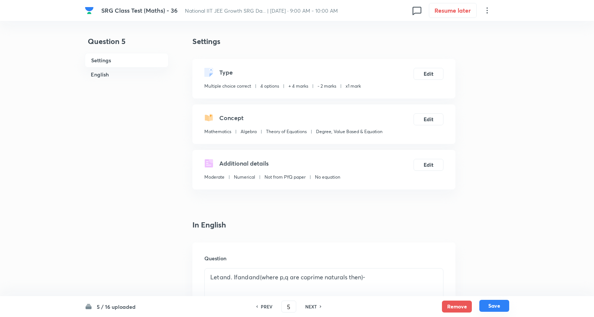
click at [491, 304] on button "Save" at bounding box center [494, 306] width 30 height 12
type input "6"
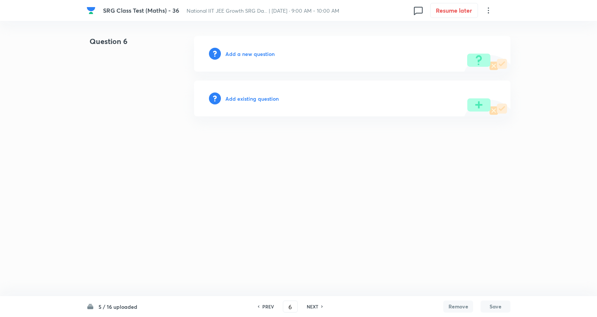
drag, startPoint x: 253, startPoint y: 99, endPoint x: 258, endPoint y: 99, distance: 5.2
click at [258, 99] on h6 "Add existing question" at bounding box center [252, 99] width 53 height 8
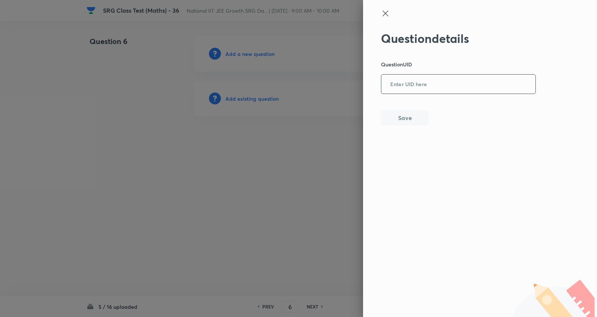
click at [431, 91] on input "text" at bounding box center [459, 84] width 154 height 18
paste input "Y7ZR3"
type input "Y7ZR3"
click at [401, 125] on div "Question details Question UID Y7ZR3 ​ Save" at bounding box center [480, 158] width 234 height 317
click at [405, 124] on button "Save" at bounding box center [405, 117] width 48 height 15
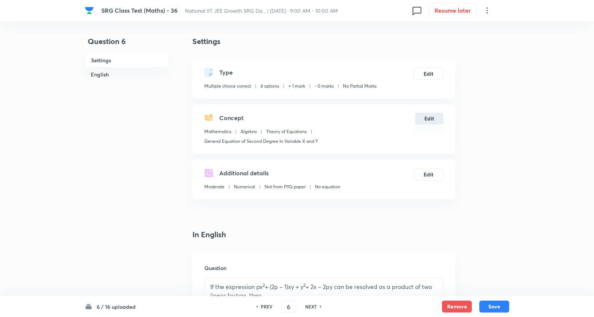
click at [429, 118] on button "Edit" at bounding box center [429, 119] width 28 height 12
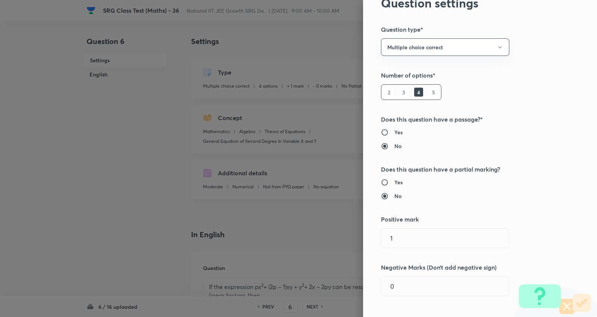
scroll to position [124, 0]
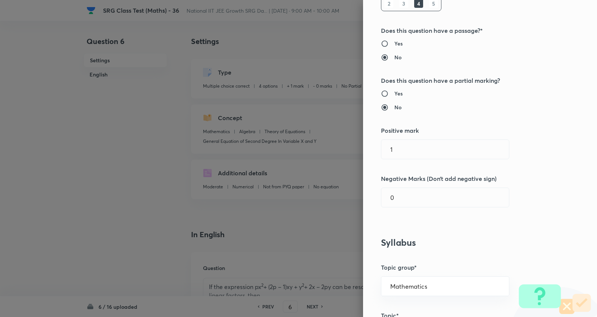
click at [395, 93] on h6 "Yes" at bounding box center [399, 94] width 8 height 8
click at [392, 93] on input "Yes" at bounding box center [387, 93] width 13 height 7
radio input "true"
radio input "false"
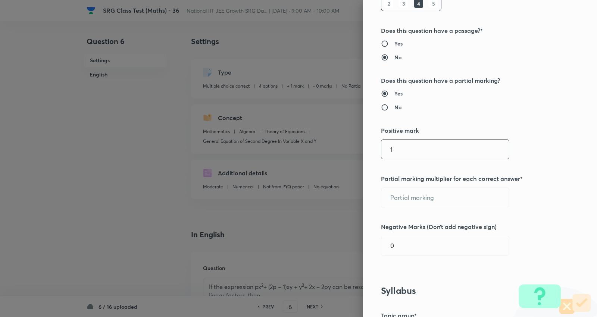
drag, startPoint x: 411, startPoint y: 143, endPoint x: 323, endPoint y: 145, distance: 87.8
click at [326, 147] on div "Question settings Question type* Multiple choice correct Number of options* 2 3…" at bounding box center [298, 158] width 597 height 317
type input "4"
type input "1"
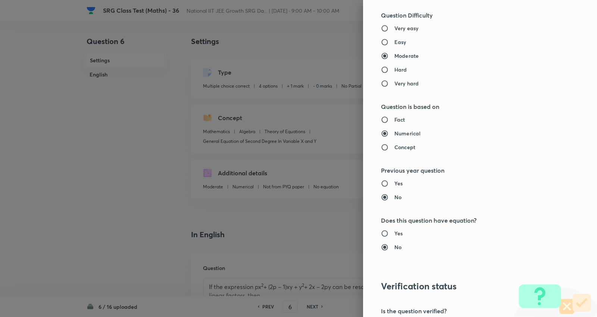
scroll to position [799, 0]
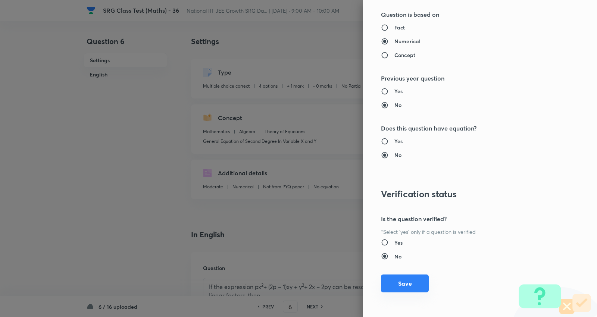
type input "2"
click at [399, 289] on button "Save" at bounding box center [405, 284] width 48 height 18
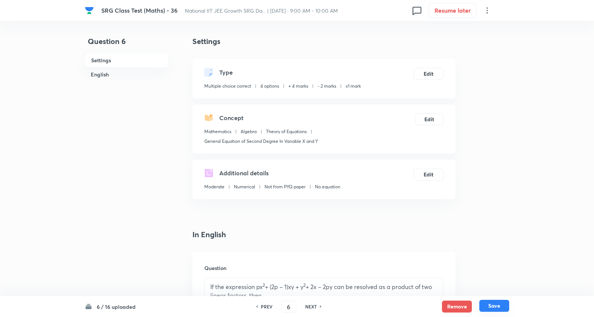
click at [497, 307] on button "Save" at bounding box center [494, 306] width 30 height 12
type input "7"
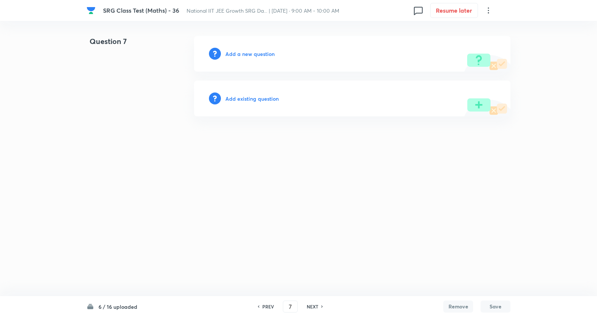
click at [259, 97] on h6 "Add existing question" at bounding box center [252, 99] width 53 height 8
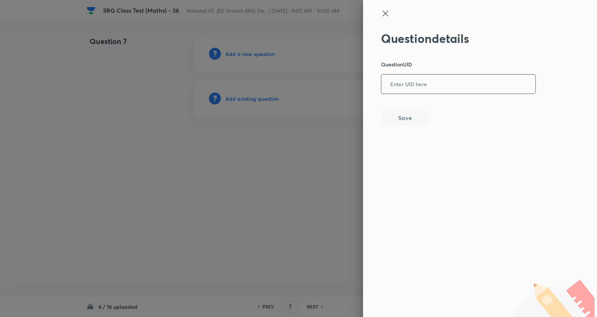
click at [418, 84] on input "text" at bounding box center [459, 84] width 154 height 18
paste input "6UC05"
type input "6UC05"
click at [416, 115] on button "Save" at bounding box center [405, 117] width 48 height 15
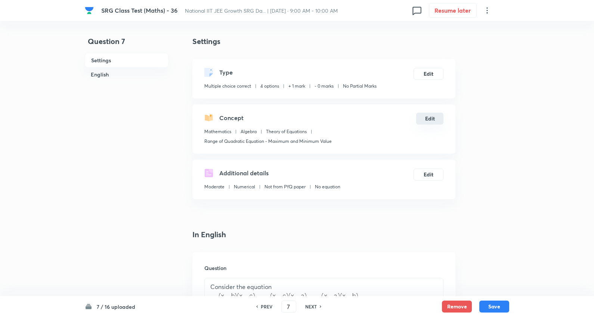
click at [427, 121] on button "Edit" at bounding box center [429, 119] width 27 height 12
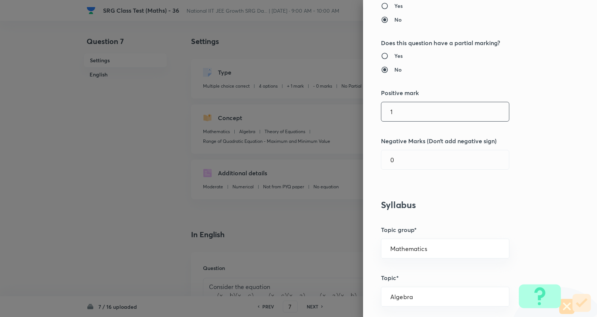
scroll to position [166, 0]
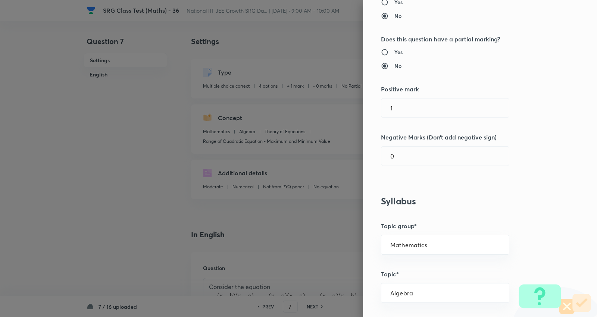
click at [395, 52] on h6 "Yes" at bounding box center [399, 52] width 8 height 8
click at [395, 52] on input "Yes" at bounding box center [387, 52] width 13 height 7
radio input "true"
radio input "false"
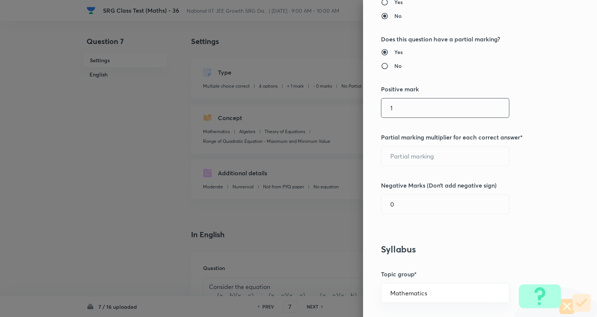
drag, startPoint x: 405, startPoint y: 112, endPoint x: 289, endPoint y: 112, distance: 115.7
click at [289, 112] on div "Question settings Question type* Multiple choice correct Number of options* 2 3…" at bounding box center [298, 158] width 597 height 317
type input "4"
type input "1"
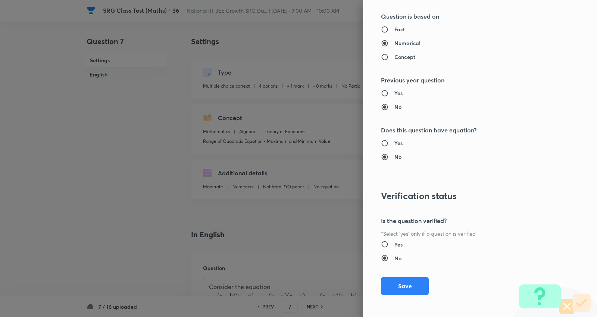
scroll to position [799, 0]
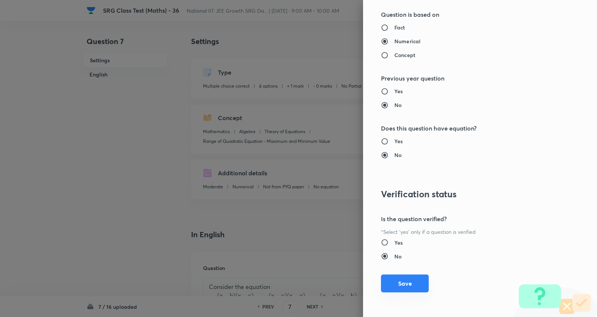
type input "2"
click at [401, 286] on button "Save" at bounding box center [405, 284] width 48 height 18
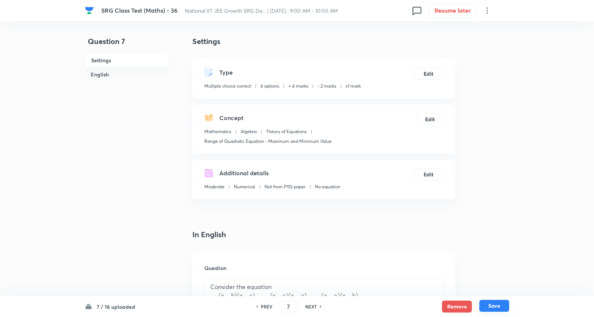
click at [493, 305] on button "Save" at bounding box center [494, 306] width 30 height 12
type input "8"
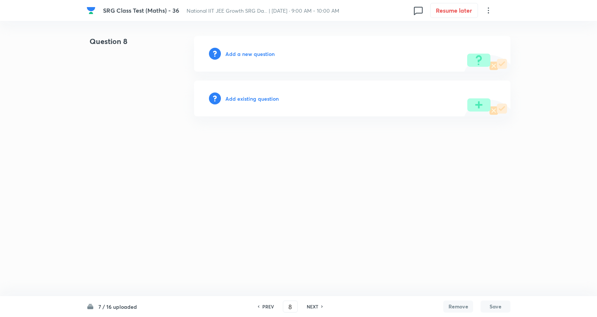
click at [255, 96] on h6 "Add existing question" at bounding box center [252, 99] width 53 height 8
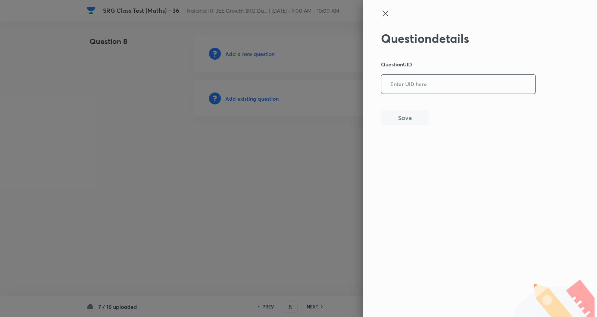
click at [441, 84] on input "text" at bounding box center [459, 84] width 154 height 18
paste input "GUMZR"
type input "GUMZR"
click at [416, 116] on button "Save" at bounding box center [405, 117] width 48 height 15
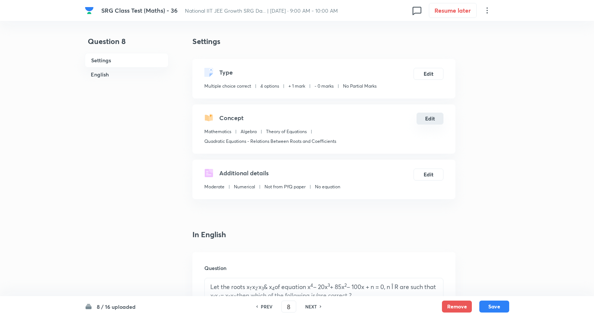
click at [428, 116] on button "Edit" at bounding box center [429, 119] width 27 height 12
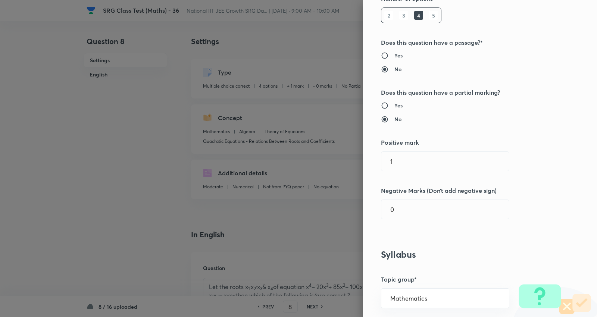
scroll to position [124, 0]
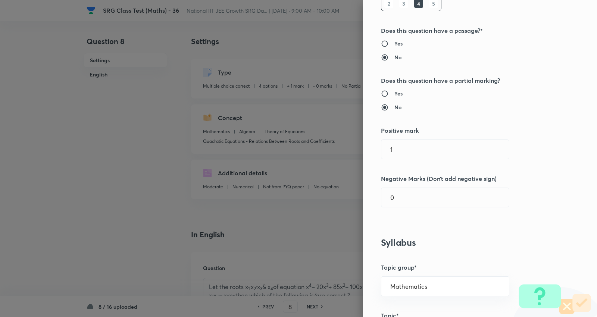
click at [395, 92] on h6 "Yes" at bounding box center [399, 94] width 8 height 8
click at [392, 92] on input "Yes" at bounding box center [387, 93] width 13 height 7
radio input "true"
radio input "false"
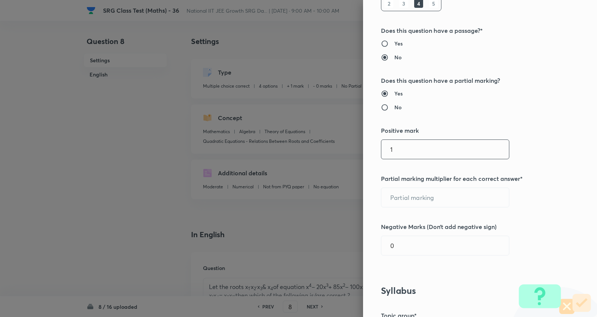
drag, startPoint x: 413, startPoint y: 149, endPoint x: 330, endPoint y: 147, distance: 82.2
click at [330, 147] on div "Question settings Question type* Multiple choice correct Number of options* 2 3…" at bounding box center [298, 158] width 597 height 317
type input "4"
type input "1"
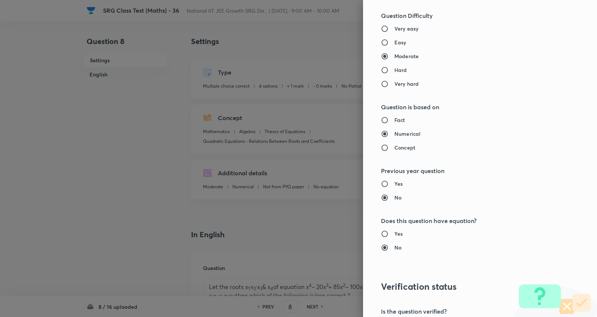
scroll to position [799, 0]
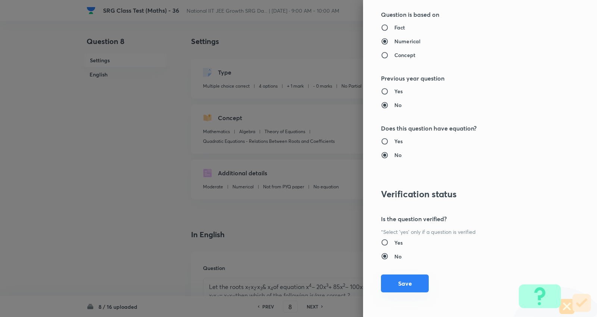
type input "2"
click at [406, 283] on button "Save" at bounding box center [405, 284] width 48 height 18
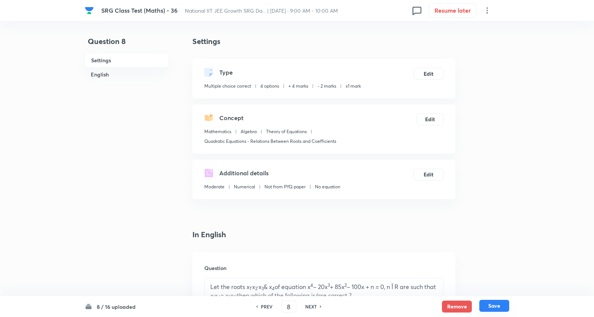
click at [502, 305] on button "Save" at bounding box center [494, 306] width 30 height 12
type input "9"
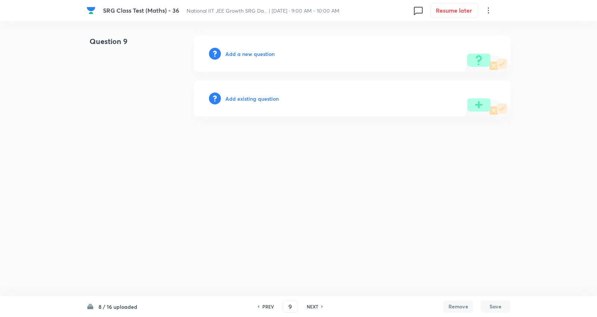
click at [251, 97] on h6 "Add existing question" at bounding box center [252, 99] width 53 height 8
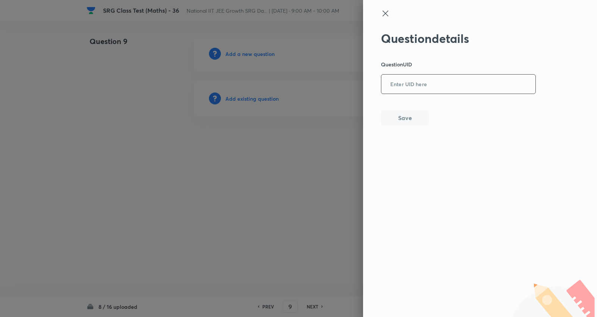
click at [419, 82] on input "text" at bounding box center [459, 84] width 154 height 18
paste input "2DE59"
type input "2DE59"
click at [421, 120] on button "Save" at bounding box center [405, 117] width 48 height 15
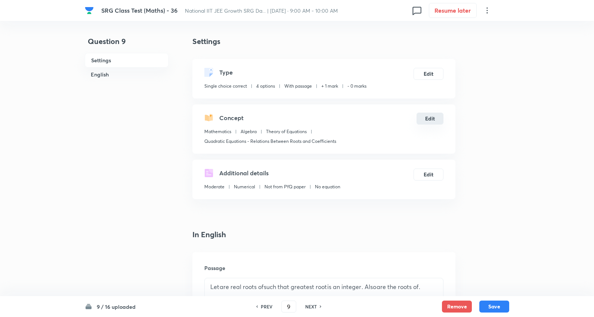
click at [430, 114] on button "Edit" at bounding box center [429, 119] width 27 height 12
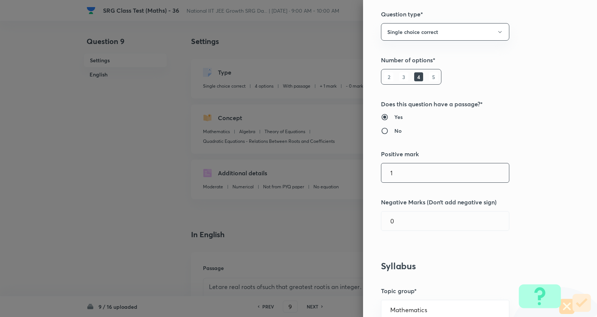
scroll to position [124, 0]
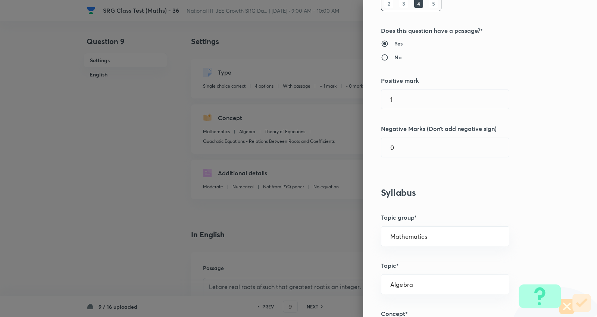
drag, startPoint x: 414, startPoint y: 99, endPoint x: 289, endPoint y: 95, distance: 125.5
click at [289, 95] on div "Question settings Question type* Single choice correct Number of options* 2 3 4…" at bounding box center [298, 158] width 597 height 317
type input "3"
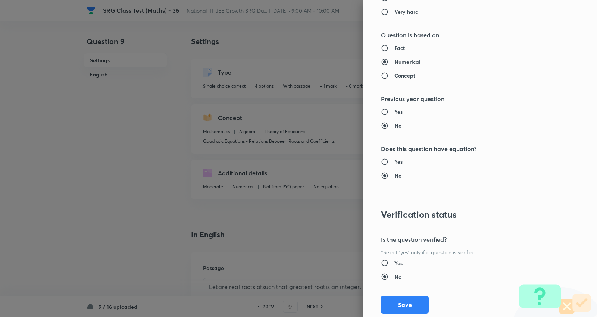
scroll to position [700, 0]
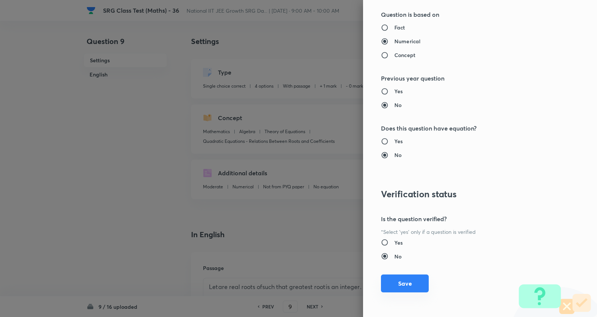
type input "1"
click at [406, 281] on button "Save" at bounding box center [405, 284] width 48 height 18
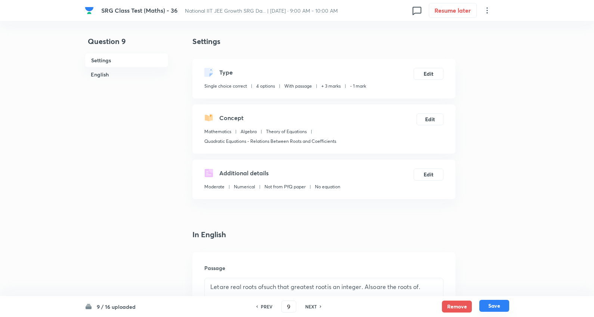
click at [499, 304] on button "Save" at bounding box center [494, 306] width 30 height 12
type input "10"
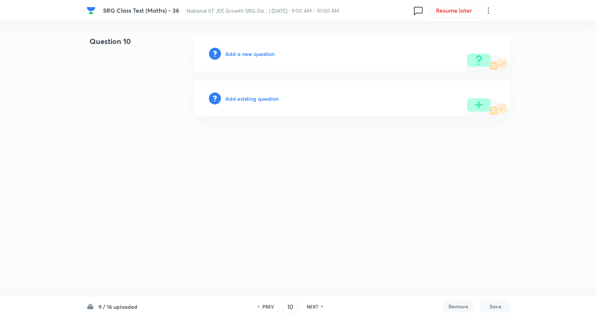
click at [248, 100] on h6 "Add existing question" at bounding box center [252, 99] width 53 height 8
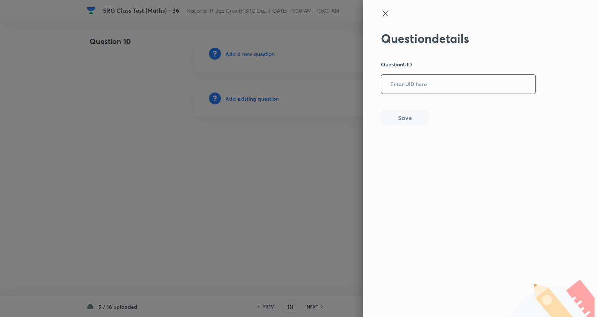
click at [416, 82] on input "text" at bounding box center [459, 84] width 154 height 18
paste input "LZO6V"
type input "LZO6V"
click at [416, 119] on button "Save" at bounding box center [405, 117] width 48 height 15
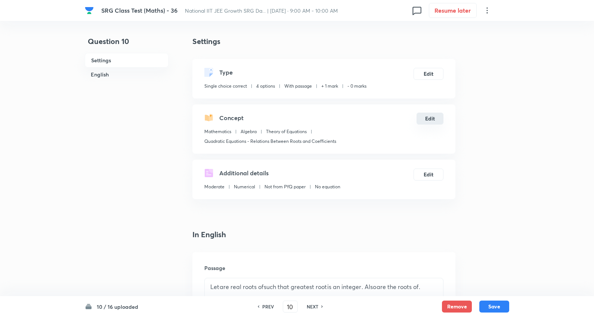
click at [423, 114] on button "Edit" at bounding box center [429, 119] width 27 height 12
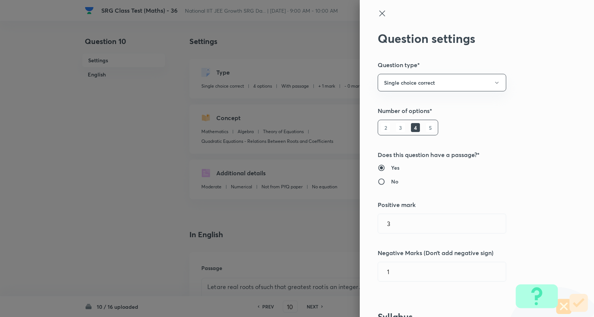
type input "1"
type input "0"
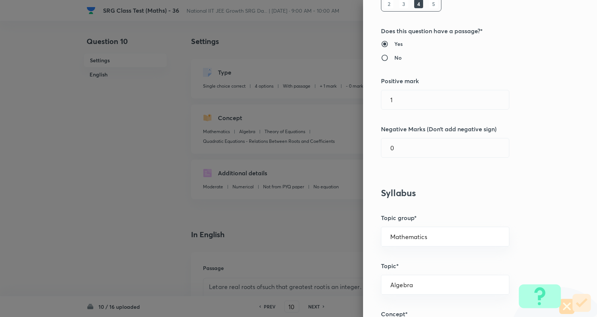
scroll to position [124, 0]
drag, startPoint x: 419, startPoint y: 95, endPoint x: 294, endPoint y: 101, distance: 124.5
click at [296, 102] on div "Question settings Question type* Single choice correct Number of options* 2 3 4…" at bounding box center [298, 158] width 597 height 317
type input "3"
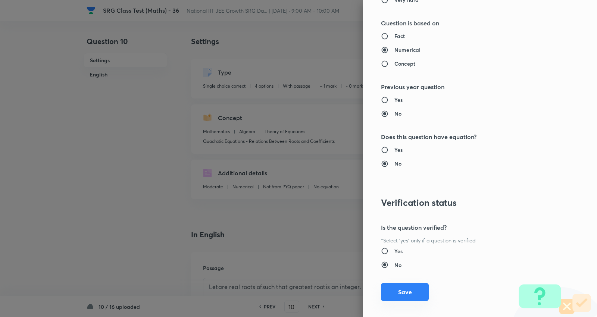
scroll to position [700, 0]
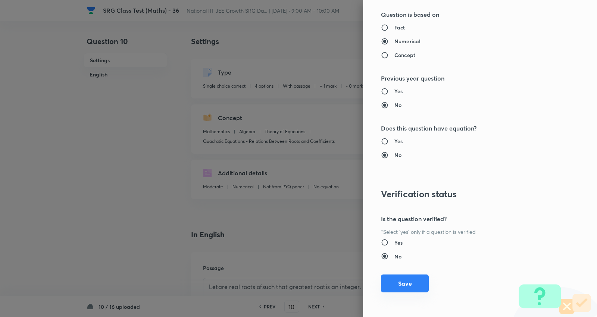
type input "1"
click at [402, 282] on button "Save" at bounding box center [405, 284] width 48 height 18
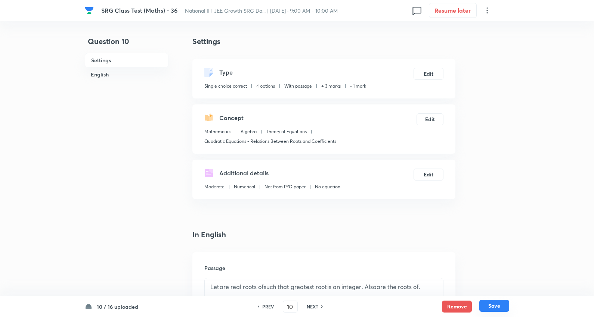
click at [497, 300] on button "Save" at bounding box center [494, 306] width 30 height 12
type input "11"
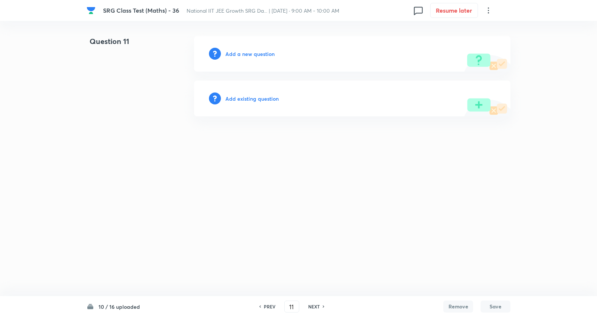
click at [264, 97] on h6 "Add existing question" at bounding box center [252, 99] width 53 height 8
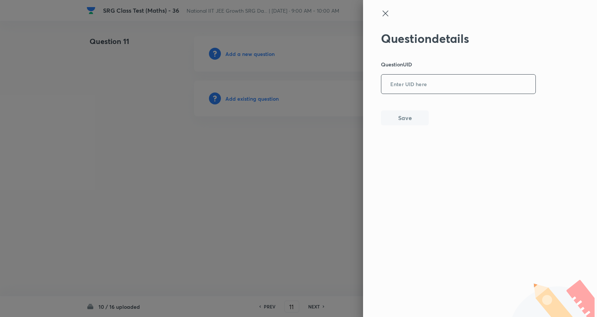
click at [447, 83] on input "text" at bounding box center [459, 84] width 154 height 18
paste input "XL0WS"
type input "XL0WS"
click at [398, 117] on button "Save" at bounding box center [405, 117] width 48 height 15
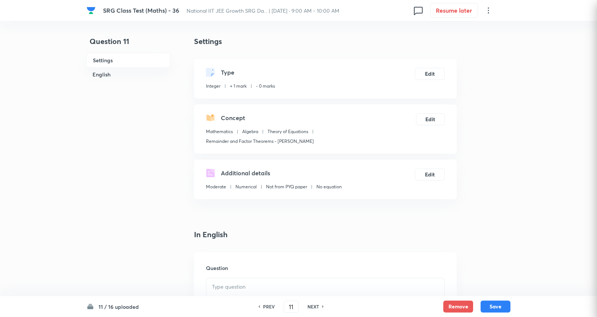
type input "5"
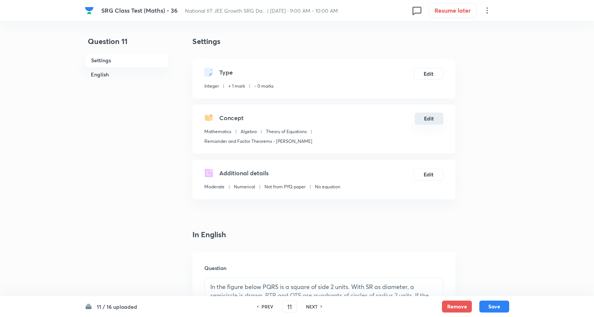
click at [426, 122] on button "Edit" at bounding box center [428, 119] width 29 height 12
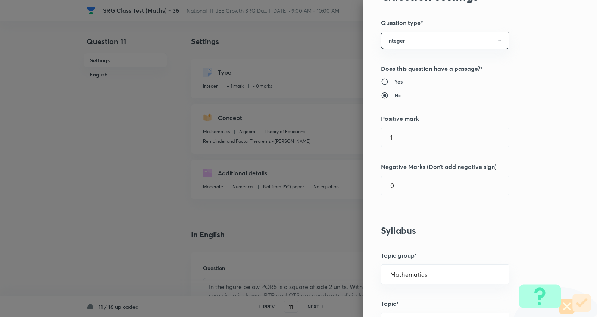
scroll to position [83, 0]
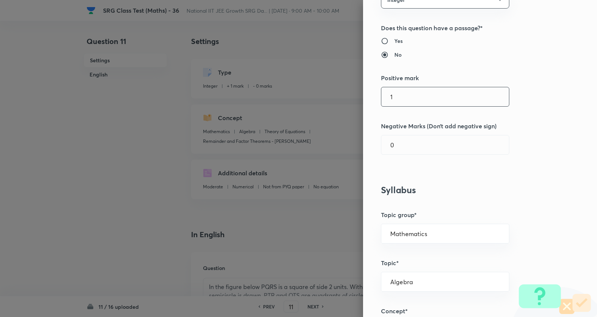
drag, startPoint x: 361, startPoint y: 99, endPoint x: 230, endPoint y: 98, distance: 131.4
click at [230, 98] on div "Question settings Question type* Integer Does this question have a passage?* Ye…" at bounding box center [298, 158] width 597 height 317
type input "4"
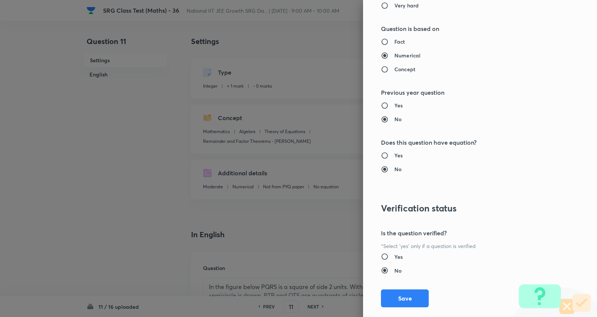
scroll to position [656, 0]
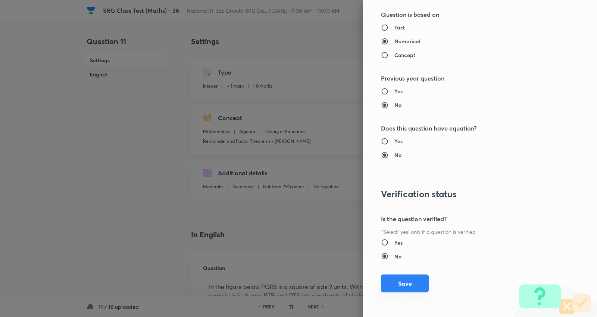
click at [398, 284] on button "Save" at bounding box center [405, 284] width 48 height 18
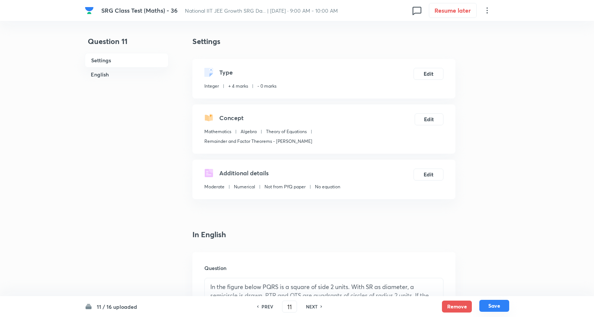
click at [497, 305] on button "Save" at bounding box center [494, 306] width 30 height 12
type input "12"
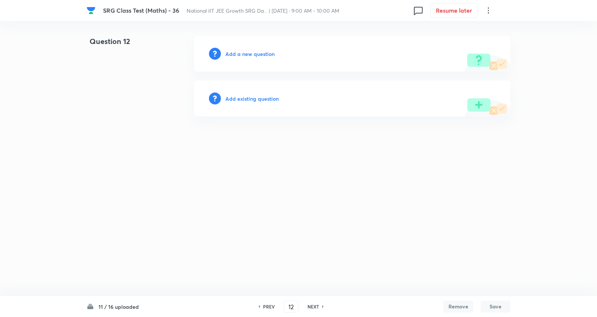
click at [267, 93] on div "Add existing question" at bounding box center [352, 99] width 317 height 36
click at [263, 96] on h6 "Add existing question" at bounding box center [252, 99] width 53 height 8
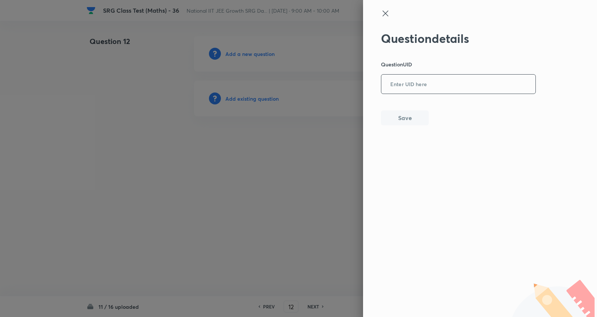
click at [423, 78] on input "text" at bounding box center [459, 84] width 154 height 18
paste input "G8471"
type input "G8471"
click at [398, 119] on button "Save" at bounding box center [405, 117] width 48 height 15
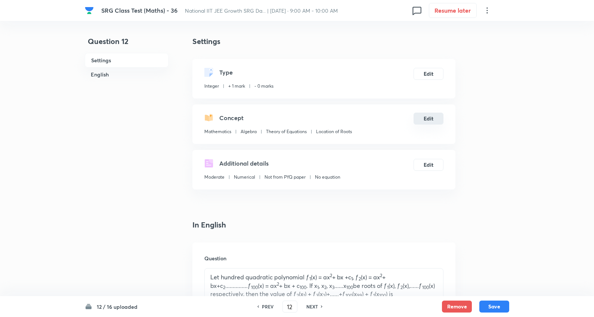
click at [430, 117] on button "Edit" at bounding box center [428, 119] width 30 height 12
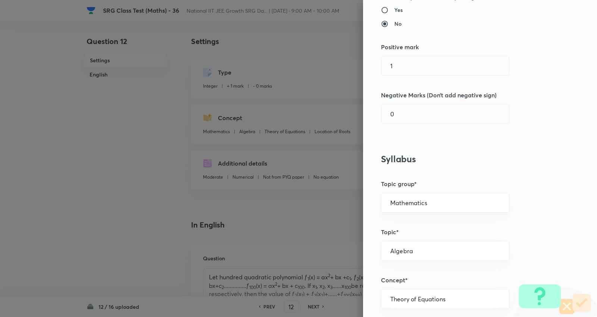
scroll to position [124, 0]
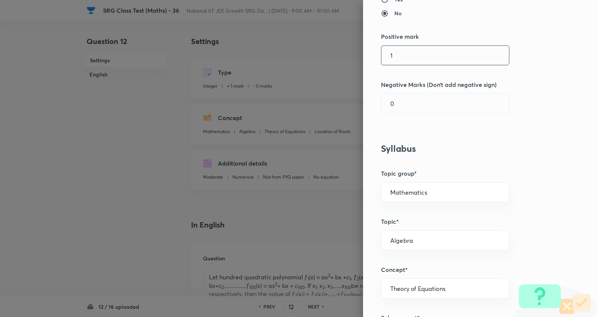
drag, startPoint x: 359, startPoint y: 51, endPoint x: 352, endPoint y: 50, distance: 6.8
click at [352, 50] on div "Question settings Question type* Integer Does this question have a passage?* Ye…" at bounding box center [298, 158] width 597 height 317
type input "4"
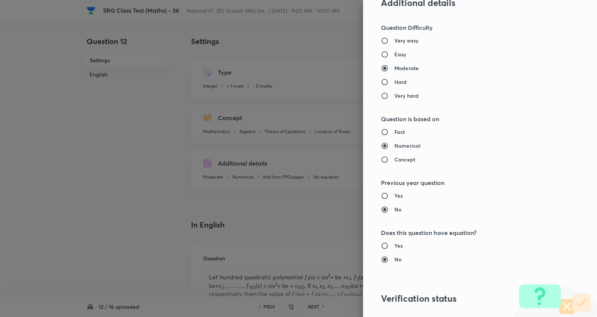
scroll to position [656, 0]
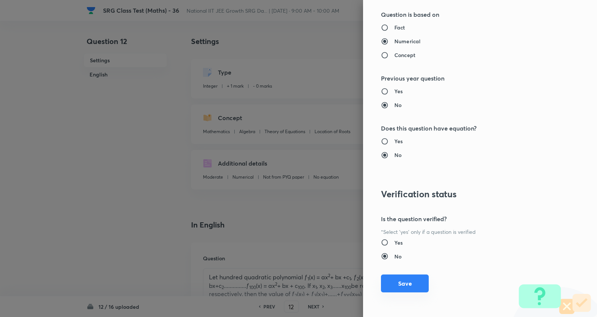
click at [406, 288] on button "Save" at bounding box center [405, 284] width 48 height 18
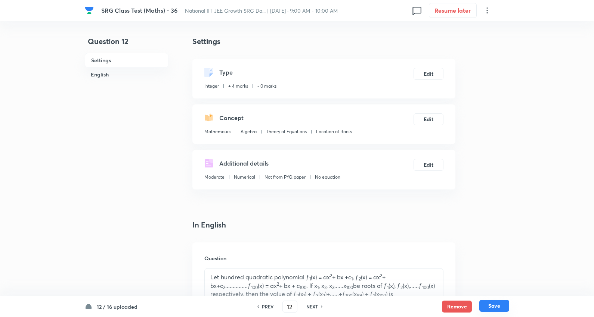
click at [491, 305] on button "Save" at bounding box center [494, 306] width 30 height 12
type input "13"
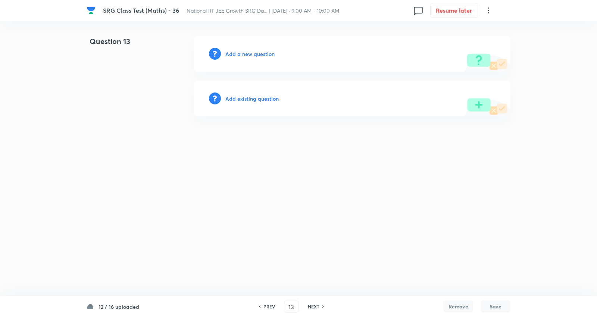
click at [256, 95] on h6 "Add existing question" at bounding box center [252, 99] width 53 height 8
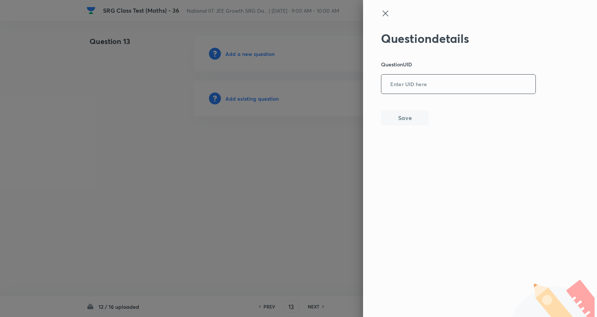
click at [439, 84] on input "text" at bounding box center [459, 84] width 154 height 18
paste input "W5I5O"
type input "W5I5O"
click at [417, 119] on button "Save" at bounding box center [405, 117] width 48 height 15
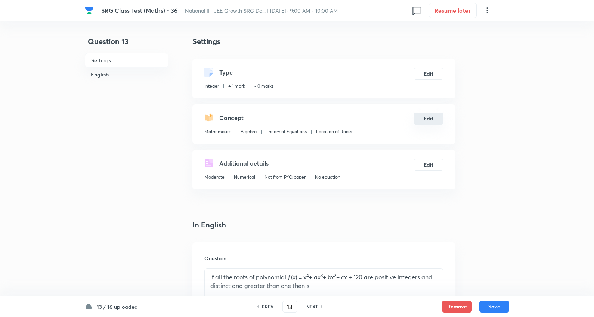
click at [434, 120] on button "Edit" at bounding box center [428, 119] width 30 height 12
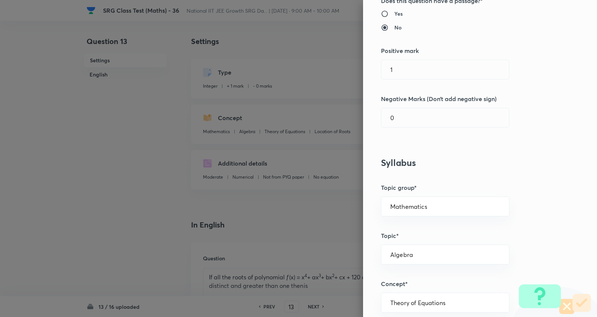
scroll to position [124, 0]
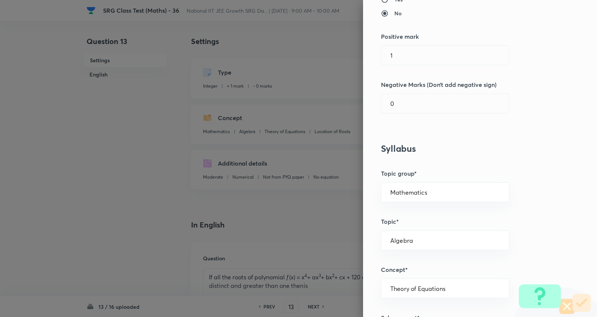
drag, startPoint x: 298, startPoint y: 47, endPoint x: 293, endPoint y: 46, distance: 4.3
click at [293, 46] on div "Question settings Question type* Integer Does this question have a passage?* Ye…" at bounding box center [298, 158] width 597 height 317
type input "4"
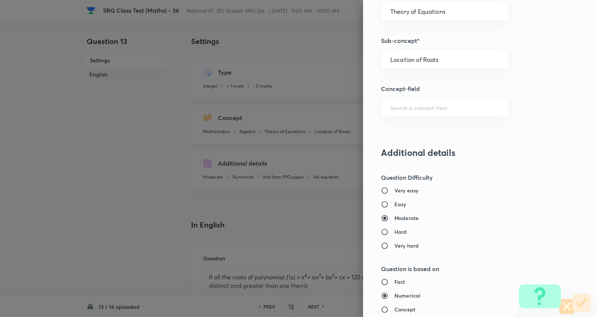
scroll to position [656, 0]
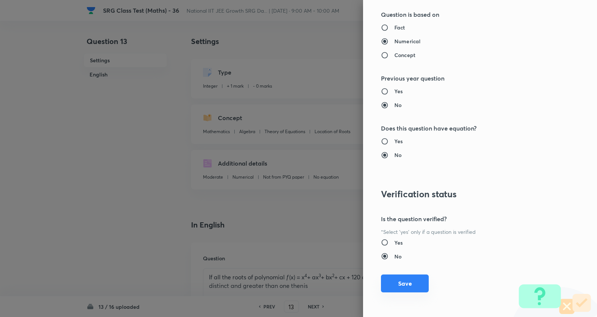
click at [400, 284] on button "Save" at bounding box center [405, 284] width 48 height 18
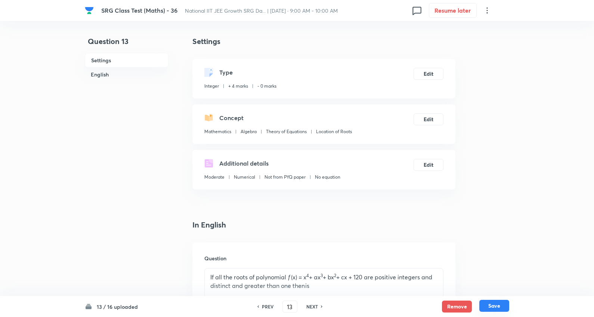
click at [498, 304] on button "Save" at bounding box center [494, 306] width 30 height 12
type input "14"
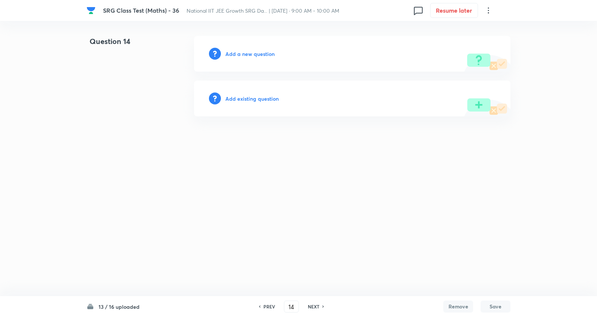
click at [259, 99] on h6 "Add existing question" at bounding box center [252, 99] width 53 height 8
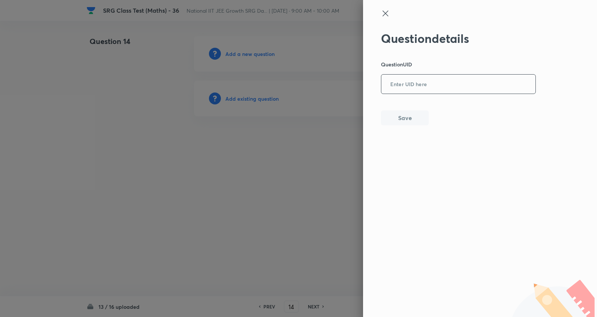
click at [426, 83] on input "text" at bounding box center [459, 84] width 154 height 18
paste input "787UP"
type input "787UP"
click at [410, 117] on button "Save" at bounding box center [405, 117] width 48 height 15
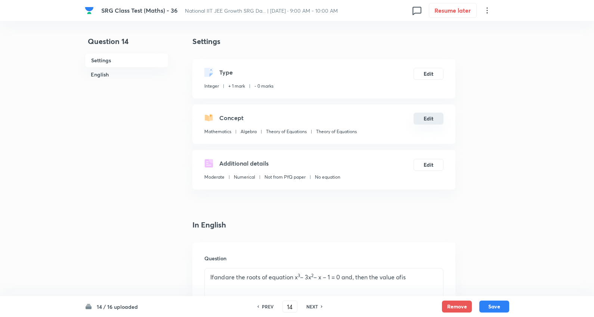
click at [432, 117] on button "Edit" at bounding box center [428, 119] width 30 height 12
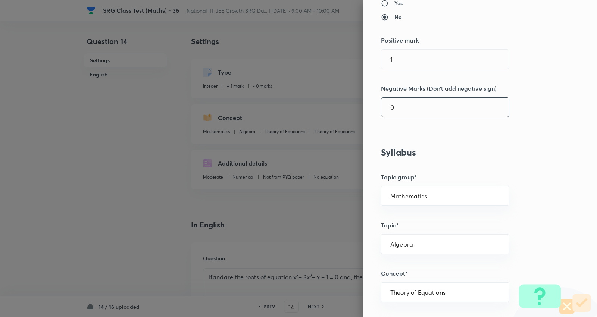
scroll to position [124, 0]
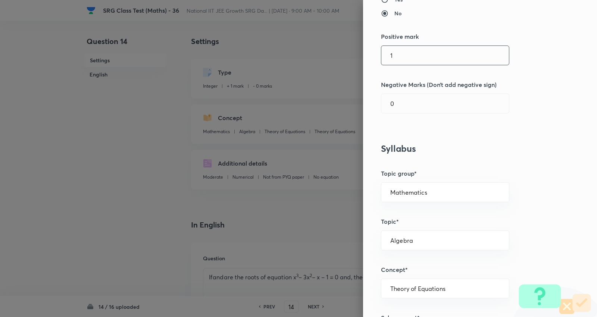
drag, startPoint x: 417, startPoint y: 55, endPoint x: 215, endPoint y: 53, distance: 202.7
click at [215, 53] on div "Question settings Question type* Integer Does this question have a passage?* Ye…" at bounding box center [298, 158] width 597 height 317
type input "4"
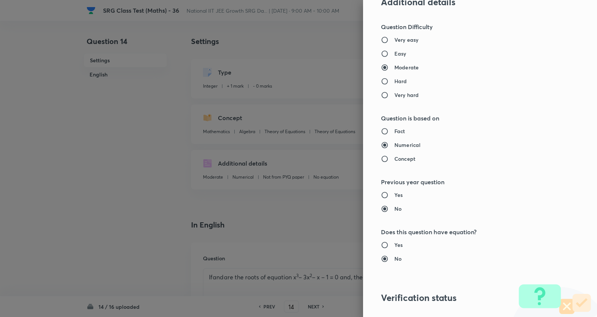
scroll to position [656, 0]
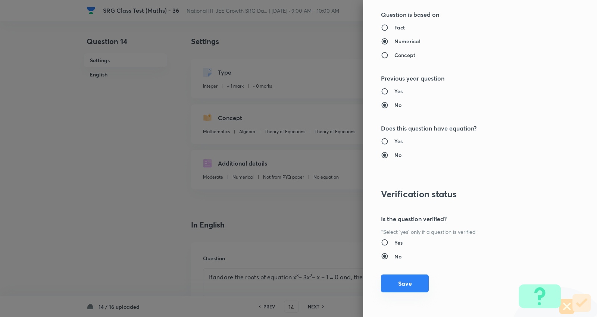
click at [390, 277] on button "Save" at bounding box center [405, 284] width 48 height 18
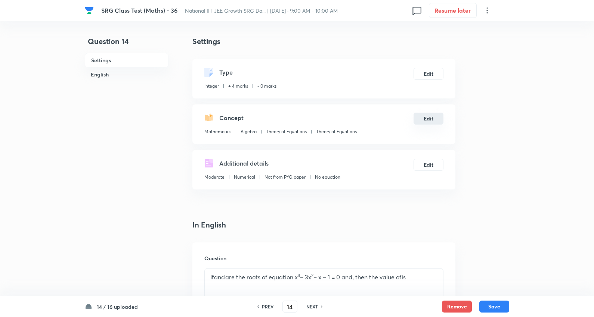
click at [427, 116] on button "Edit" at bounding box center [428, 119] width 30 height 12
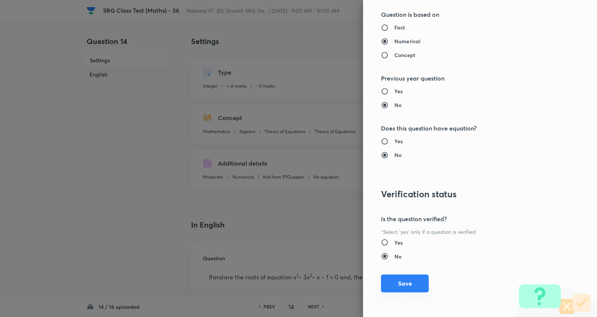
click at [398, 278] on button "Save" at bounding box center [405, 284] width 48 height 18
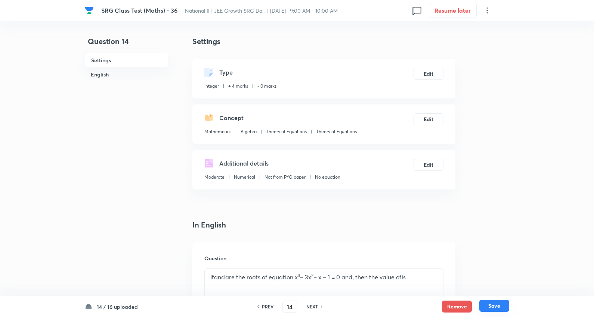
click at [501, 308] on button "Save" at bounding box center [494, 306] width 30 height 12
type input "15"
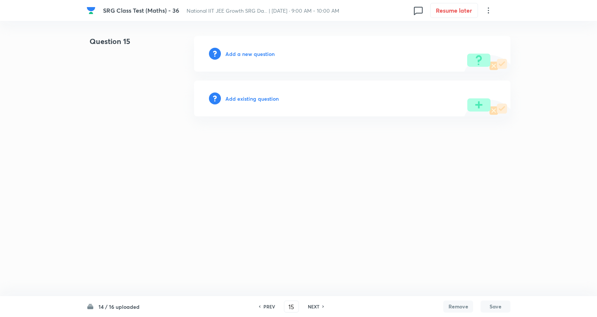
click at [244, 95] on h6 "Add existing question" at bounding box center [252, 99] width 53 height 8
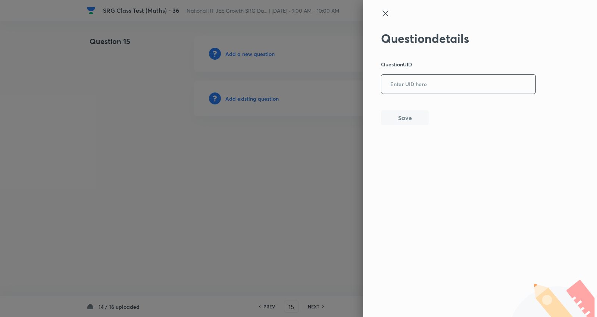
click at [401, 77] on input "text" at bounding box center [459, 84] width 154 height 18
paste input "6ZCKQ"
type input "6ZCKQ"
click at [409, 118] on button "Save" at bounding box center [405, 117] width 48 height 15
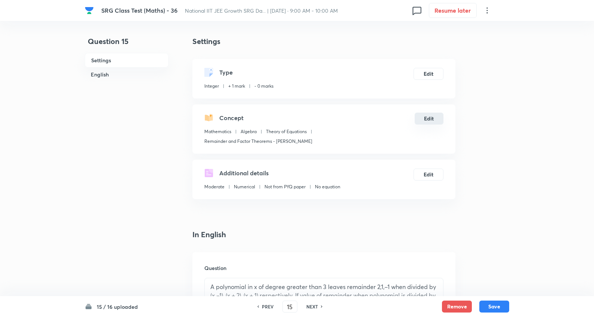
click at [435, 117] on button "Edit" at bounding box center [428, 119] width 29 height 12
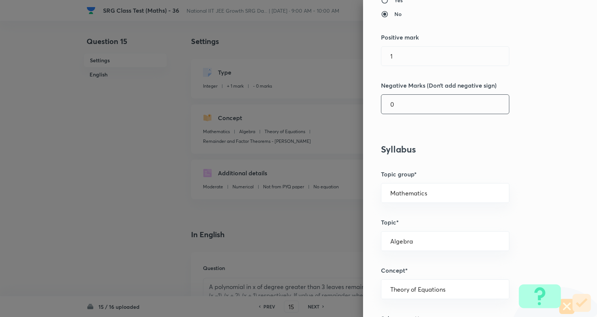
scroll to position [124, 0]
drag, startPoint x: 410, startPoint y: 55, endPoint x: 267, endPoint y: 52, distance: 143.0
click at [267, 52] on div "Question settings Question type* Integer Does this question have a passage?* Ye…" at bounding box center [298, 158] width 597 height 317
type input "4"
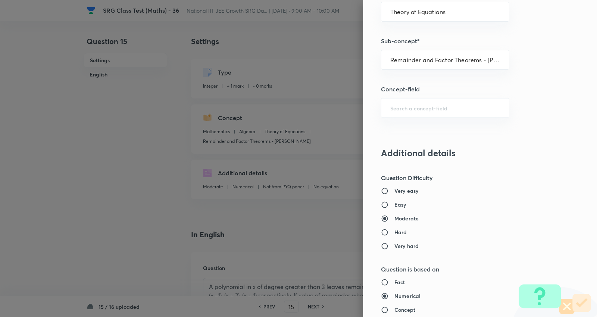
scroll to position [656, 0]
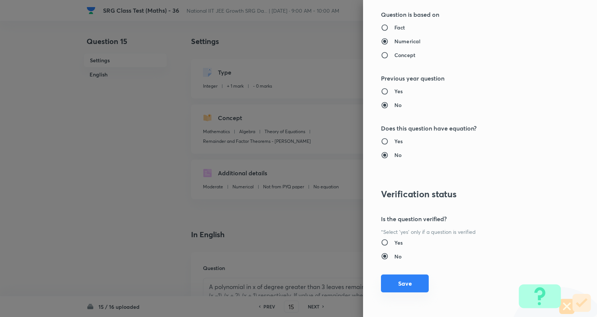
click at [405, 280] on button "Save" at bounding box center [405, 284] width 48 height 18
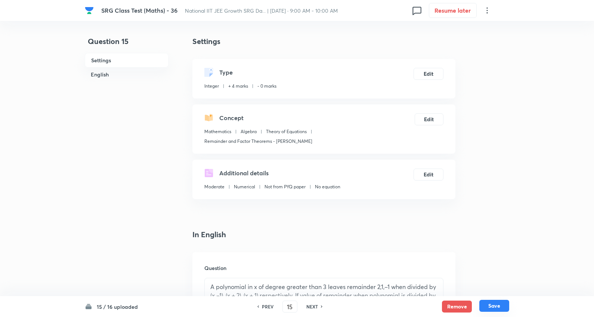
click at [497, 305] on button "Save" at bounding box center [494, 306] width 30 height 12
type input "16"
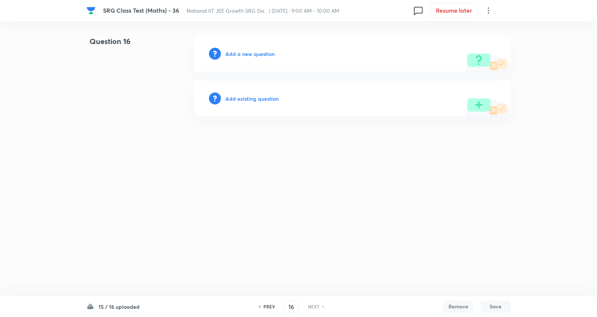
click at [256, 97] on h6 "Add existing question" at bounding box center [252, 99] width 53 height 8
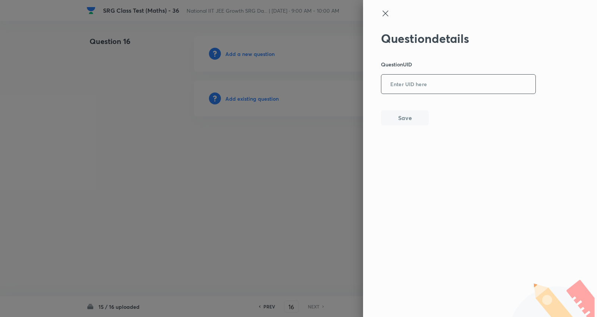
click at [427, 89] on input "text" at bounding box center [459, 84] width 154 height 18
paste input "44BXW"
type input "44BXW"
click at [406, 116] on button "Save" at bounding box center [405, 117] width 48 height 15
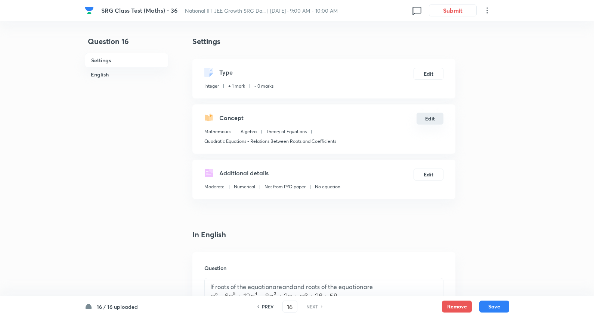
click at [428, 114] on button "Edit" at bounding box center [429, 119] width 27 height 12
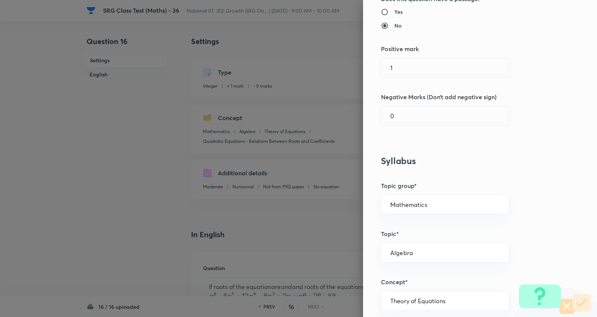
scroll to position [124, 0]
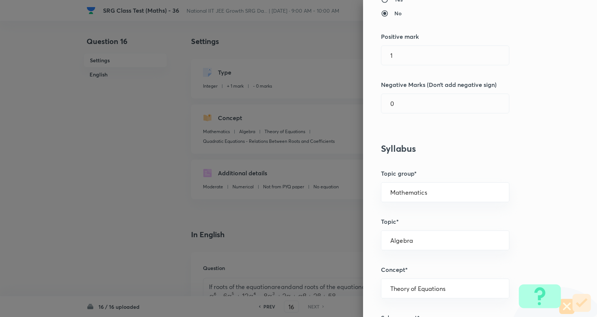
drag, startPoint x: 373, startPoint y: 55, endPoint x: 335, endPoint y: 53, distance: 37.8
click at [335, 53] on div "Question settings Question type* Integer Does this question have a passage?* Ye…" at bounding box center [298, 158] width 597 height 317
type input "4"
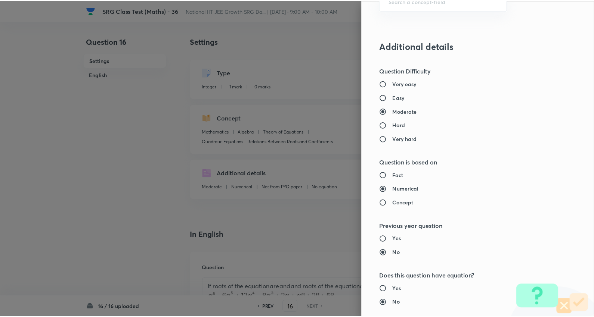
scroll to position [656, 0]
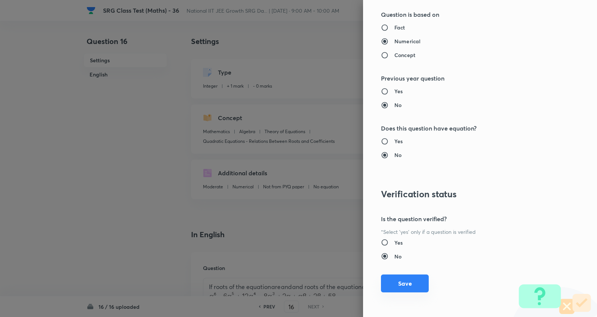
click at [394, 282] on button "Save" at bounding box center [405, 284] width 48 height 18
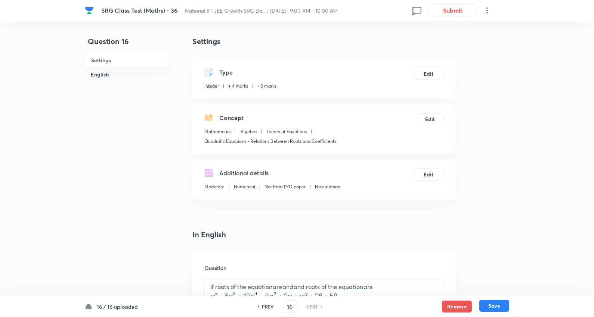
click at [499, 307] on button "Save" at bounding box center [494, 306] width 30 height 12
type input "1"
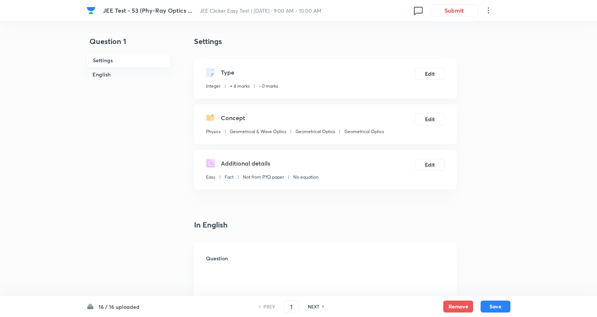
type input "7"
